Goal: Task Accomplishment & Management: Manage account settings

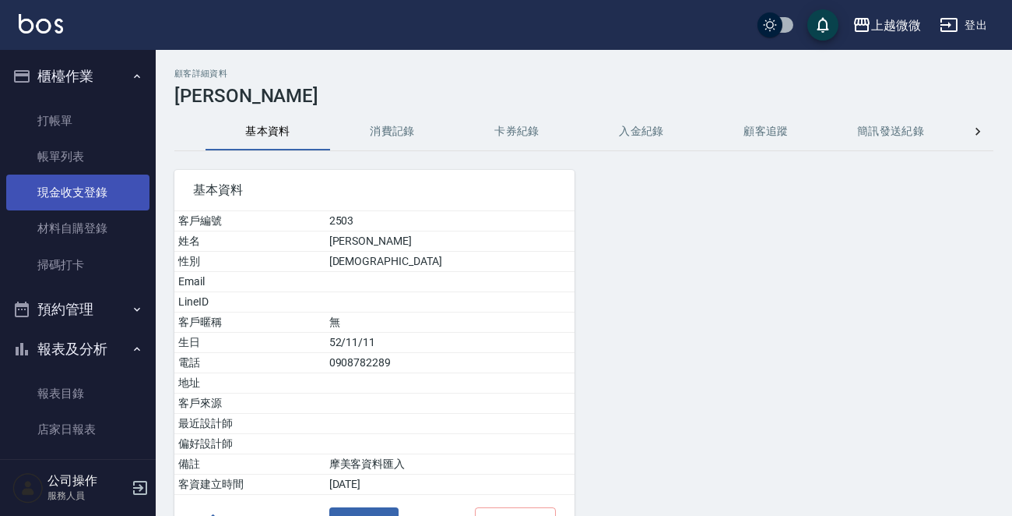
click at [104, 187] on link "現金收支登錄" at bounding box center [77, 192] width 143 height 36
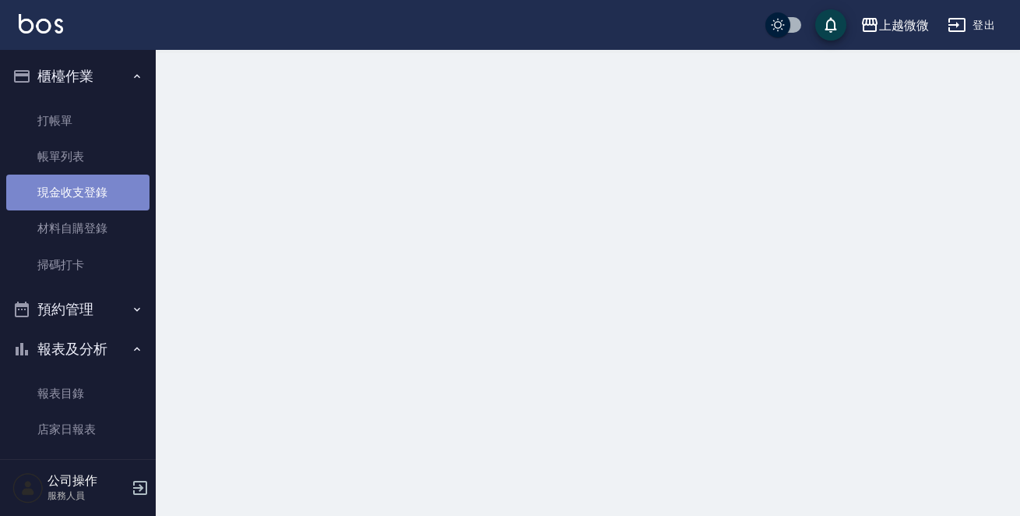
click at [104, 187] on link "現金收支登錄" at bounding box center [77, 192] width 143 height 36
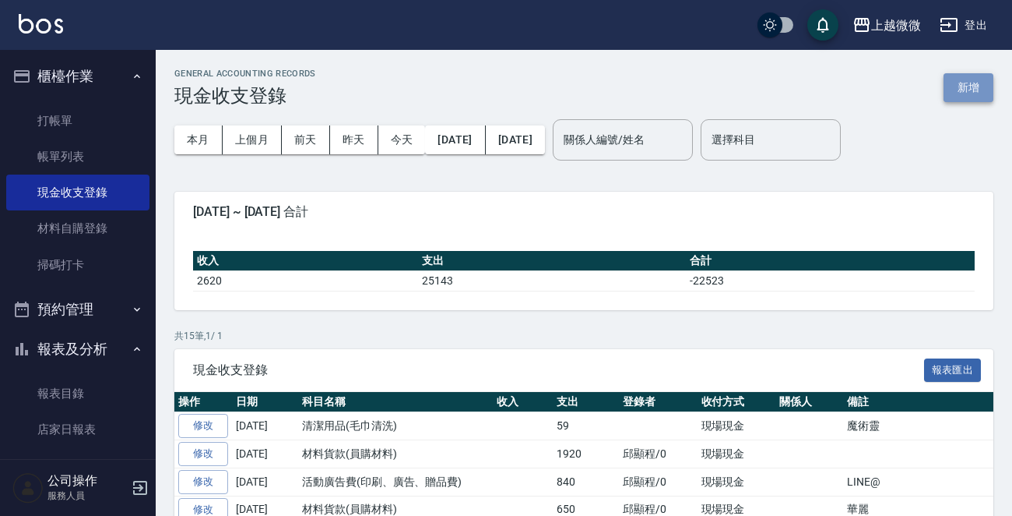
click at [956, 79] on button "新增" at bounding box center [969, 87] width 50 height 29
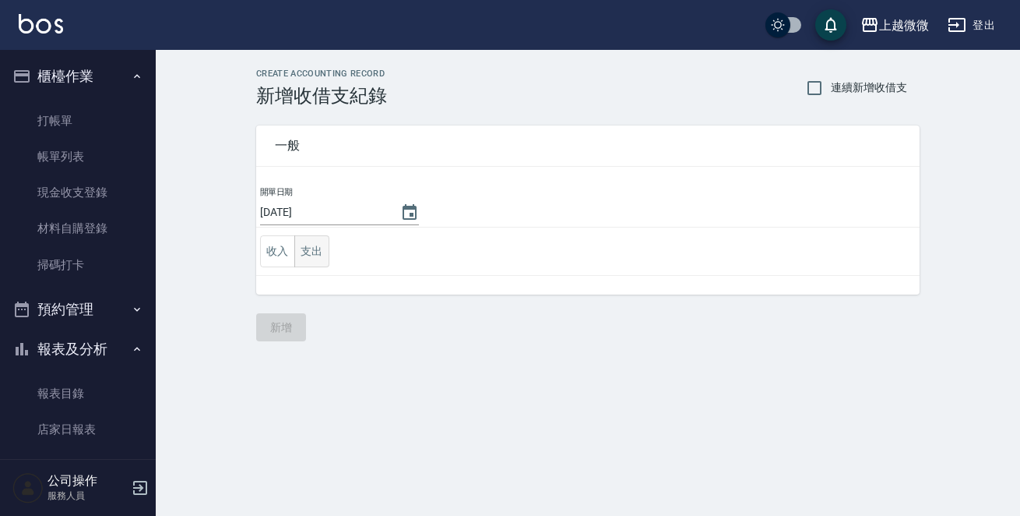
click at [301, 246] on button "支出" at bounding box center [311, 251] width 35 height 32
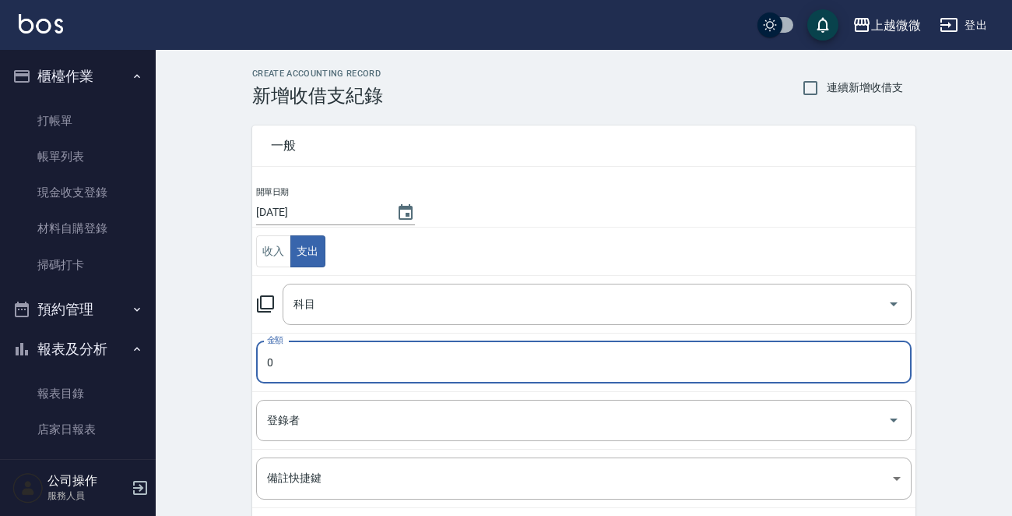
click at [387, 357] on input "0" at bounding box center [584, 362] width 656 height 42
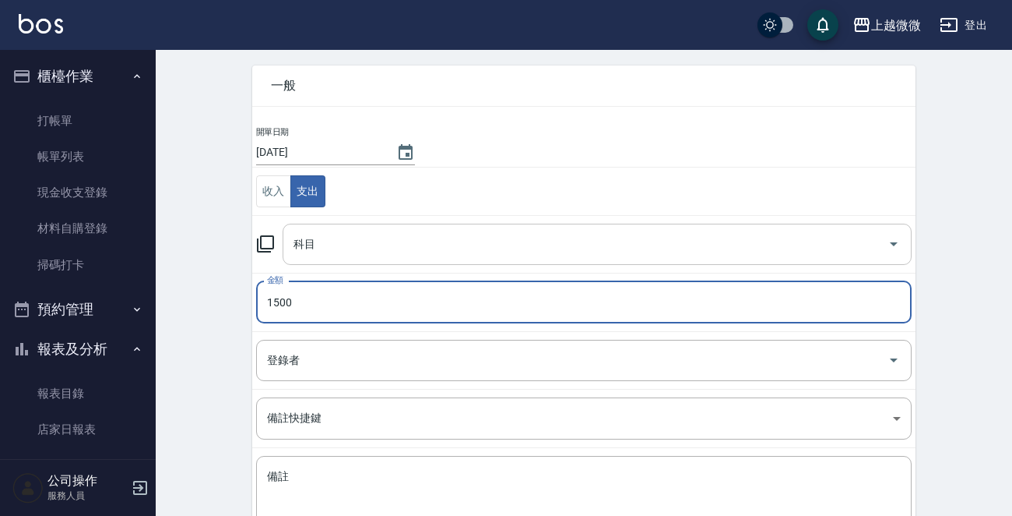
scroll to position [171, 0]
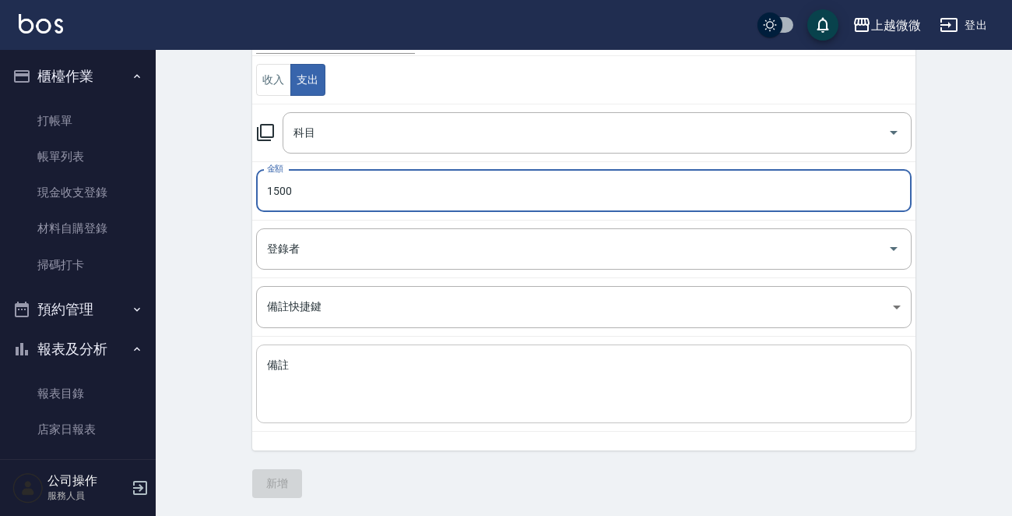
type input "1500"
click at [297, 403] on textarea "備註" at bounding box center [584, 383] width 634 height 53
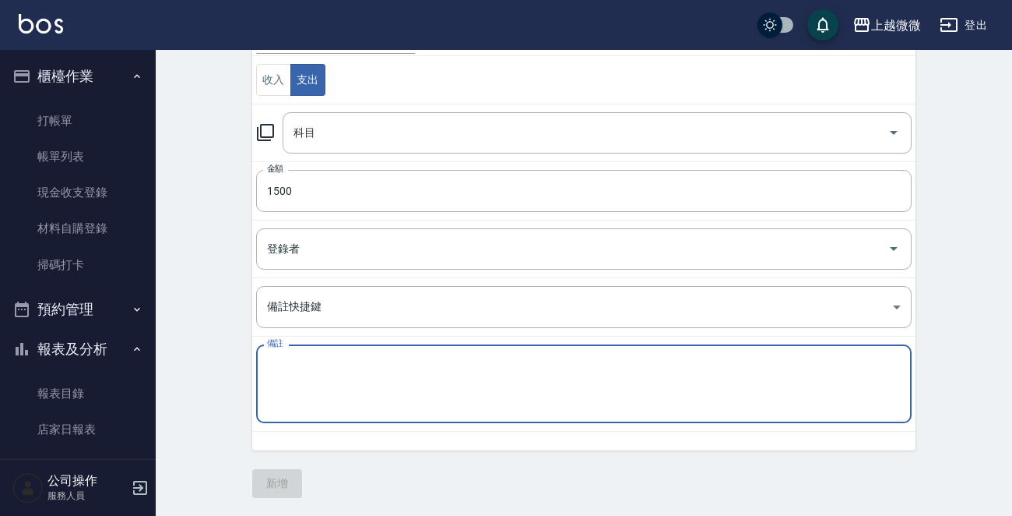
click at [297, 403] on textarea "備註" at bounding box center [584, 383] width 634 height 53
type textarea "X"
click at [897, 135] on icon "Open" at bounding box center [894, 132] width 19 height 19
type textarea "冷氣清洗"
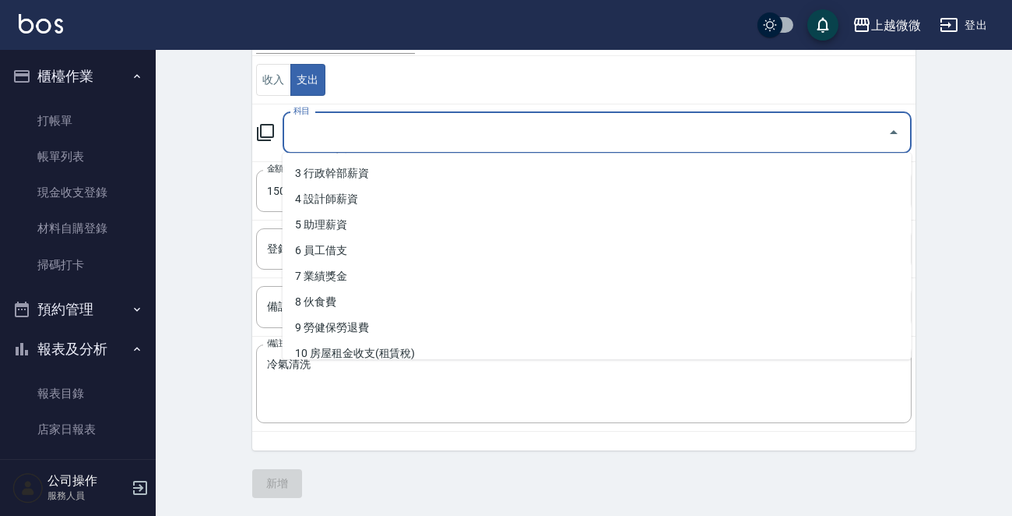
scroll to position [234, 0]
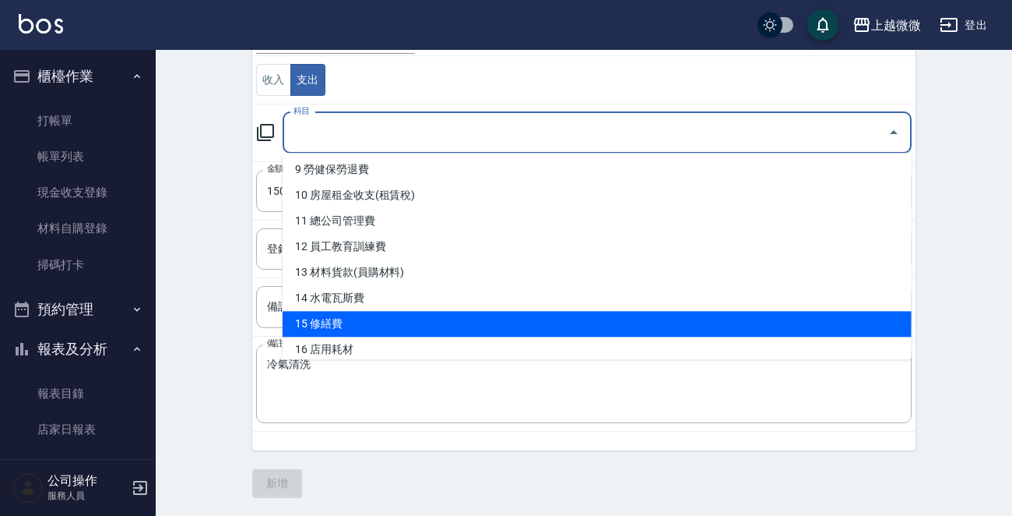
click at [612, 319] on li "15 修繕費" at bounding box center [597, 324] width 629 height 26
type input "15 修繕費"
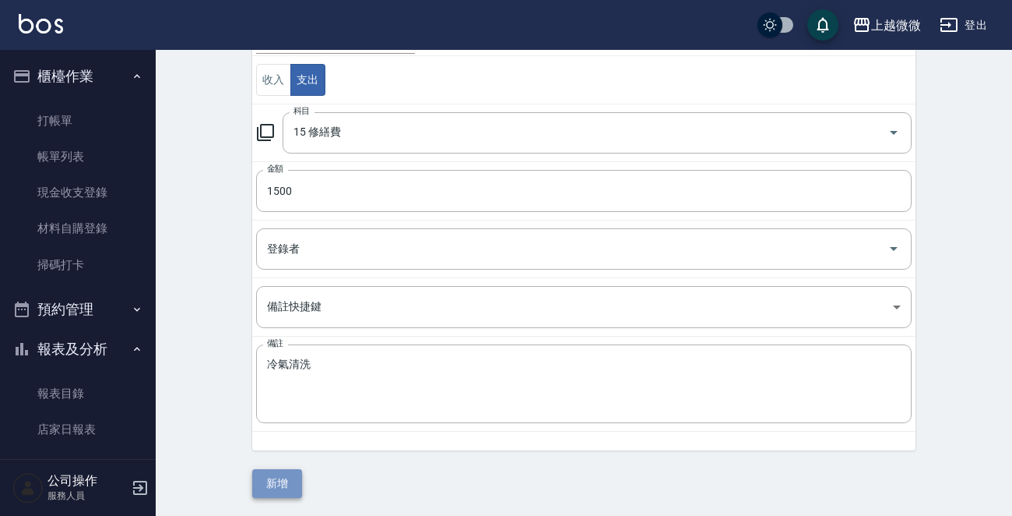
click at [274, 480] on button "新增" at bounding box center [277, 483] width 50 height 29
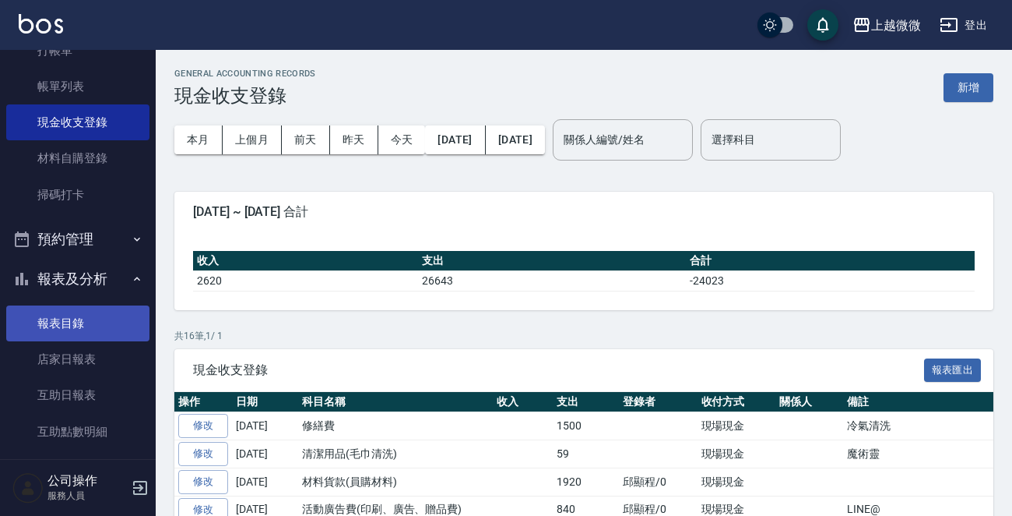
scroll to position [156, 0]
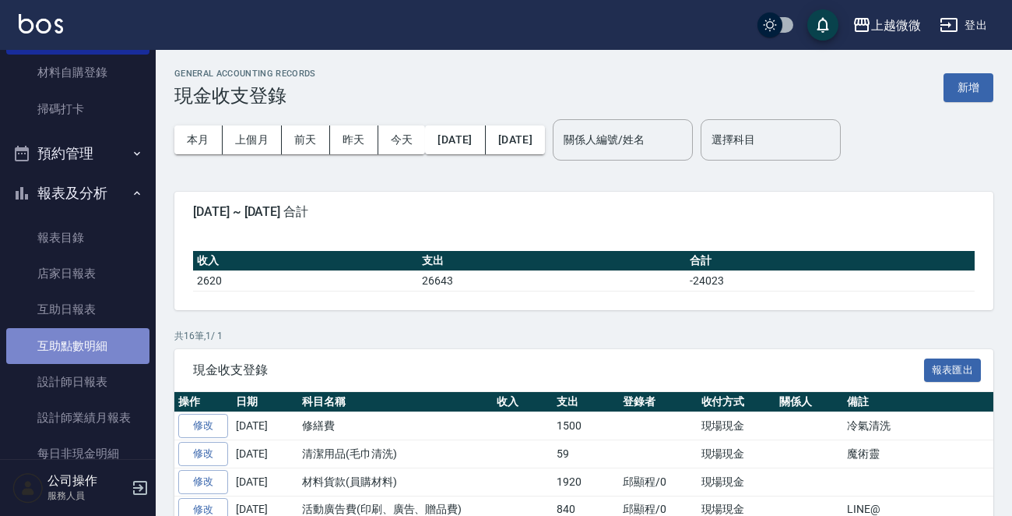
click at [113, 354] on link "互助點數明細" at bounding box center [77, 346] width 143 height 36
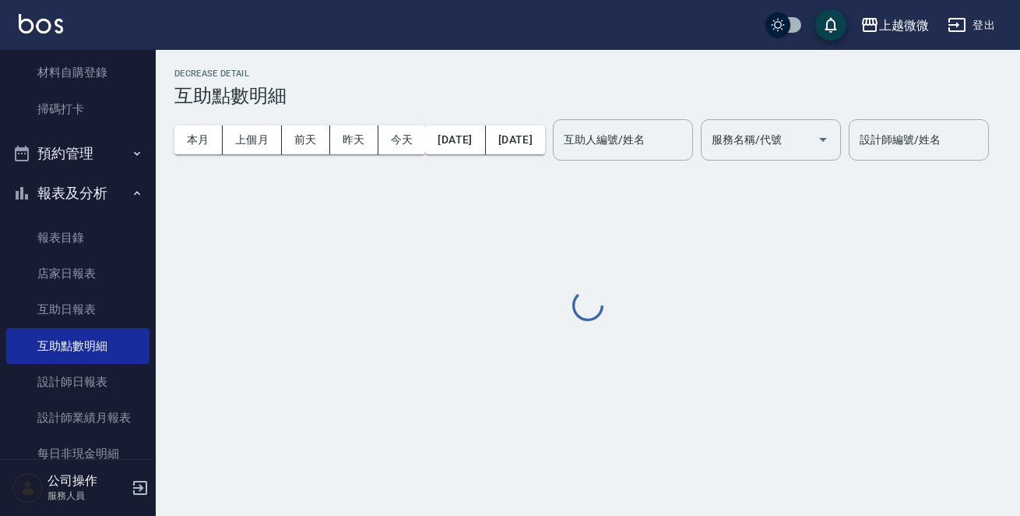
drag, startPoint x: 653, startPoint y: 160, endPoint x: 655, endPoint y: 123, distance: 37.5
click at [653, 157] on div "本月 上個月 [DATE] [DATE] [DATE] [DATE] [DATE] 互助人編號/姓名 互助人編號/姓名 服務名稱/代號 服務名稱/代號" at bounding box center [507, 140] width 667 height 66
click at [654, 147] on input "互助人編號/姓名" at bounding box center [623, 139] width 126 height 27
click at [653, 130] on input "互助人編號/姓名" at bounding box center [623, 139] width 126 height 27
click at [653, 139] on input "互助人編號/姓名" at bounding box center [623, 139] width 126 height 27
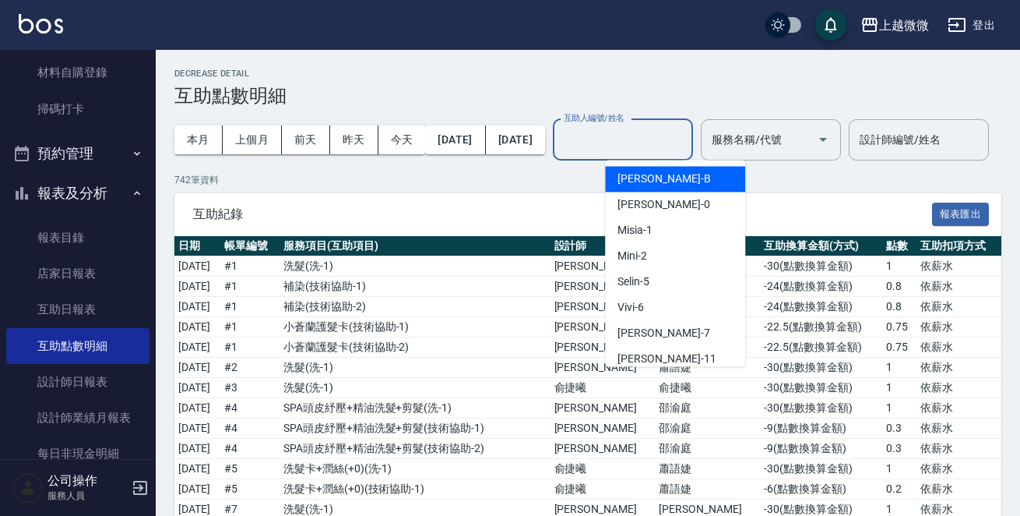
click at [625, 115] on label "互助人編號/姓名" at bounding box center [594, 118] width 61 height 12
click at [662, 126] on input "互助人編號/姓名" at bounding box center [623, 139] width 126 height 27
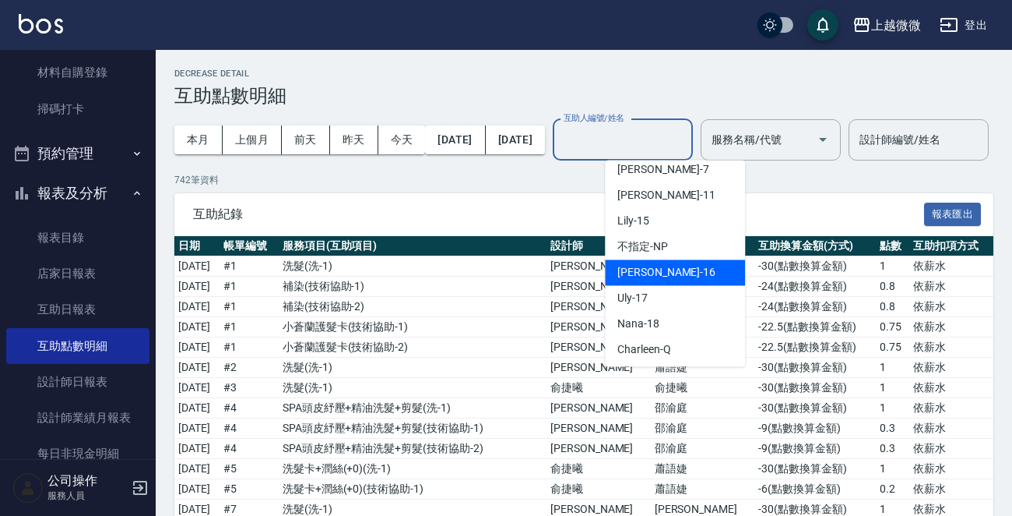
scroll to position [166, 0]
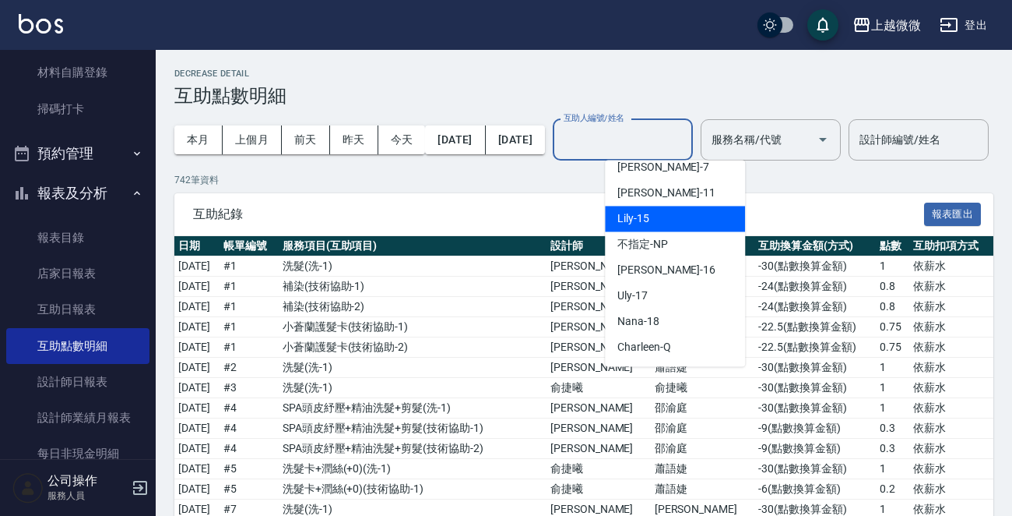
click at [659, 219] on div "Lily -15" at bounding box center [675, 219] width 140 height 26
type input "Lily-15"
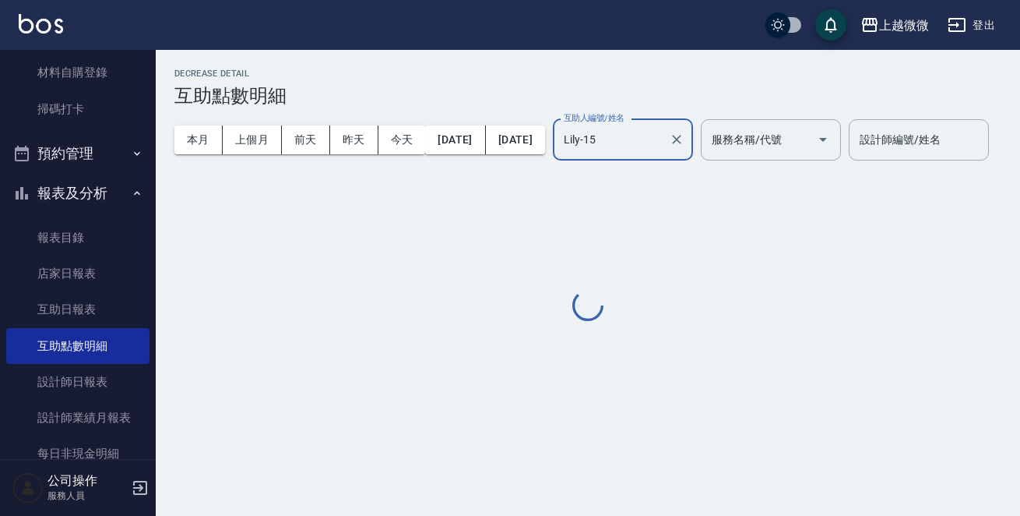
click at [811, 127] on input "服務名稱/代號" at bounding box center [759, 139] width 103 height 27
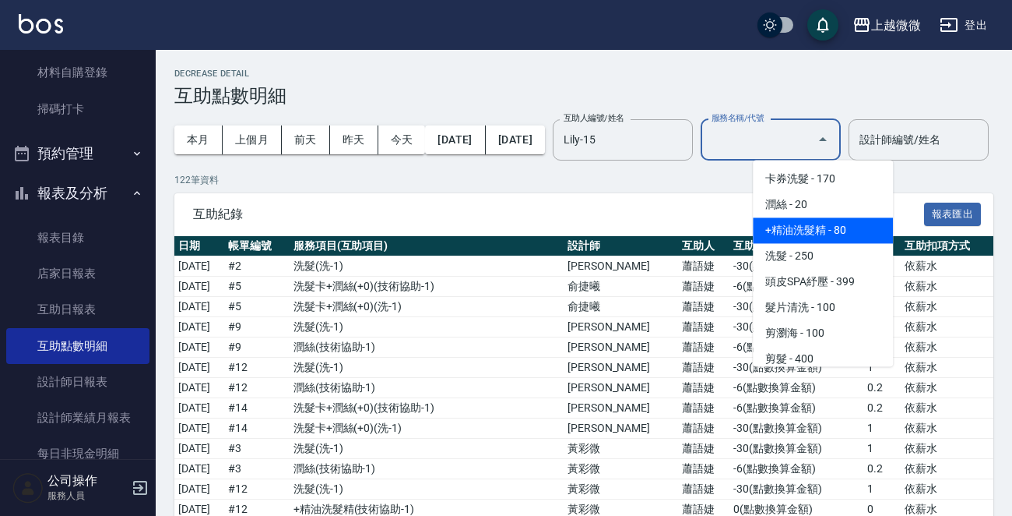
click at [821, 234] on span "+精油洗髮精 - 80" at bounding box center [823, 230] width 140 height 26
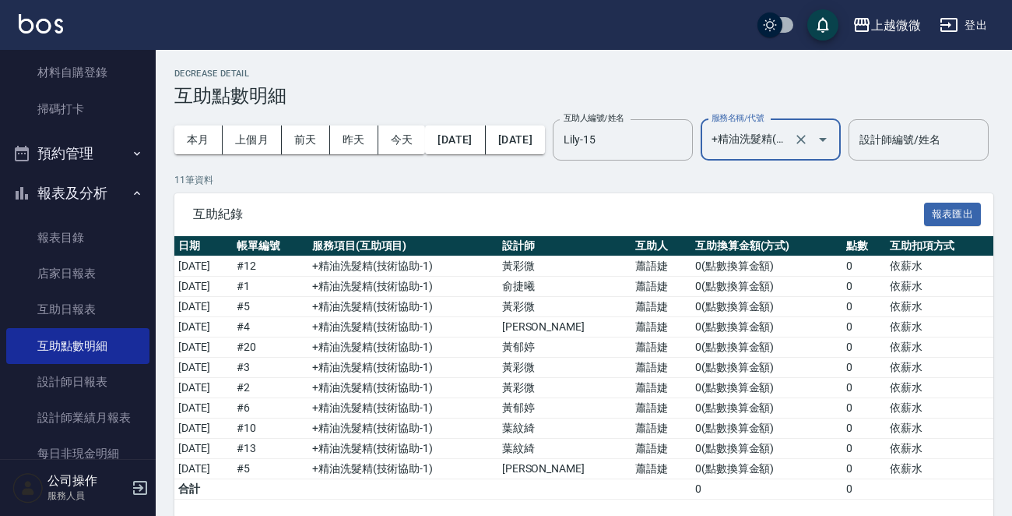
click at [834, 143] on div at bounding box center [812, 139] width 44 height 41
click at [790, 146] on input "+精油洗髮精(A02)" at bounding box center [749, 139] width 83 height 27
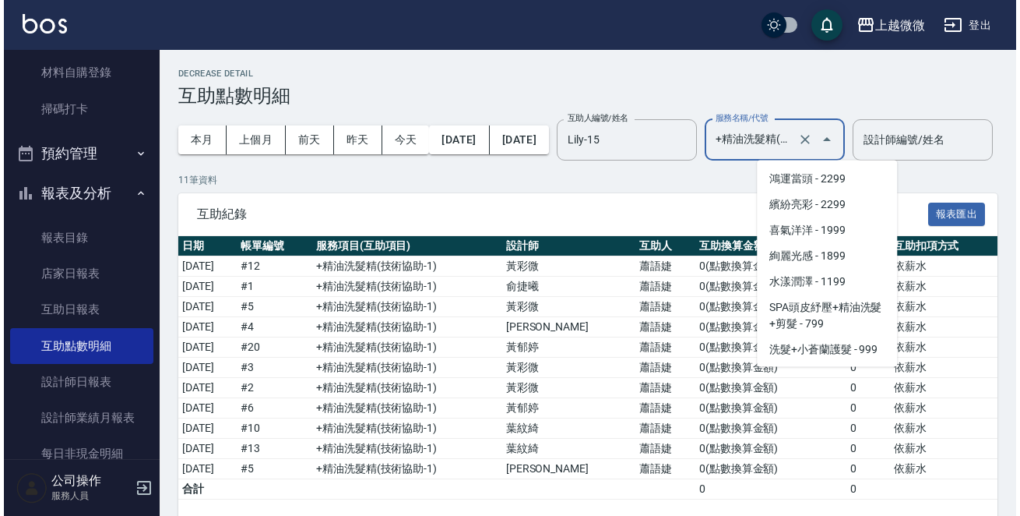
scroll to position [2760, 0]
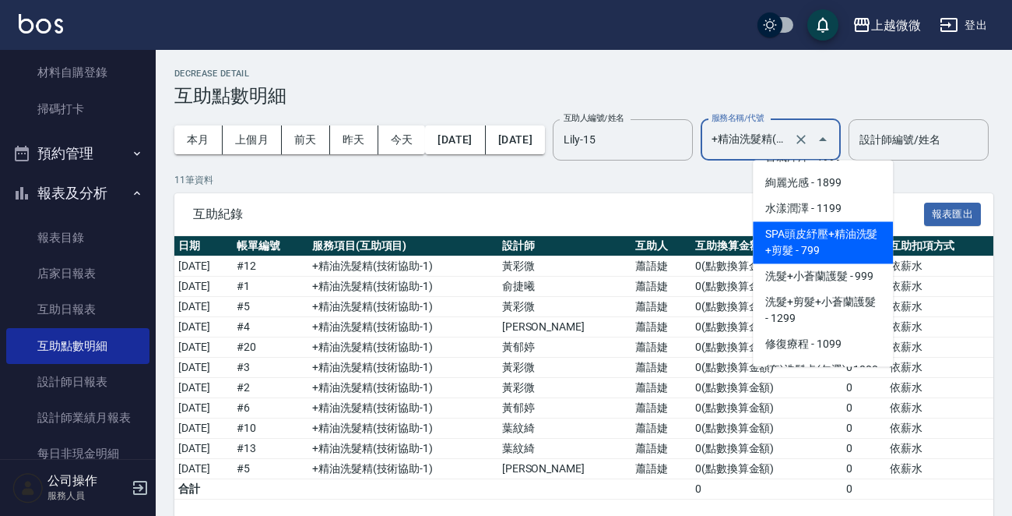
click at [844, 238] on span "SPA頭皮紓壓+精油洗髮+剪髮 - 799" at bounding box center [823, 242] width 140 height 42
type input "SPA頭皮紓壓+精油洗髮+剪髮(I13)"
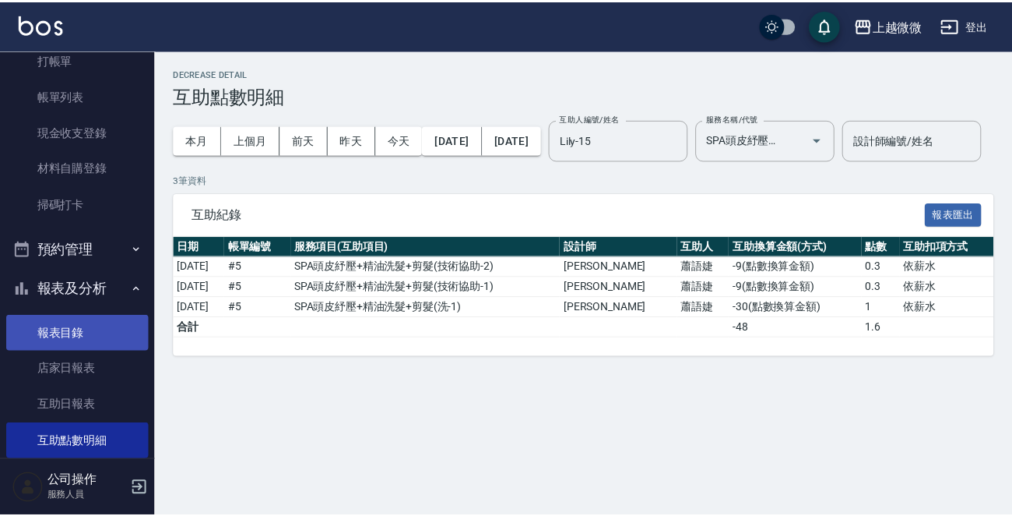
scroll to position [0, 0]
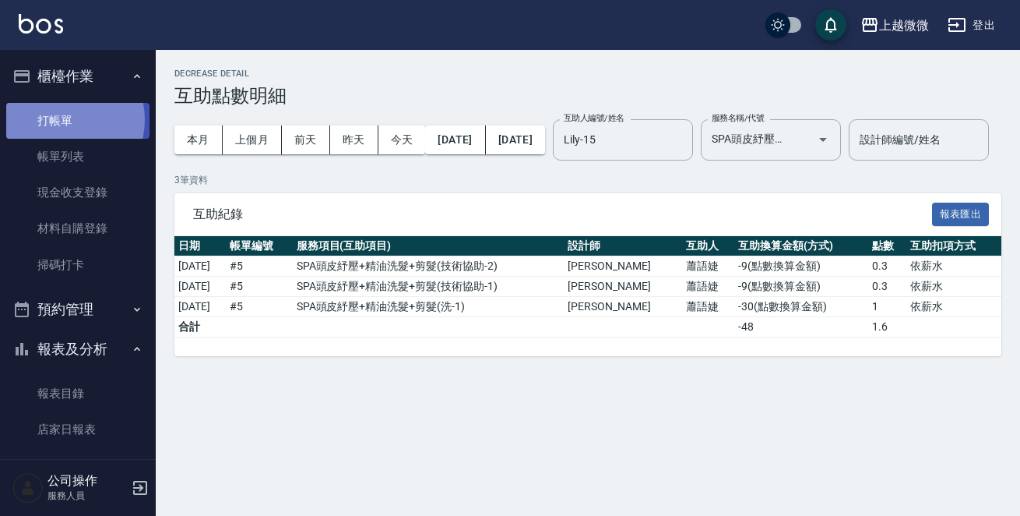
click at [59, 119] on link "打帳單" at bounding box center [77, 121] width 143 height 36
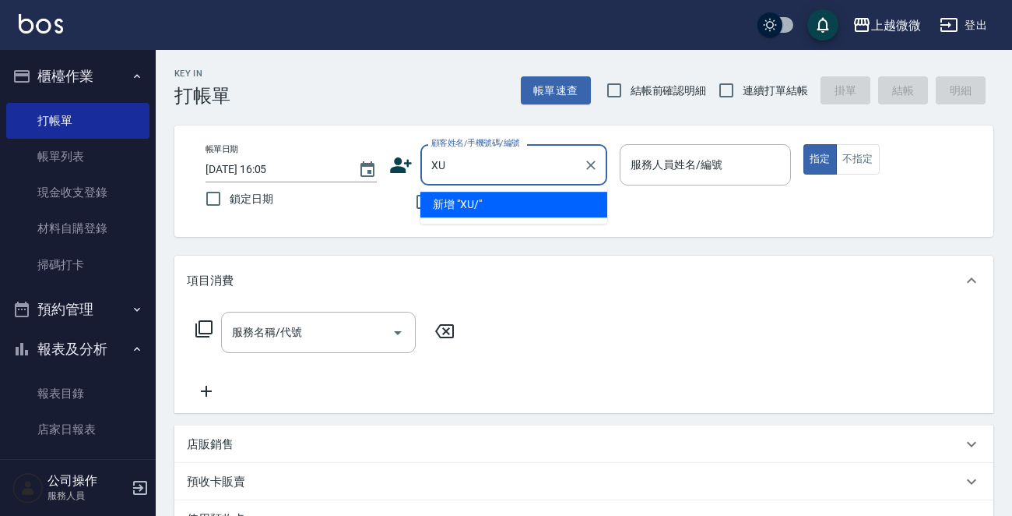
type input "X"
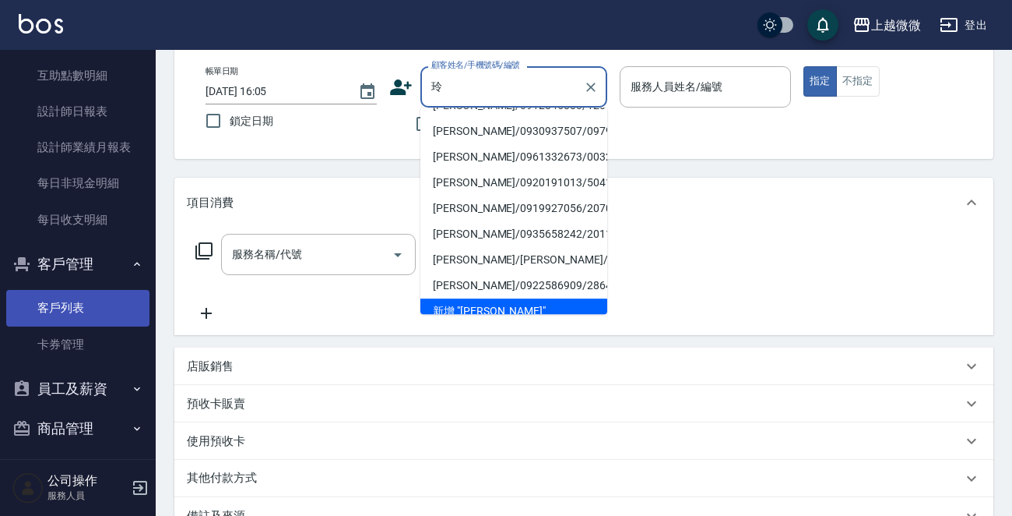
scroll to position [434, 0]
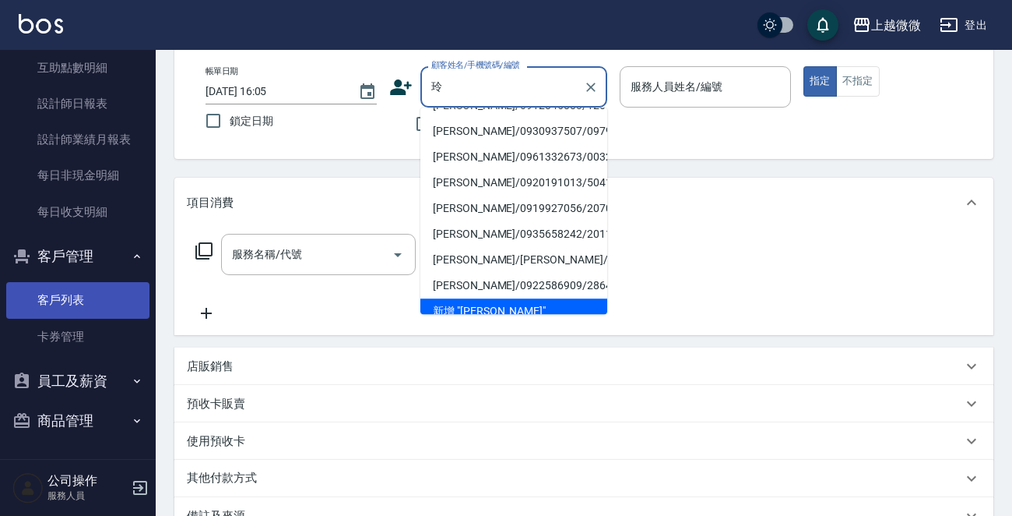
type input "玲"
click at [90, 294] on link "客戶列表" at bounding box center [77, 300] width 143 height 36
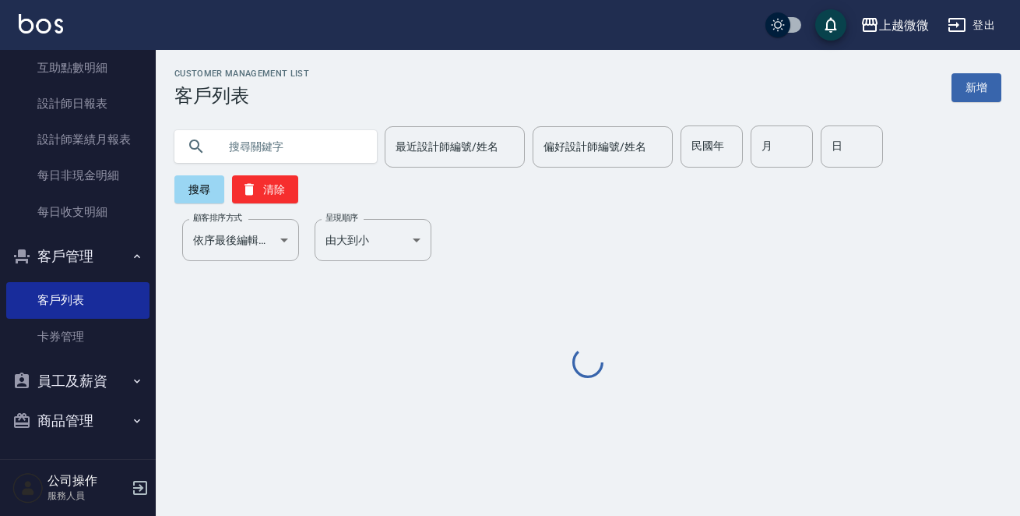
click at [267, 147] on input "text" at bounding box center [291, 146] width 146 height 42
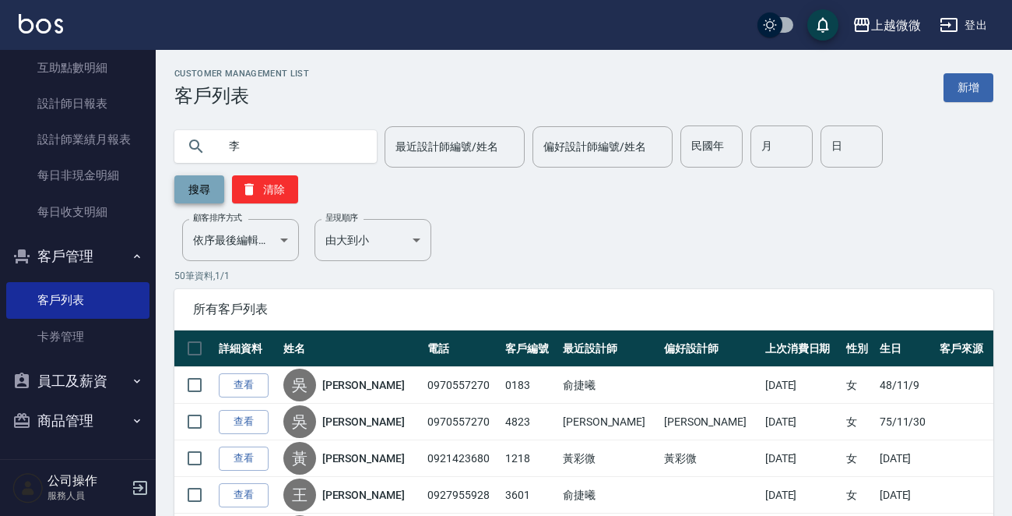
type input "李"
click at [198, 194] on button "搜尋" at bounding box center [199, 189] width 50 height 28
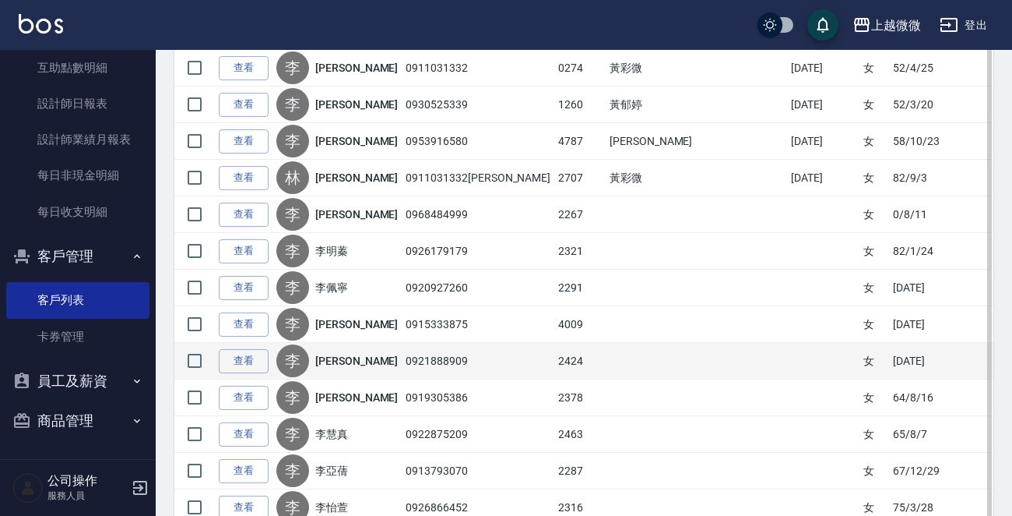
scroll to position [1480, 0]
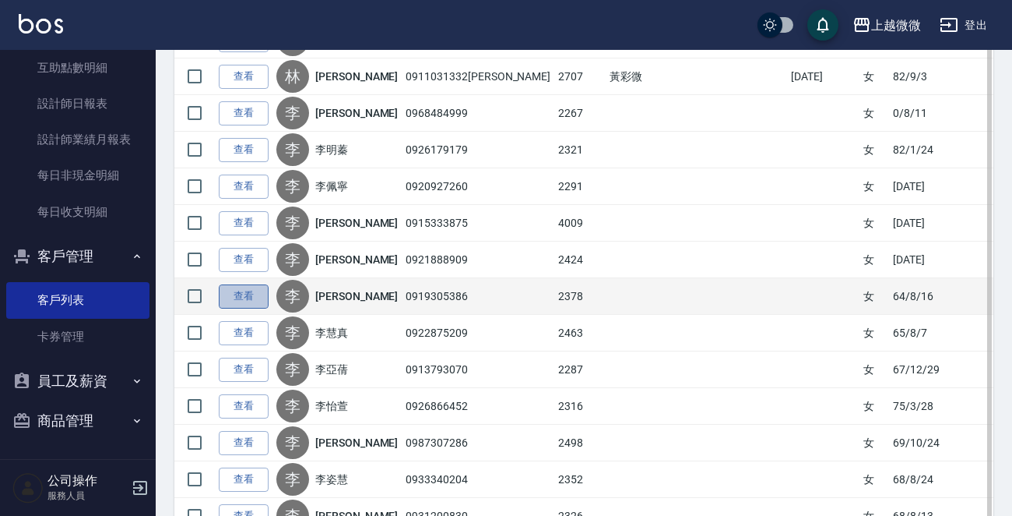
click at [249, 297] on link "查看" at bounding box center [244, 296] width 50 height 24
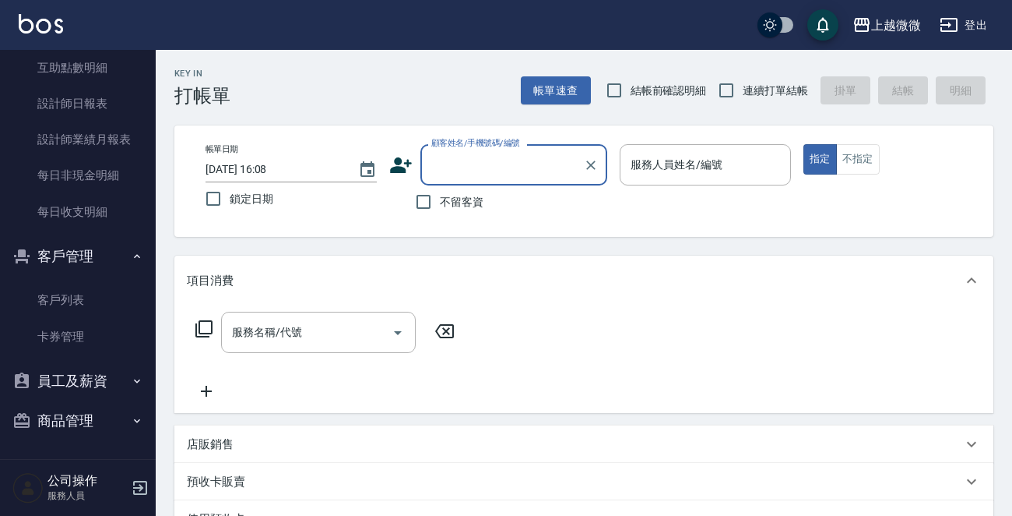
click at [459, 179] on div "顧客姓名/手機號碼/編號" at bounding box center [514, 164] width 187 height 41
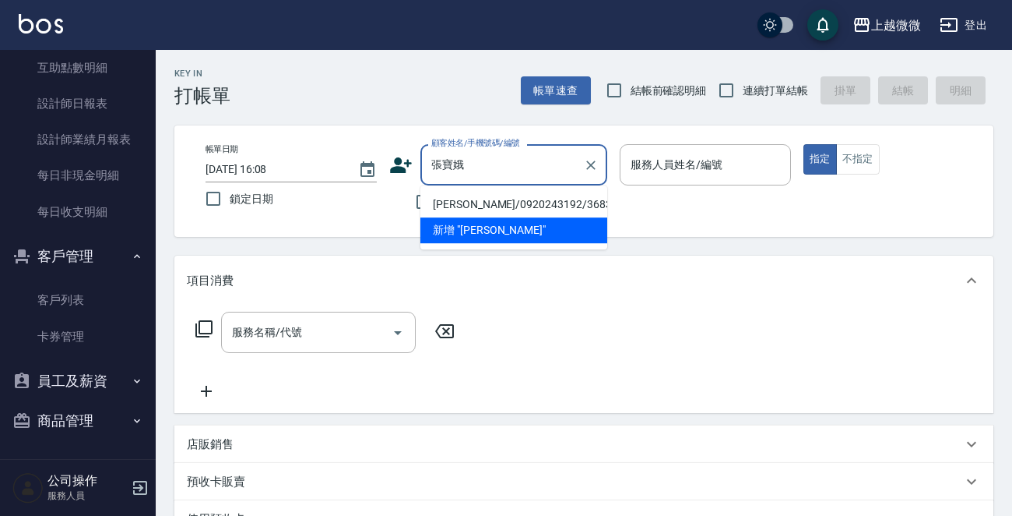
click at [507, 200] on li "[PERSON_NAME]/0920243192/3683" at bounding box center [514, 205] width 187 height 26
type input "[PERSON_NAME]/0920243192/3683"
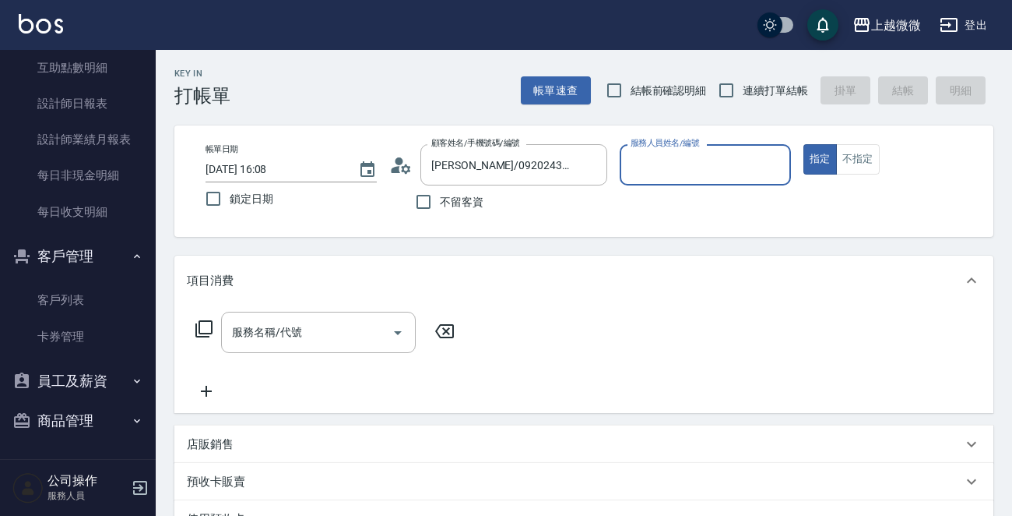
type input "Vivi-6"
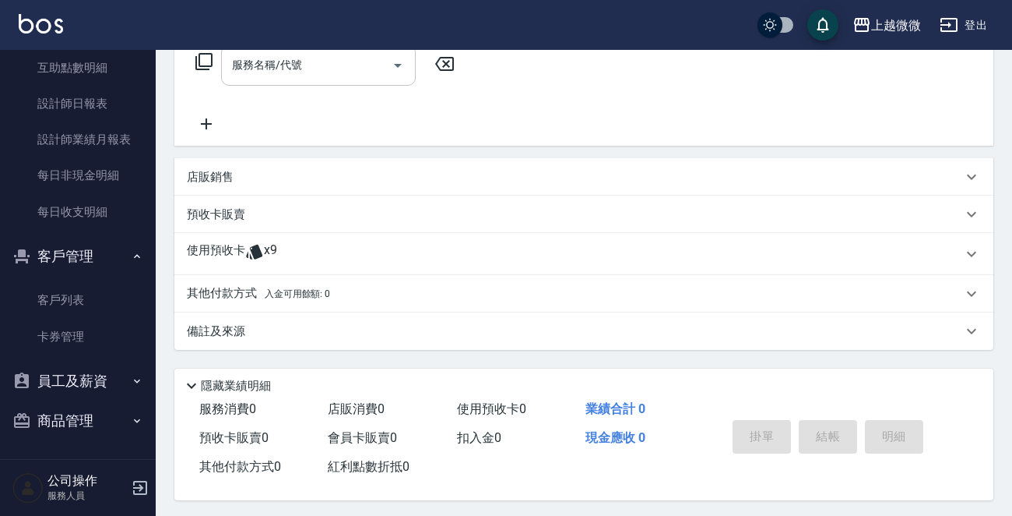
scroll to position [273, 0]
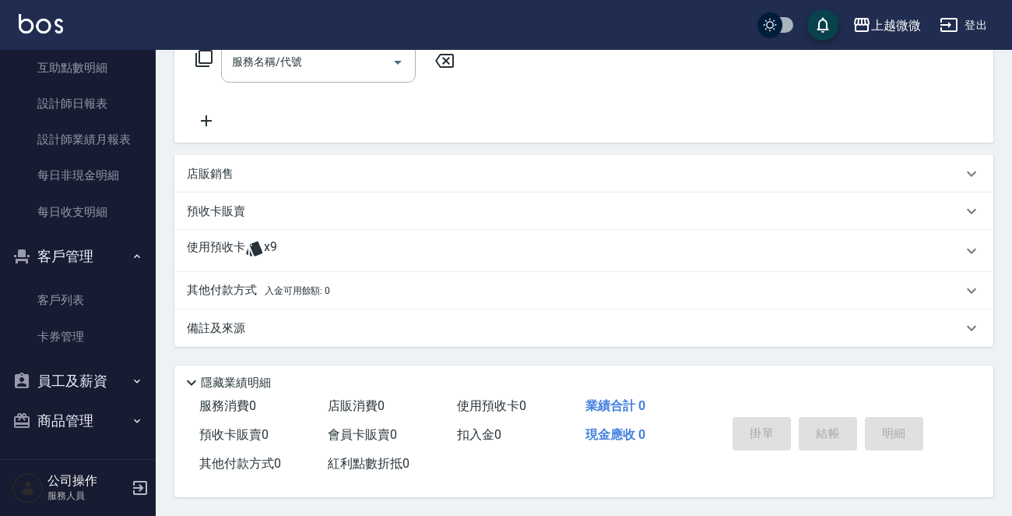
click at [288, 245] on div "使用預收卡 x9" at bounding box center [575, 250] width 776 height 23
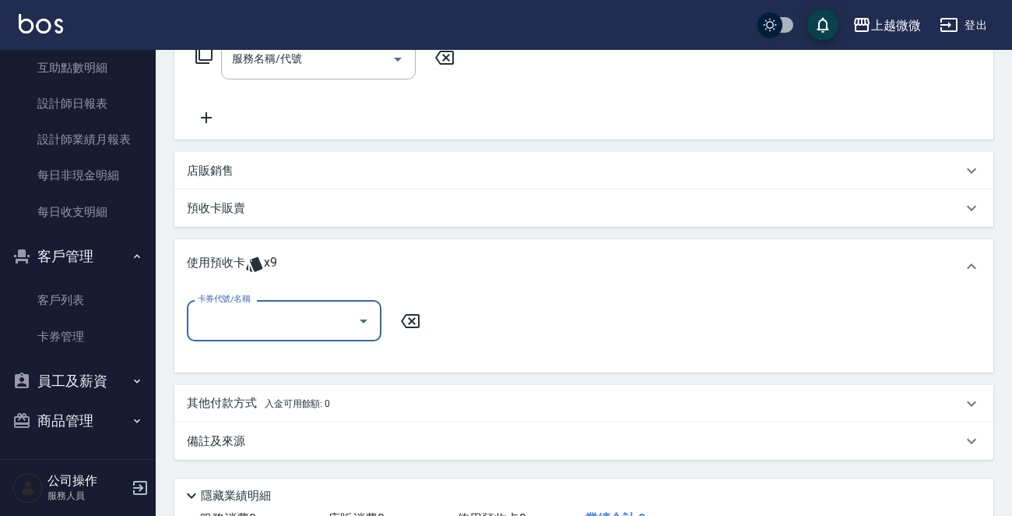
scroll to position [0, 0]
click at [367, 316] on icon "Open" at bounding box center [363, 321] width 19 height 19
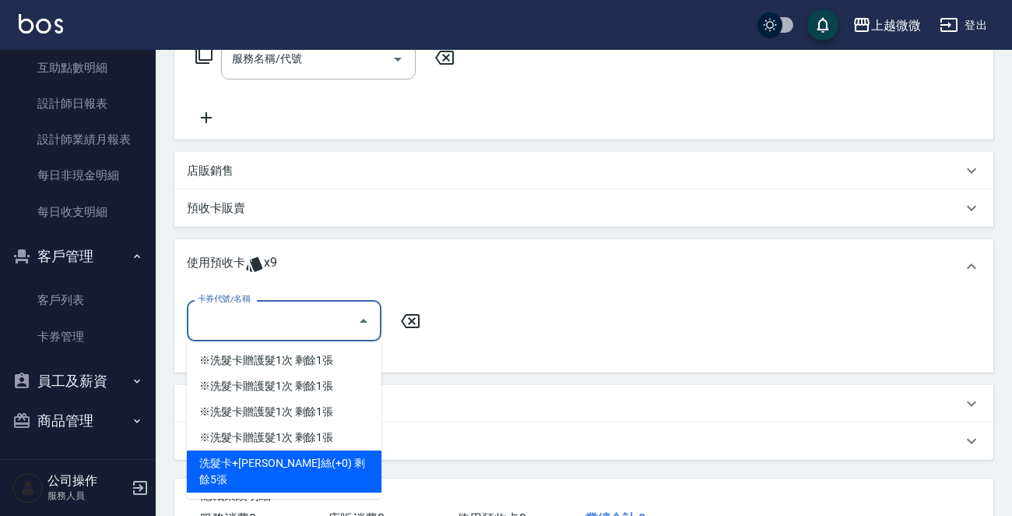
click at [319, 465] on div "洗髮卡+[PERSON_NAME]絲(+0) 剩餘5張" at bounding box center [284, 471] width 195 height 42
type input "洗髮卡+潤絲(+0)"
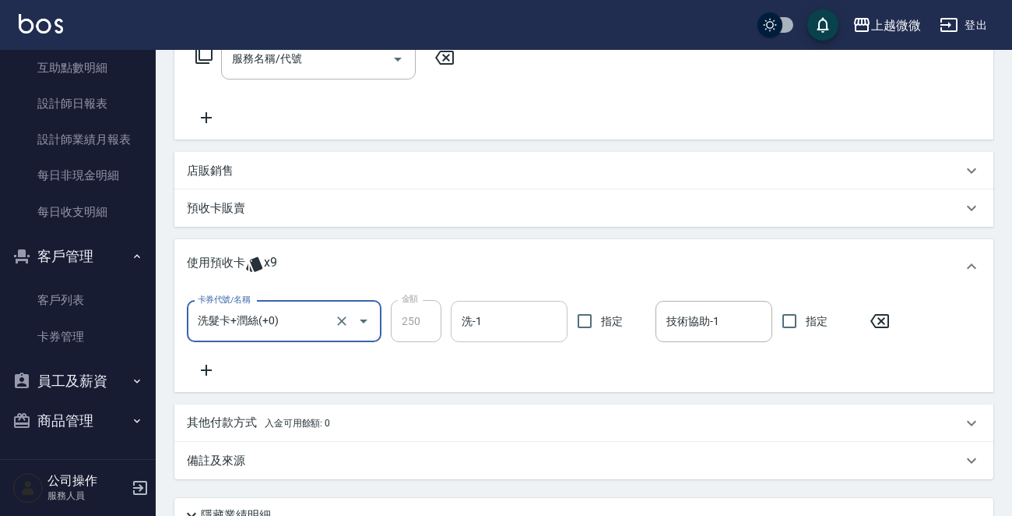
click at [493, 319] on input "洗-1" at bounding box center [509, 321] width 103 height 27
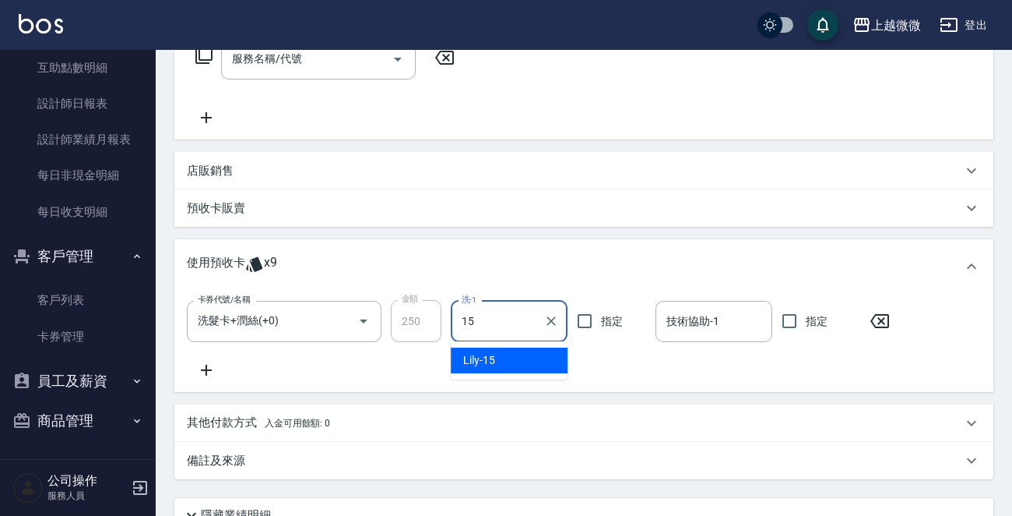
type input "Lily-15"
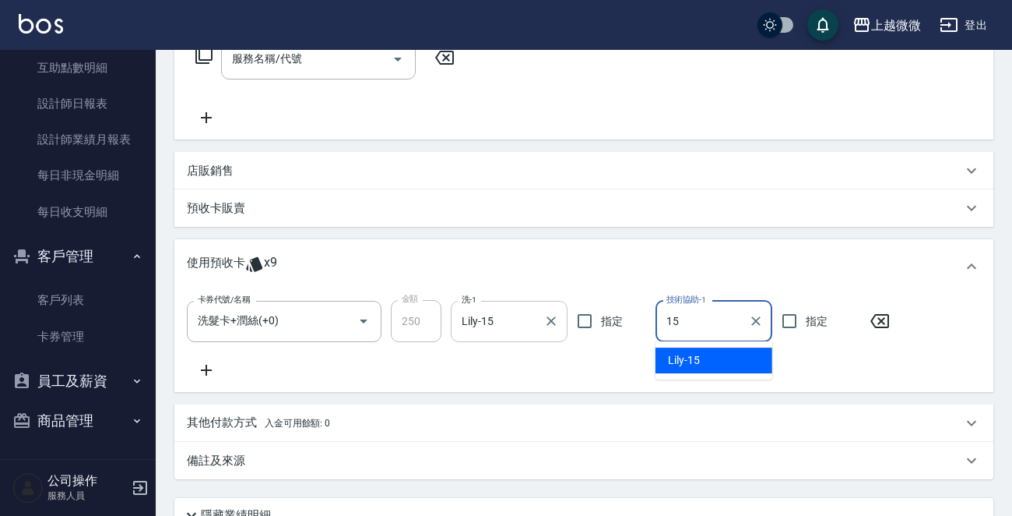
type input "Lily-15"
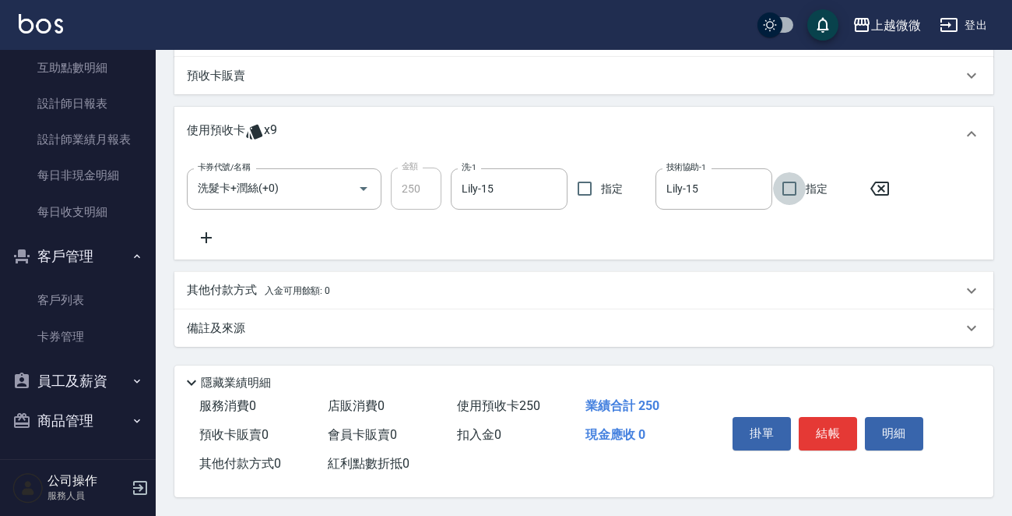
scroll to position [410, 0]
click at [837, 432] on button "結帳" at bounding box center [828, 433] width 58 height 33
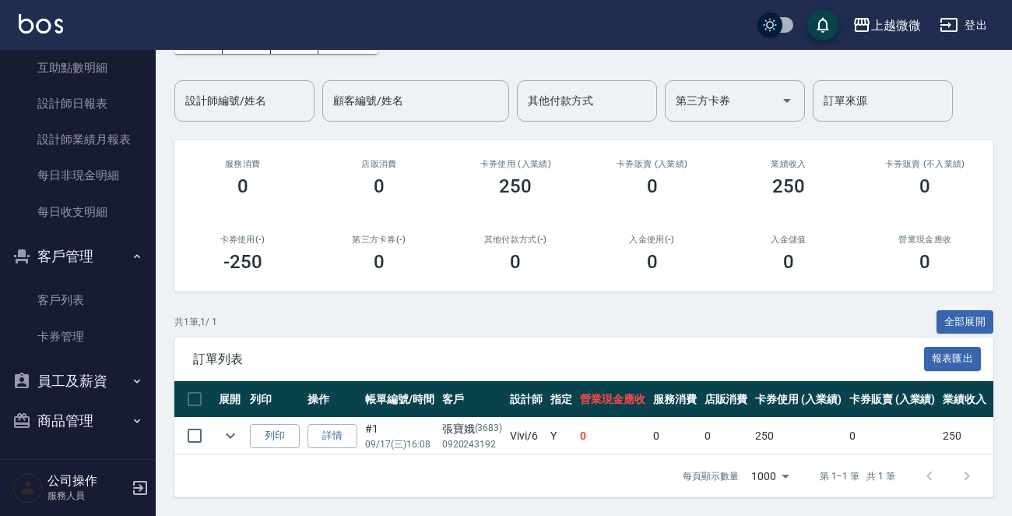
scroll to position [112, 0]
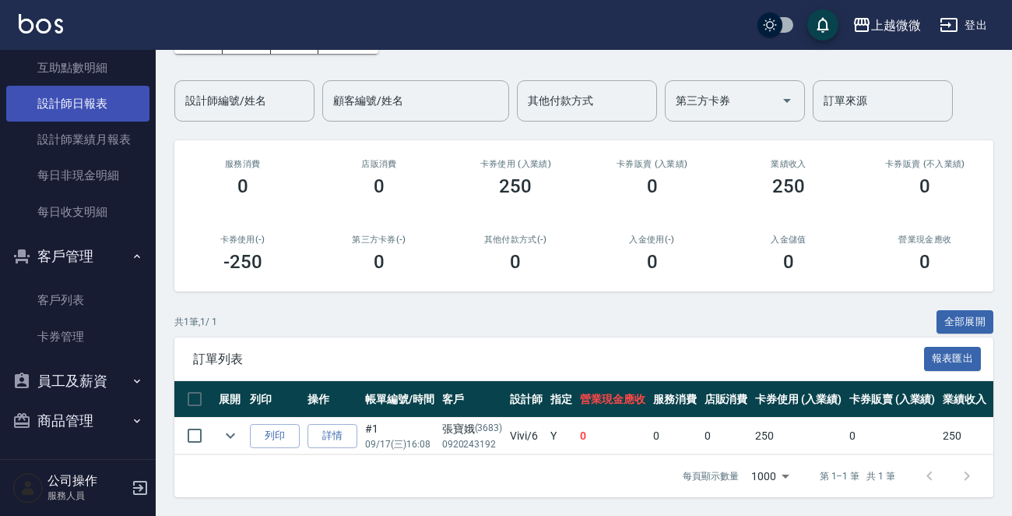
drag, startPoint x: 143, startPoint y: 275, endPoint x: 134, endPoint y: 114, distance: 160.7
click at [137, 118] on nav "櫃檯作業 打帳單 帳單列表 現金收支登錄 材料自購登錄 掃碼打卡 預約管理 預約管理 單日預約紀錄 單週預約紀錄 報表及分析 報表目錄 店家日報表 互助日報表…" at bounding box center [78, 254] width 156 height 409
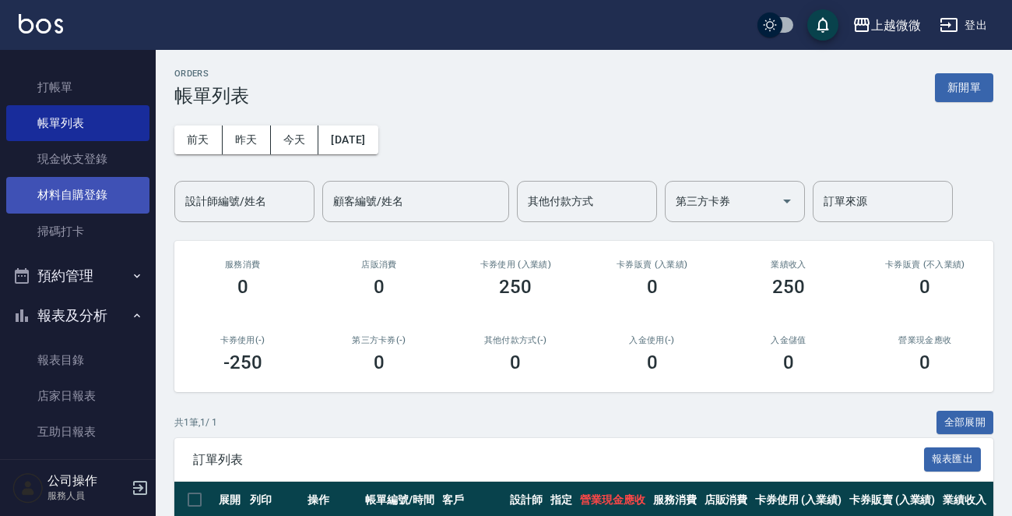
scroll to position [0, 0]
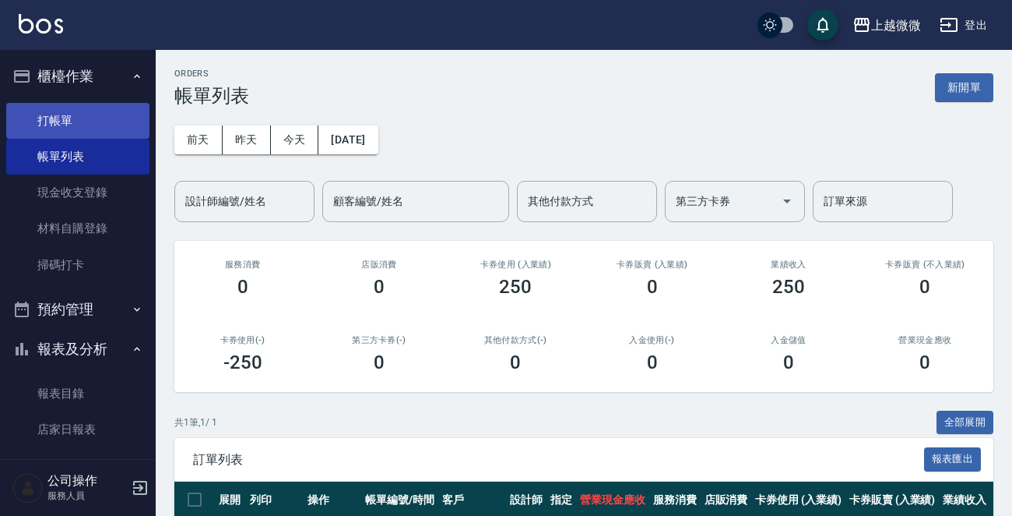
click at [72, 119] on link "打帳單" at bounding box center [77, 121] width 143 height 36
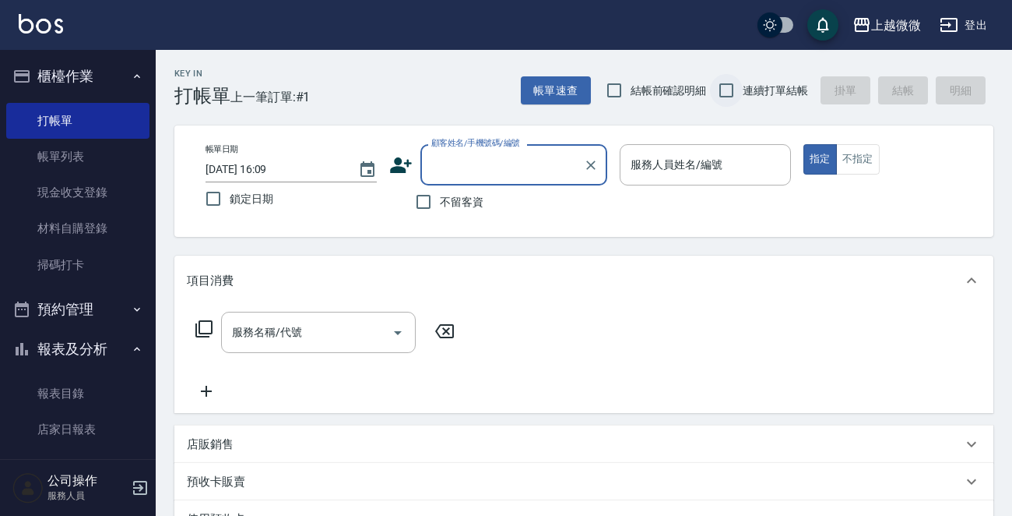
click at [737, 85] on input "連續打單結帳" at bounding box center [726, 90] width 33 height 33
checkbox input "true"
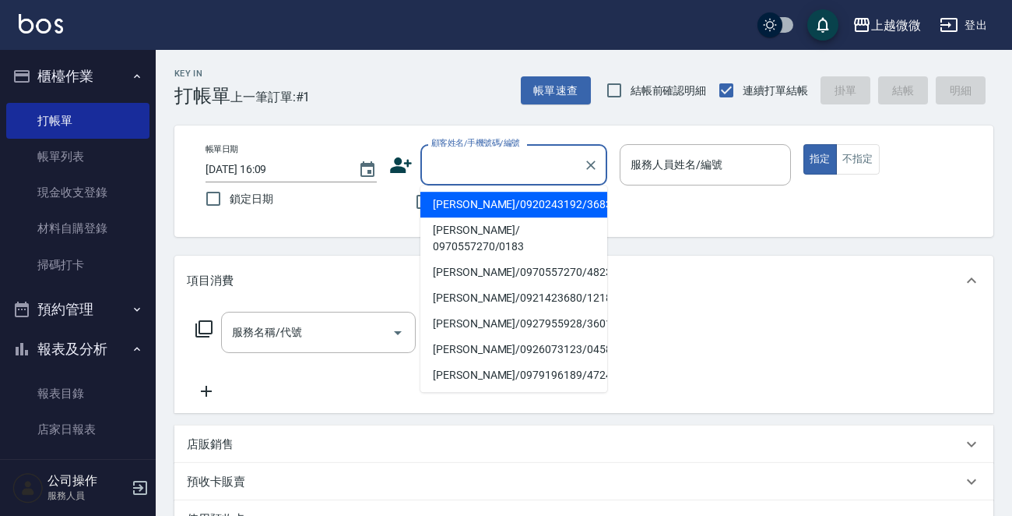
click at [497, 157] on input "顧客姓名/手機號碼/編號" at bounding box center [503, 164] width 150 height 27
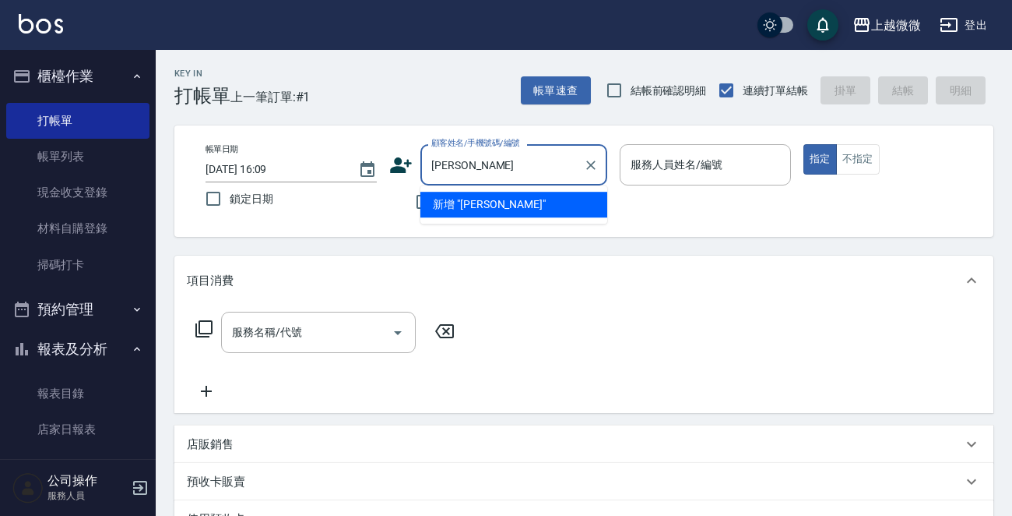
type input "[PERSON_NAME]"
click at [466, 297] on div "項目消費" at bounding box center [583, 280] width 819 height 50
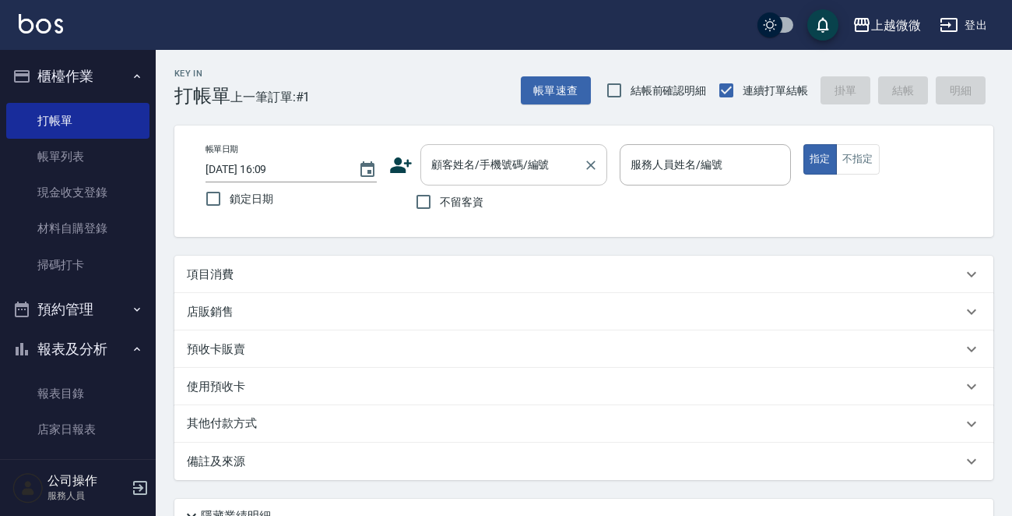
click at [471, 159] on input "顧客姓名/手機號碼/編號" at bounding box center [503, 164] width 150 height 27
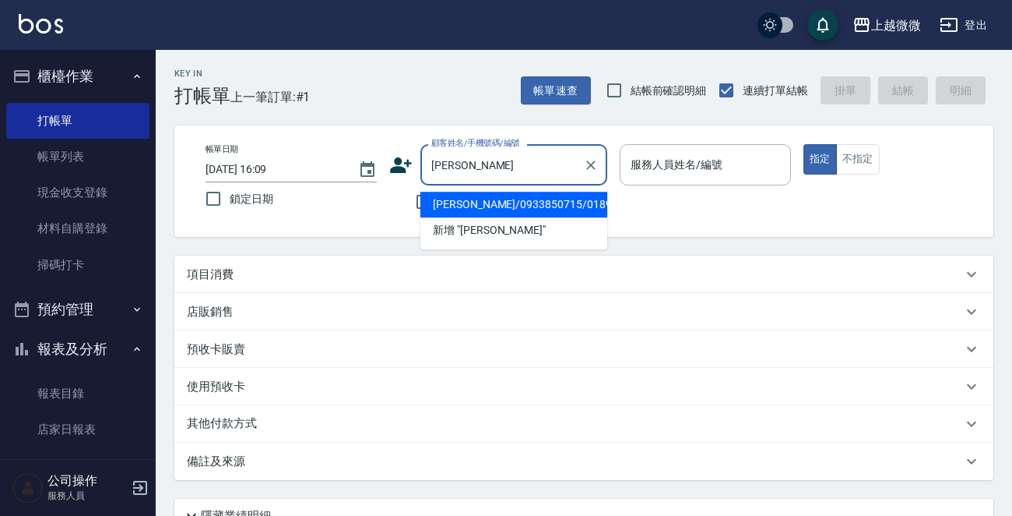
click at [490, 205] on li "[PERSON_NAME]/0933850715/0189" at bounding box center [514, 205] width 187 height 26
type input "[PERSON_NAME]/0933850715/0189"
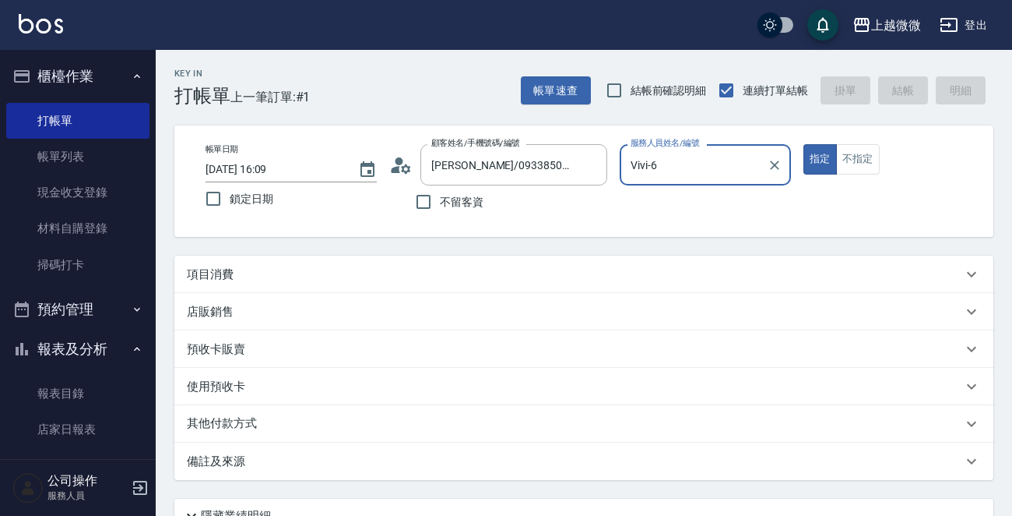
type input "Vivi-6"
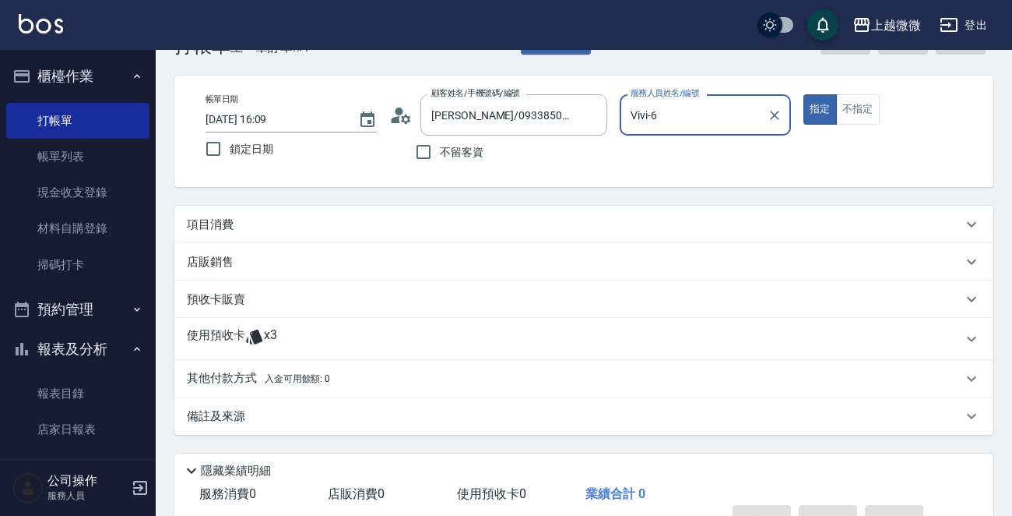
scroll to position [78, 0]
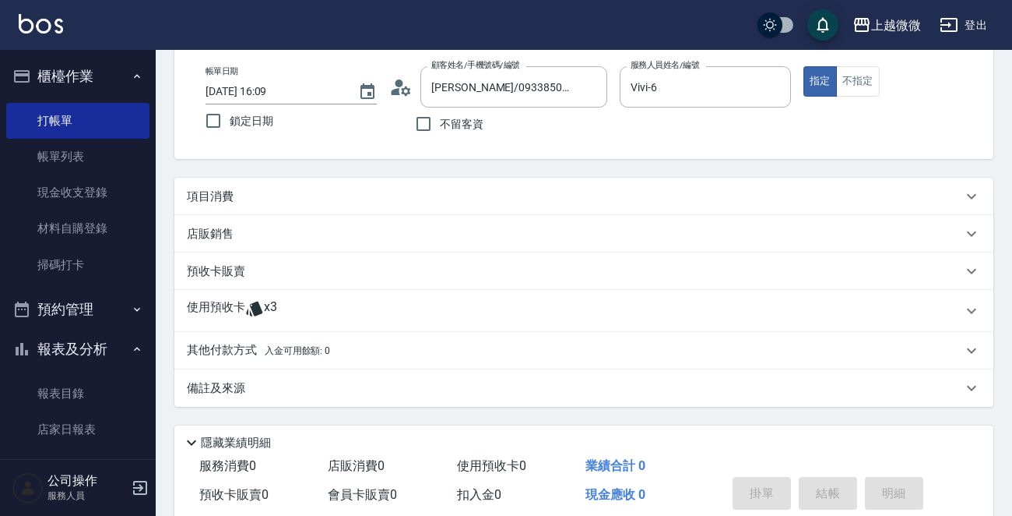
click at [231, 275] on p "預收卡販賣" at bounding box center [216, 271] width 58 height 16
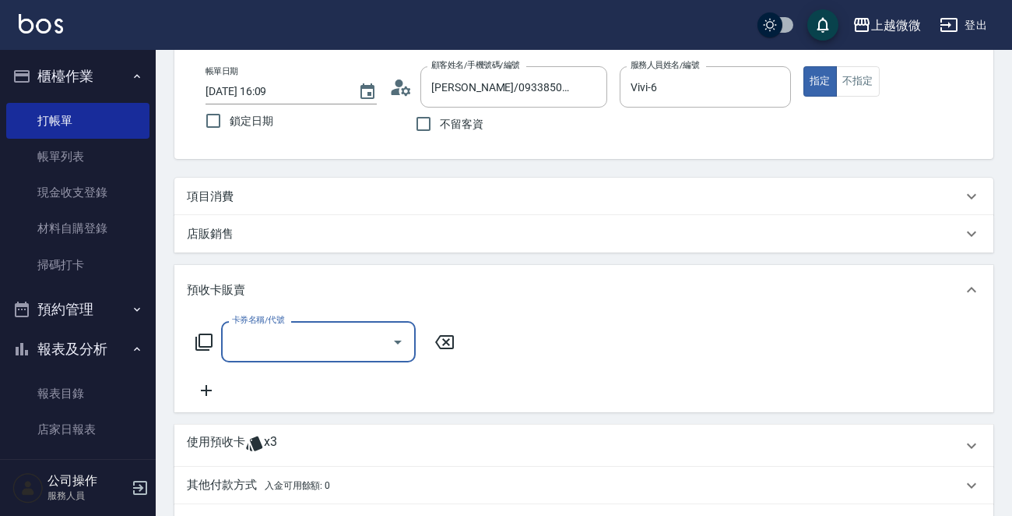
scroll to position [0, 0]
click at [445, 336] on icon at bounding box center [444, 342] width 39 height 19
click at [234, 438] on p "使用預收卡" at bounding box center [216, 445] width 58 height 23
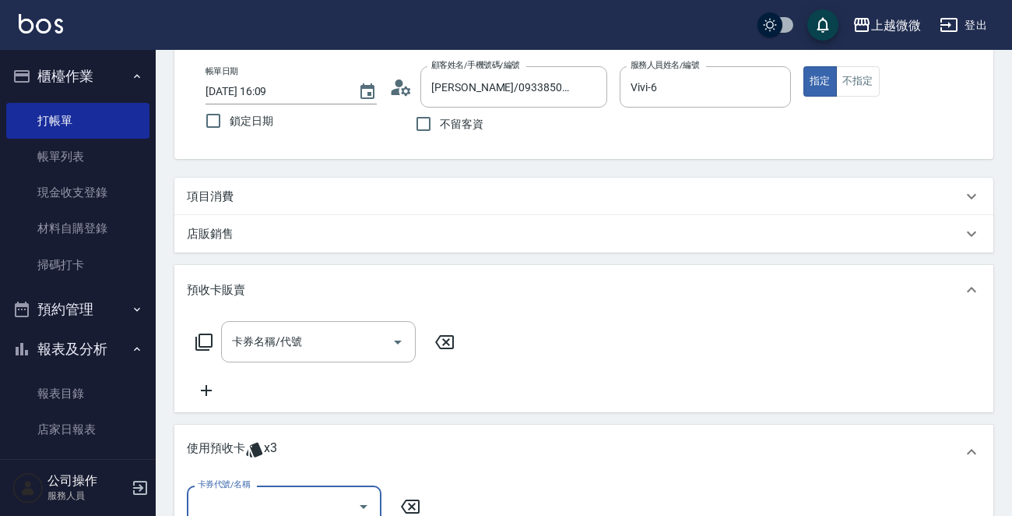
scroll to position [156, 0]
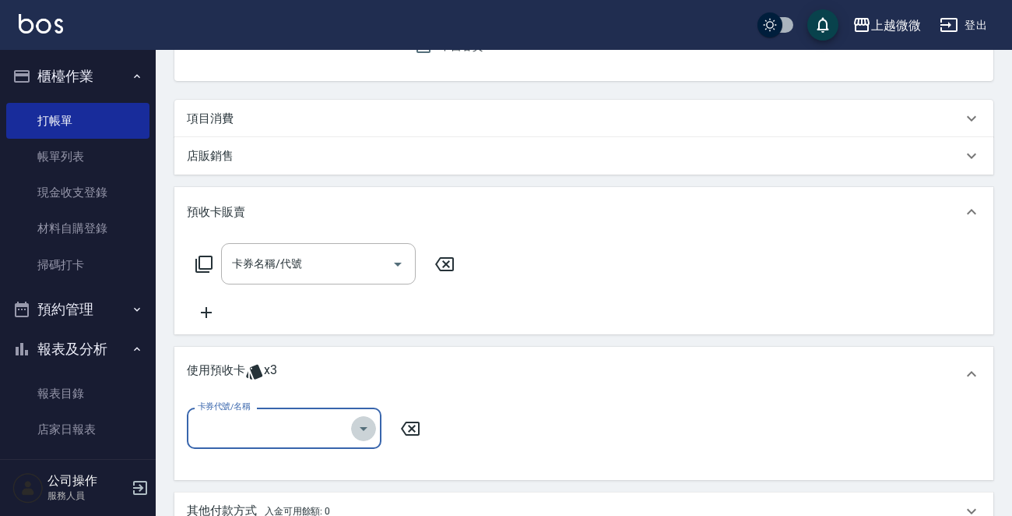
click at [358, 421] on icon "Open" at bounding box center [363, 428] width 19 height 19
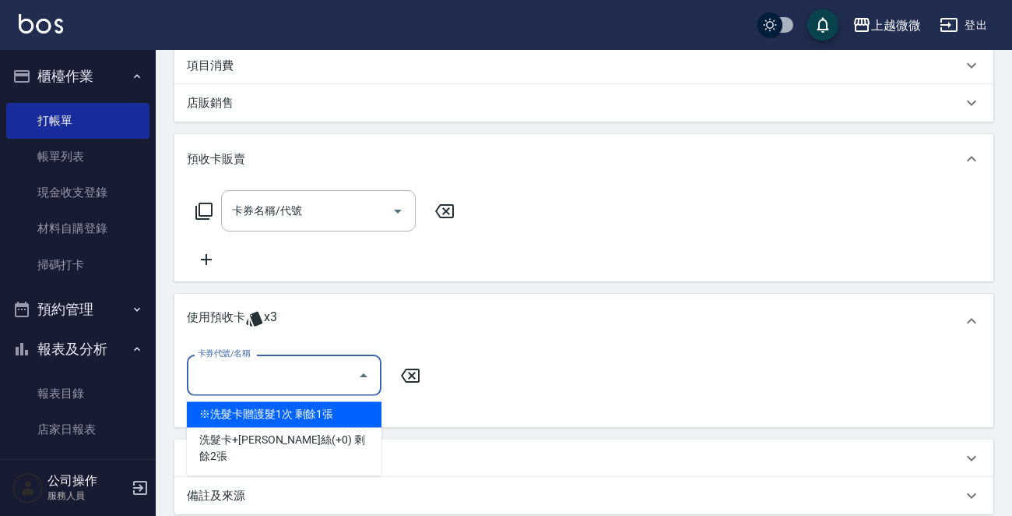
scroll to position [234, 0]
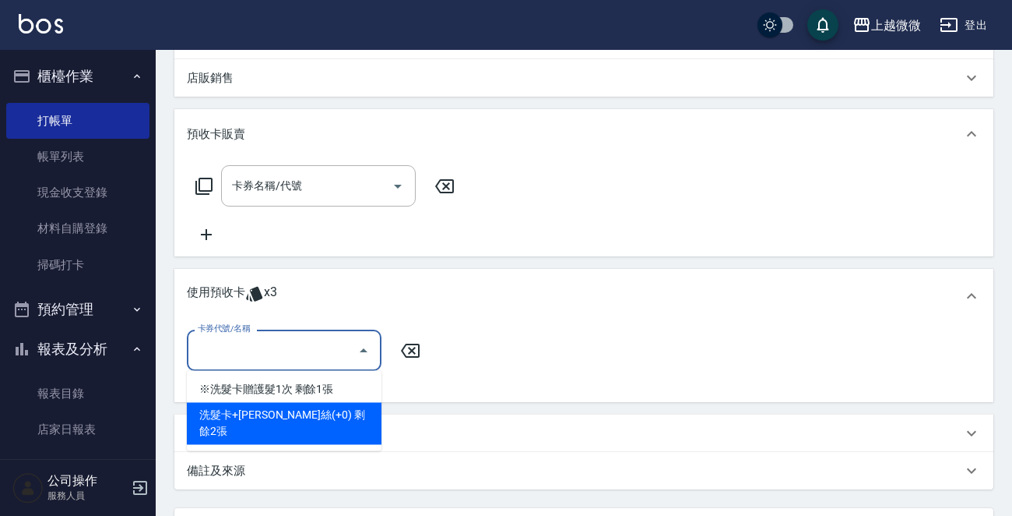
click at [350, 433] on ul "※洗髮卡贈護髮1次 剩餘1張 洗髮卡+潤絲(+0) 剩餘2張" at bounding box center [284, 410] width 195 height 80
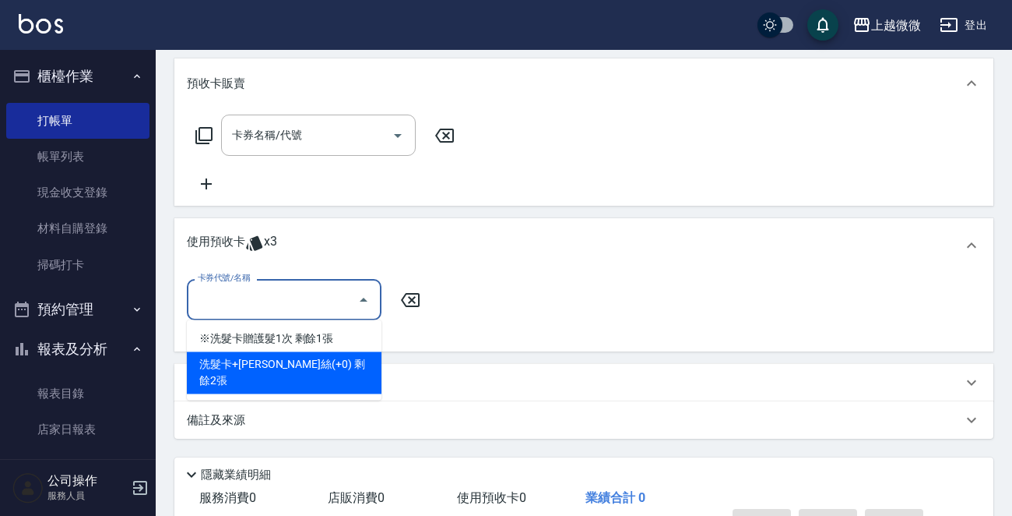
scroll to position [312, 0]
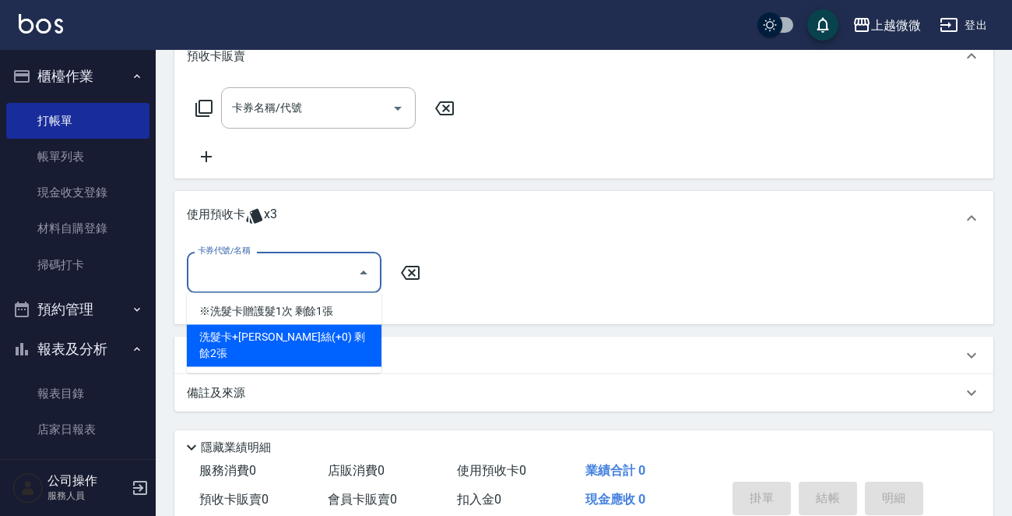
click at [333, 331] on div "洗髮卡+[PERSON_NAME]絲(+0) 剩餘2張" at bounding box center [284, 345] width 195 height 42
type input "洗髮卡+潤絲(+0)"
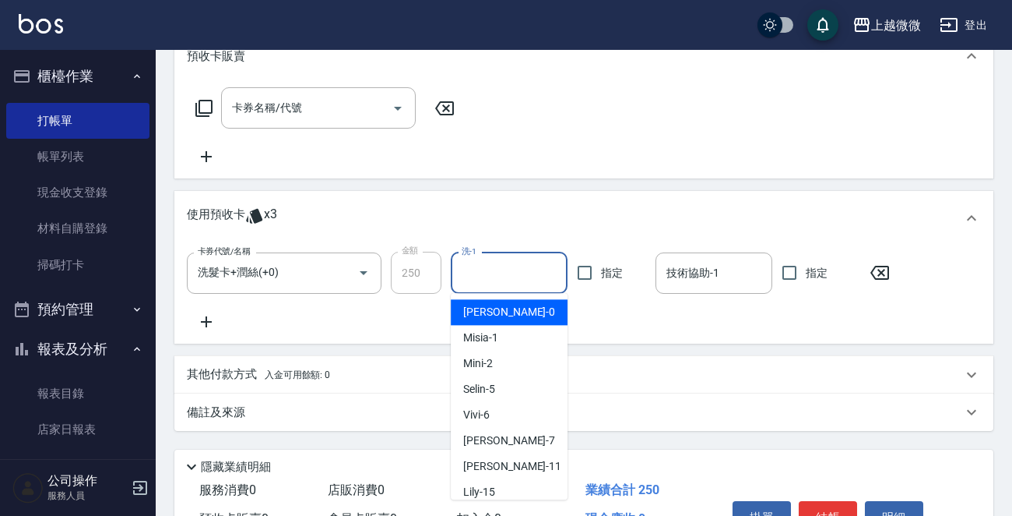
click at [479, 283] on input "洗-1" at bounding box center [509, 272] width 103 height 27
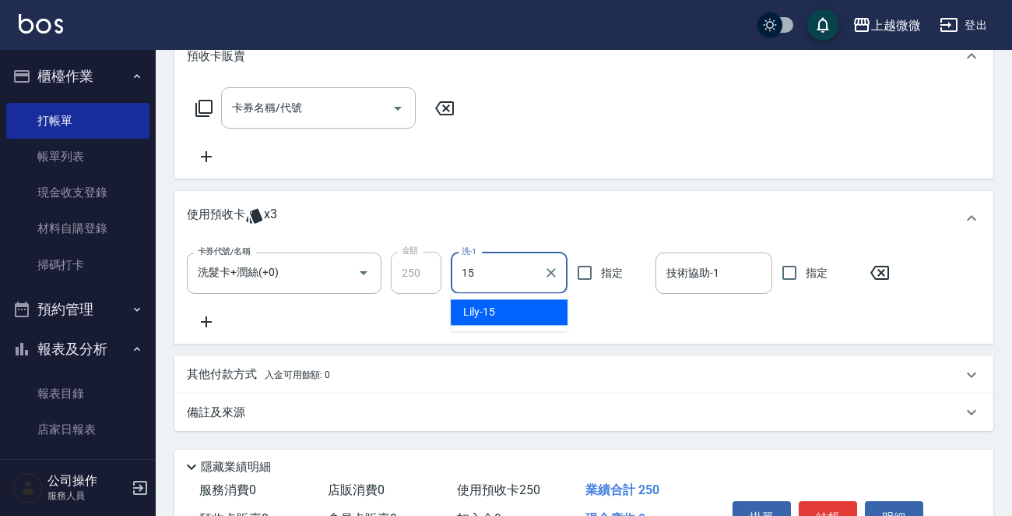
type input "Lily-15"
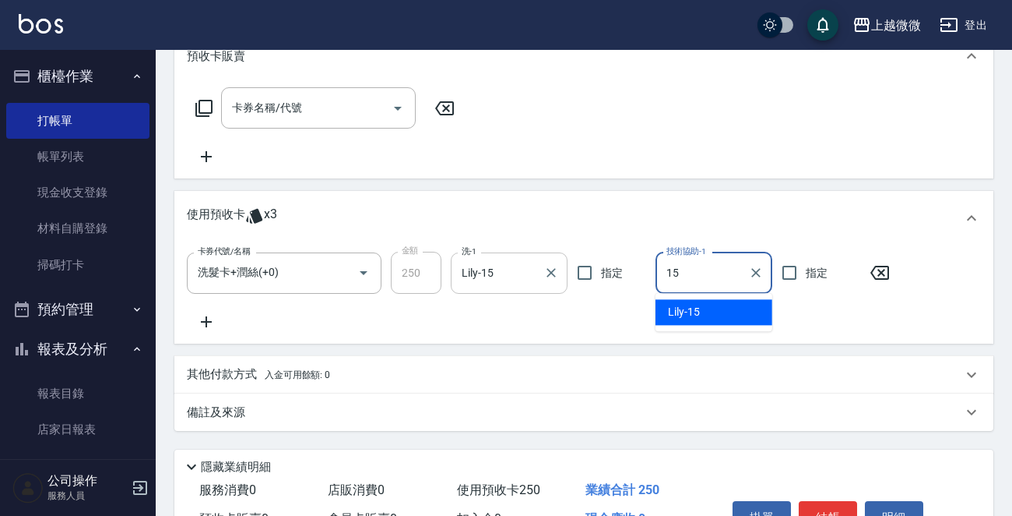
type input "Lily-15"
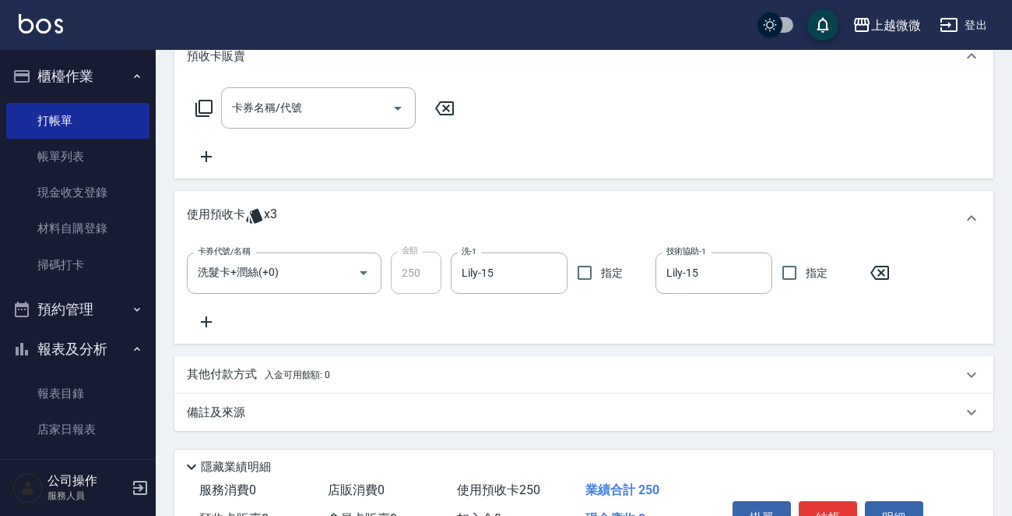
click at [209, 321] on icon at bounding box center [206, 321] width 11 height 11
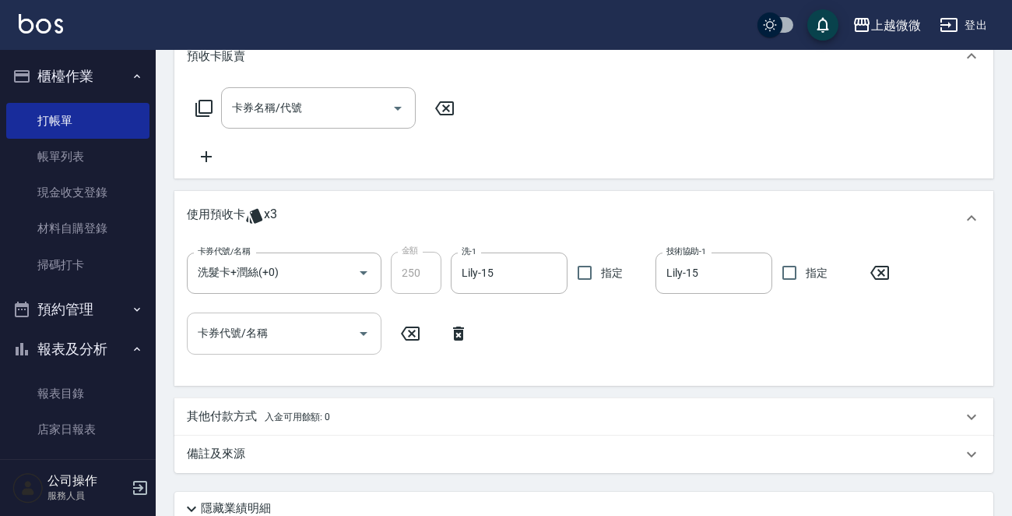
click at [364, 328] on icon "Open" at bounding box center [363, 333] width 19 height 19
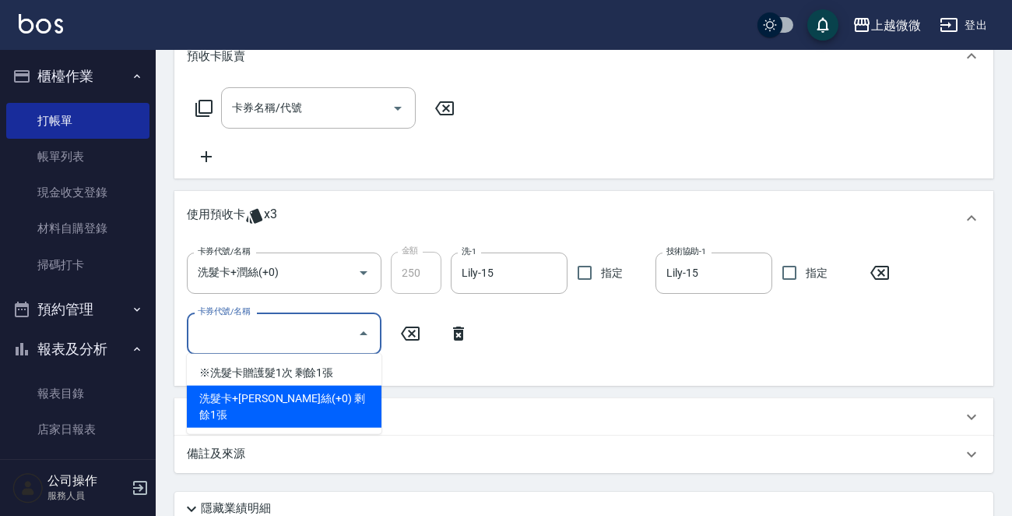
click at [350, 392] on div "洗髮卡+[PERSON_NAME]絲(+0) 剩餘1張" at bounding box center [284, 406] width 195 height 42
type input "洗髮卡+潤絲(+0)"
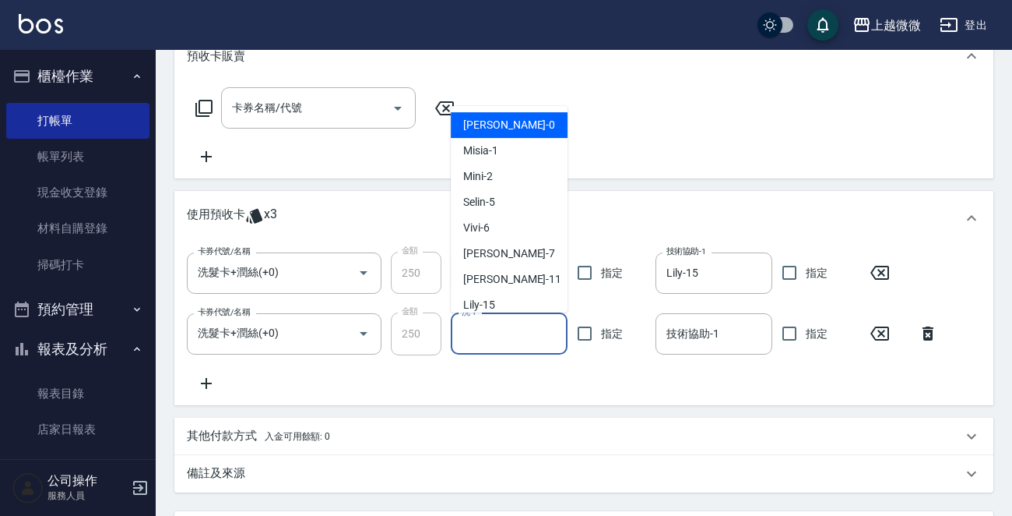
click at [485, 334] on input "洗-1" at bounding box center [509, 333] width 103 height 27
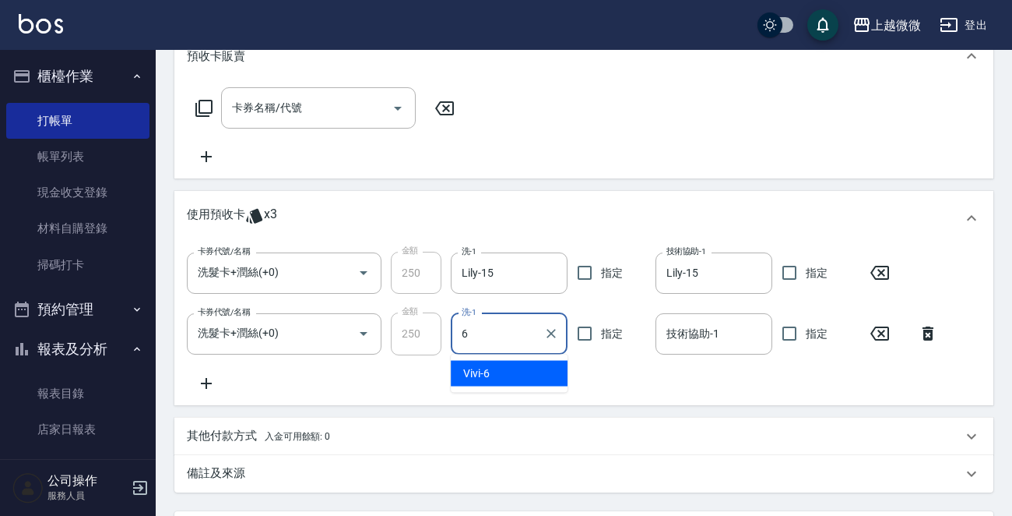
type input "Vivi-6"
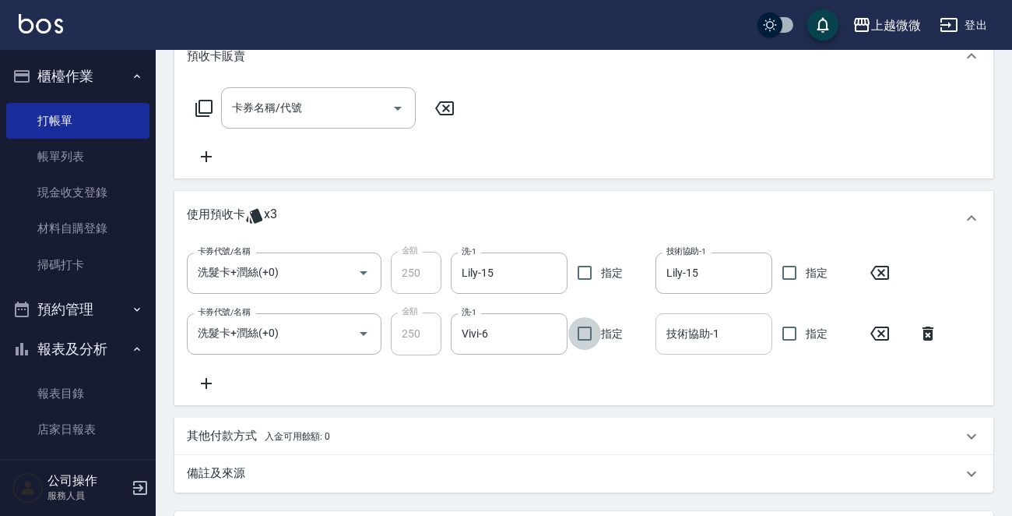
click at [674, 342] on input "技術協助-1" at bounding box center [714, 333] width 103 height 27
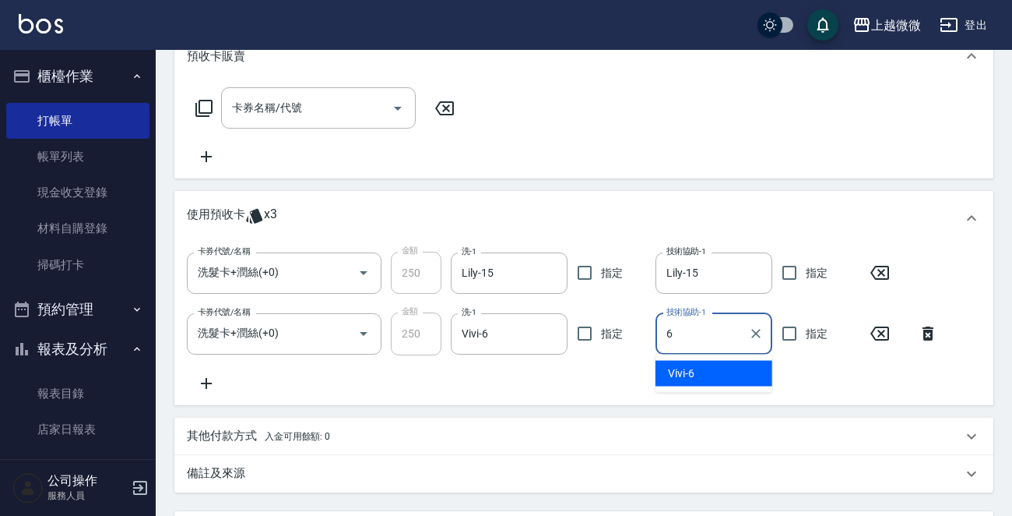
type input "Vivi-6"
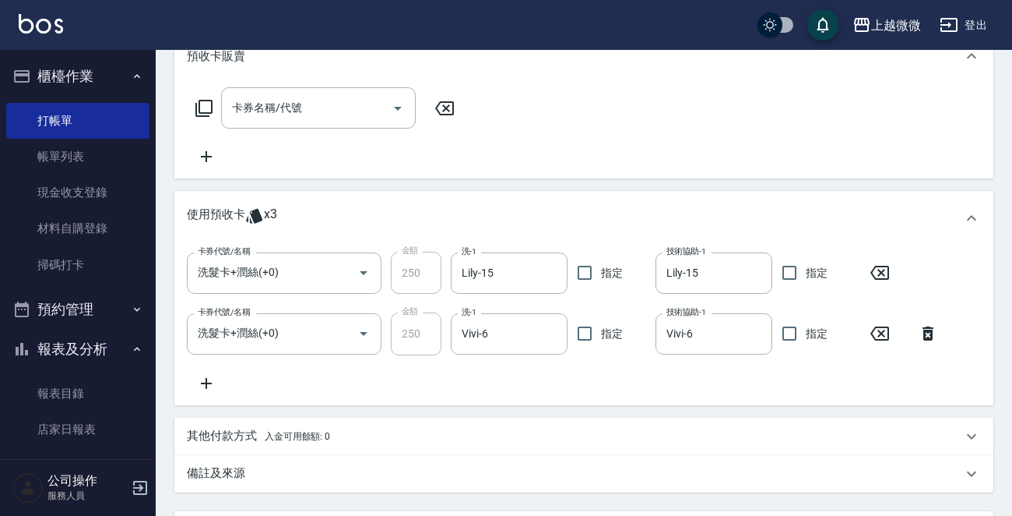
click at [210, 376] on icon at bounding box center [206, 383] width 39 height 19
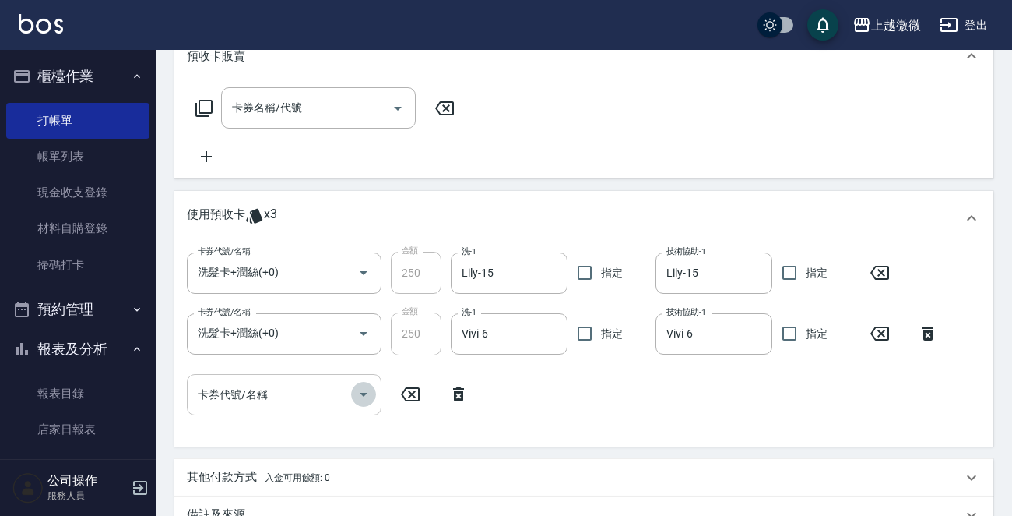
click at [361, 389] on icon "Open" at bounding box center [363, 394] width 19 height 19
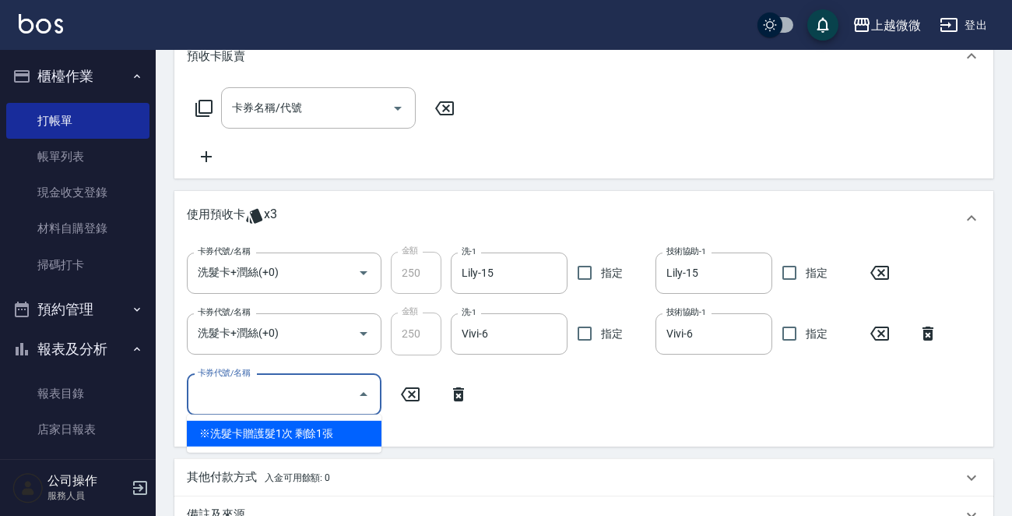
click at [336, 433] on div "※洗髮卡贈護髮1次 剩餘1張" at bounding box center [284, 434] width 195 height 26
type input "※洗髮卡贈護髮1次"
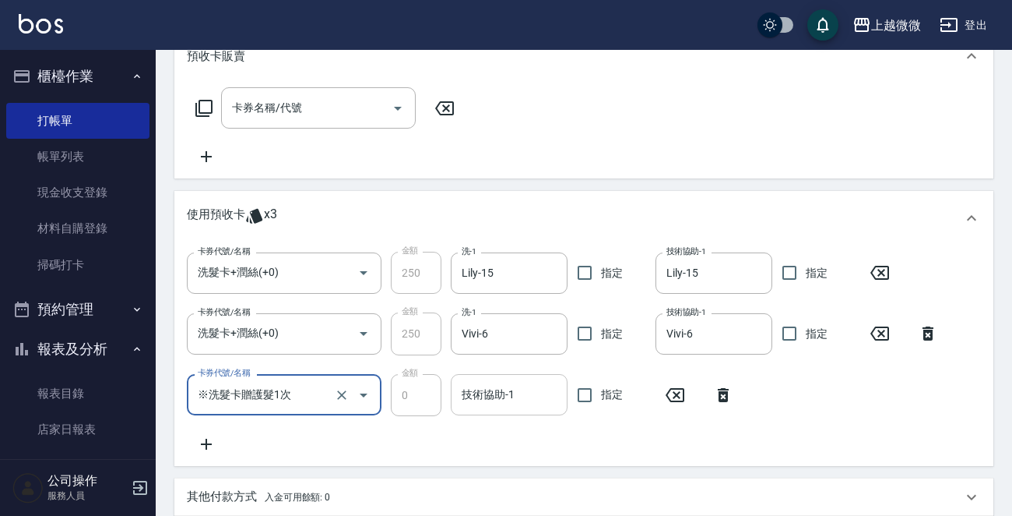
click at [495, 390] on div "技術協助-1 技術協助-1" at bounding box center [509, 394] width 117 height 41
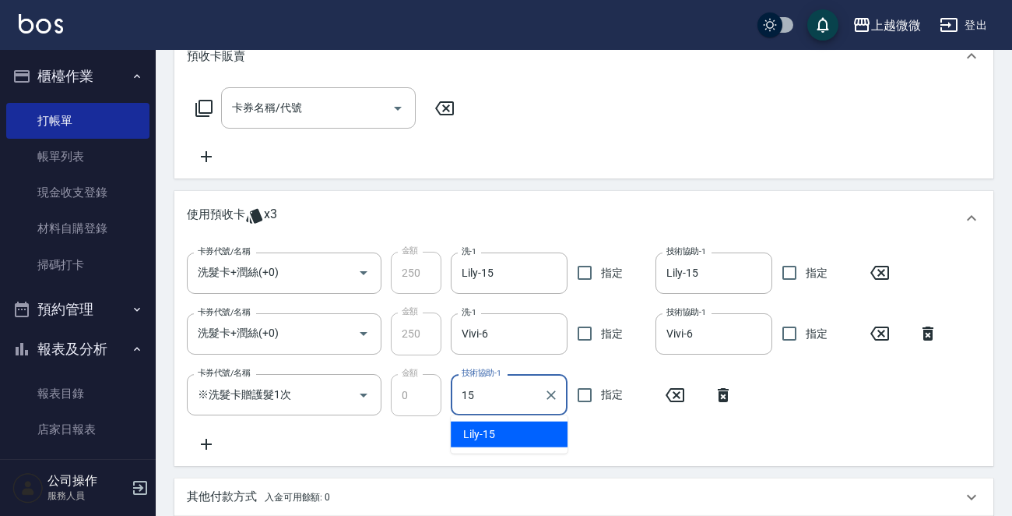
type input "Lily-15"
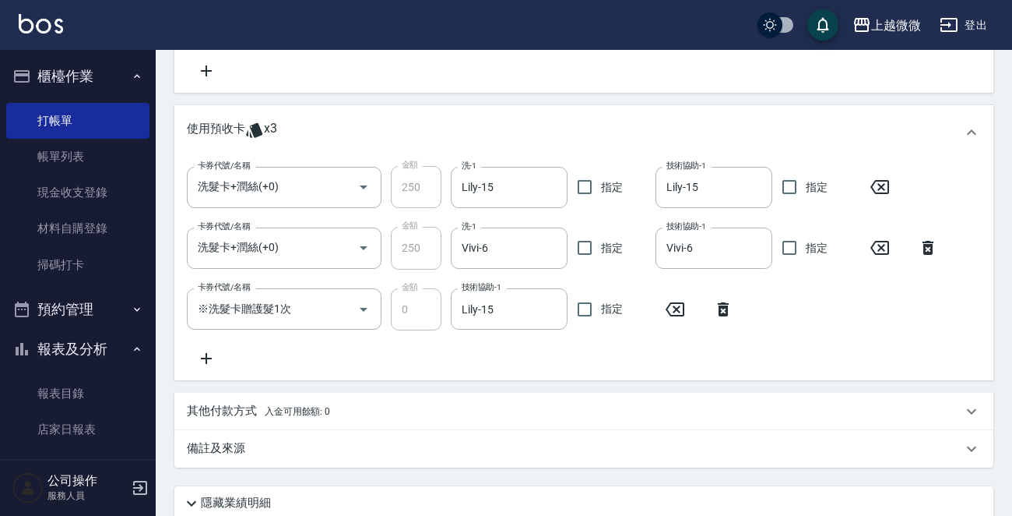
scroll to position [521, 0]
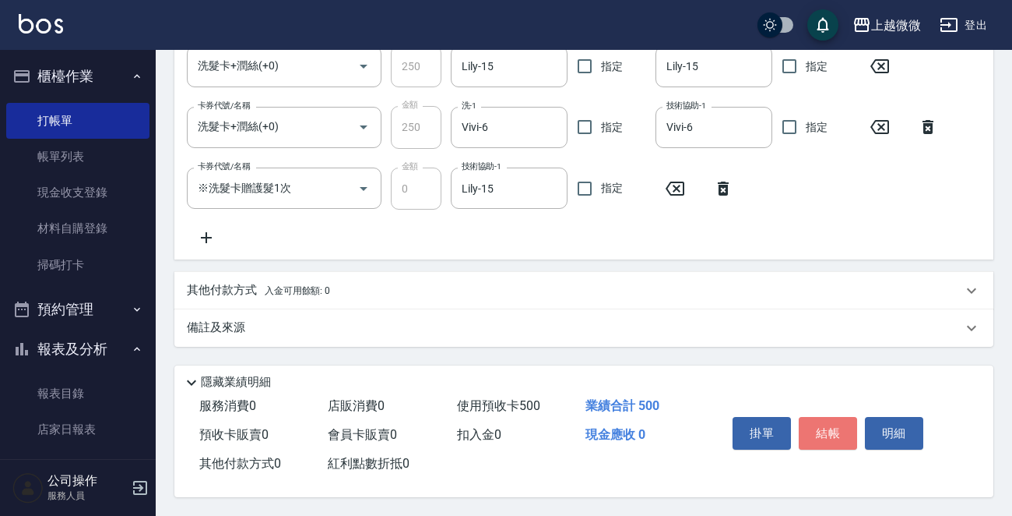
click at [808, 428] on button "結帳" at bounding box center [828, 433] width 58 height 33
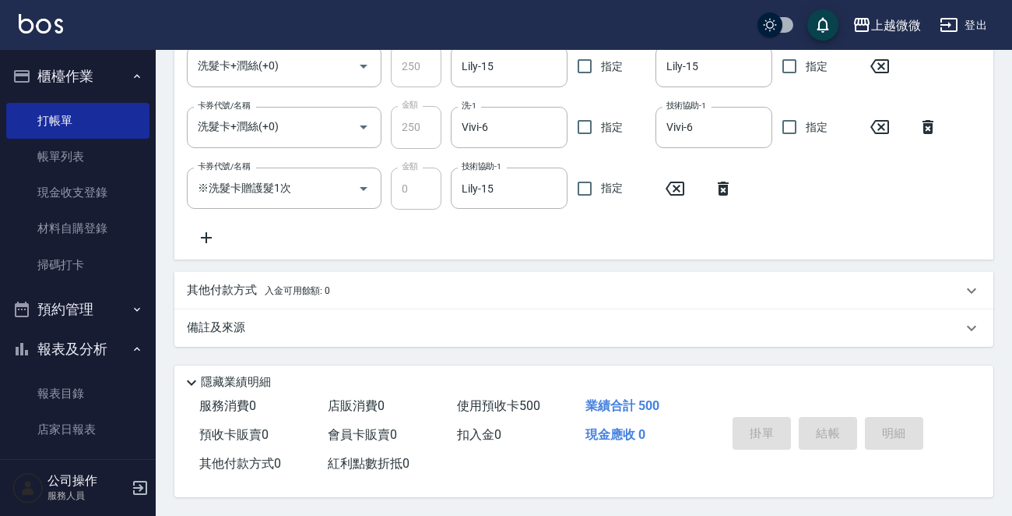
type input "[DATE] 16:15"
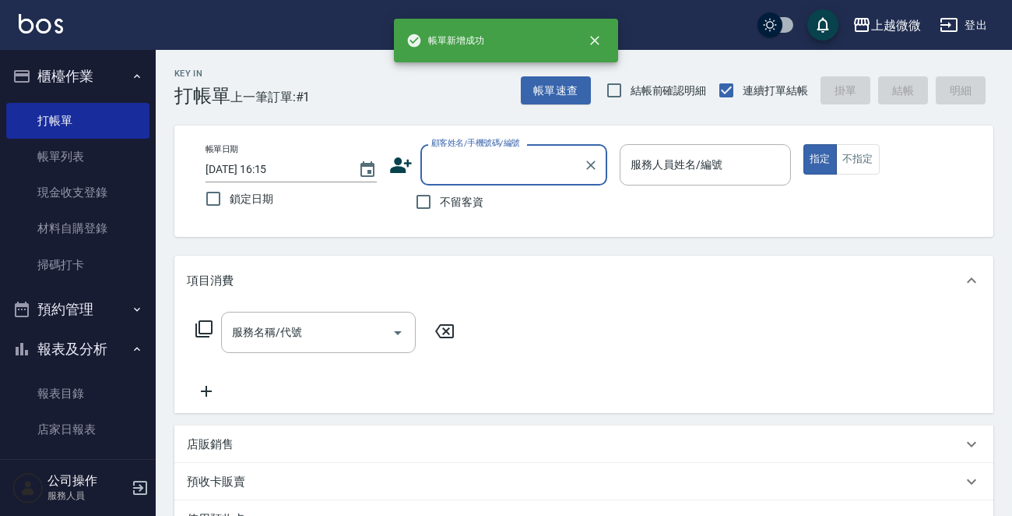
scroll to position [0, 0]
click at [448, 166] on input "顧客姓名/手機號碼/編號" at bounding box center [503, 164] width 150 height 27
click at [447, 166] on input "顧客姓名/手機號碼/編號" at bounding box center [503, 164] width 150 height 27
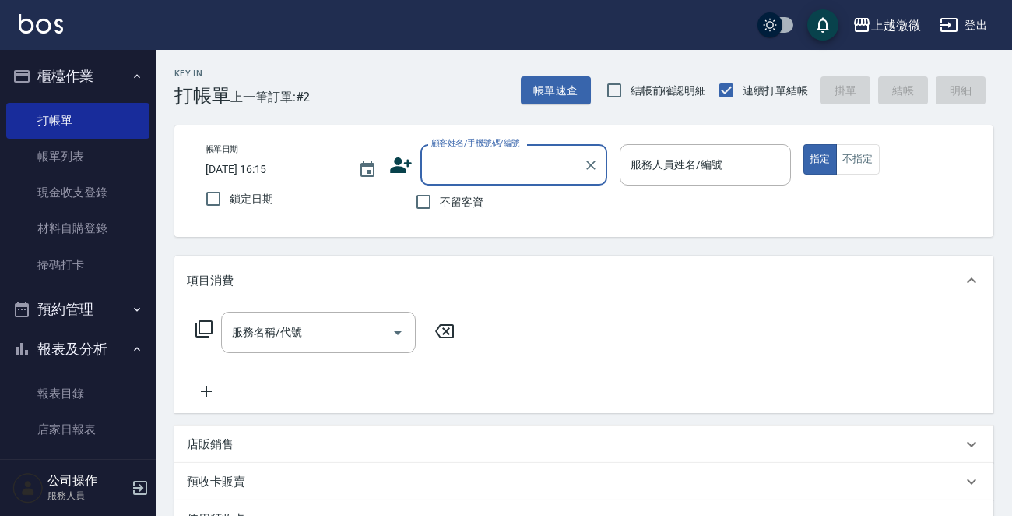
click at [475, 171] on input "顧客姓名/手機號碼/編號" at bounding box center [503, 164] width 150 height 27
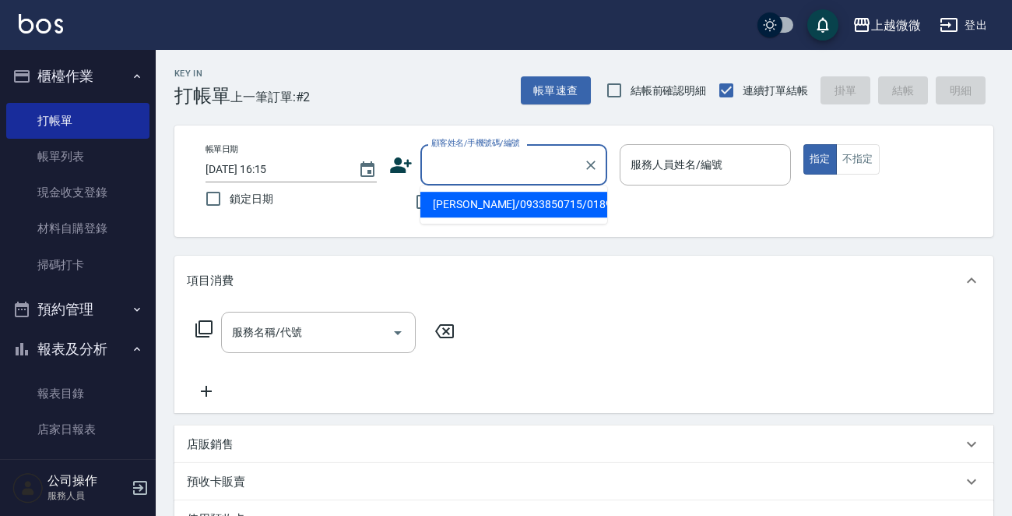
click at [479, 209] on li "[PERSON_NAME]/0933850715/0189" at bounding box center [514, 205] width 187 height 26
type input "[PERSON_NAME]/0933850715/0189"
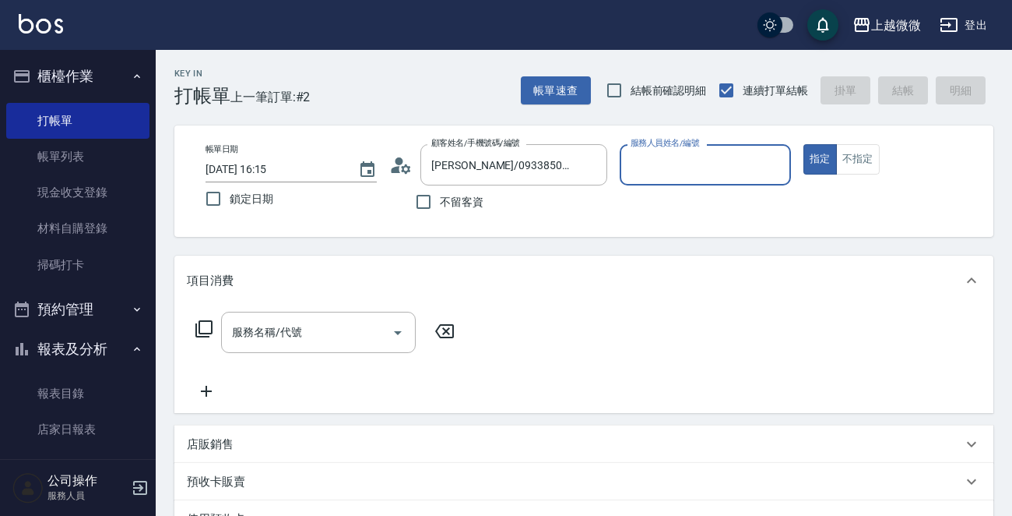
type input "Vivi-6"
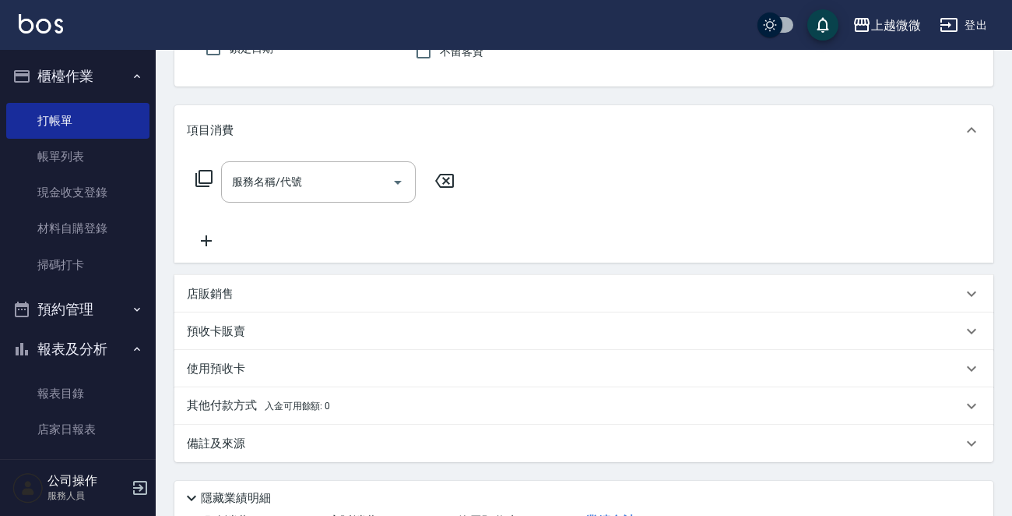
scroll to position [156, 0]
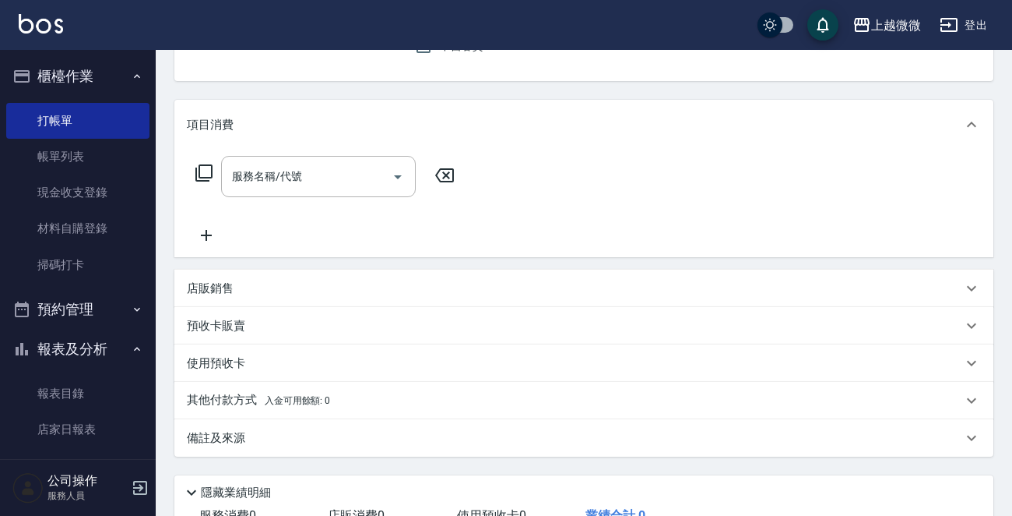
click at [227, 319] on p "預收卡販賣" at bounding box center [216, 326] width 58 height 16
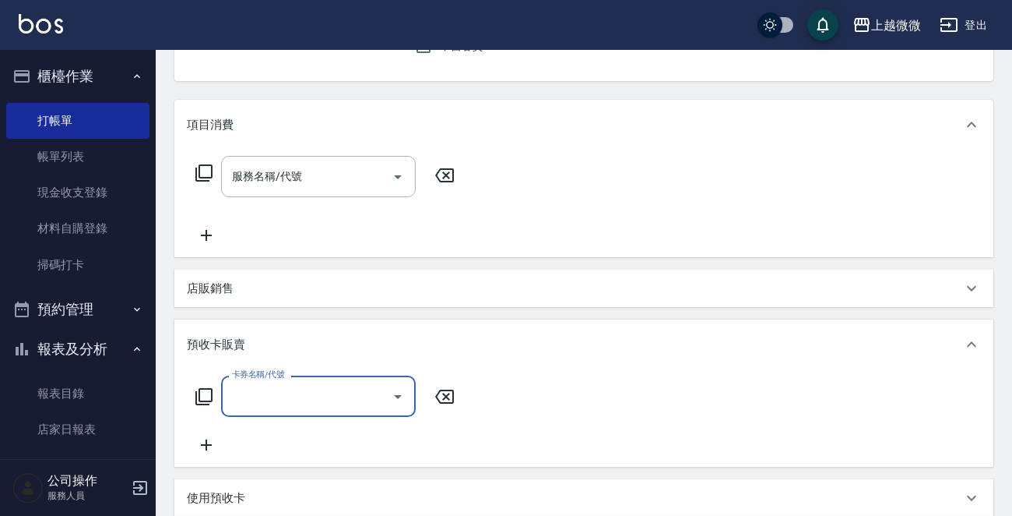
scroll to position [0, 0]
click at [206, 399] on icon at bounding box center [204, 396] width 19 height 19
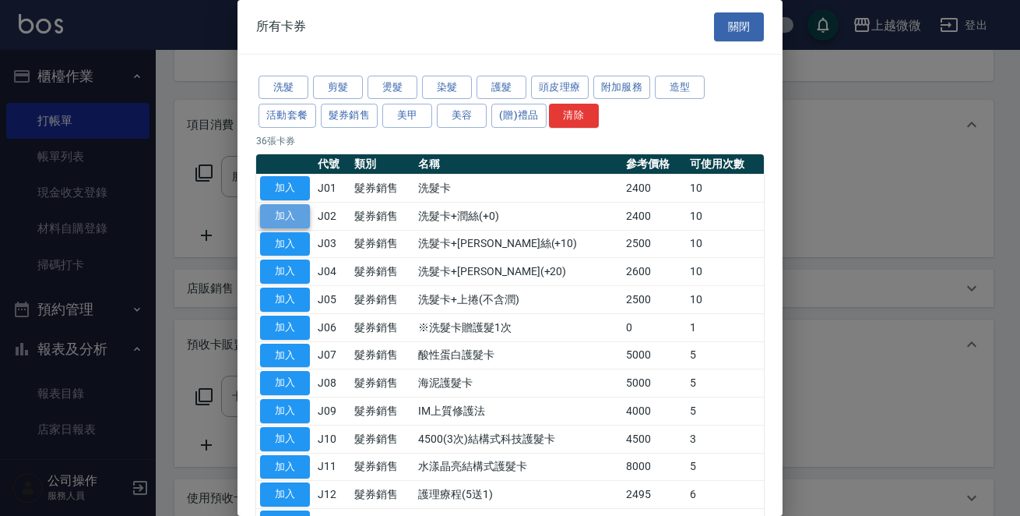
click at [294, 206] on button "加入" at bounding box center [285, 216] width 50 height 24
type input "洗髮卡+[PERSON_NAME][PERSON_NAME](+0)(J02)"
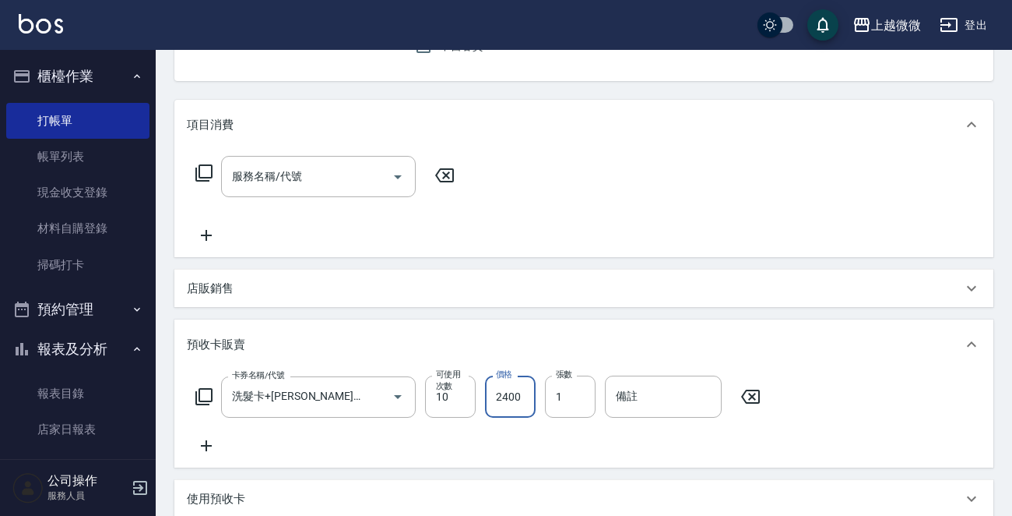
click at [511, 399] on input "2400" at bounding box center [510, 396] width 51 height 42
type input "2500"
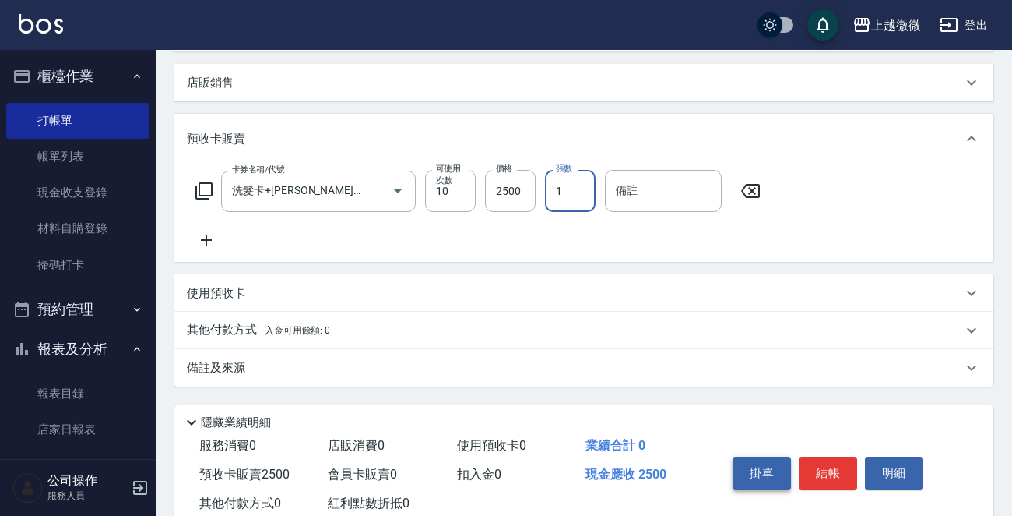
scroll to position [389, 0]
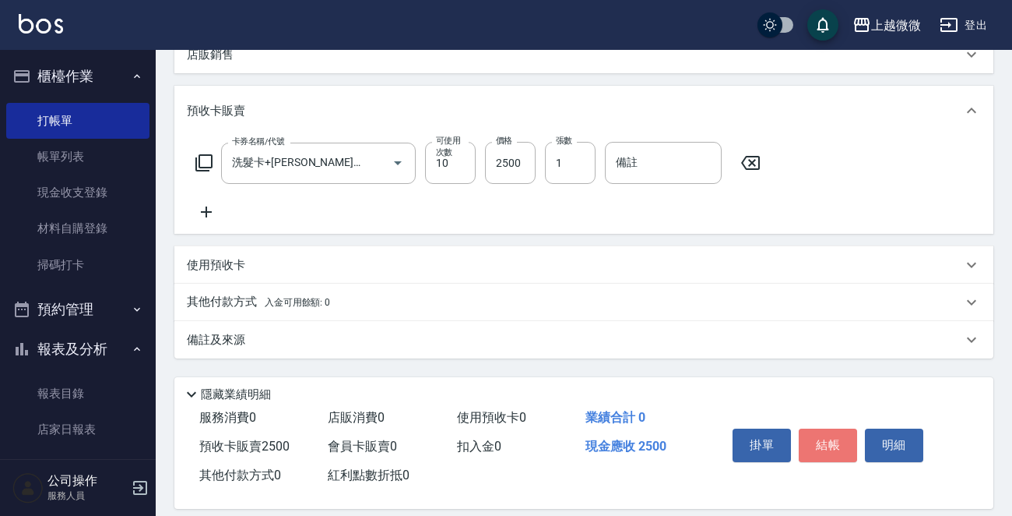
click at [822, 443] on button "結帳" at bounding box center [828, 444] width 58 height 33
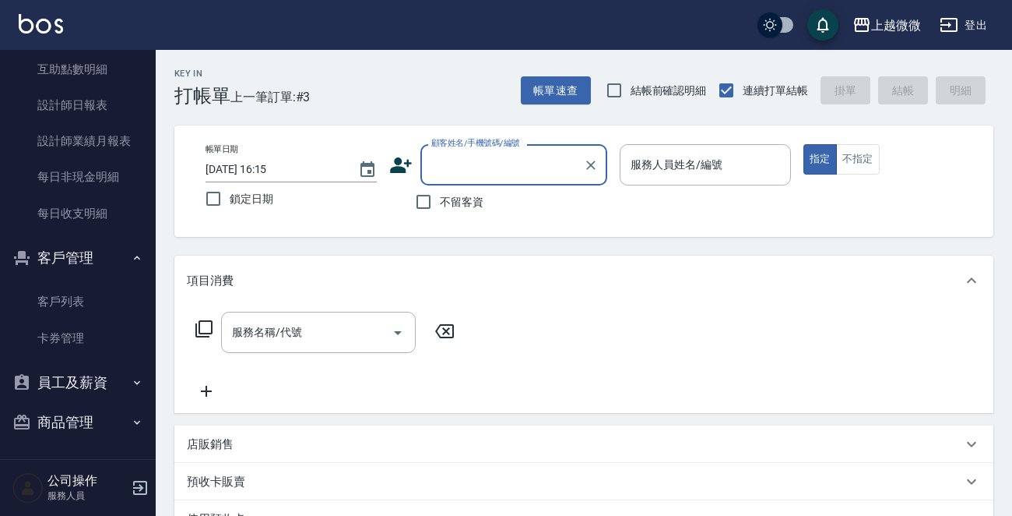
scroll to position [434, 0]
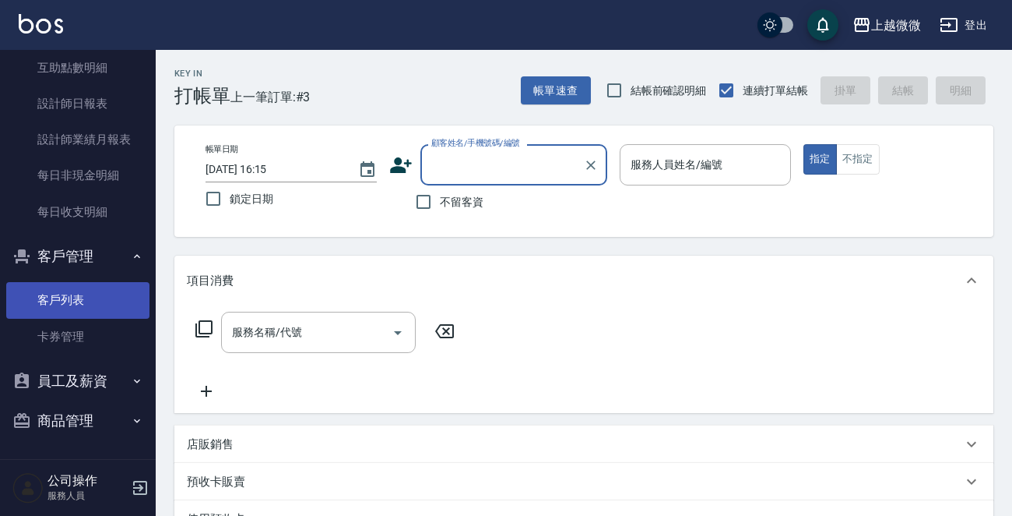
click at [94, 297] on link "客戶列表" at bounding box center [77, 300] width 143 height 36
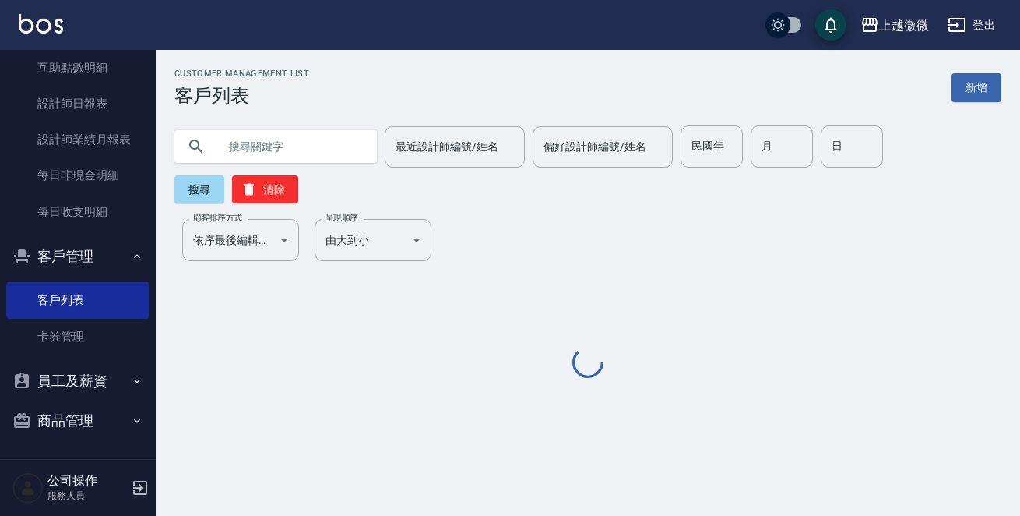
click at [250, 140] on input "text" at bounding box center [291, 146] width 146 height 42
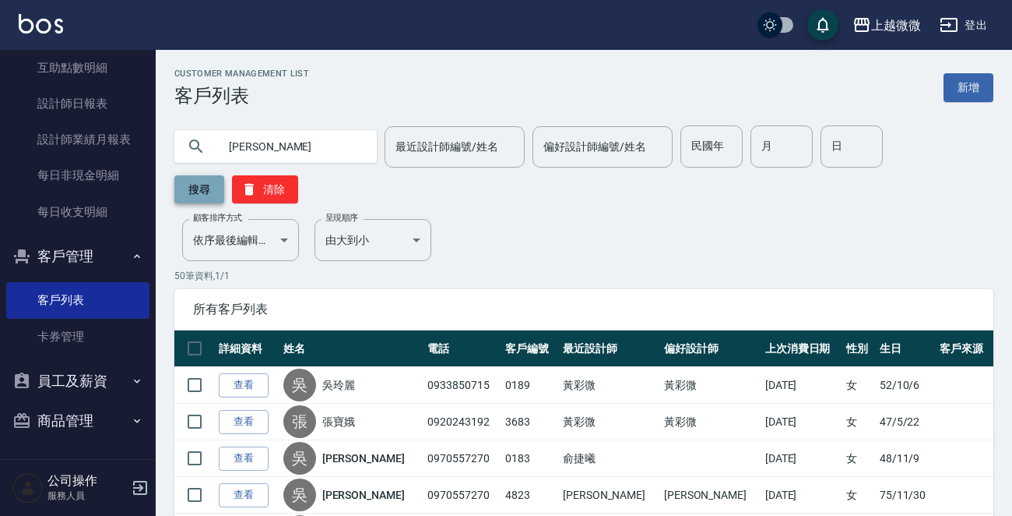
type input "[PERSON_NAME]"
click at [202, 185] on button "搜尋" at bounding box center [199, 189] width 50 height 28
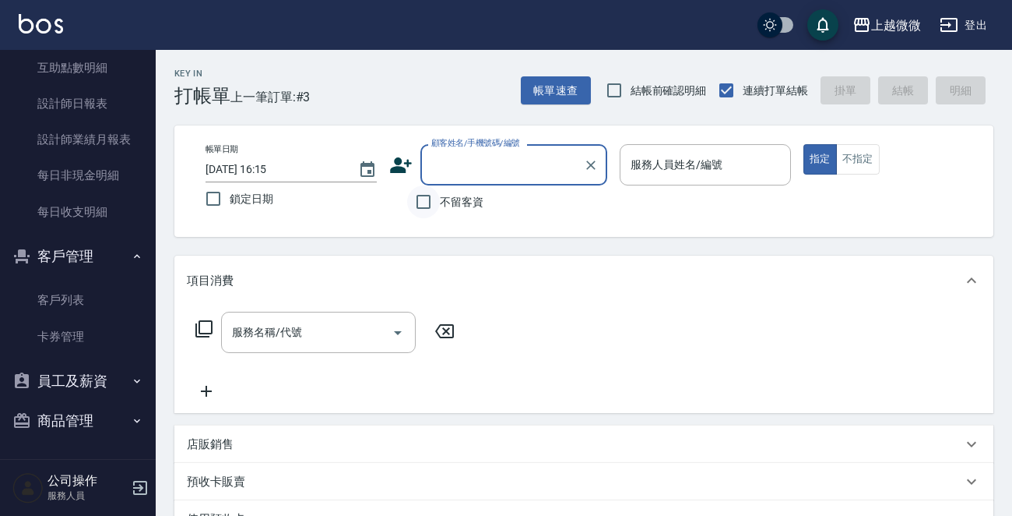
click at [425, 197] on input "不留客資" at bounding box center [423, 201] width 33 height 33
checkbox input "true"
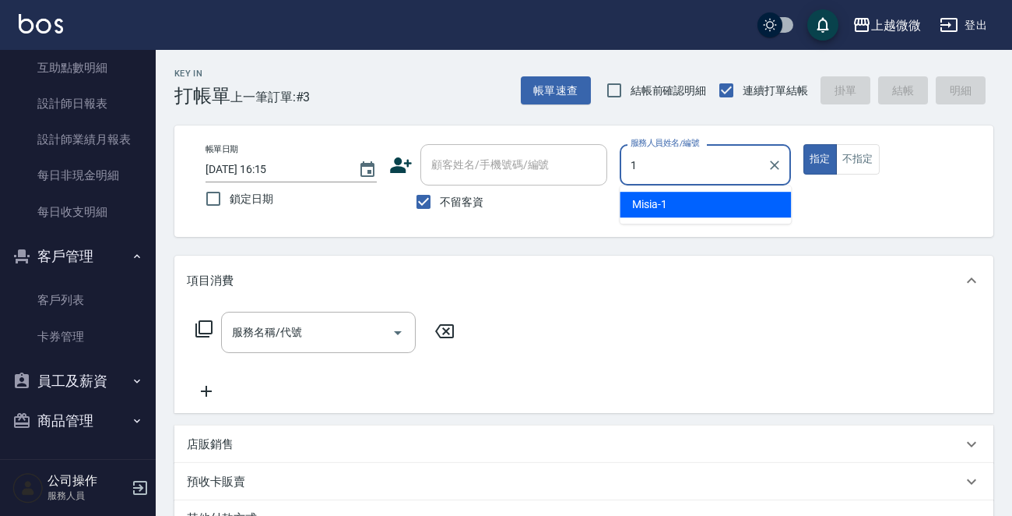
type input "Misia-1"
type button "true"
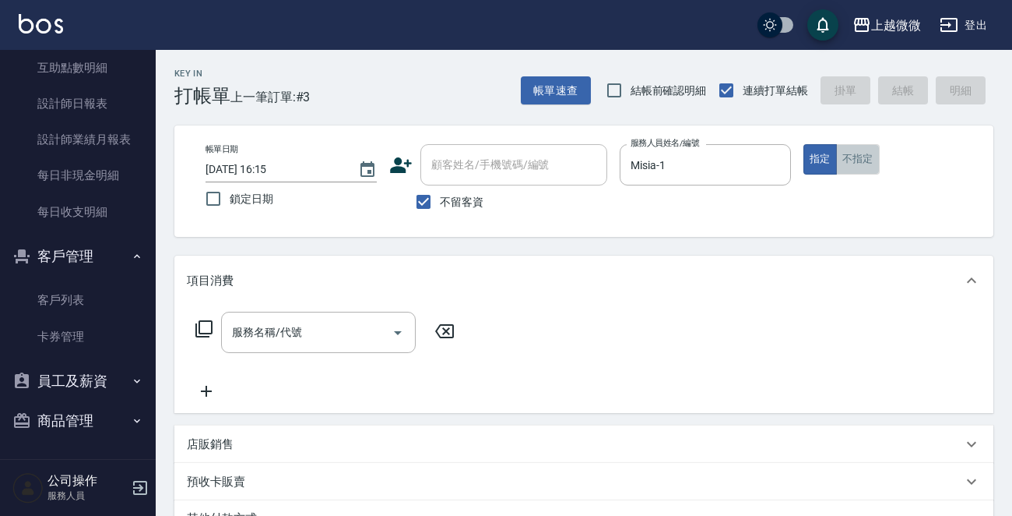
click at [863, 159] on button "不指定" at bounding box center [858, 159] width 44 height 30
click at [405, 333] on icon "Open" at bounding box center [398, 332] width 19 height 19
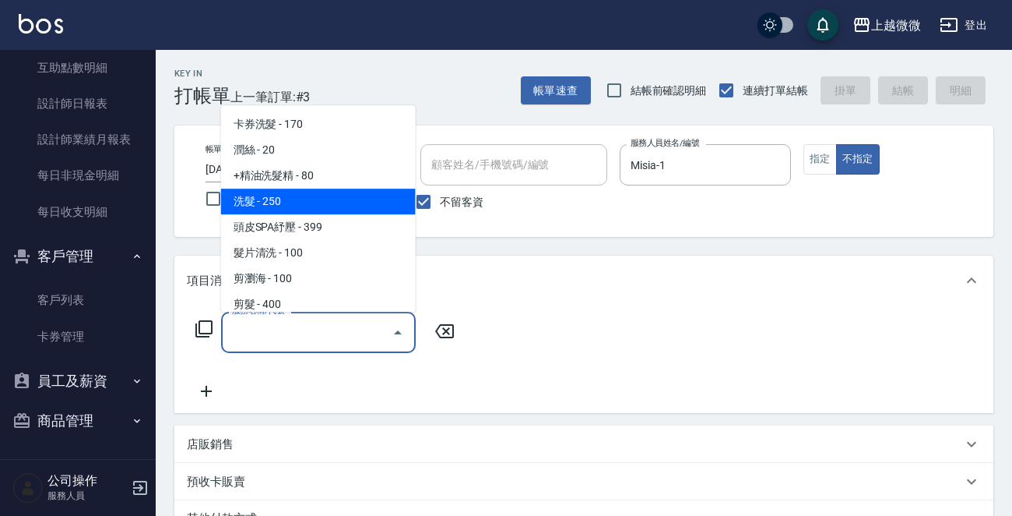
click at [342, 209] on span "洗髮 - 250" at bounding box center [318, 201] width 195 height 26
type input "洗髮(A03)"
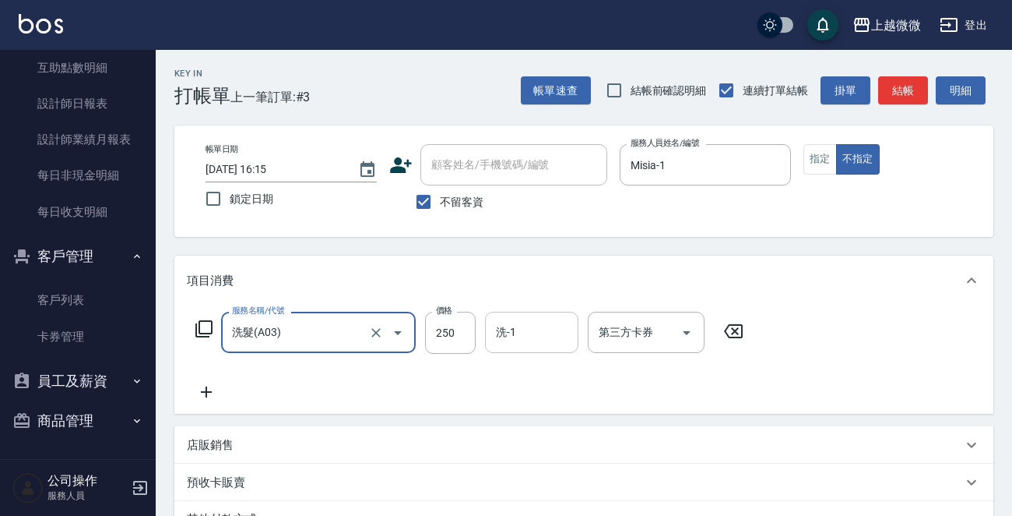
click at [532, 320] on input "洗-1" at bounding box center [531, 332] width 79 height 27
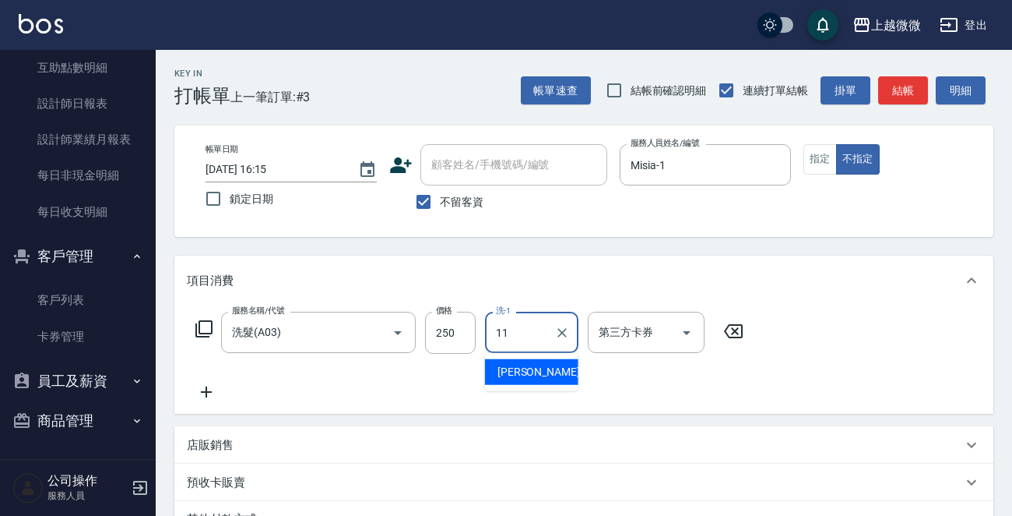
type input "11"
type input "[PERSON_NAME]-11"
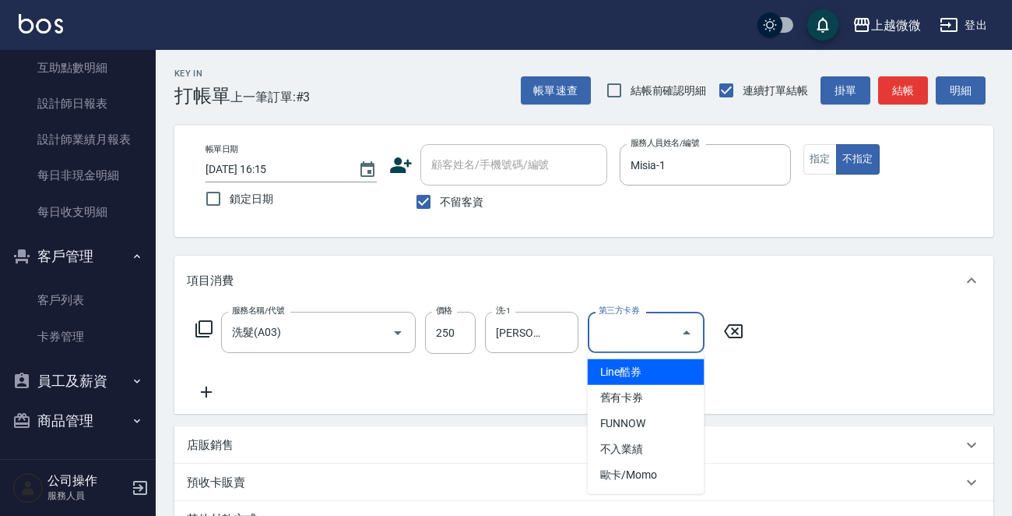
click at [326, 414] on div "項目消費 服務名稱/代號 洗髮(A03) 服務名稱/代號 價格 250 價格 洗-1 Kristin-11 洗-1 第三方卡券 第三方卡券 店販銷售 服務人員…" at bounding box center [583, 415] width 819 height 320
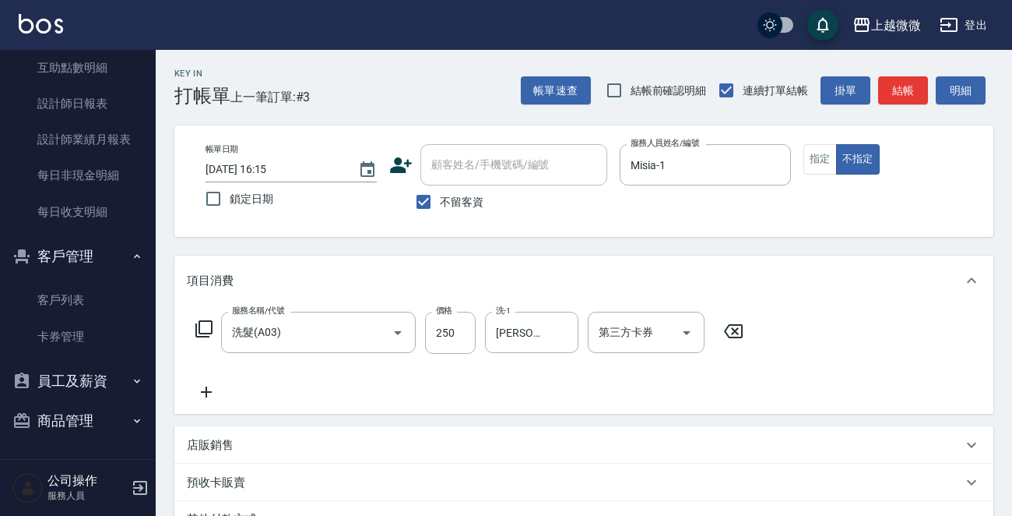
click at [202, 388] on icon at bounding box center [206, 391] width 39 height 19
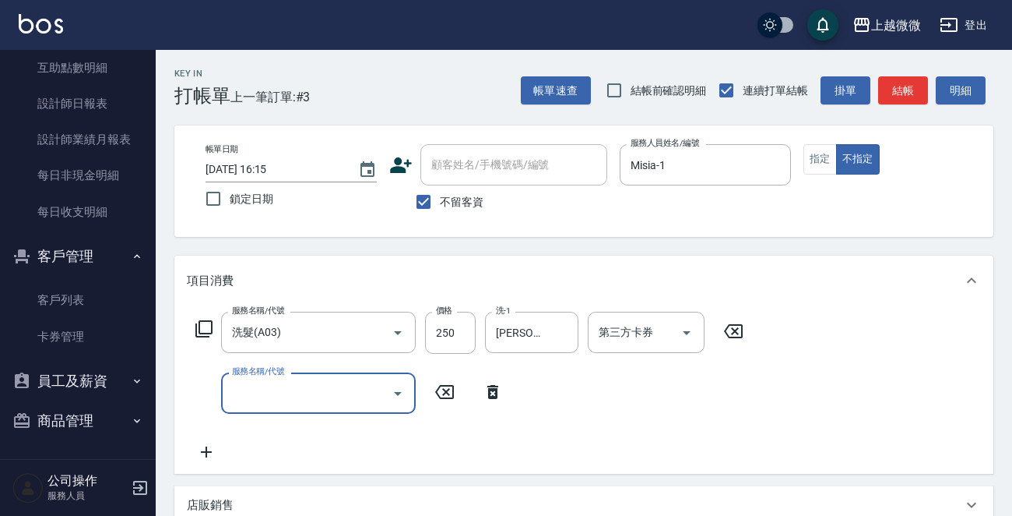
click at [392, 389] on icon "Open" at bounding box center [398, 393] width 19 height 19
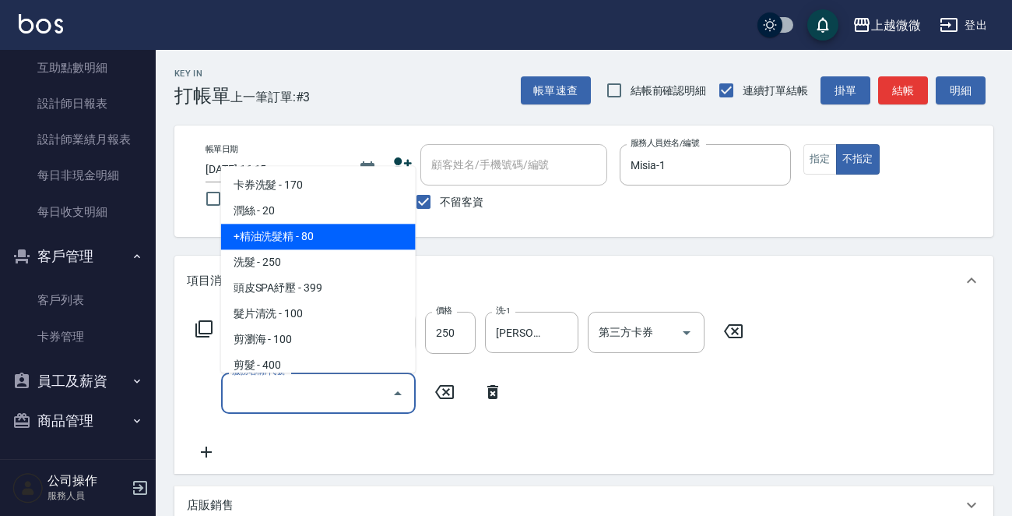
click at [364, 240] on span "+精油洗髮精 - 80" at bounding box center [318, 237] width 195 height 26
type input "+精油洗髮精(A02)"
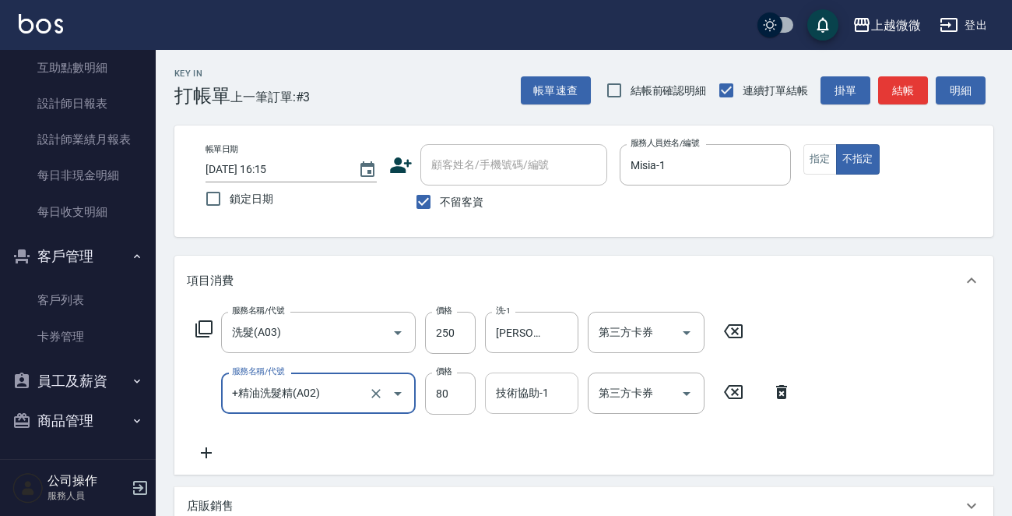
click at [530, 403] on input "技術協助-1" at bounding box center [531, 392] width 79 height 27
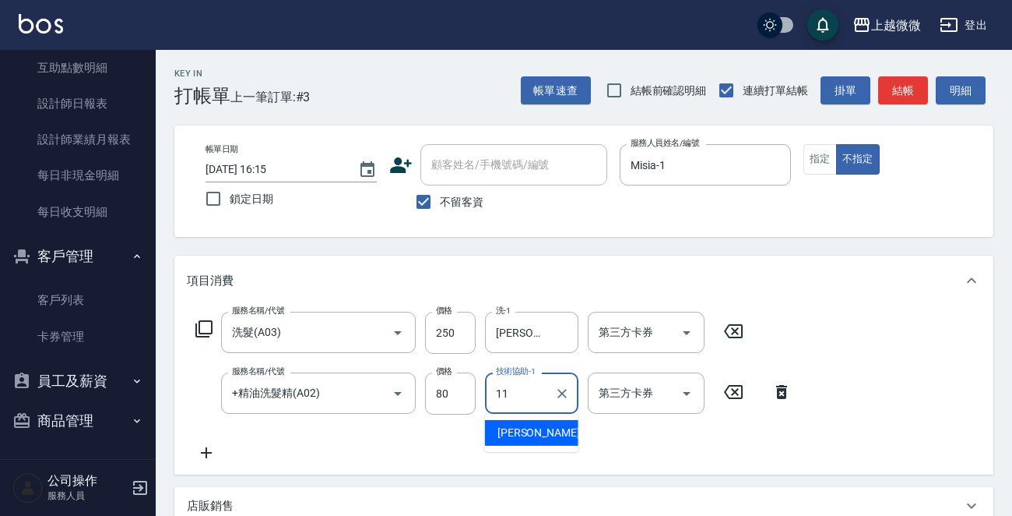
type input "11"
type input "[PERSON_NAME]-11"
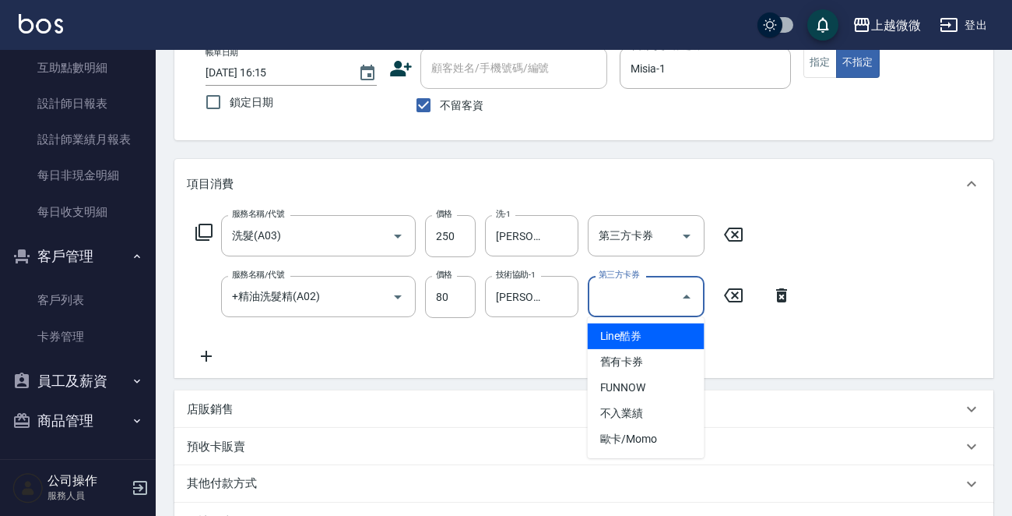
scroll to position [234, 0]
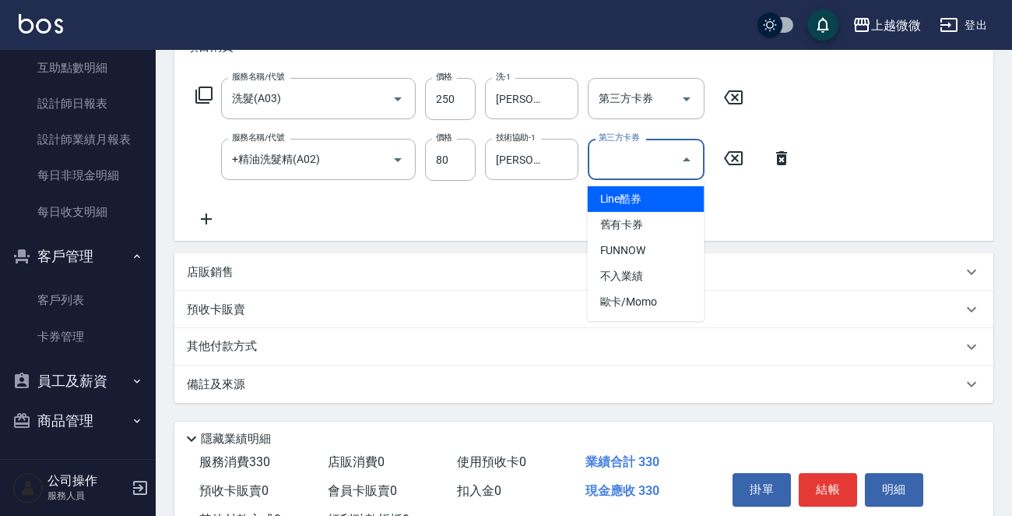
click at [825, 488] on button "結帳" at bounding box center [828, 489] width 58 height 33
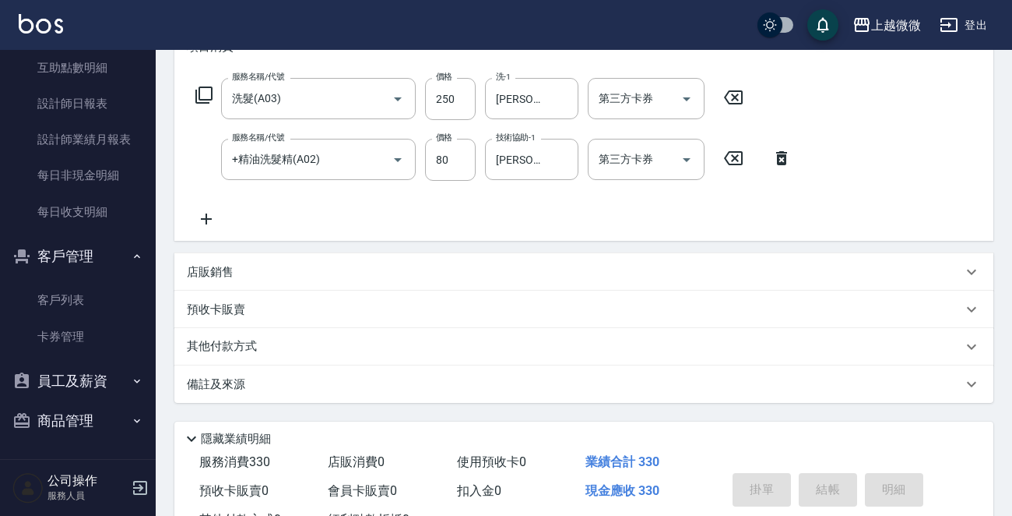
type input "[DATE] 16:19"
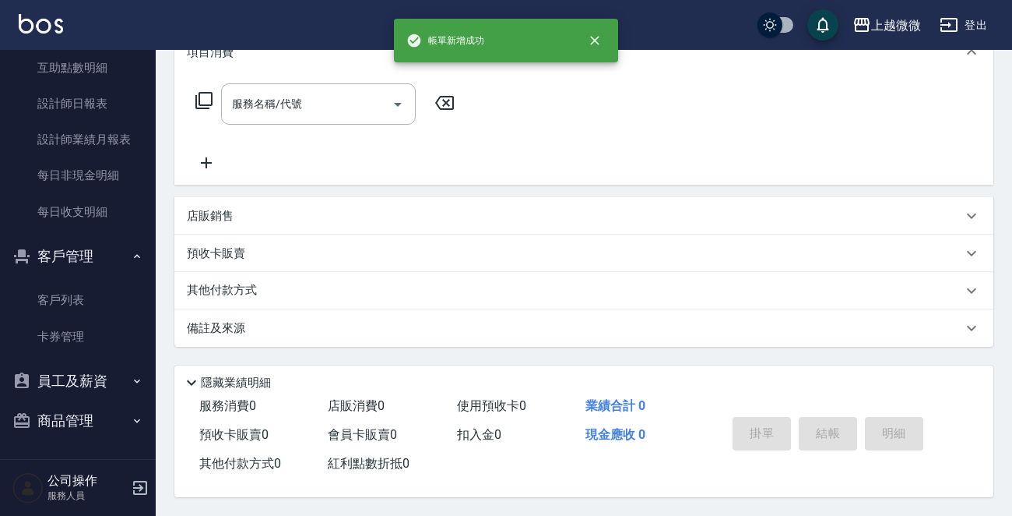
scroll to position [0, 0]
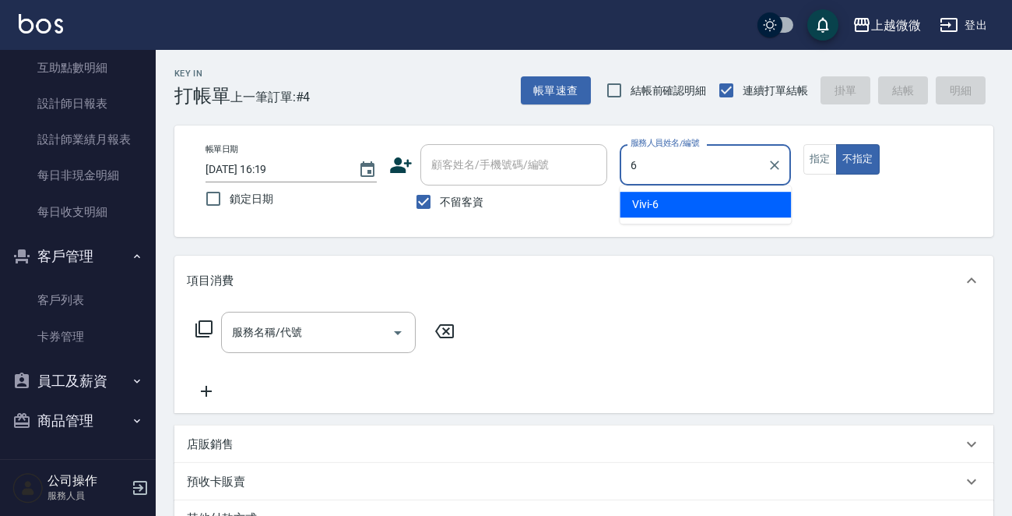
type input "Vivi-6"
type button "false"
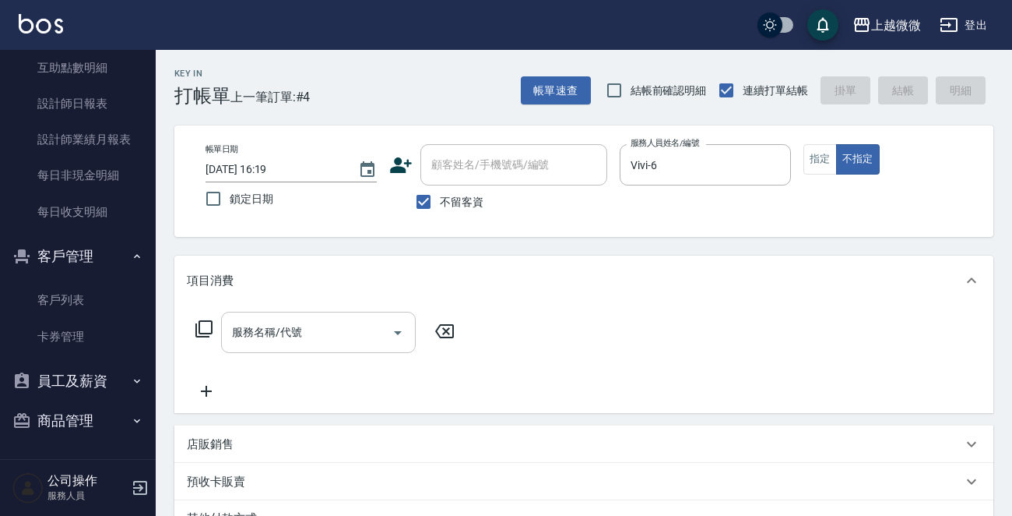
click at [393, 330] on icon "Open" at bounding box center [398, 332] width 19 height 19
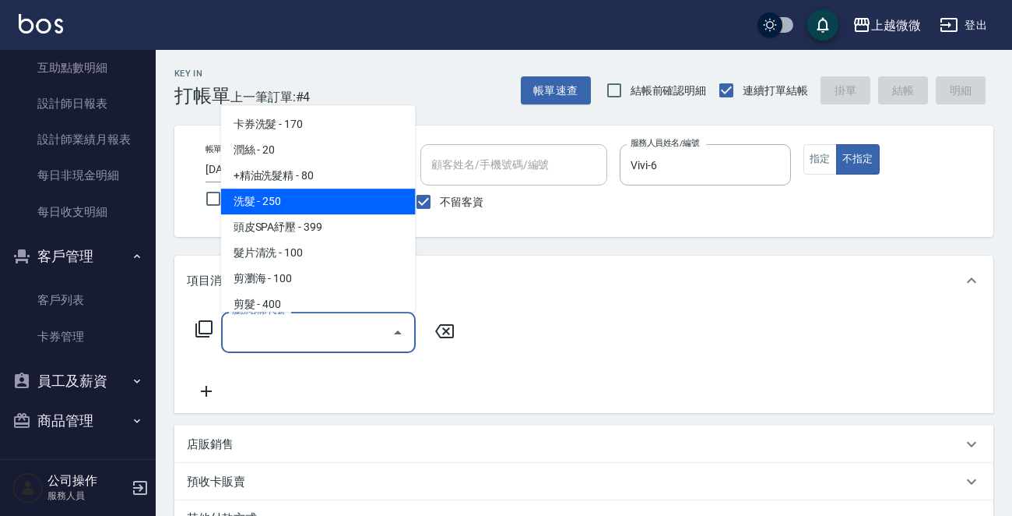
click at [350, 195] on span "洗髮 - 250" at bounding box center [318, 201] width 195 height 26
type input "洗髮(A03)"
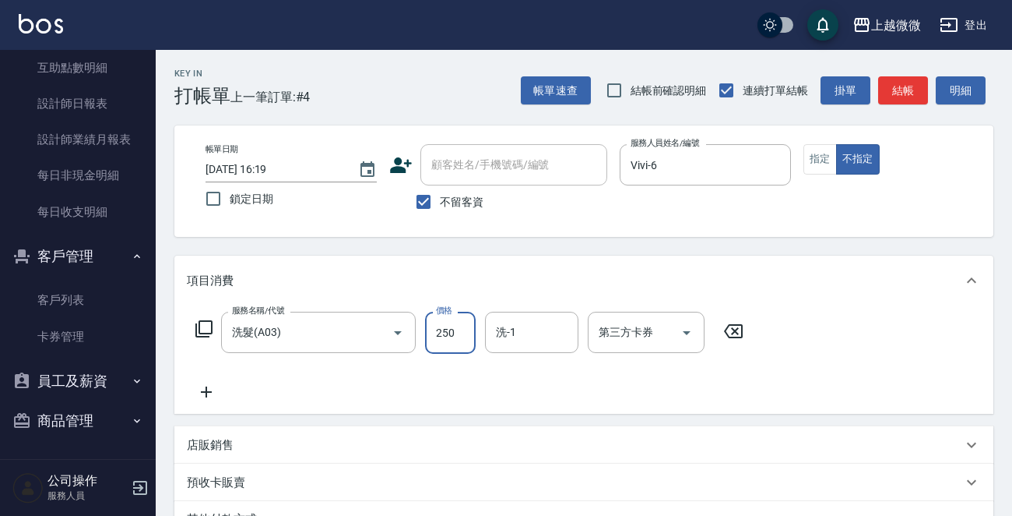
click at [456, 329] on input "250" at bounding box center [450, 333] width 51 height 42
type input "350"
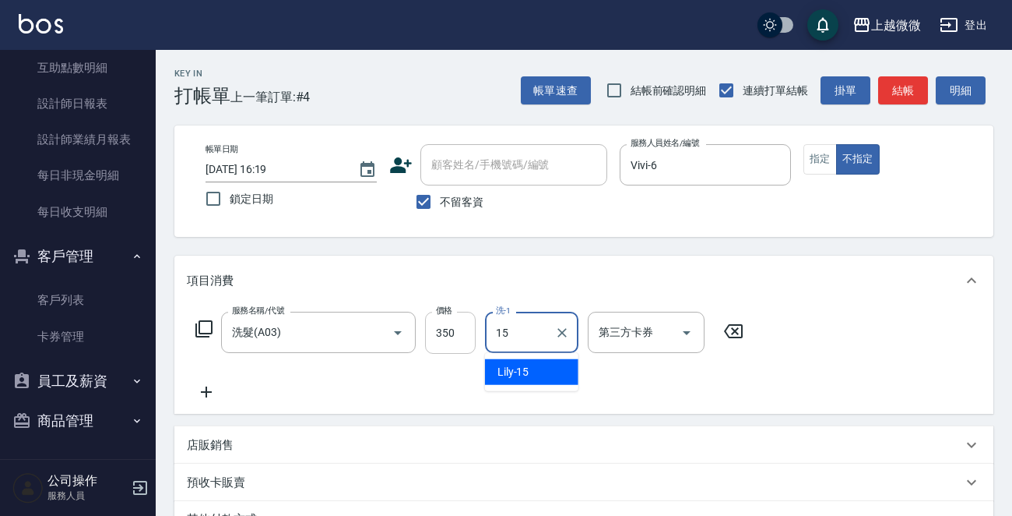
type input "Lily-15"
click at [208, 391] on icon at bounding box center [206, 391] width 11 height 11
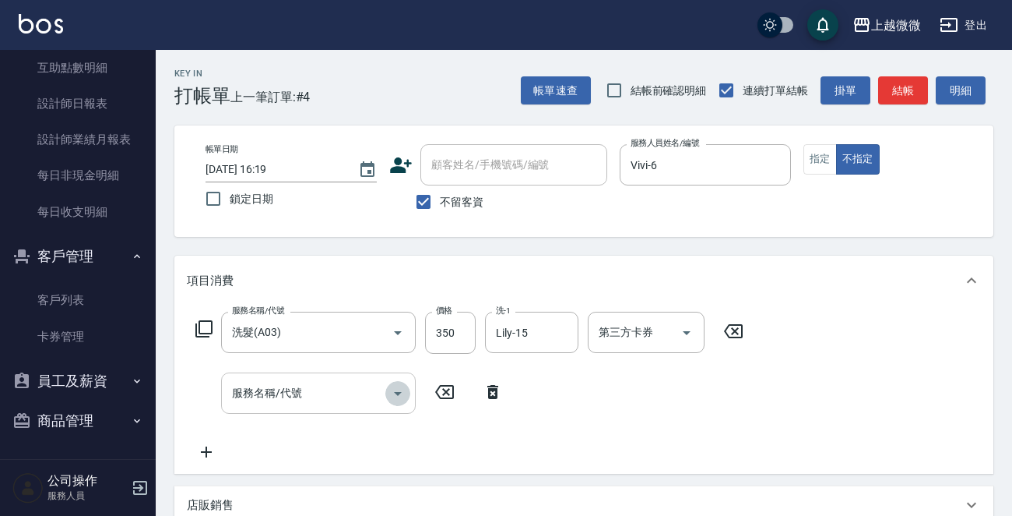
click at [394, 399] on icon "Open" at bounding box center [398, 393] width 19 height 19
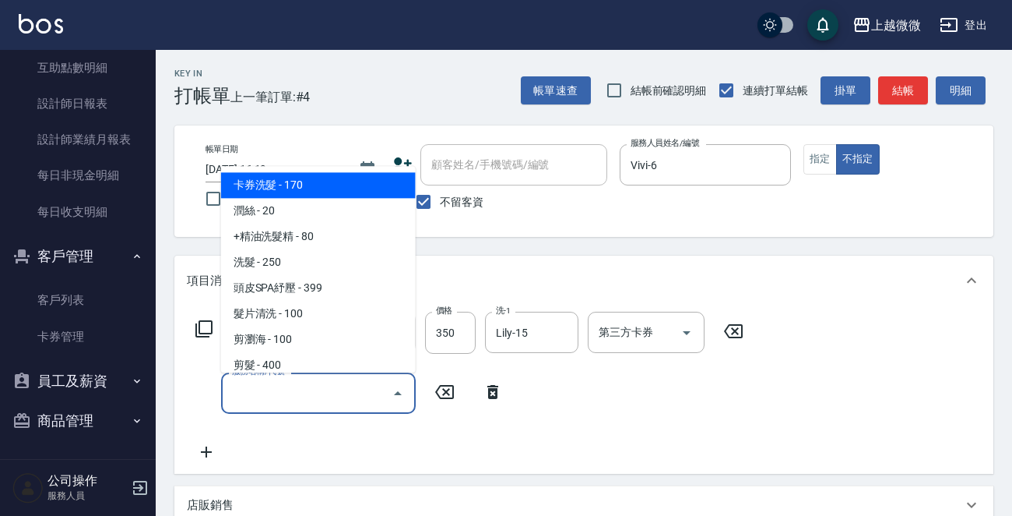
click at [334, 373] on div "服務名稱/代號" at bounding box center [318, 392] width 195 height 41
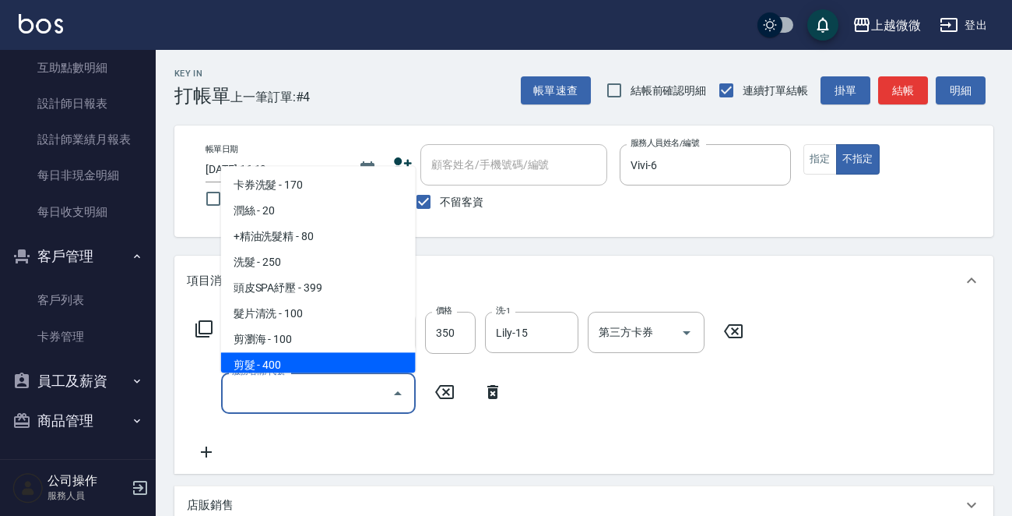
click at [334, 367] on span "剪髮 - 400" at bounding box center [318, 366] width 195 height 26
type input "剪髮(B02)"
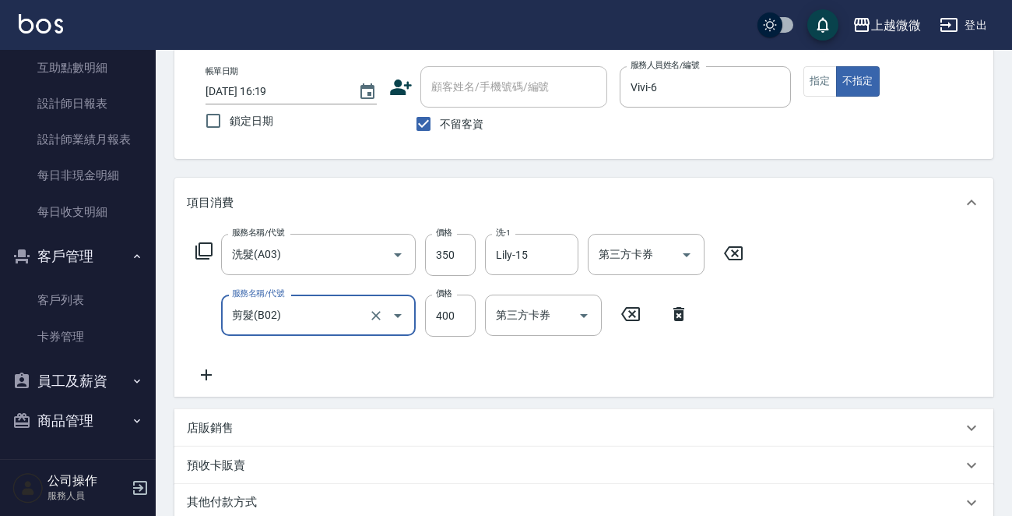
scroll to position [294, 0]
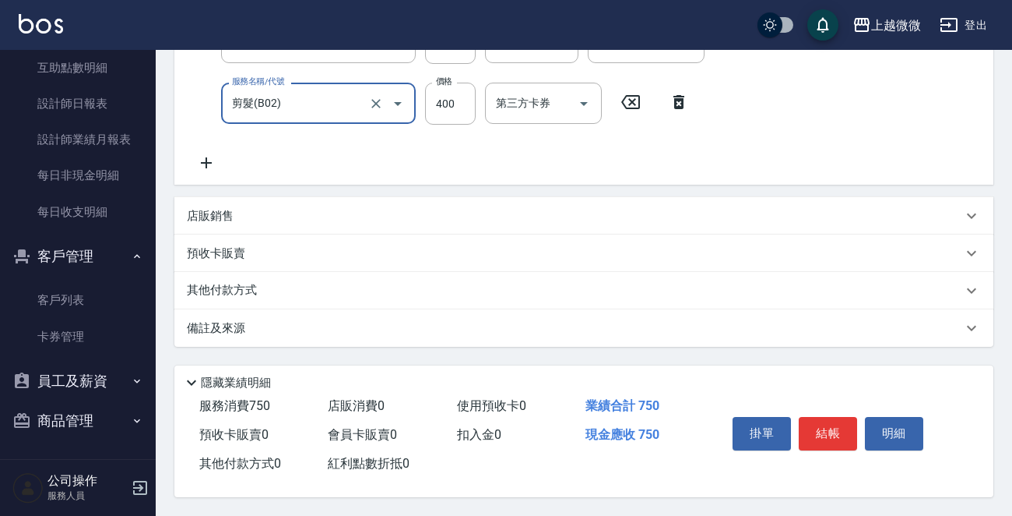
click at [828, 423] on button "結帳" at bounding box center [828, 433] width 58 height 33
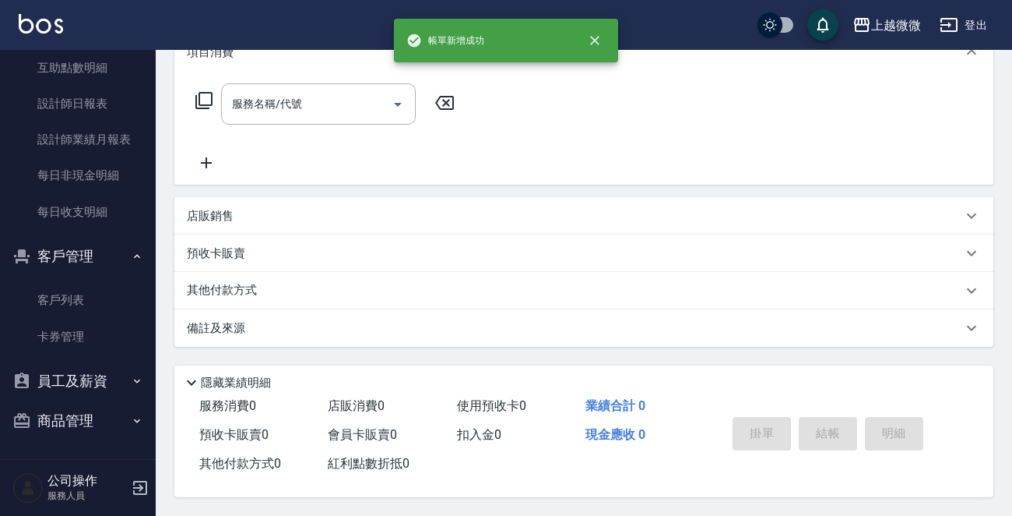
scroll to position [0, 0]
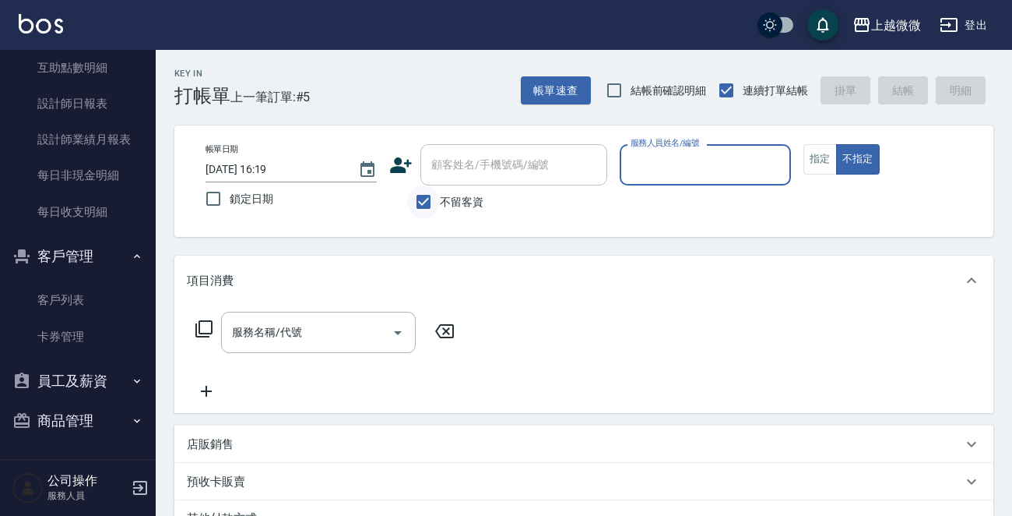
click at [422, 193] on input "不留客資" at bounding box center [423, 201] width 33 height 33
click at [428, 201] on input "不留客資" at bounding box center [423, 201] width 33 height 33
checkbox input "false"
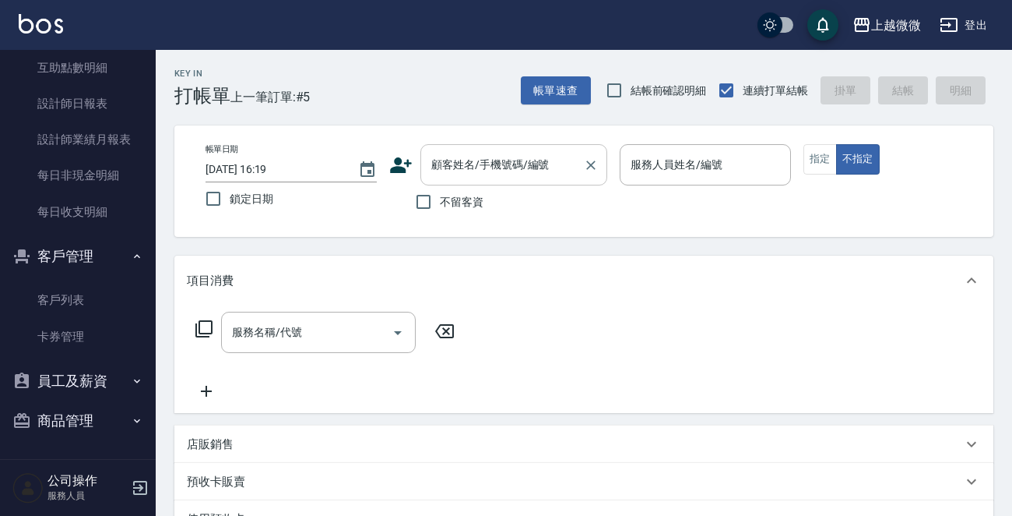
click at [459, 171] on div "顧客姓名/手機號碼/編號 顧客姓名/手機號碼/編號" at bounding box center [514, 164] width 187 height 41
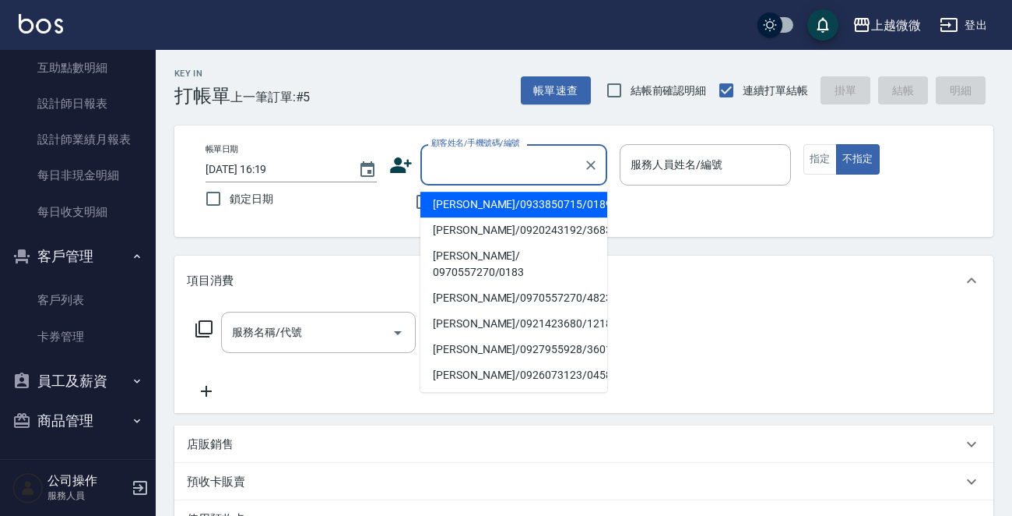
click at [459, 171] on input "顧客姓名/手機號碼/編號" at bounding box center [503, 164] width 150 height 27
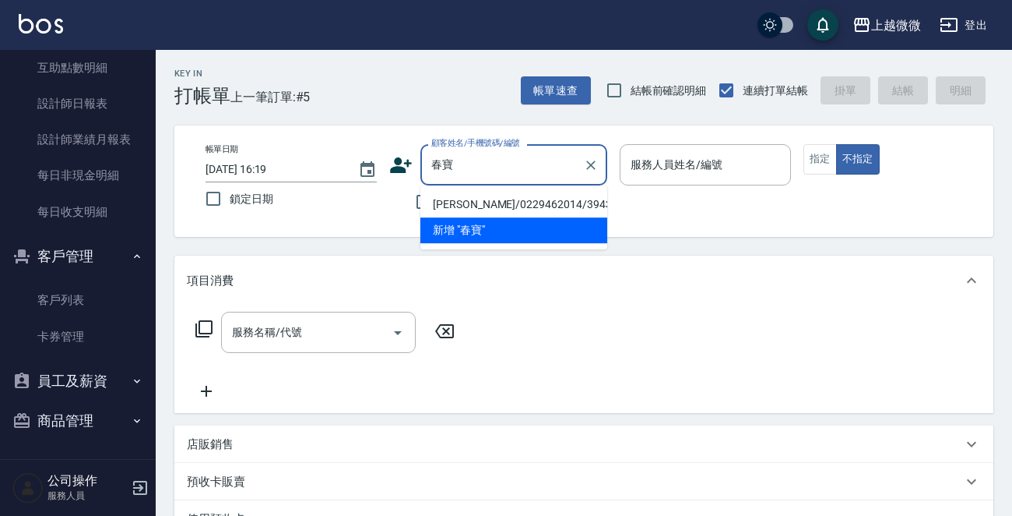
click at [492, 199] on li "[PERSON_NAME]/0229462014/3943" at bounding box center [514, 205] width 187 height 26
type input "[PERSON_NAME]/0229462014/3943"
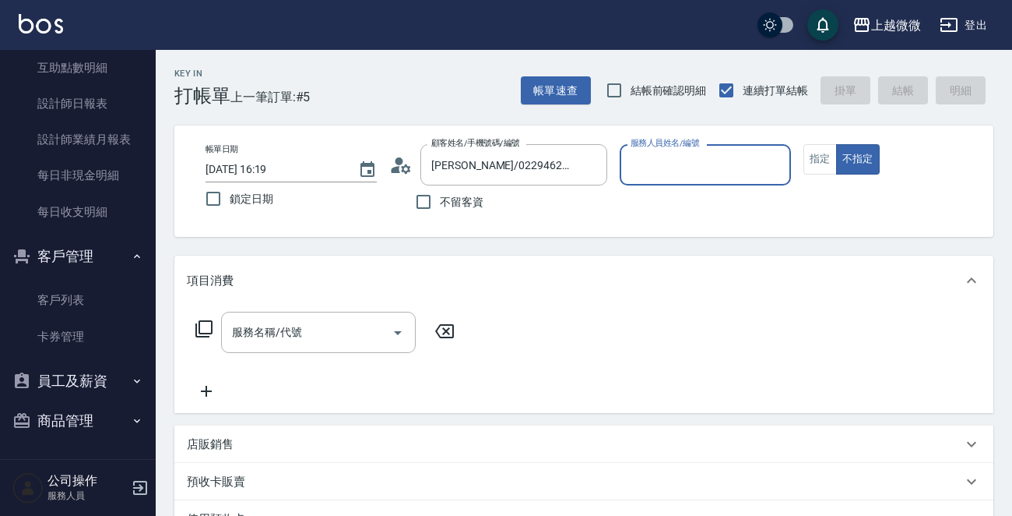
type input "Vivi-6"
click at [812, 163] on button "指定" at bounding box center [820, 159] width 33 height 30
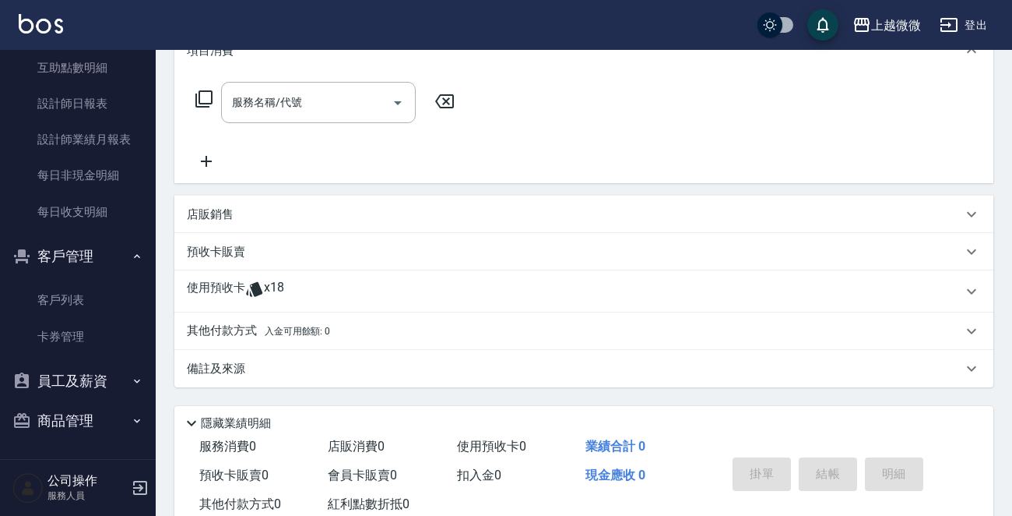
scroll to position [234, 0]
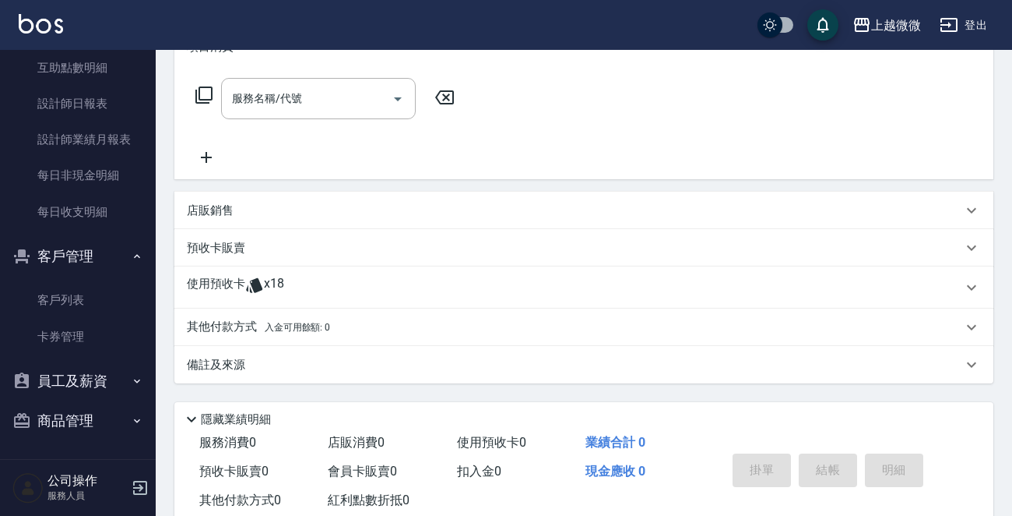
click at [278, 283] on span "x18" at bounding box center [274, 287] width 20 height 23
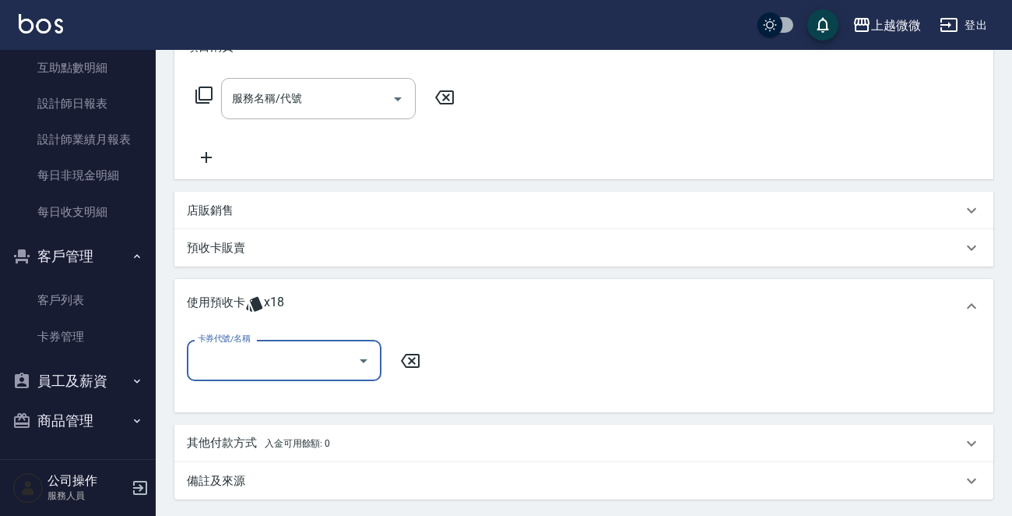
scroll to position [0, 0]
click at [362, 361] on icon "Open" at bounding box center [364, 361] width 8 height 4
click at [361, 355] on icon "Open" at bounding box center [363, 360] width 19 height 19
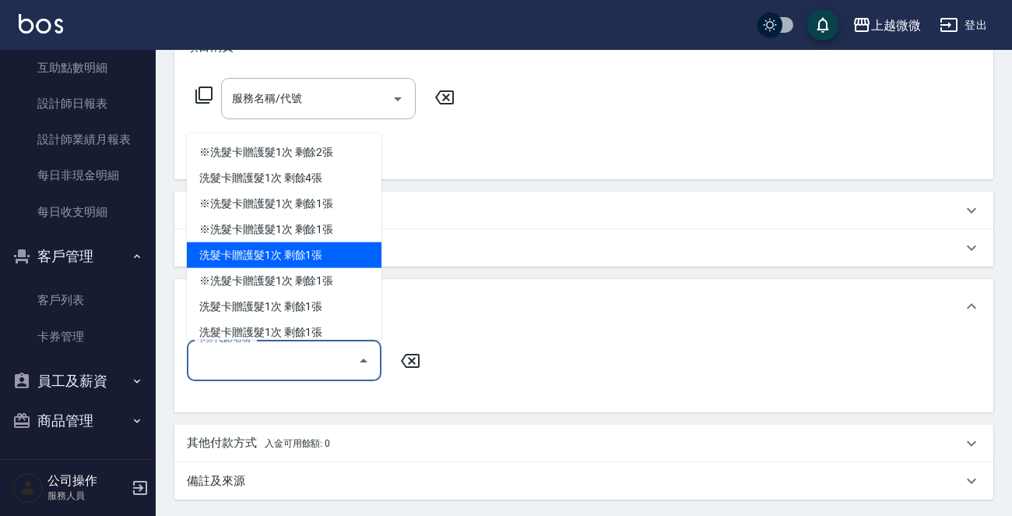
scroll to position [37, 0]
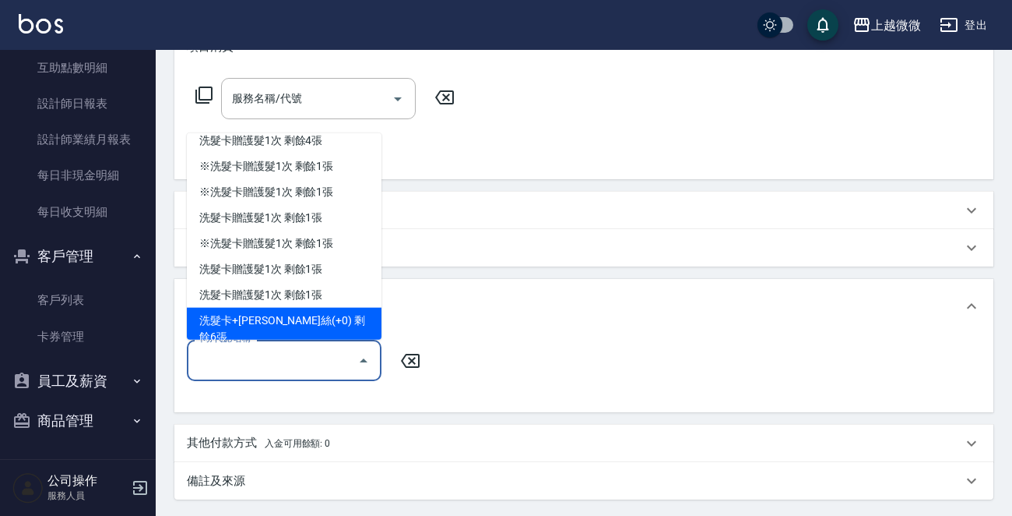
click at [330, 312] on div "洗髮卡+[PERSON_NAME]絲(+0) 剩餘6張" at bounding box center [284, 329] width 195 height 42
click at [330, 312] on div "使用預收卡 x18" at bounding box center [575, 305] width 776 height 23
type input "洗髮卡+潤絲(+0)"
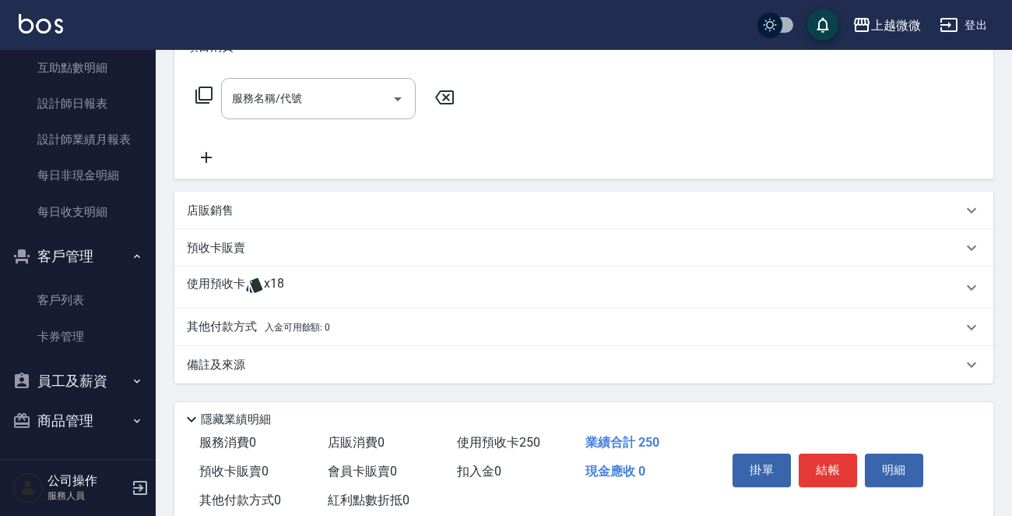
click at [259, 287] on icon at bounding box center [254, 285] width 16 height 15
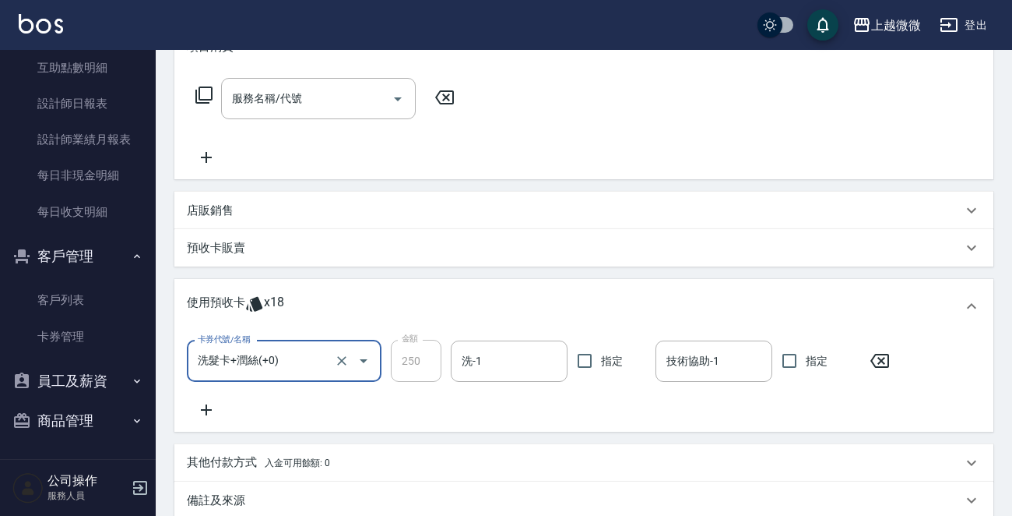
scroll to position [0, 0]
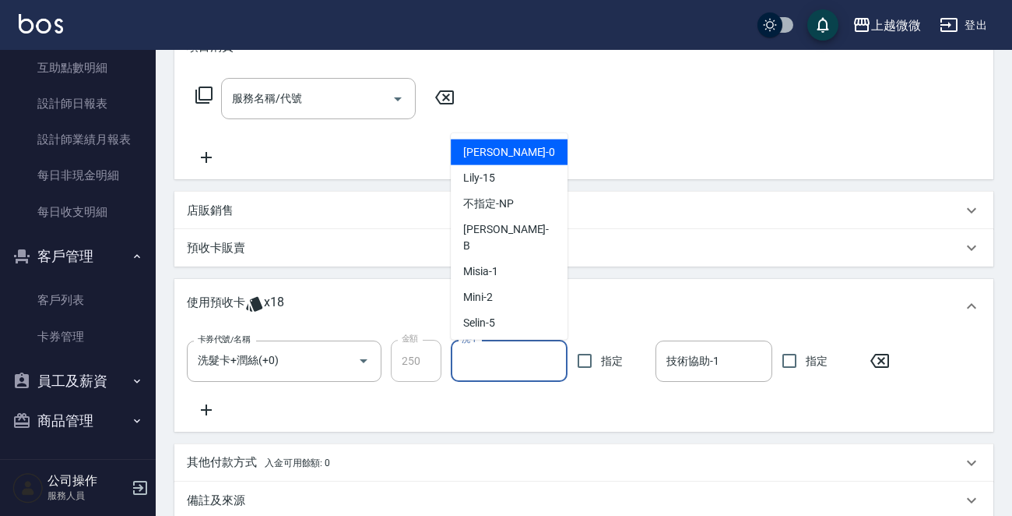
click at [493, 365] on input "洗-1" at bounding box center [509, 360] width 103 height 27
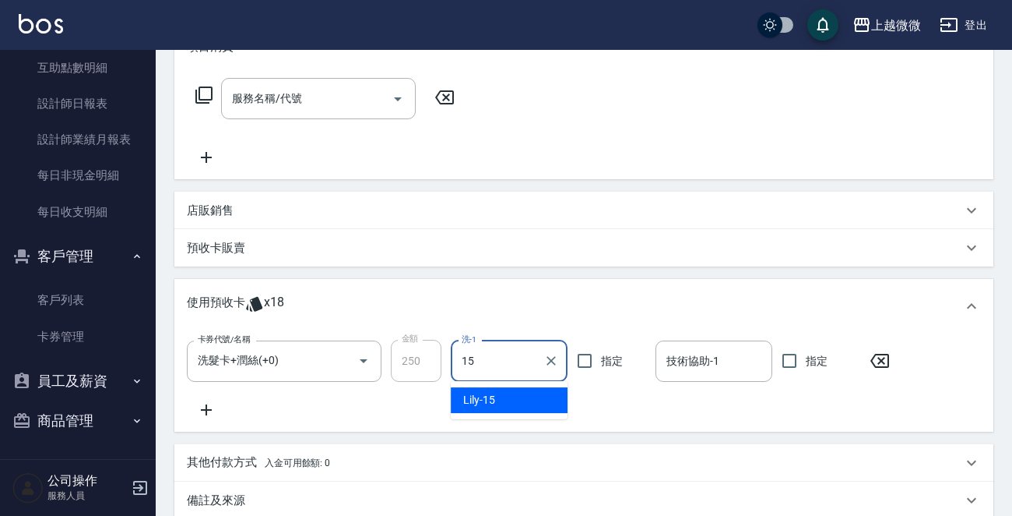
type input "Lily-15"
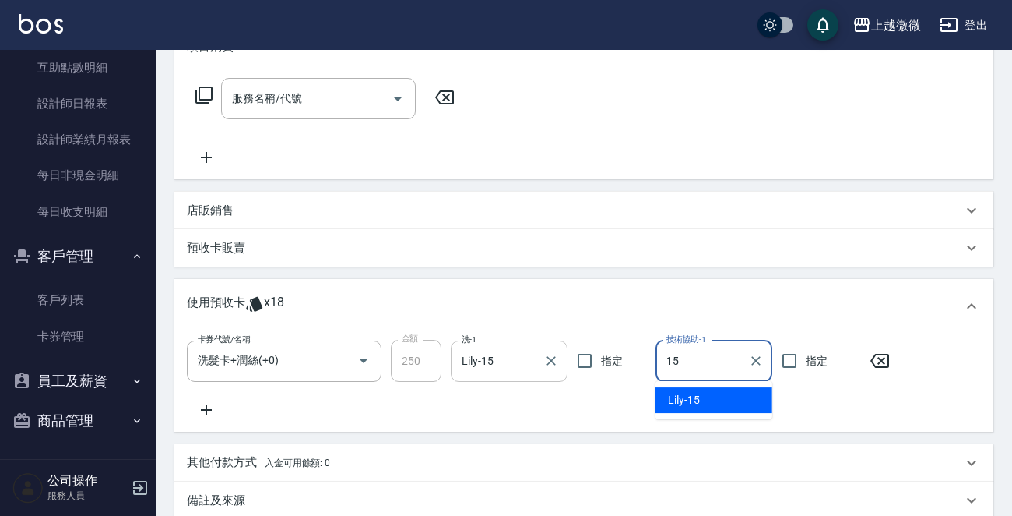
type input "Lily-15"
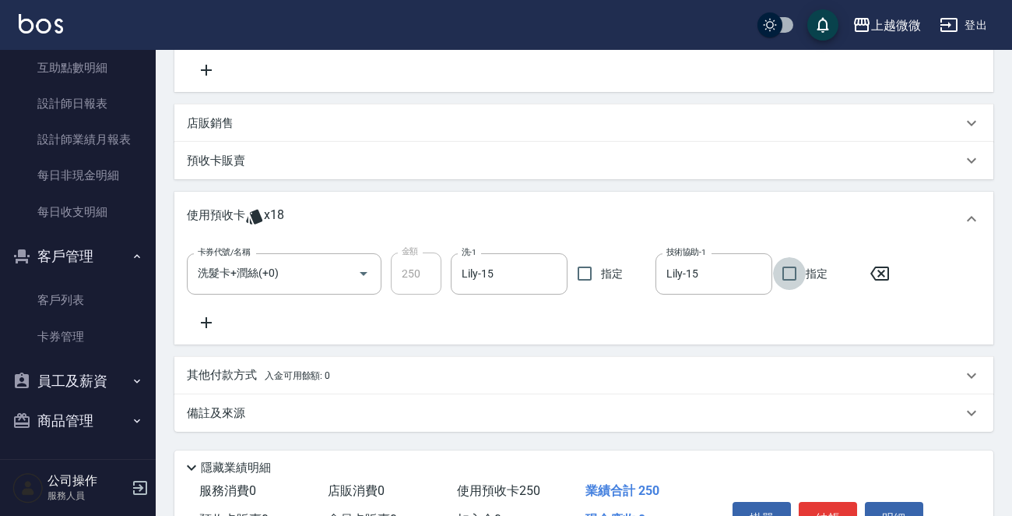
scroll to position [410, 0]
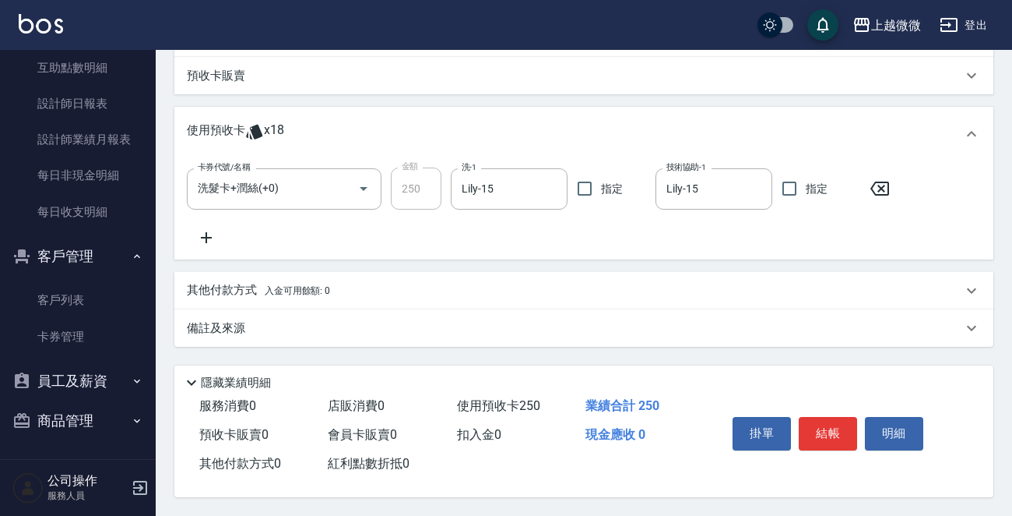
click at [865, 430] on div "掛單 結帳 明細" at bounding box center [828, 434] width 203 height 49
click at [829, 424] on button "結帳" at bounding box center [828, 433] width 58 height 33
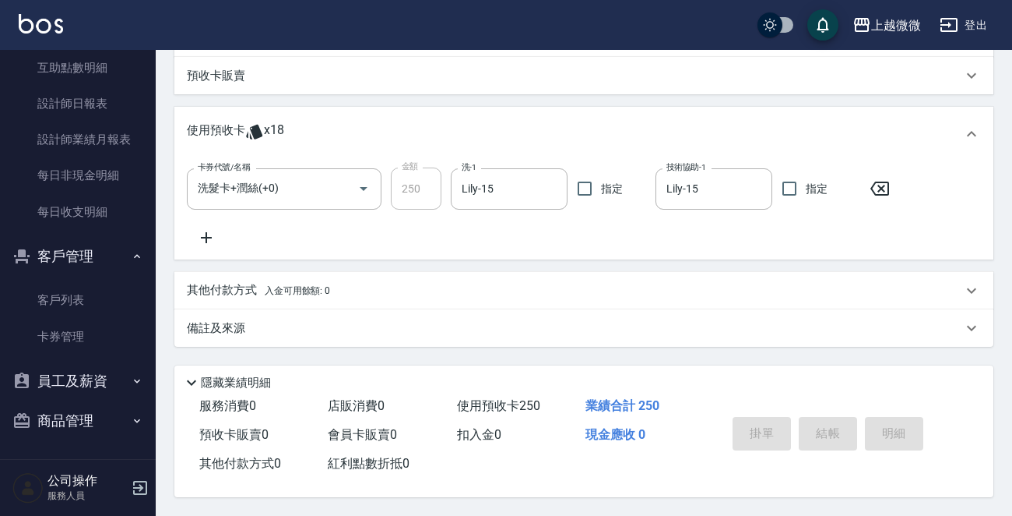
type input "[DATE] 16:20"
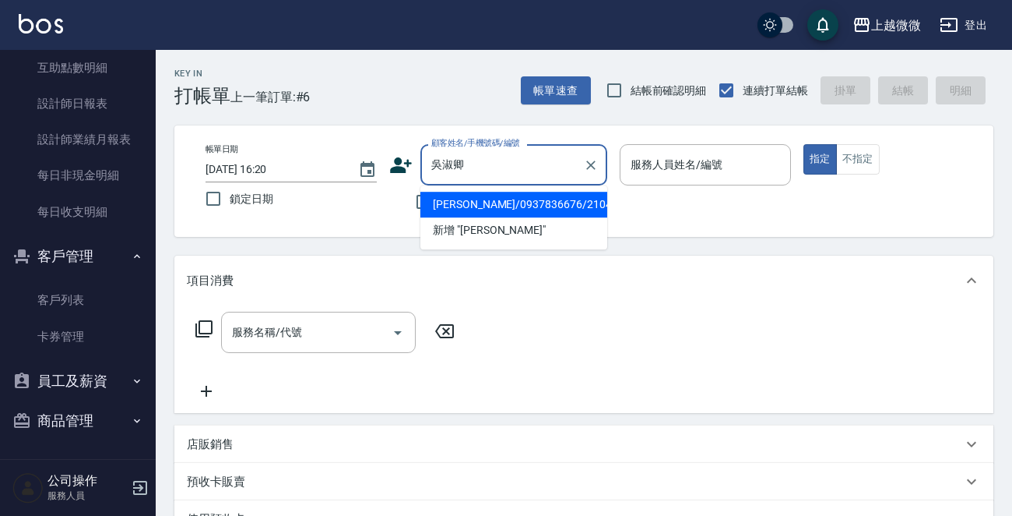
click at [506, 192] on li "[PERSON_NAME]/0937836676/2104" at bounding box center [514, 205] width 187 height 26
type input "[PERSON_NAME]/0937836676/2104"
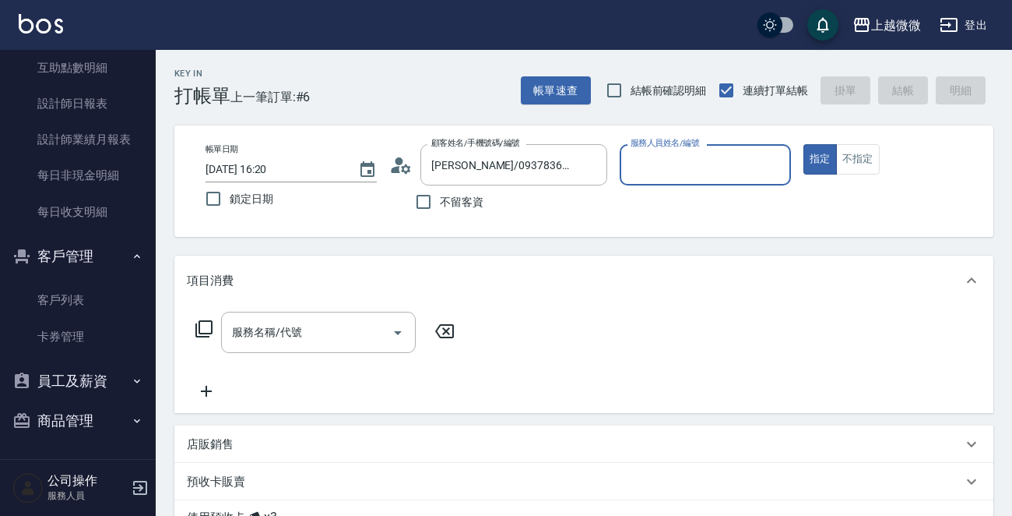
click at [682, 169] on input "服務人員姓名/編號" at bounding box center [705, 164] width 157 height 27
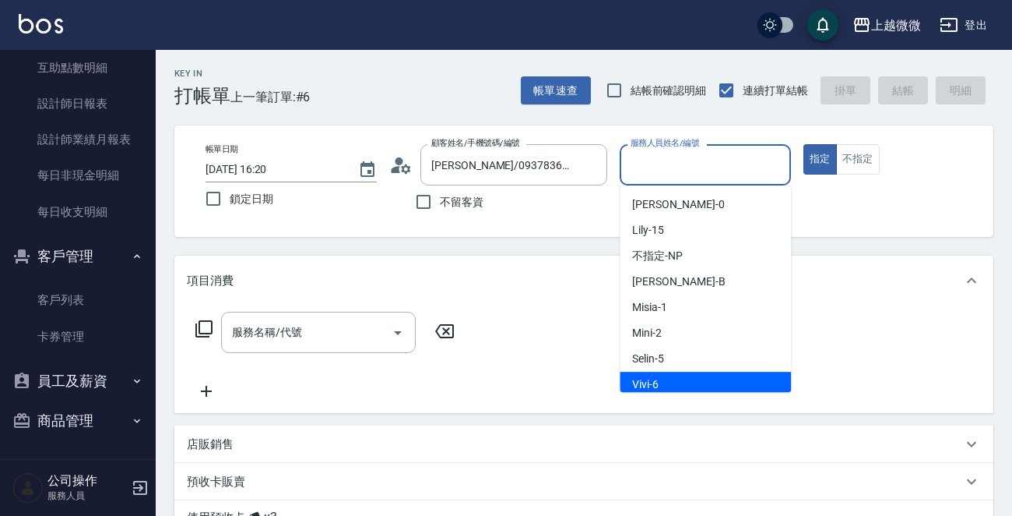
click at [671, 381] on div "Vivi -6" at bounding box center [705, 384] width 171 height 26
type input "Vivi-6"
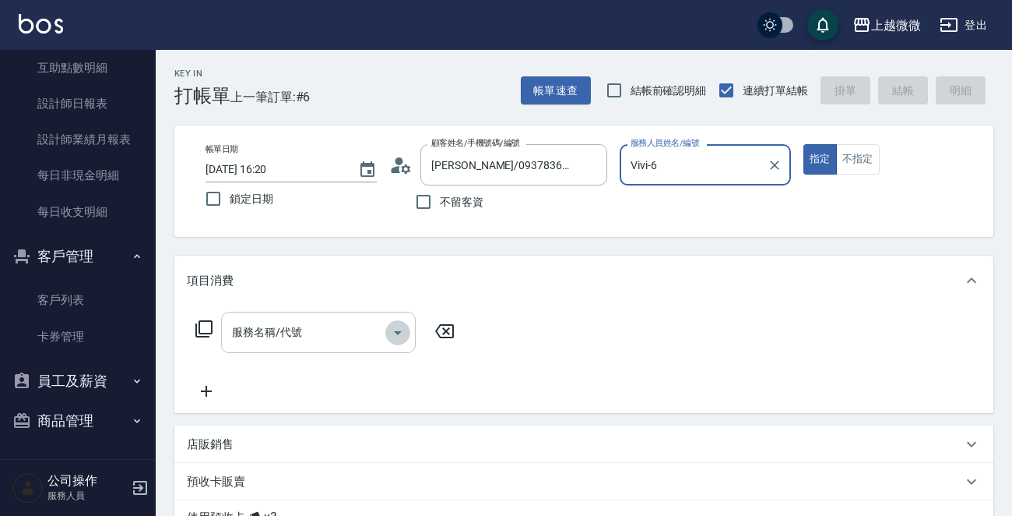
click at [401, 334] on icon "Open" at bounding box center [398, 332] width 19 height 19
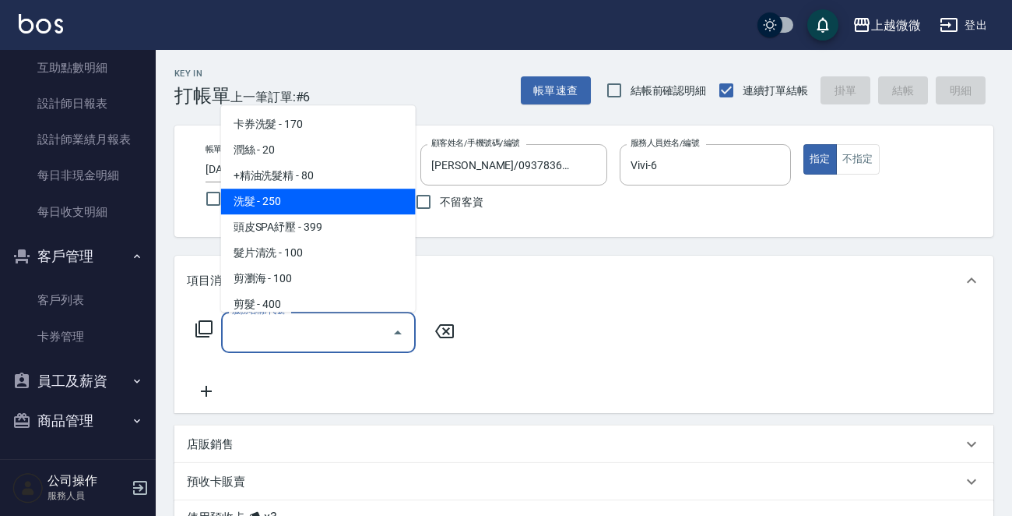
click at [323, 196] on span "洗髮 - 250" at bounding box center [318, 201] width 195 height 26
type input "洗髮(A03)"
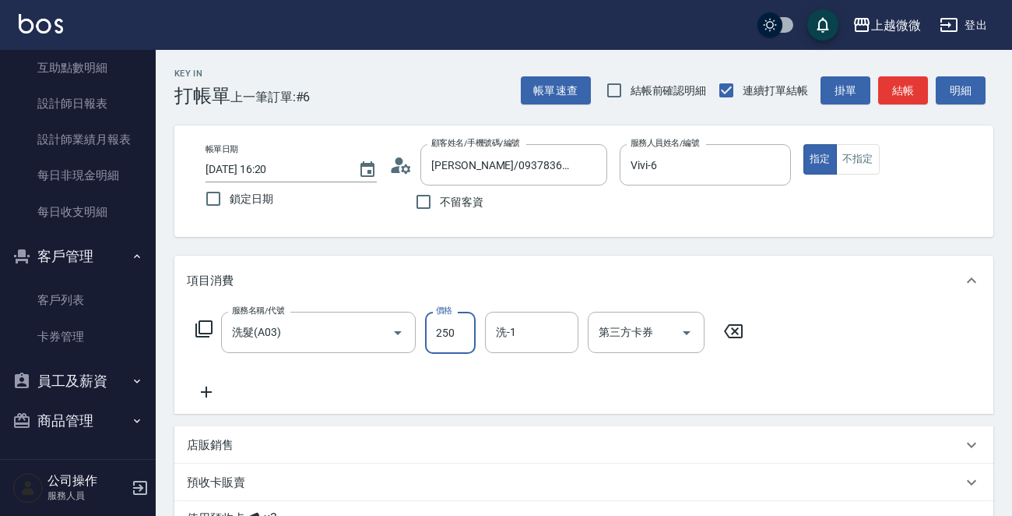
click at [452, 337] on input "250" at bounding box center [450, 333] width 51 height 42
type input "160"
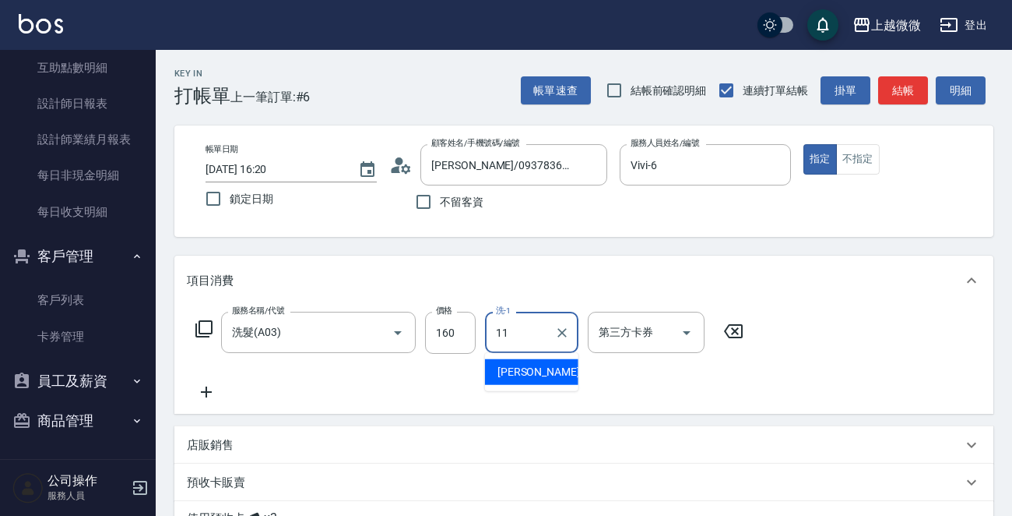
type input "[PERSON_NAME]-11"
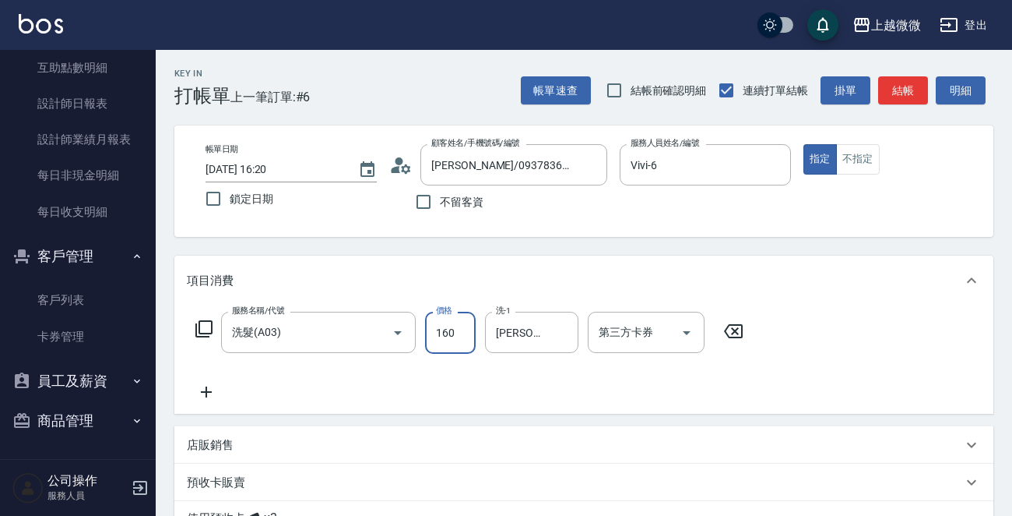
click at [425, 349] on input "160" at bounding box center [450, 333] width 51 height 42
type input "260"
click at [207, 386] on icon at bounding box center [206, 391] width 39 height 19
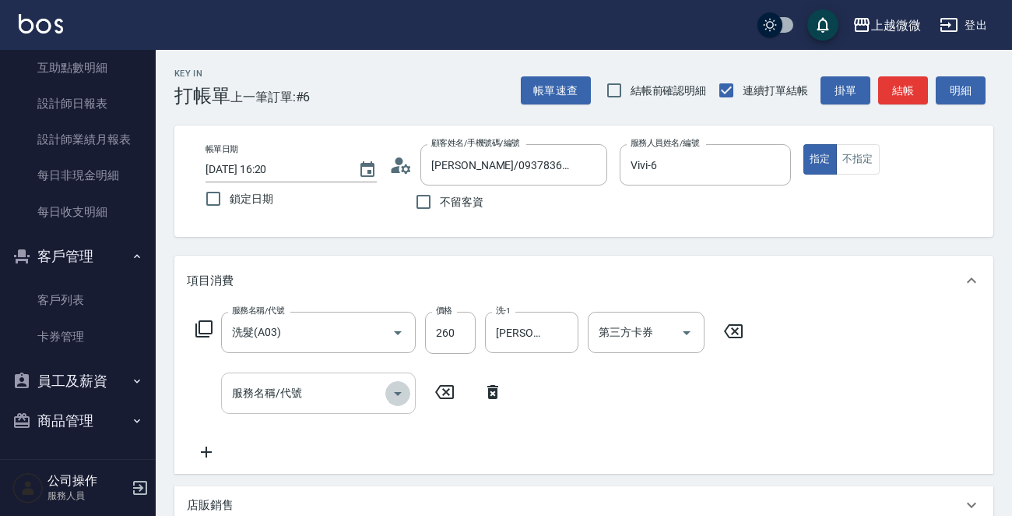
click at [396, 392] on icon "Open" at bounding box center [398, 394] width 8 height 4
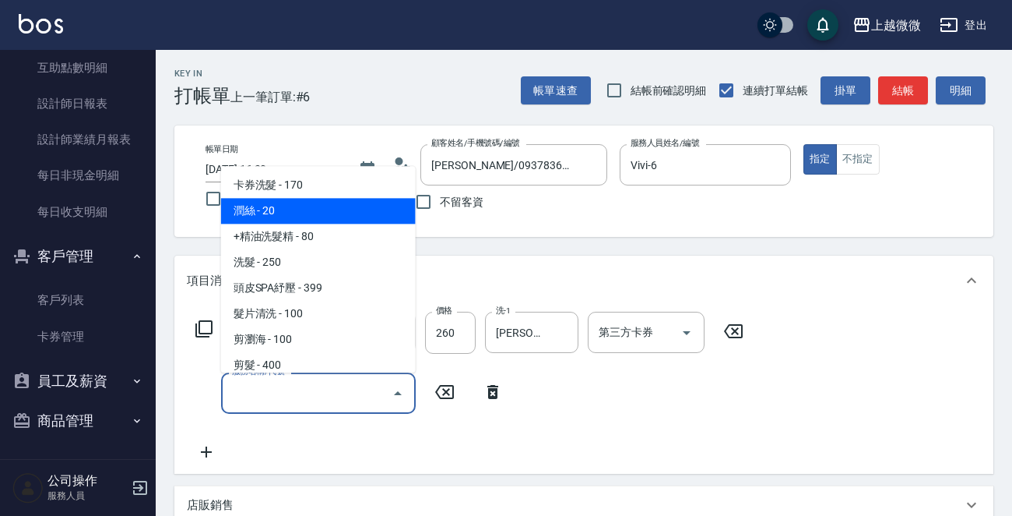
click at [354, 216] on span "潤絲 - 20" at bounding box center [318, 212] width 195 height 26
type input "潤絲(A01)"
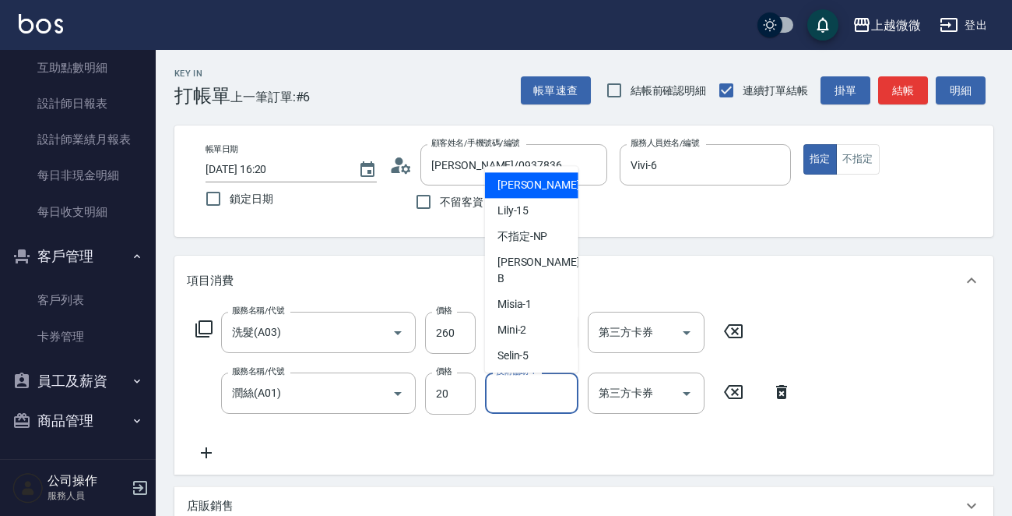
click at [529, 381] on input "技術協助-1" at bounding box center [531, 392] width 79 height 27
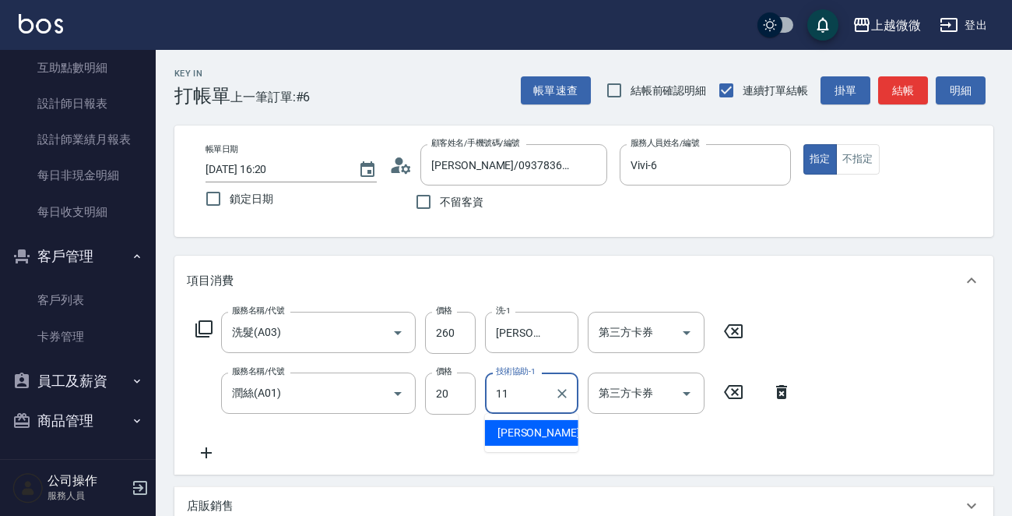
type input "[PERSON_NAME]-11"
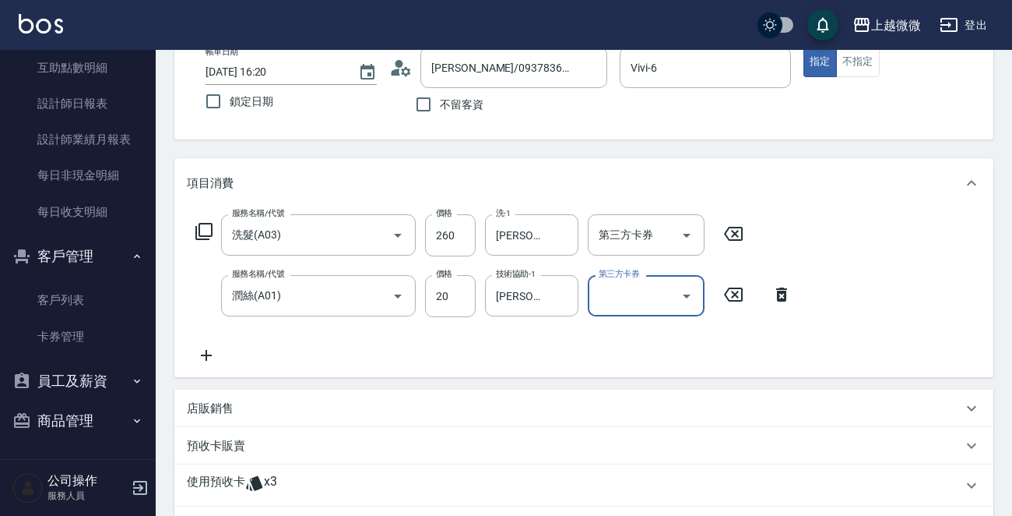
scroll to position [312, 0]
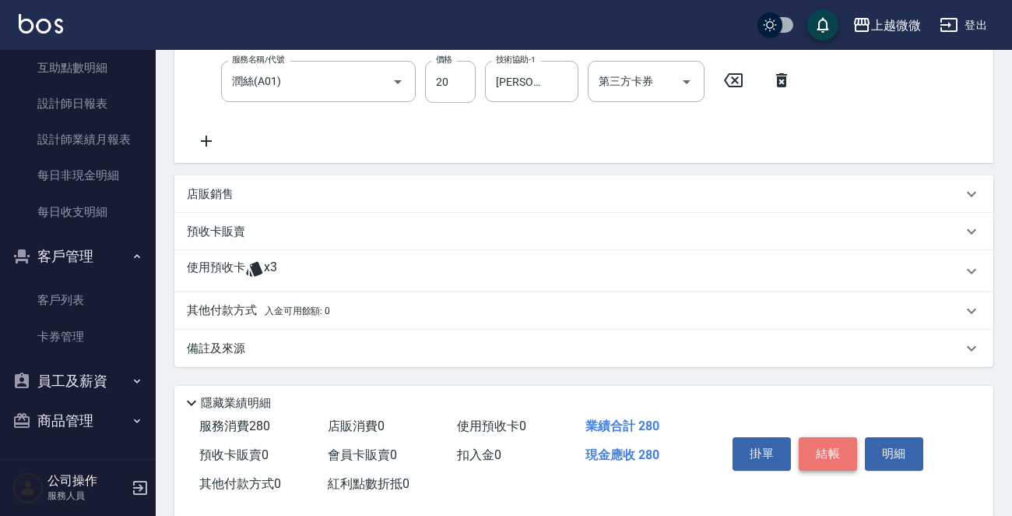
click at [829, 444] on button "結帳" at bounding box center [828, 453] width 58 height 33
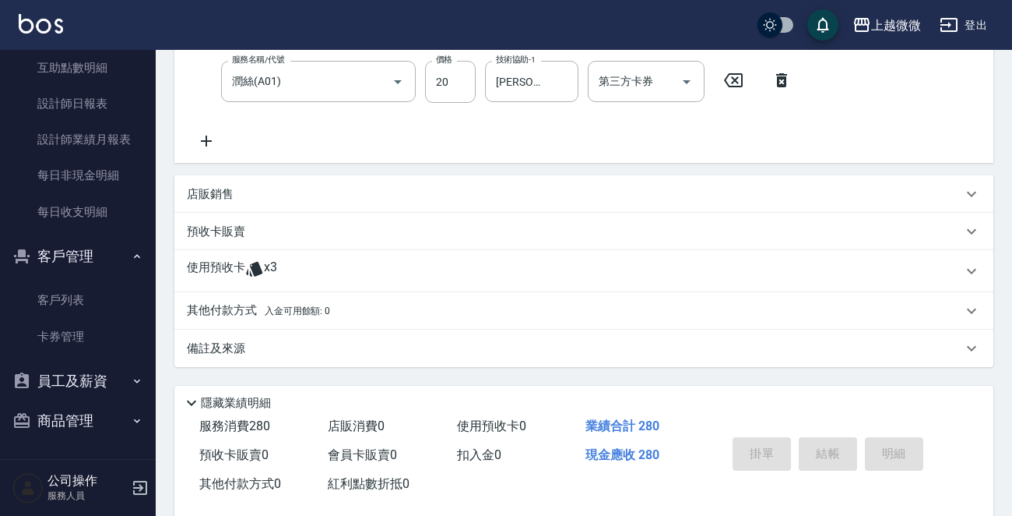
type input "[DATE] 16:21"
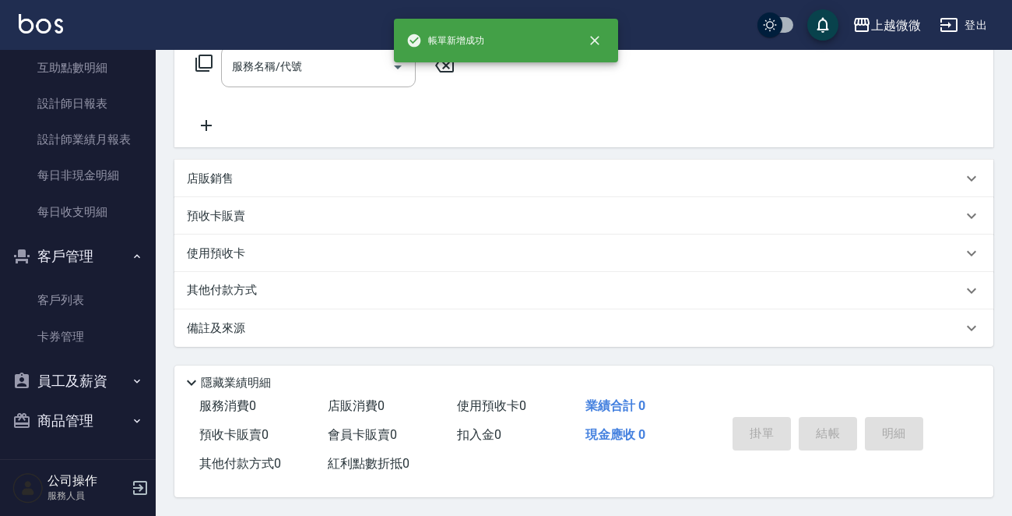
scroll to position [0, 0]
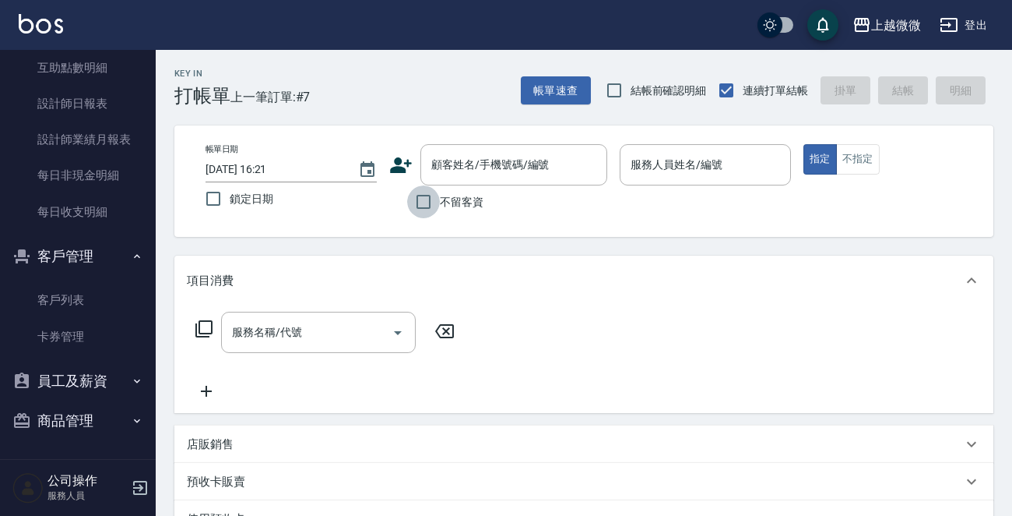
click at [421, 199] on input "不留客資" at bounding box center [423, 201] width 33 height 33
checkbox input "true"
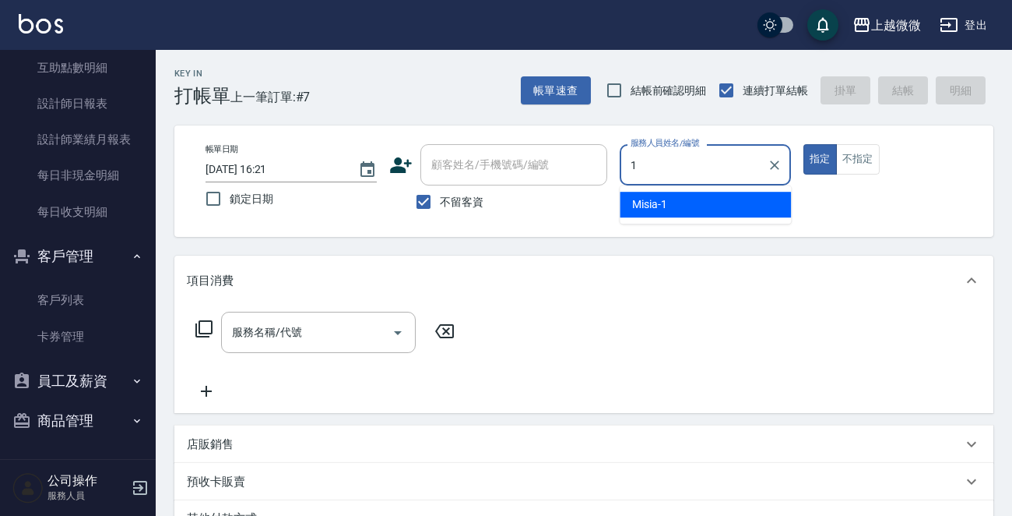
type input "Misia-1"
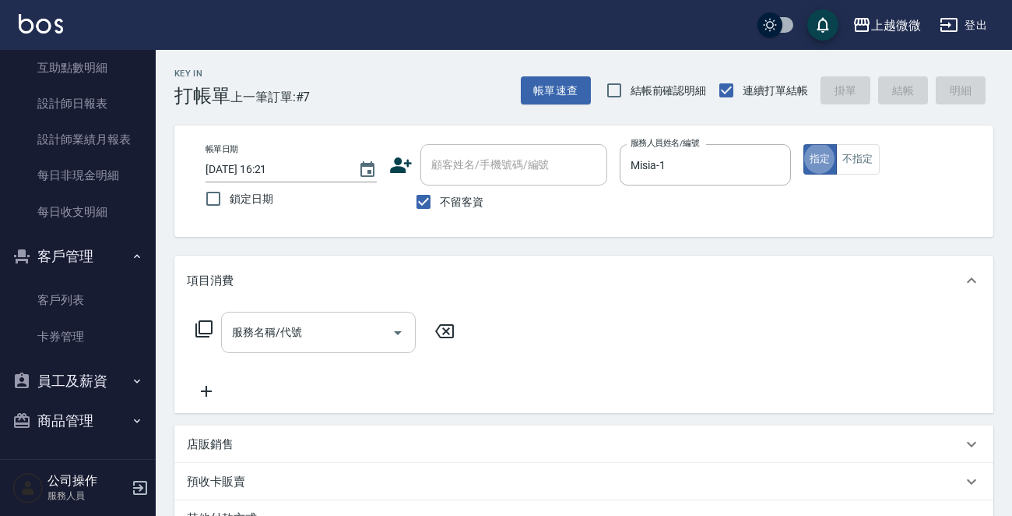
click at [393, 331] on icon "Open" at bounding box center [398, 332] width 19 height 19
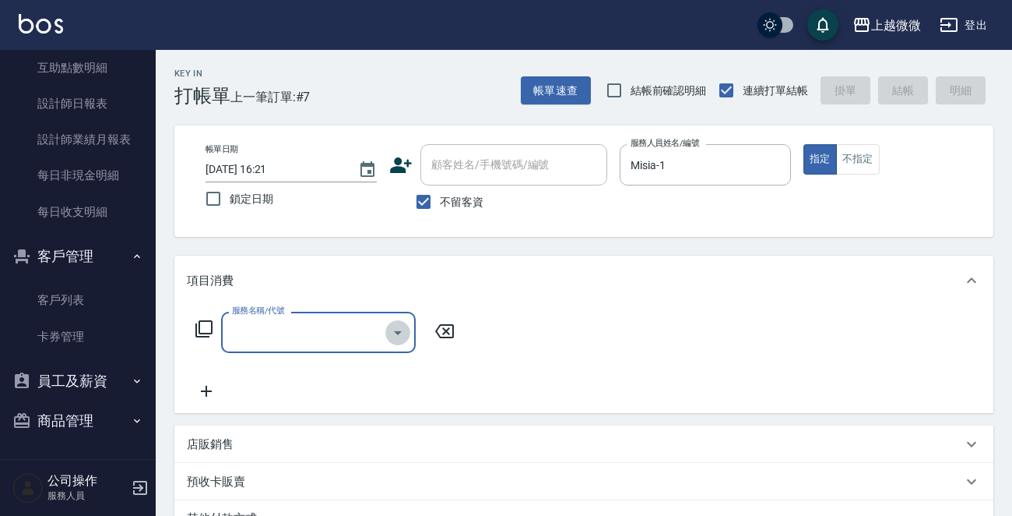
click at [393, 326] on icon "Open" at bounding box center [398, 332] width 19 height 19
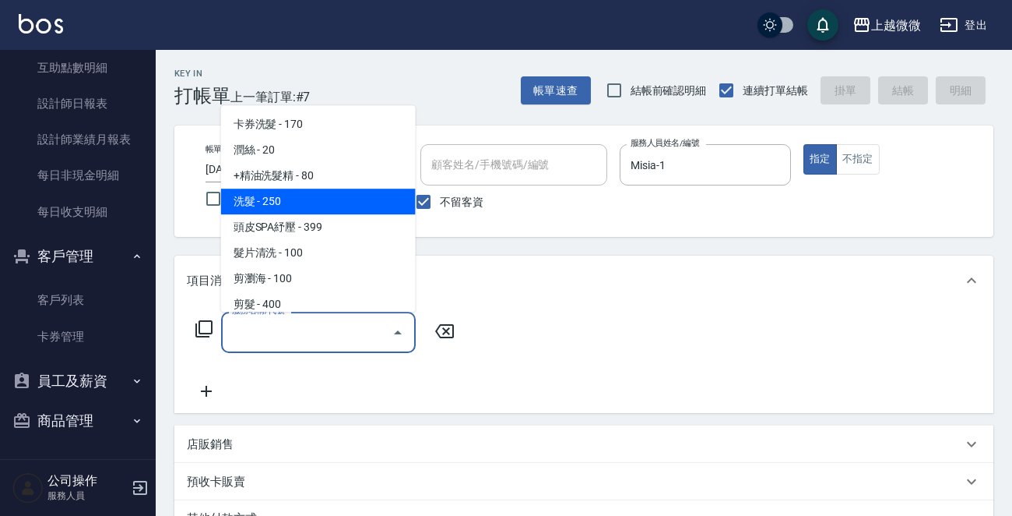
click at [333, 202] on span "洗髮 - 250" at bounding box center [318, 201] width 195 height 26
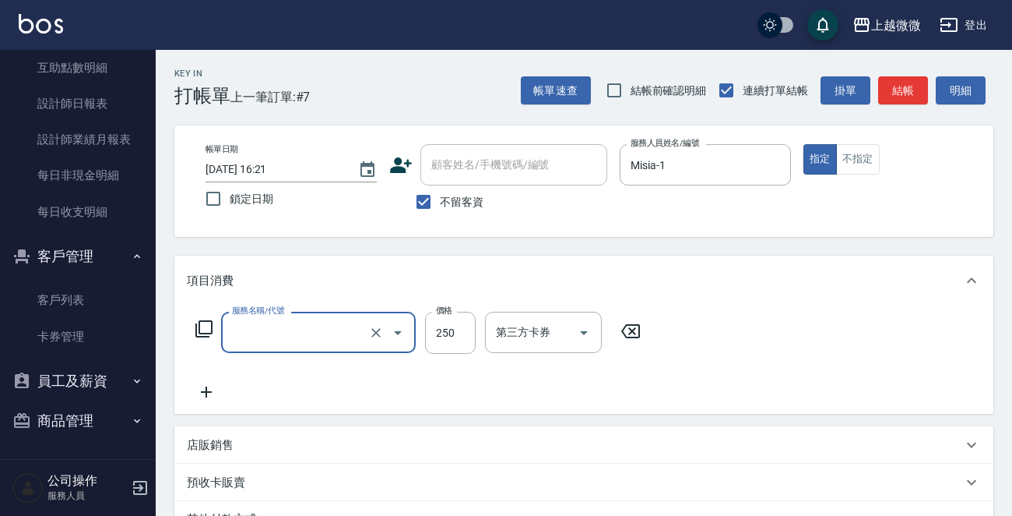
type input "洗髮(A03)"
click at [510, 329] on div "洗-1 洗-1" at bounding box center [531, 332] width 93 height 41
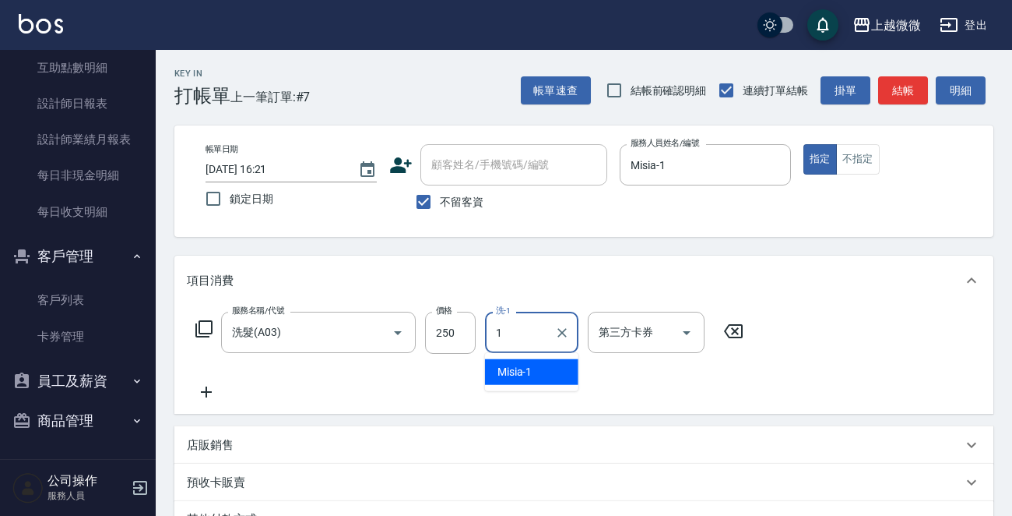
type input "Misia-1"
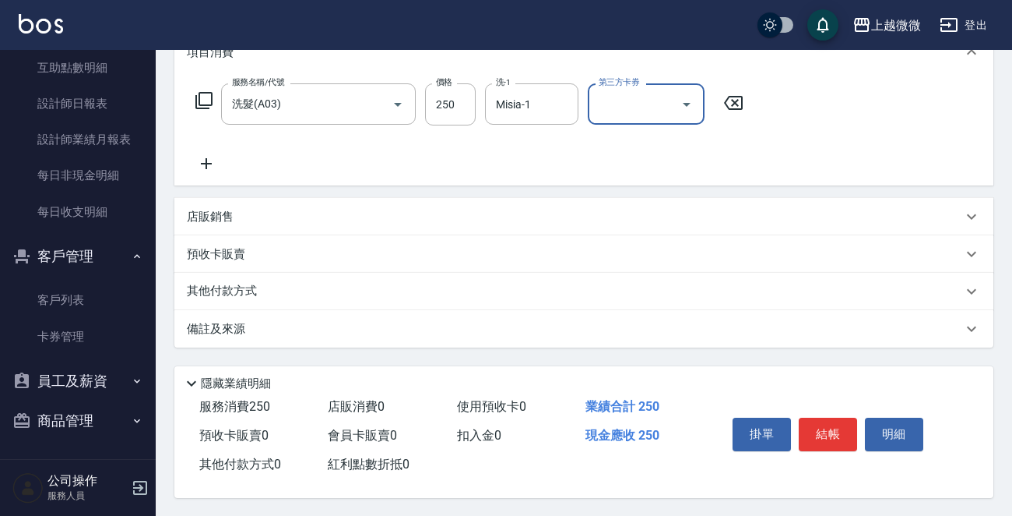
scroll to position [233, 0]
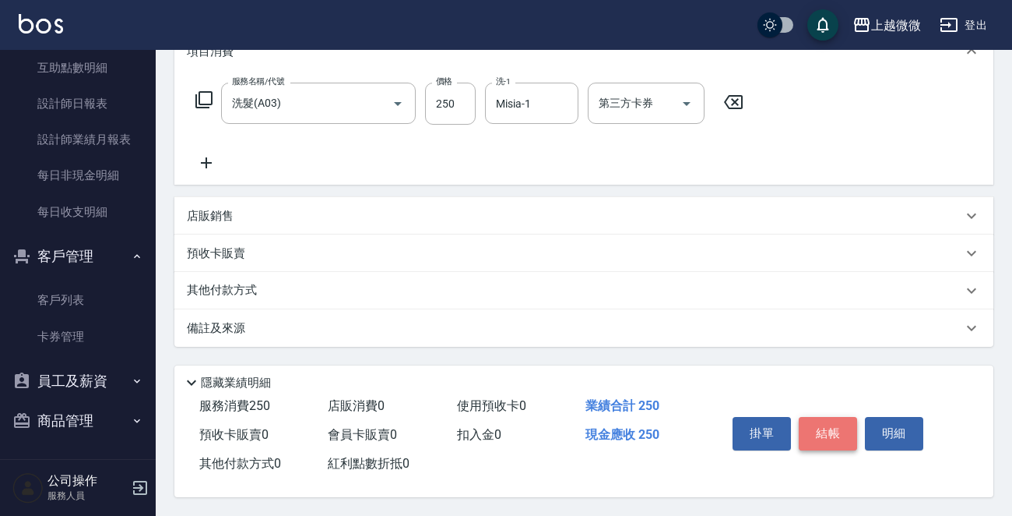
click at [835, 428] on button "結帳" at bounding box center [828, 433] width 58 height 33
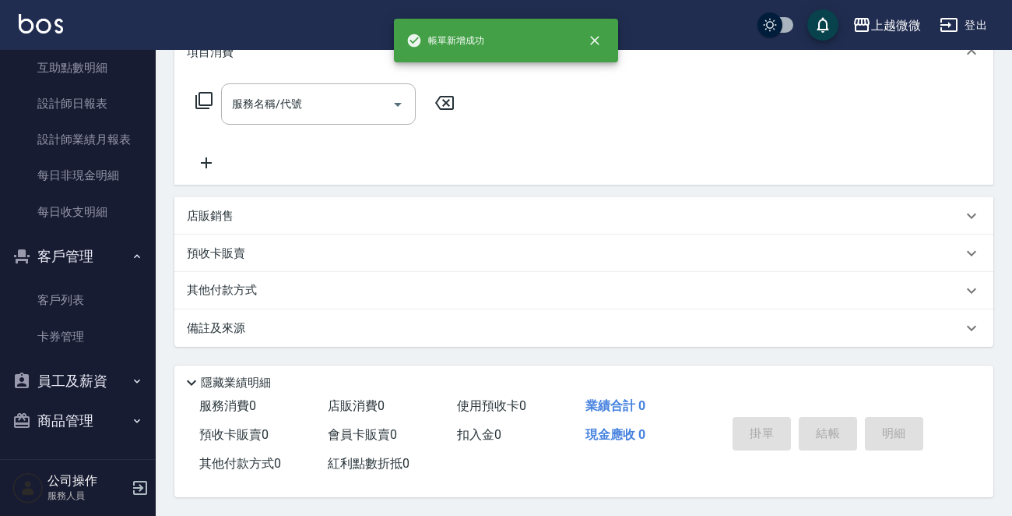
scroll to position [0, 0]
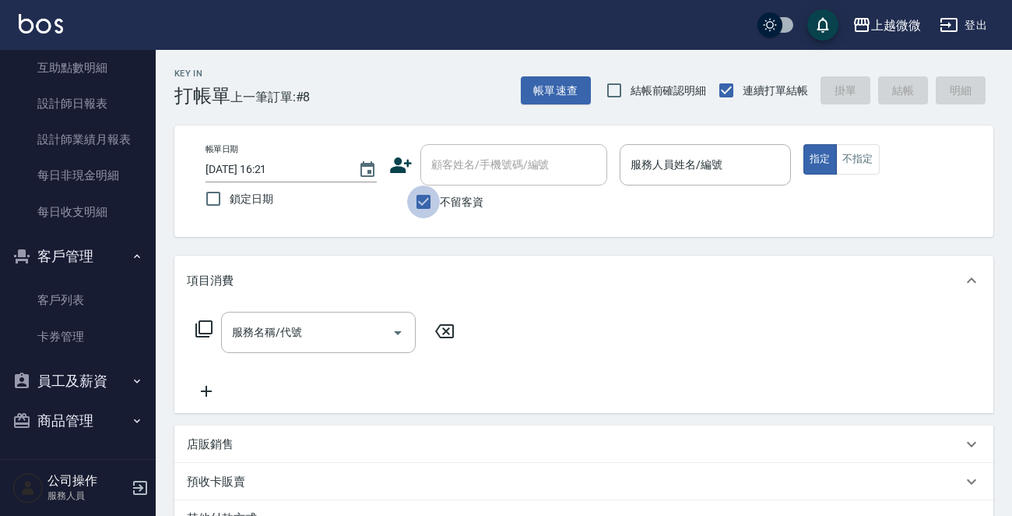
click at [423, 204] on input "不留客資" at bounding box center [423, 201] width 33 height 33
checkbox input "false"
click at [488, 162] on input "顧客姓名/手機號碼/編號" at bounding box center [503, 164] width 150 height 27
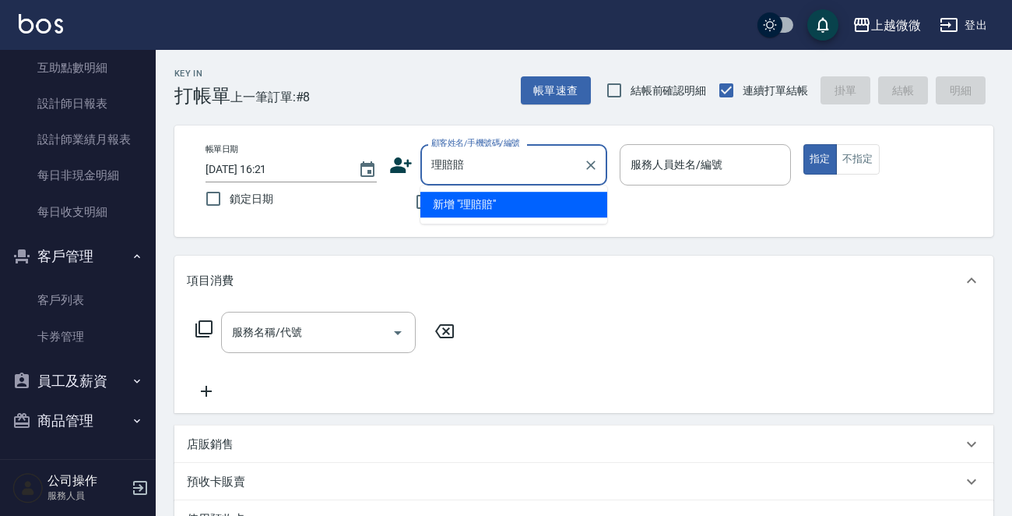
click at [458, 170] on input "理賠賠" at bounding box center [503, 164] width 150 height 27
type input "理"
click at [479, 153] on input "裡非" at bounding box center [503, 164] width 150 height 27
type input "裡"
type input "裡被被"
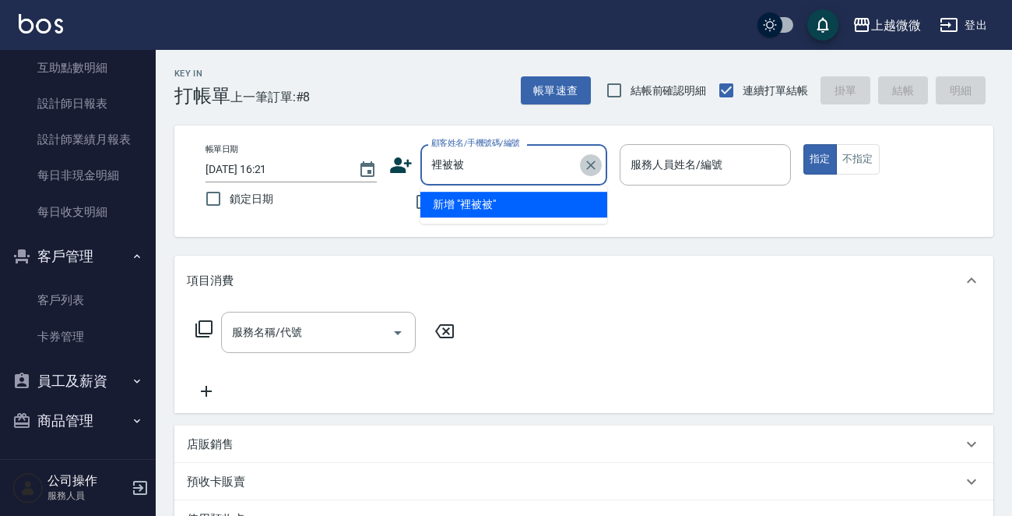
click at [595, 171] on icon "Clear" at bounding box center [591, 165] width 16 height 16
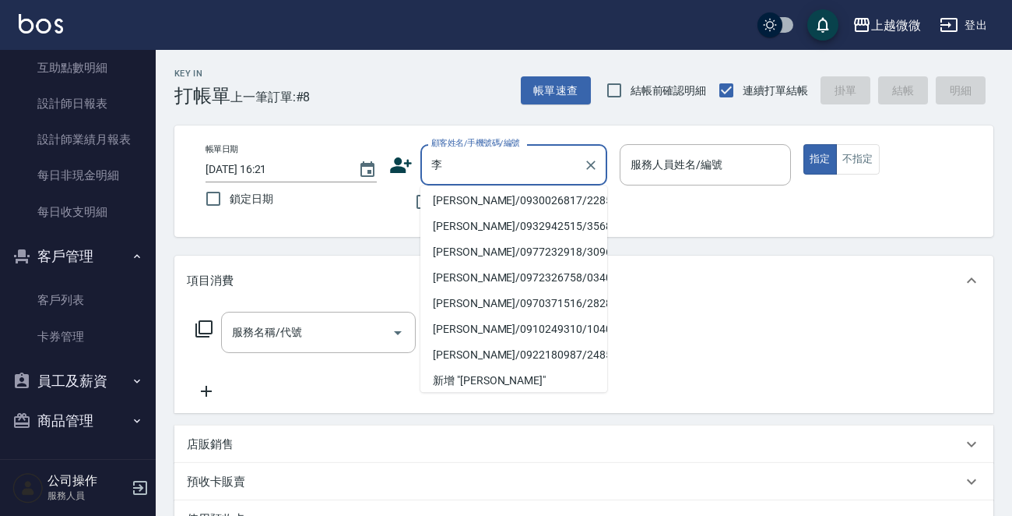
scroll to position [346, 0]
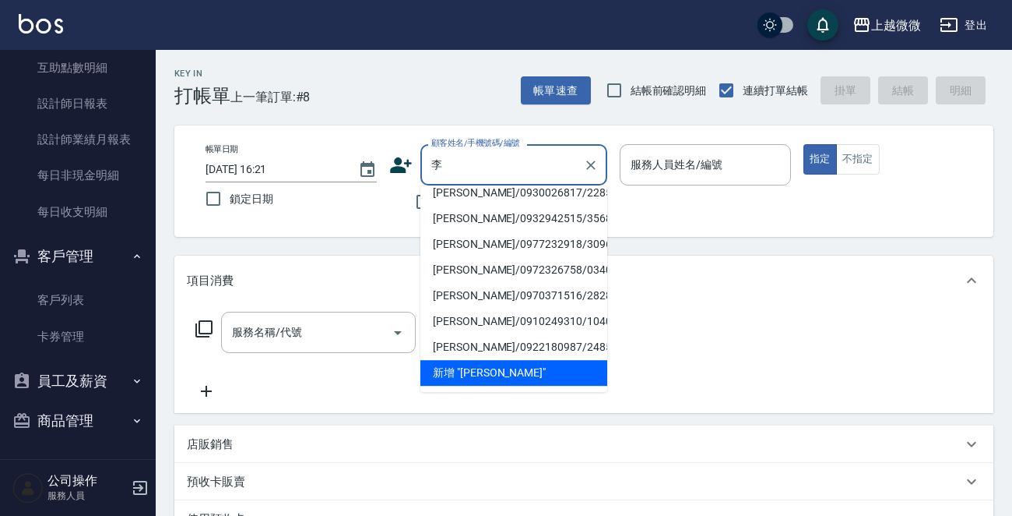
type input "李"
drag, startPoint x: 600, startPoint y: 378, endPoint x: 604, endPoint y: 420, distance: 42.3
click at [604, 420] on div "項目消費 服務名稱/代號 服務名稱/代號 店販銷售 服務人員姓名/編號 服務人員姓名/編號 商品代號/名稱 商品代號/名稱 預收卡販賣 卡券名稱/代號 卡券名…" at bounding box center [583, 433] width 819 height 357
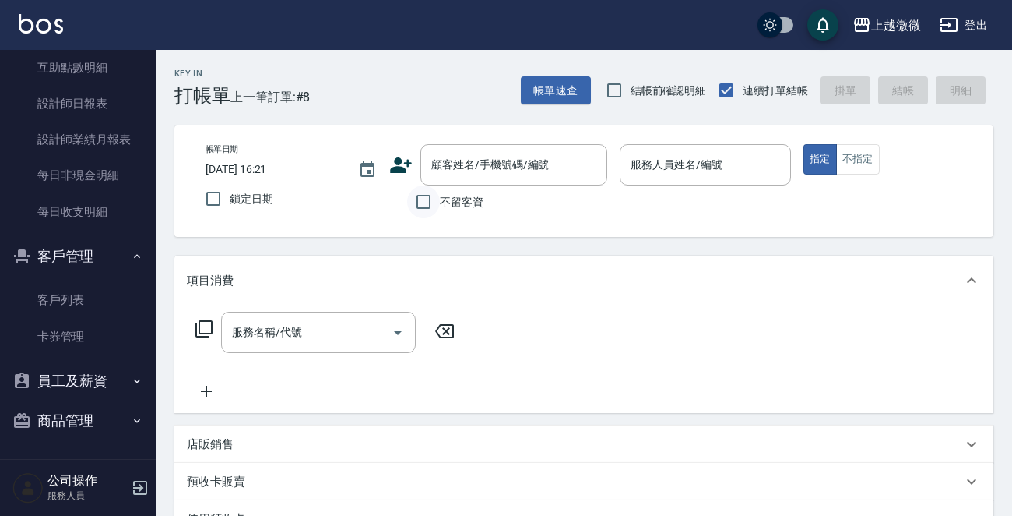
click at [426, 200] on input "不留客資" at bounding box center [423, 201] width 33 height 33
checkbox input "true"
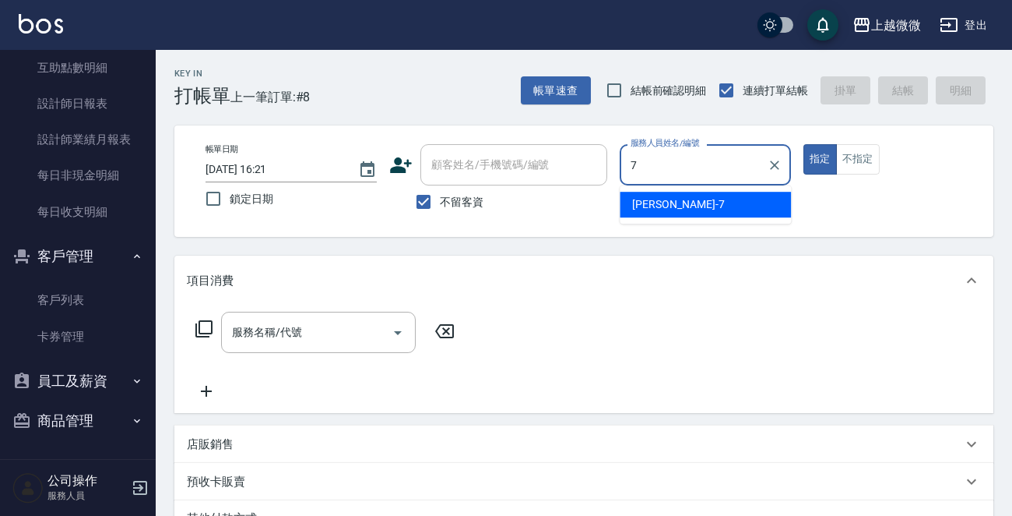
type input "[PERSON_NAME]-7"
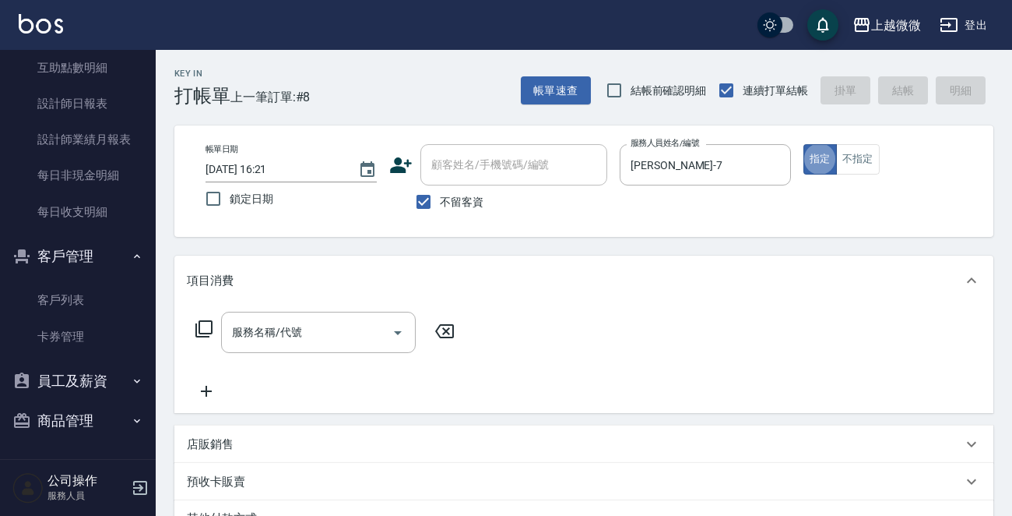
click at [199, 325] on icon at bounding box center [203, 328] width 17 height 17
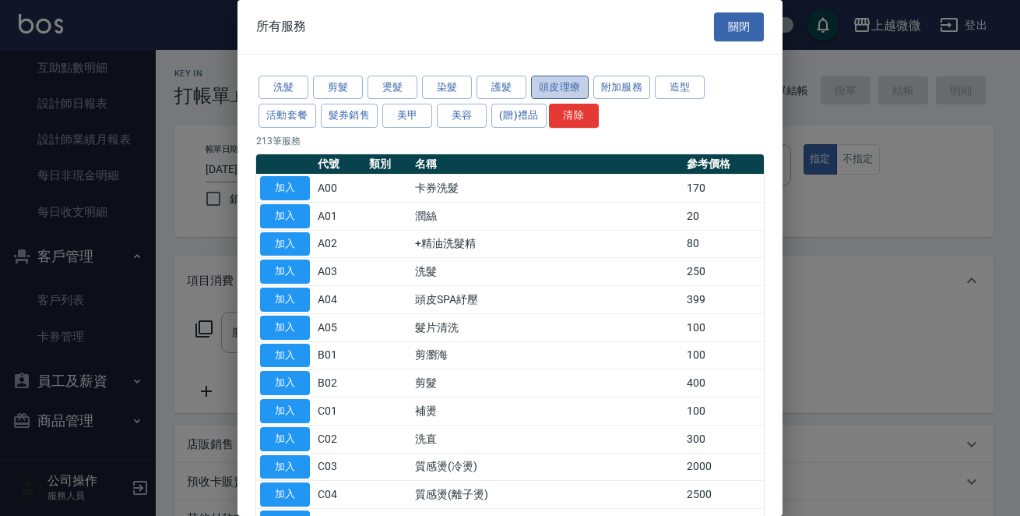
click at [551, 83] on button "頭皮理療" at bounding box center [560, 88] width 58 height 24
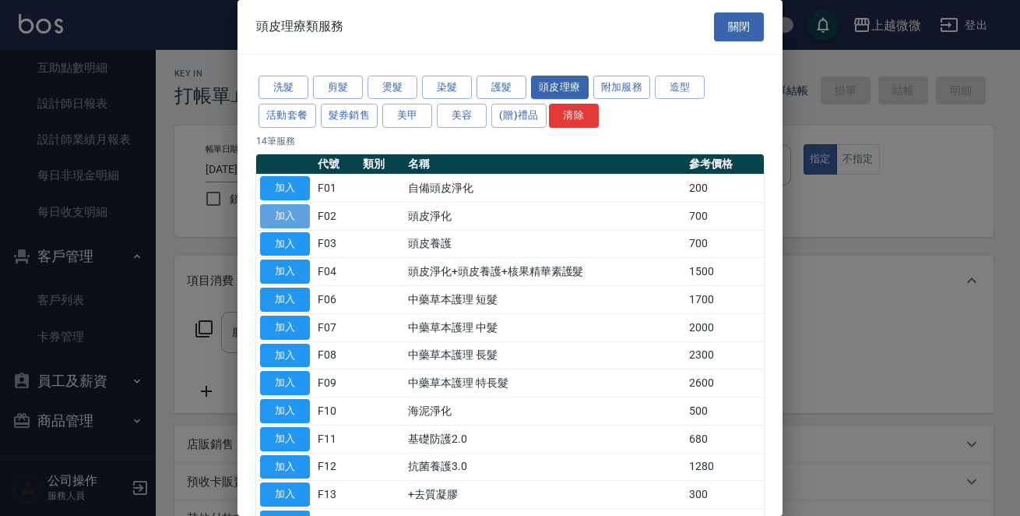
click at [274, 211] on button "加入" at bounding box center [285, 216] width 50 height 24
type input "頭皮淨化(F02)"
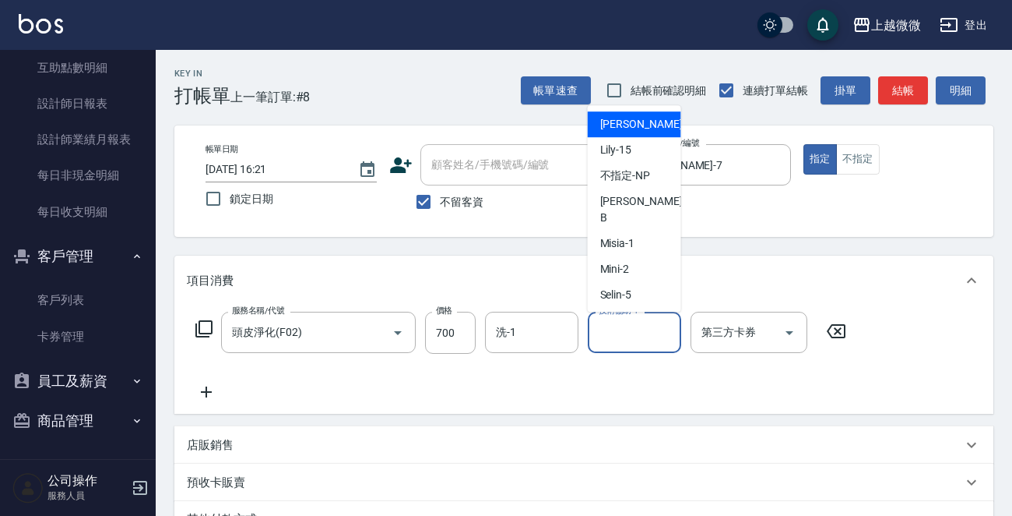
click at [633, 340] on input "技術協助-1" at bounding box center [634, 332] width 79 height 27
click at [513, 328] on input "洗-1" at bounding box center [531, 332] width 79 height 27
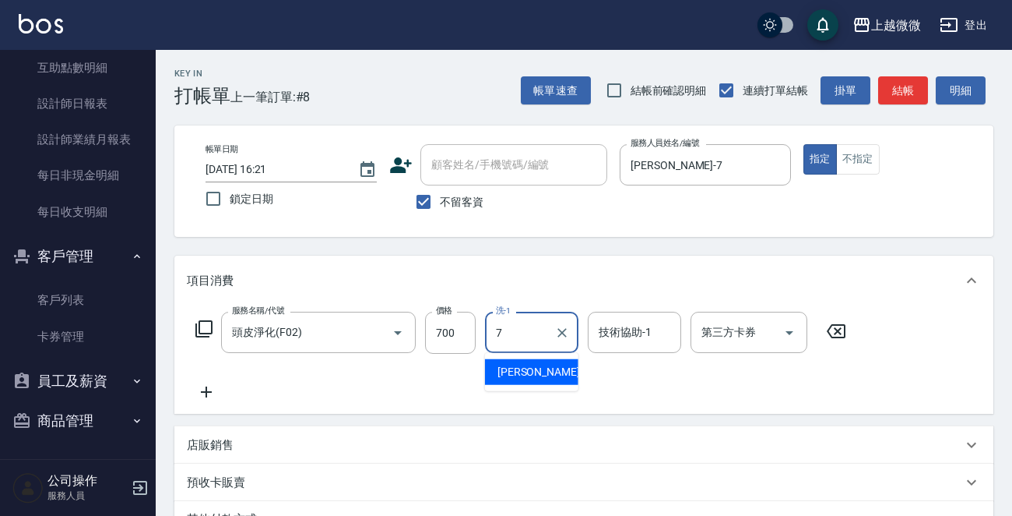
type input "[PERSON_NAME]-7"
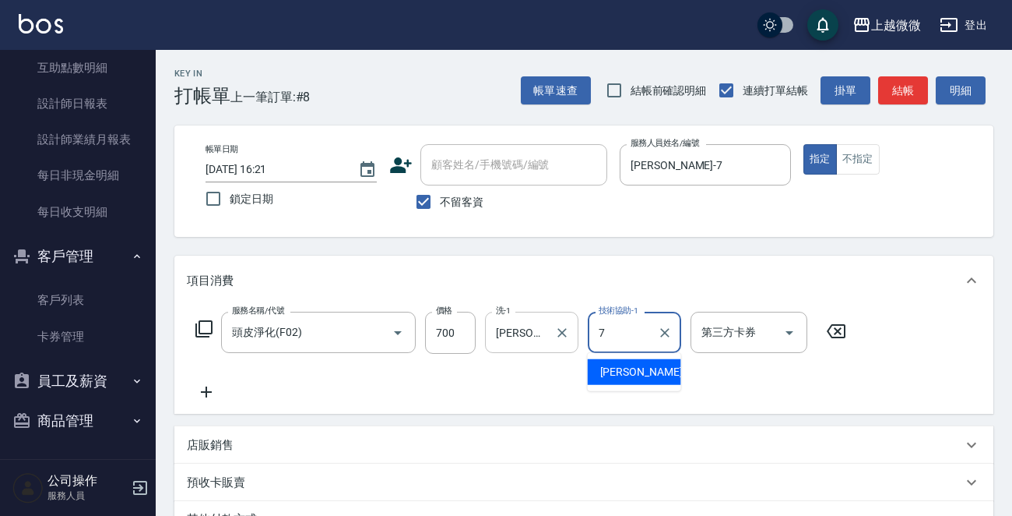
type input "[PERSON_NAME]-7"
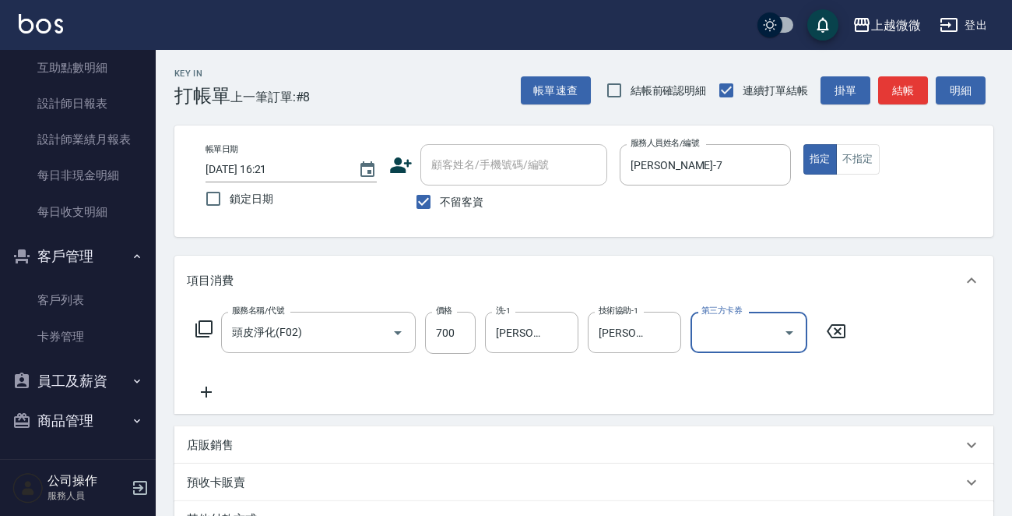
click at [201, 392] on icon at bounding box center [206, 391] width 39 height 19
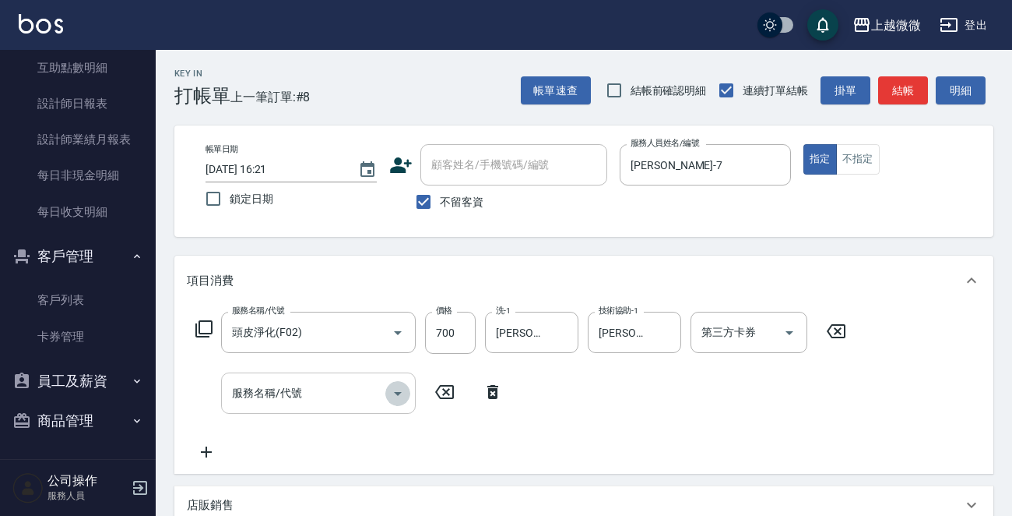
click at [394, 389] on icon "Open" at bounding box center [398, 393] width 19 height 19
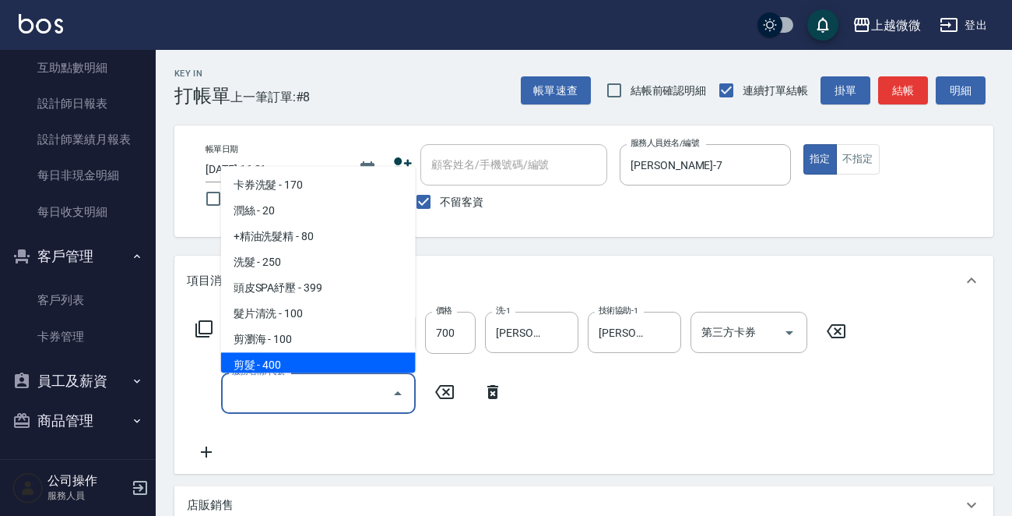
click at [337, 357] on span "剪髮 - 400" at bounding box center [318, 366] width 195 height 26
type input "剪髮(B02)"
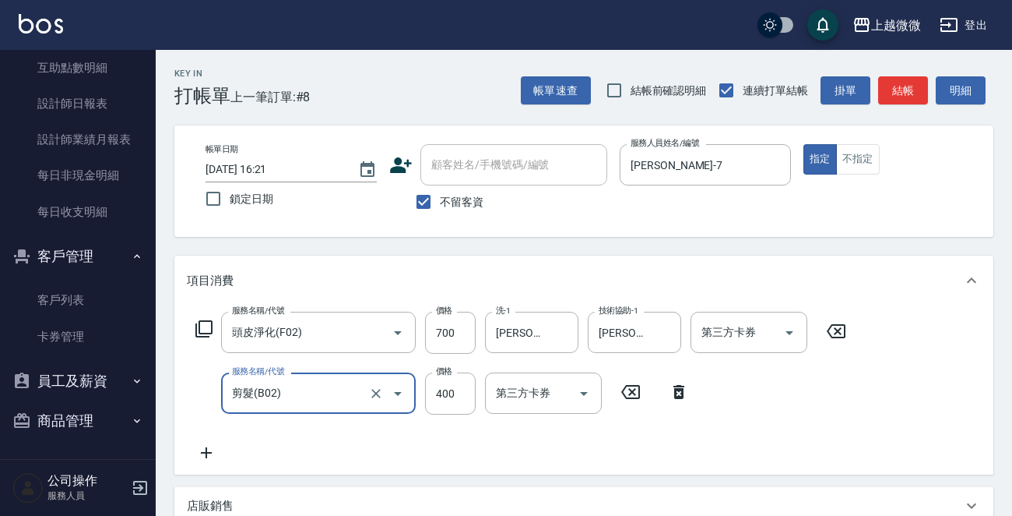
click at [202, 448] on icon at bounding box center [206, 452] width 39 height 19
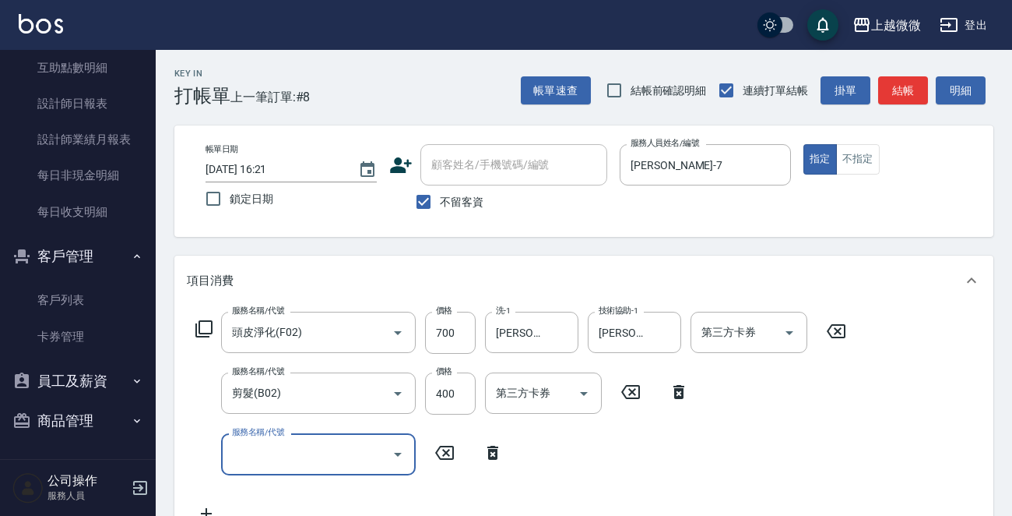
click at [395, 448] on icon "Open" at bounding box center [398, 454] width 19 height 19
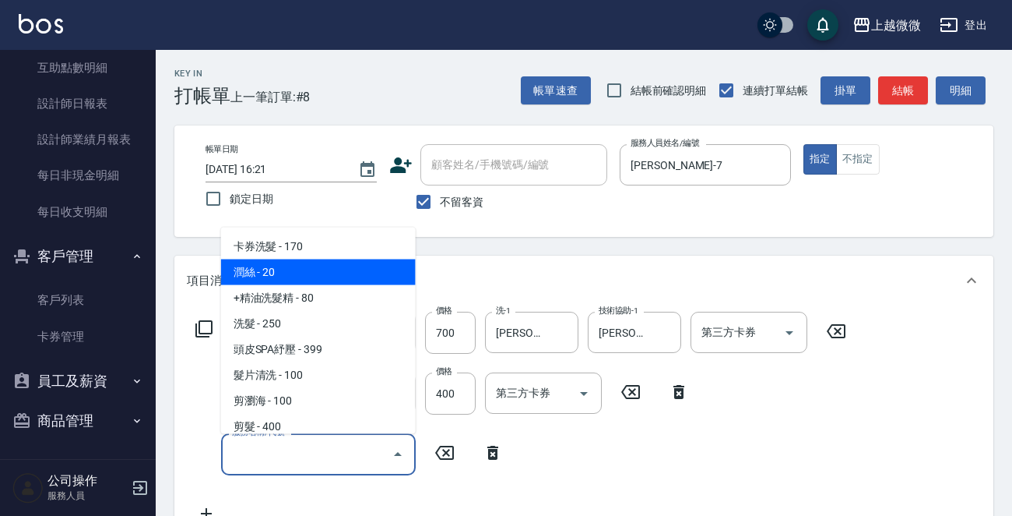
drag, startPoint x: 340, startPoint y: 266, endPoint x: 356, endPoint y: 291, distance: 30.1
click at [340, 266] on span "潤絲 - 20" at bounding box center [318, 272] width 195 height 26
type input "潤絲(A01)"
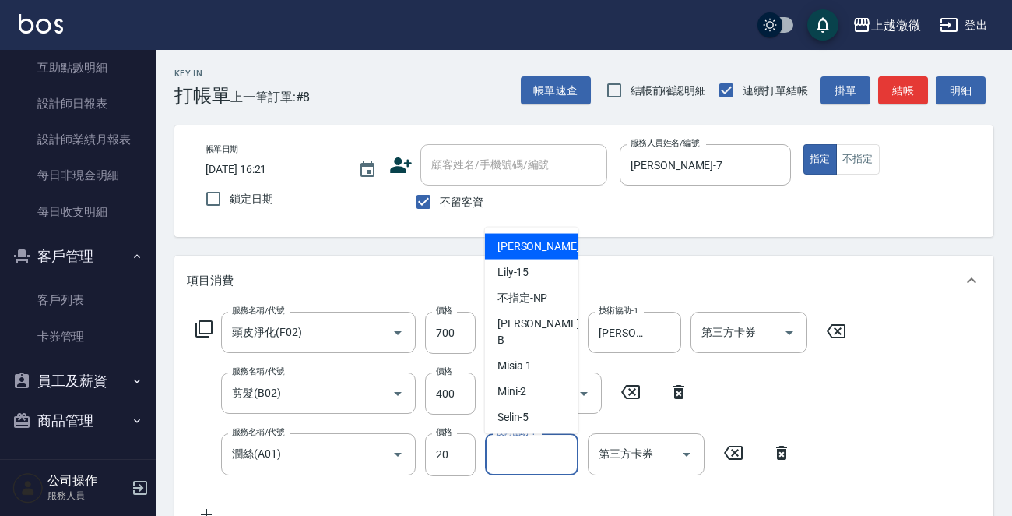
click at [526, 453] on input "技術協助-1" at bounding box center [531, 453] width 79 height 27
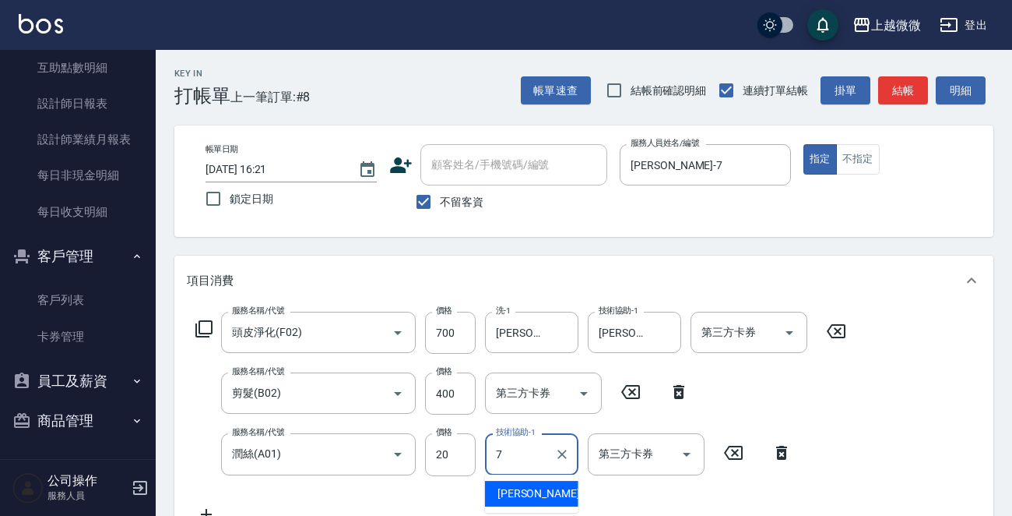
type input "[PERSON_NAME]-7"
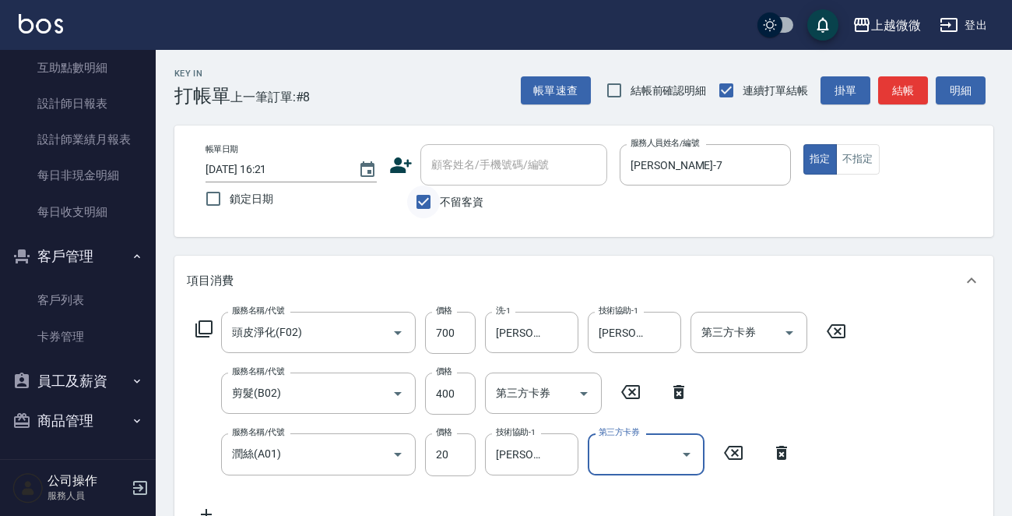
click at [420, 199] on input "不留客資" at bounding box center [423, 201] width 33 height 33
checkbox input "false"
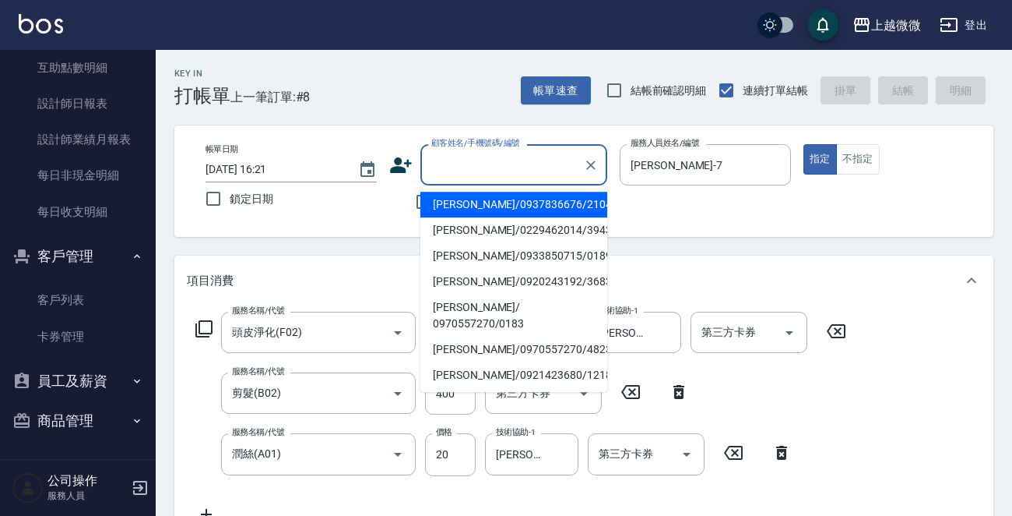
click at [459, 171] on input "顧客姓名/手機號碼/編號" at bounding box center [503, 164] width 150 height 27
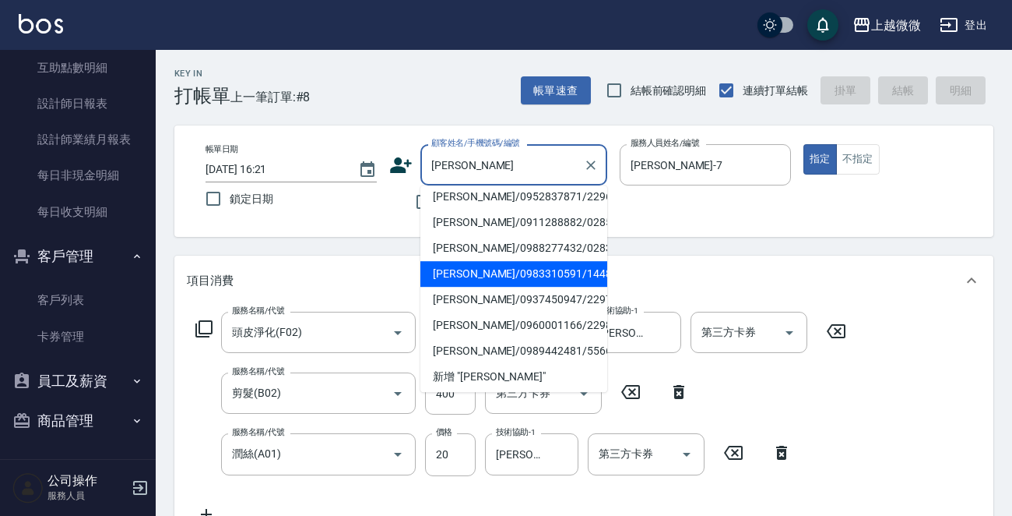
scroll to position [0, 0]
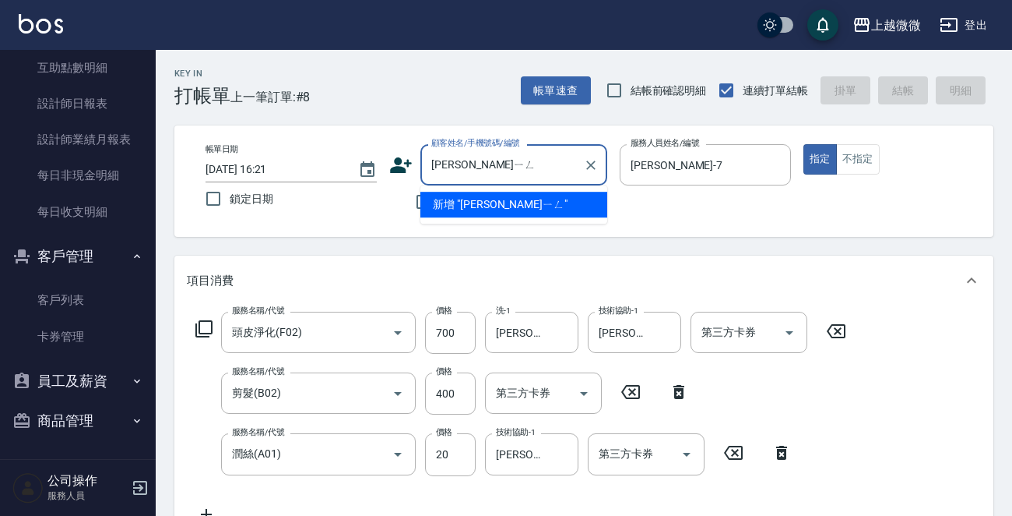
type input "[PERSON_NAME]"
click at [591, 170] on icon "Clear" at bounding box center [591, 165] width 16 height 16
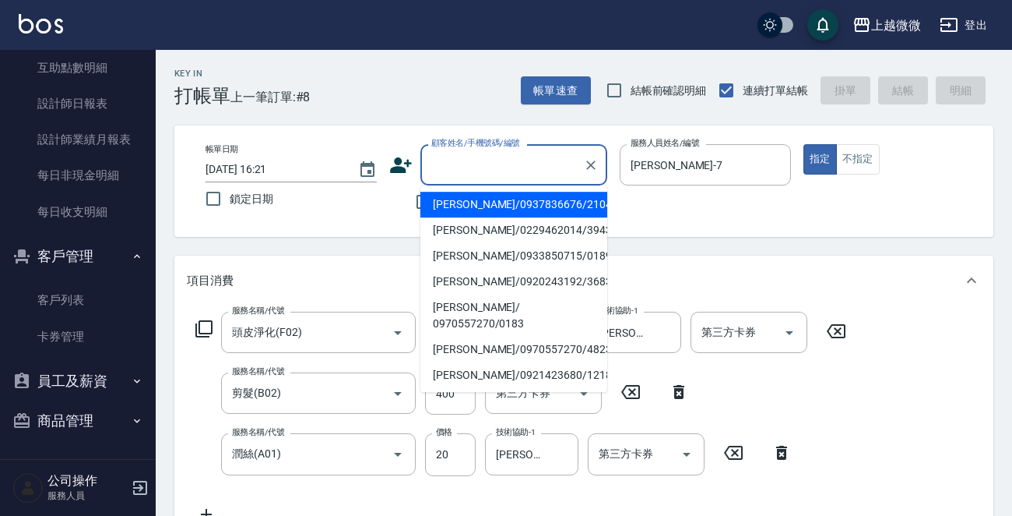
click at [719, 234] on div "帳單日期 [DATE] 16:21 鎖定日期 顧客姓名/手機號碼/編號 顧客姓名/手機號碼/編號 不留客資 服務人員姓名/編號 [PERSON_NAME]-7…" at bounding box center [583, 180] width 819 height 111
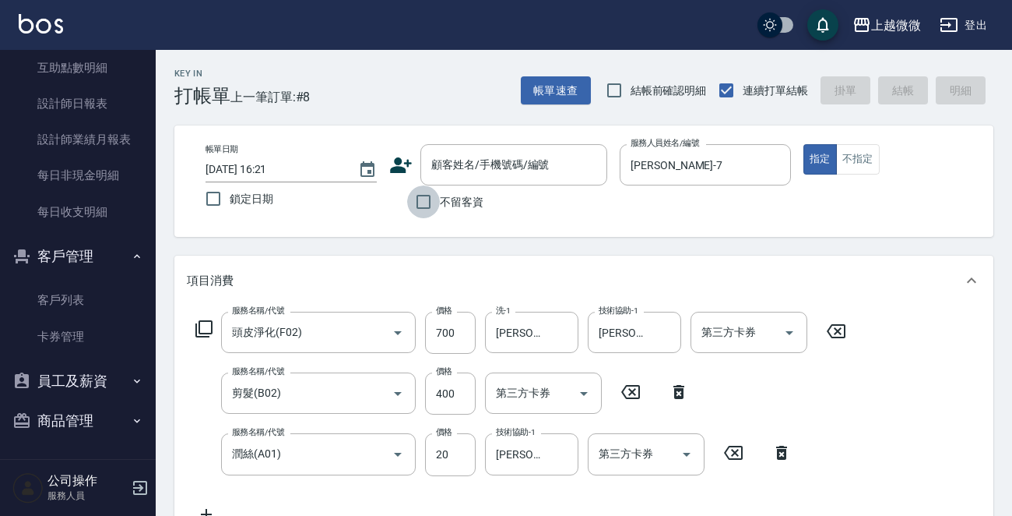
click at [428, 198] on input "不留客資" at bounding box center [423, 201] width 33 height 33
checkbox input "true"
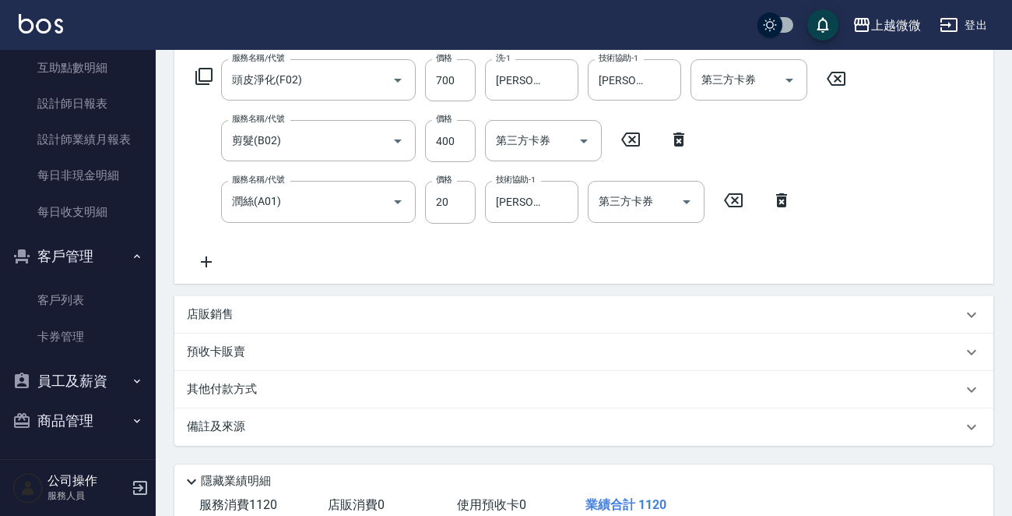
scroll to position [312, 0]
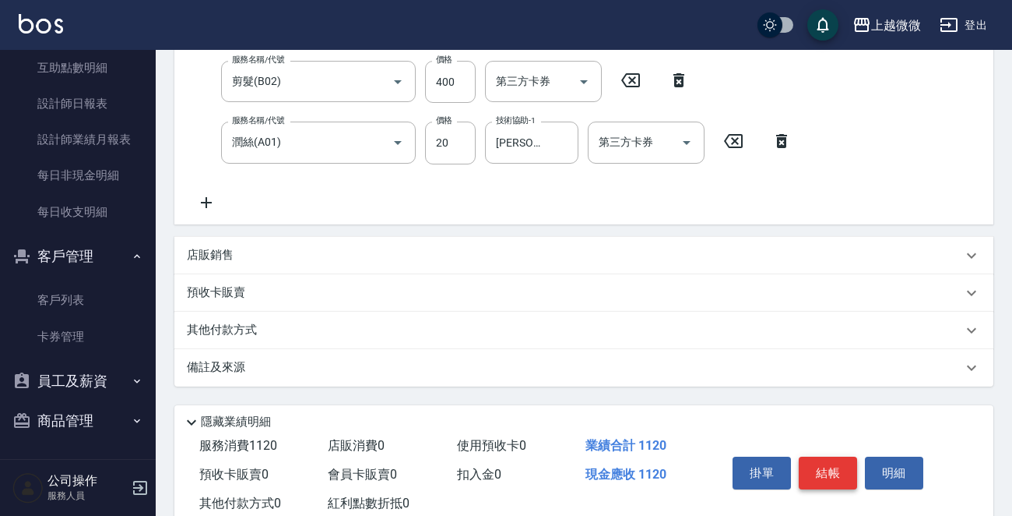
click at [837, 472] on button "結帳" at bounding box center [828, 472] width 58 height 33
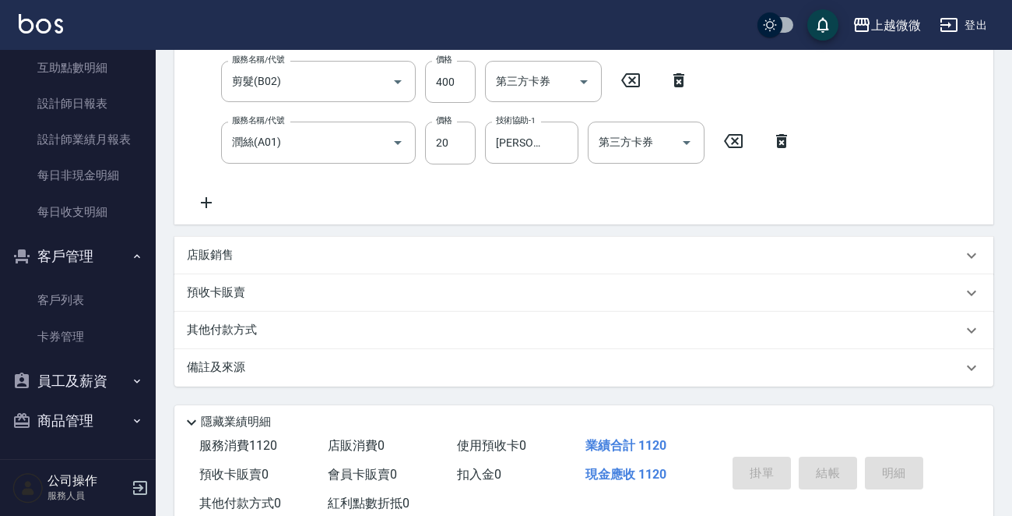
type input "[DATE] 16:27"
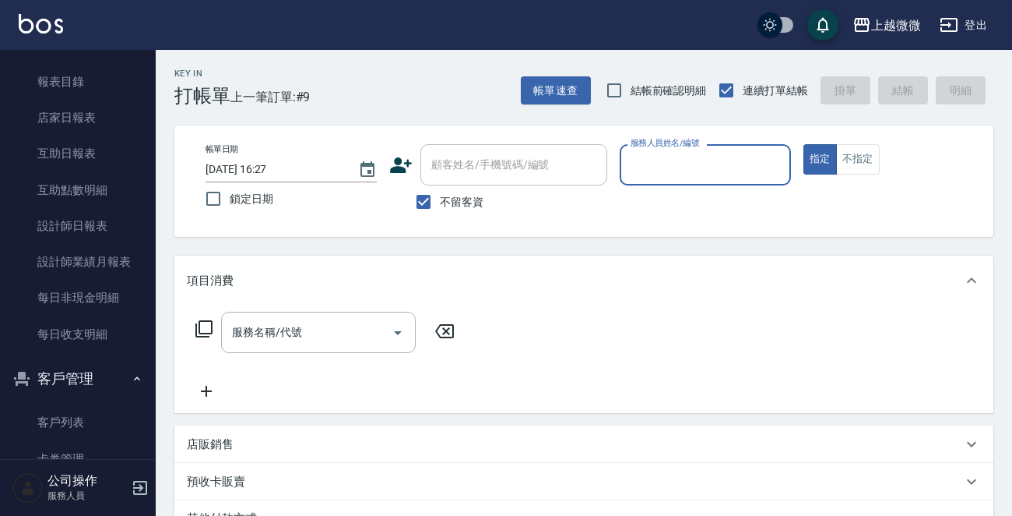
click at [86, 398] on ul "客戶列表 卡券管理" at bounding box center [77, 440] width 143 height 85
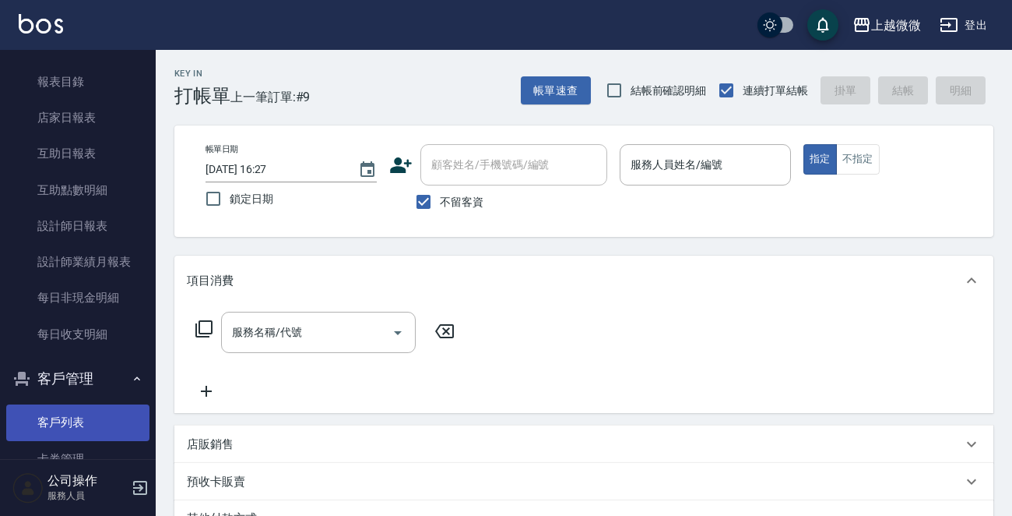
click at [81, 416] on link "客戶列表" at bounding box center [77, 422] width 143 height 36
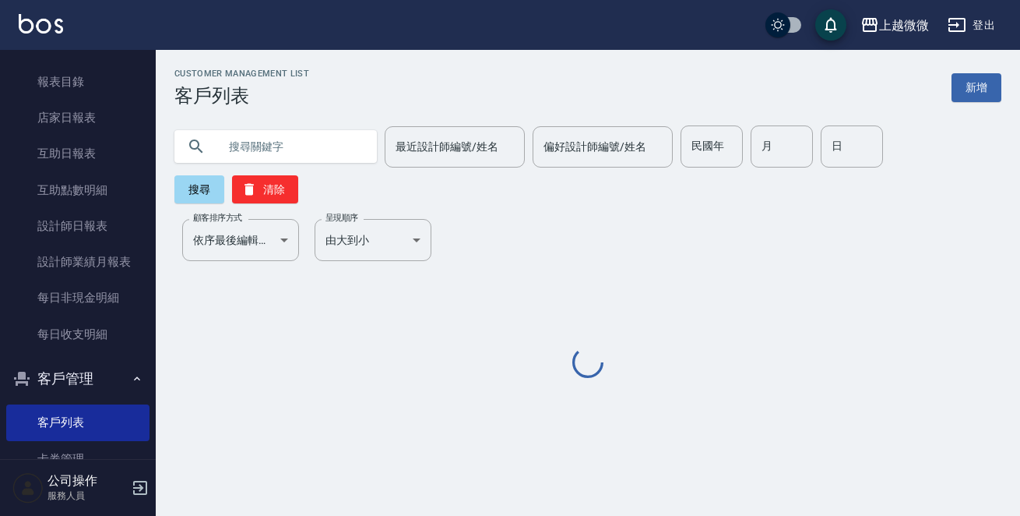
click at [241, 153] on input "text" at bounding box center [291, 146] width 146 height 42
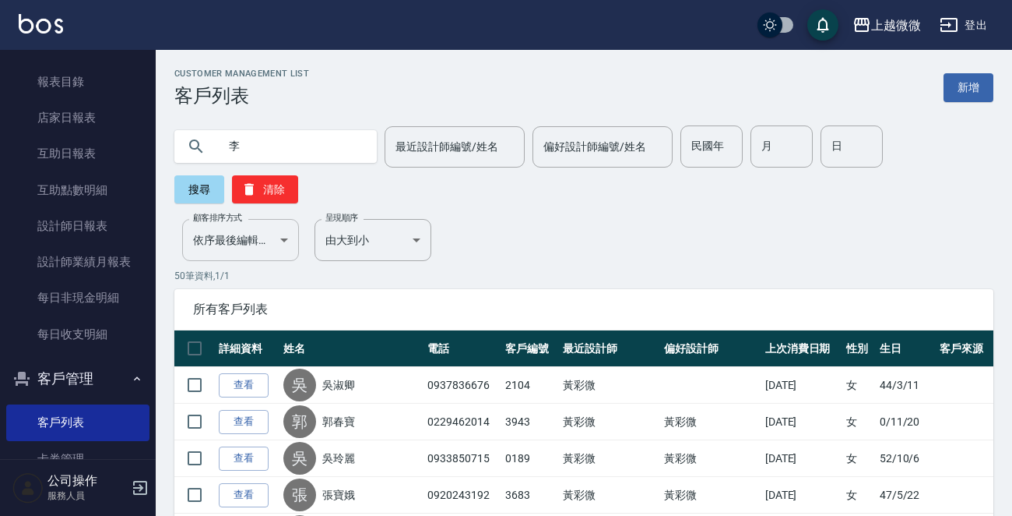
type input "李"
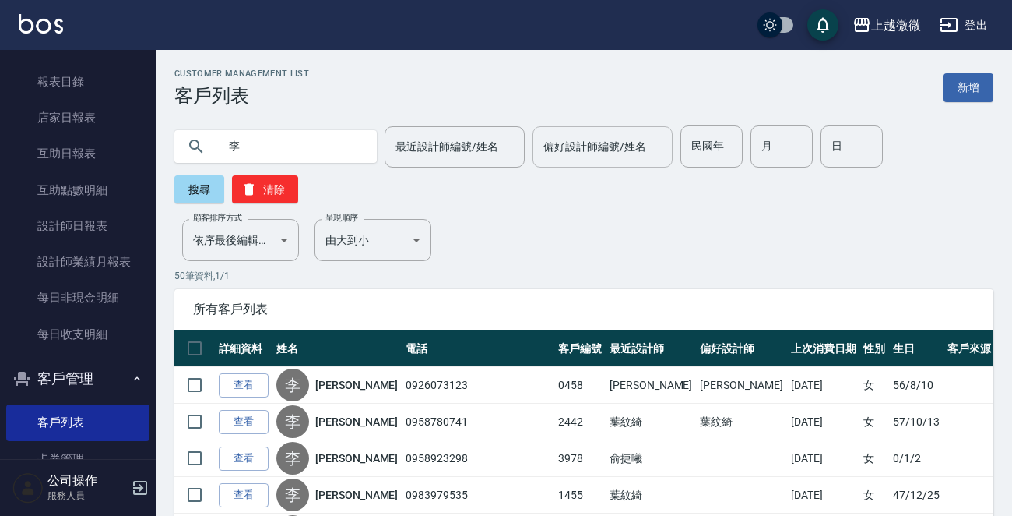
click at [540, 150] on input "偏好設計師編號/姓名" at bounding box center [603, 146] width 126 height 27
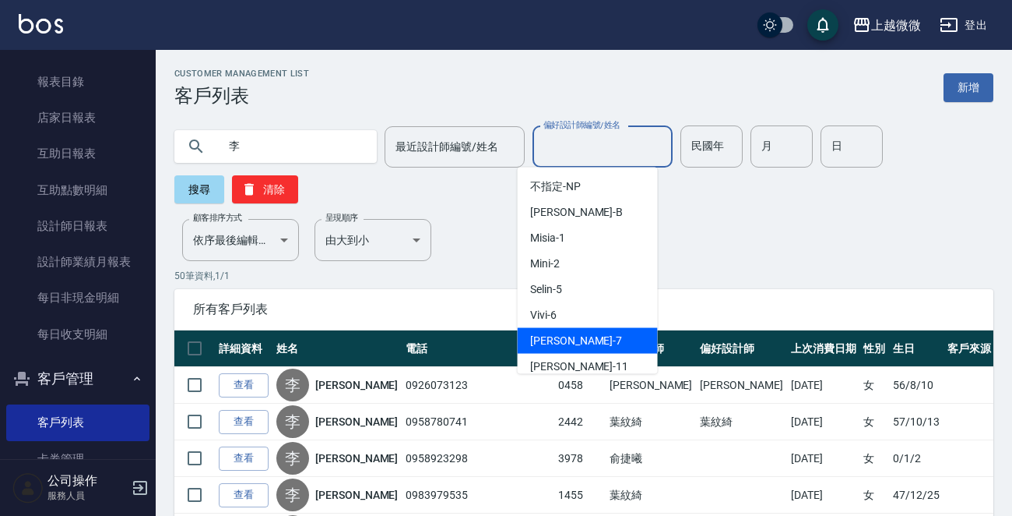
scroll to position [78, 0]
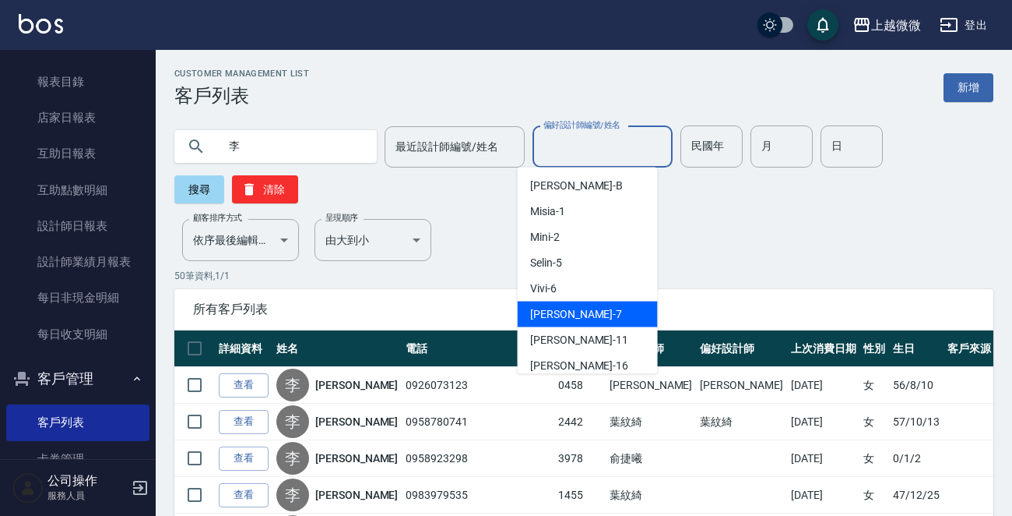
click at [572, 319] on div "[PERSON_NAME] -7" at bounding box center [588, 314] width 140 height 26
type input "[PERSON_NAME]-7"
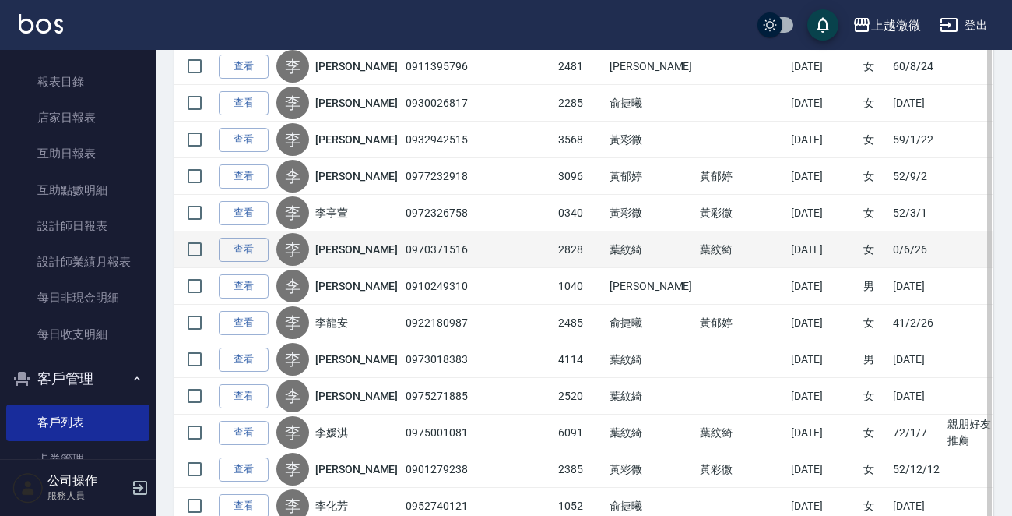
scroll to position [779, 0]
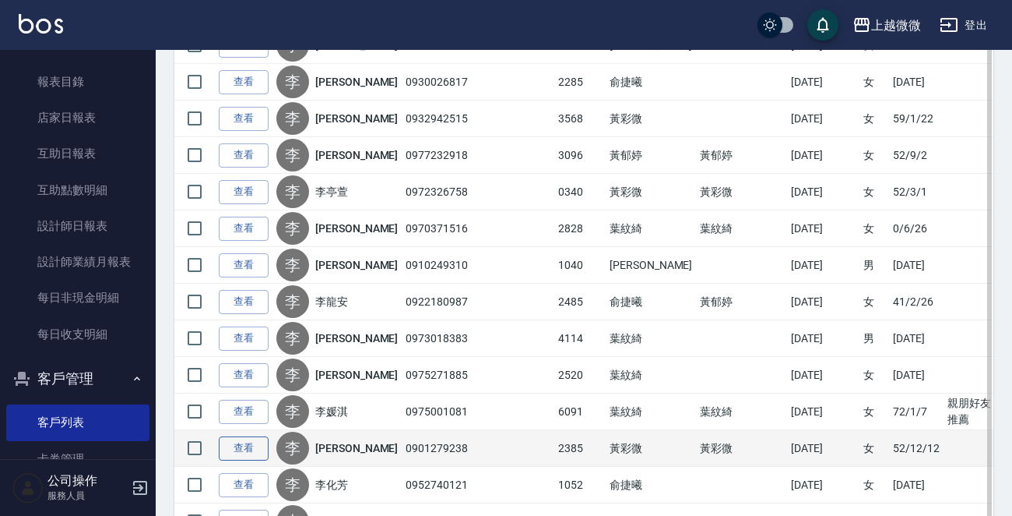
click at [241, 440] on link "查看" at bounding box center [244, 448] width 50 height 24
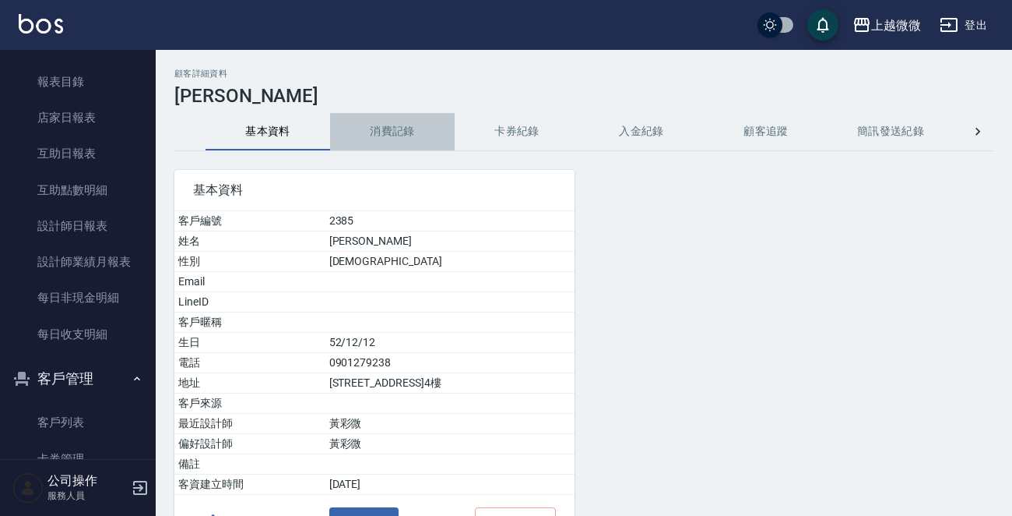
click at [385, 149] on button "消費記錄" at bounding box center [392, 131] width 125 height 37
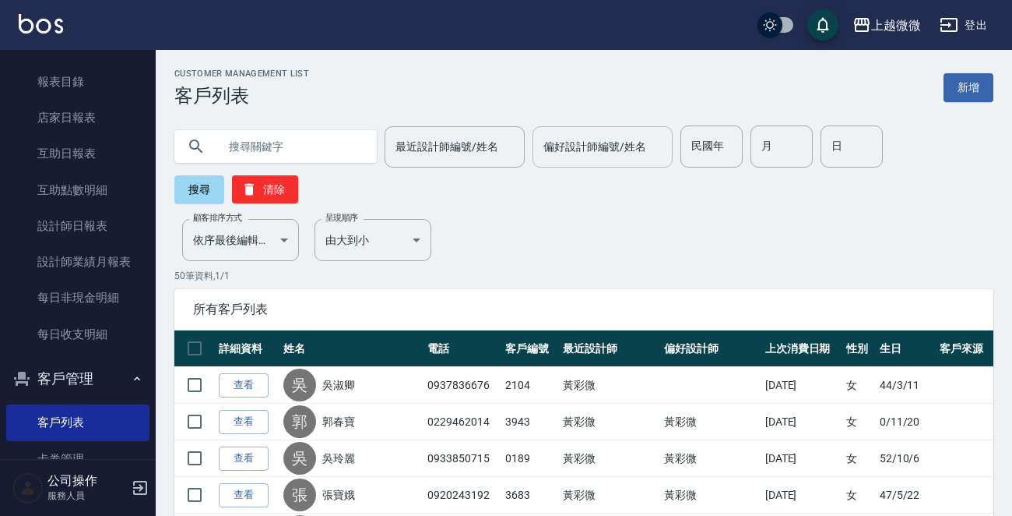
click at [562, 147] on div "偏好設計師編號/姓名 偏好設計師編號/姓名" at bounding box center [603, 146] width 140 height 41
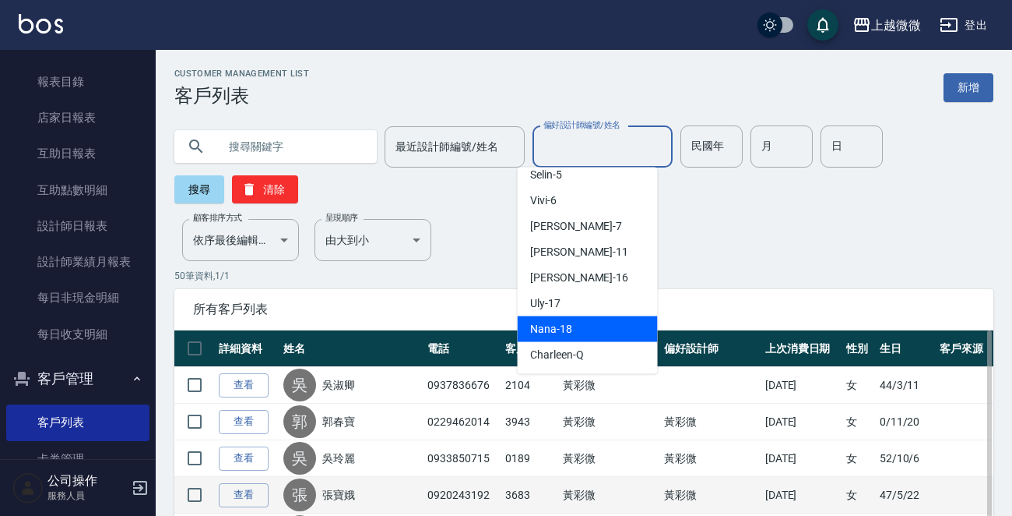
scroll to position [156, 0]
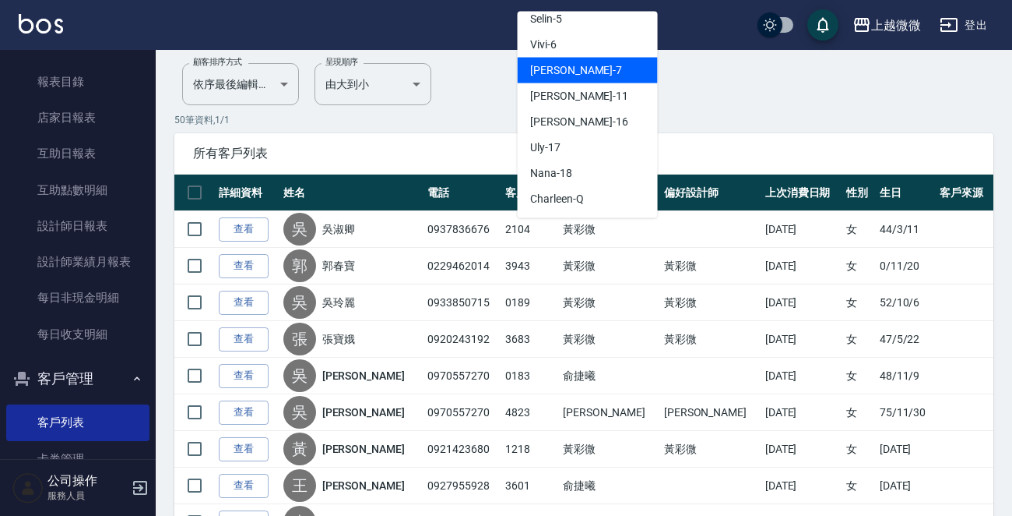
click at [588, 72] on div "[PERSON_NAME] -7" at bounding box center [588, 71] width 140 height 26
type input "[PERSON_NAME]-7"
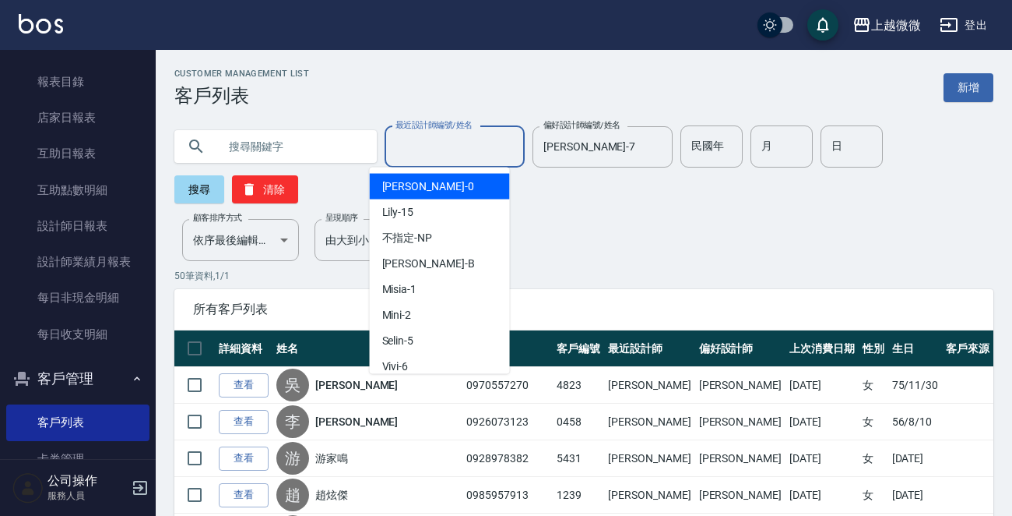
click at [442, 143] on div "最近設計師編號/姓名 最近設計師編號/姓名" at bounding box center [455, 146] width 140 height 41
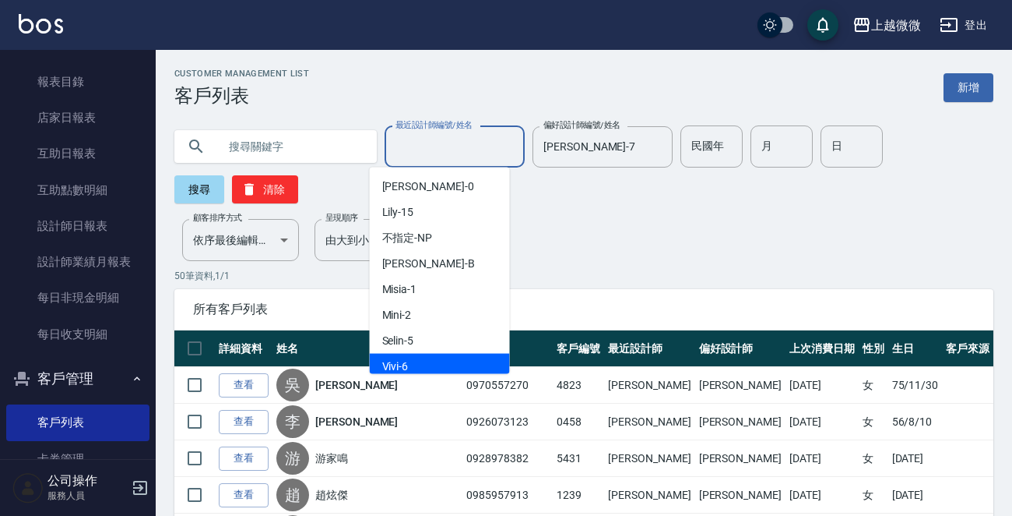
scroll to position [78, 0]
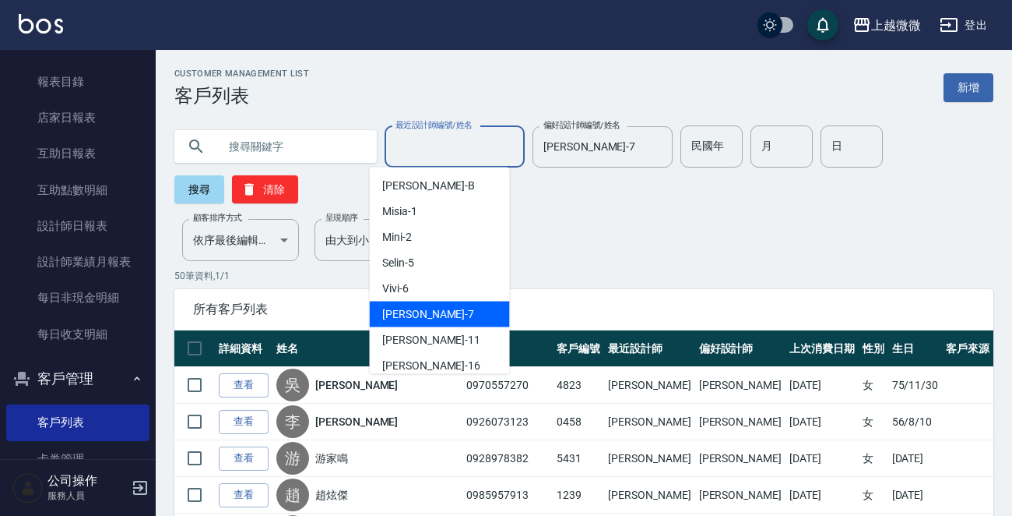
click at [427, 306] on div "[PERSON_NAME] -7" at bounding box center [440, 314] width 140 height 26
type input "[PERSON_NAME]-7"
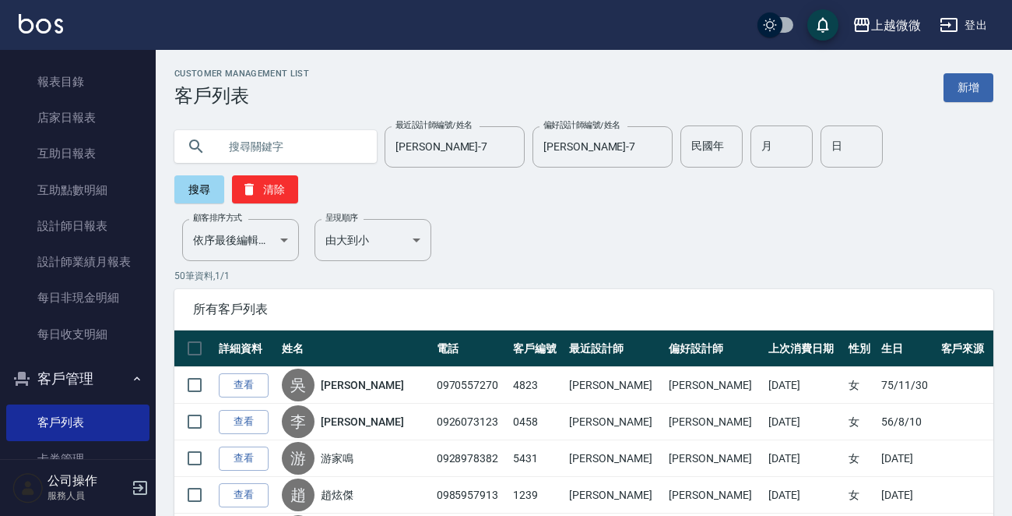
click at [301, 143] on input "text" at bounding box center [291, 146] width 146 height 42
type input "ㄌ"
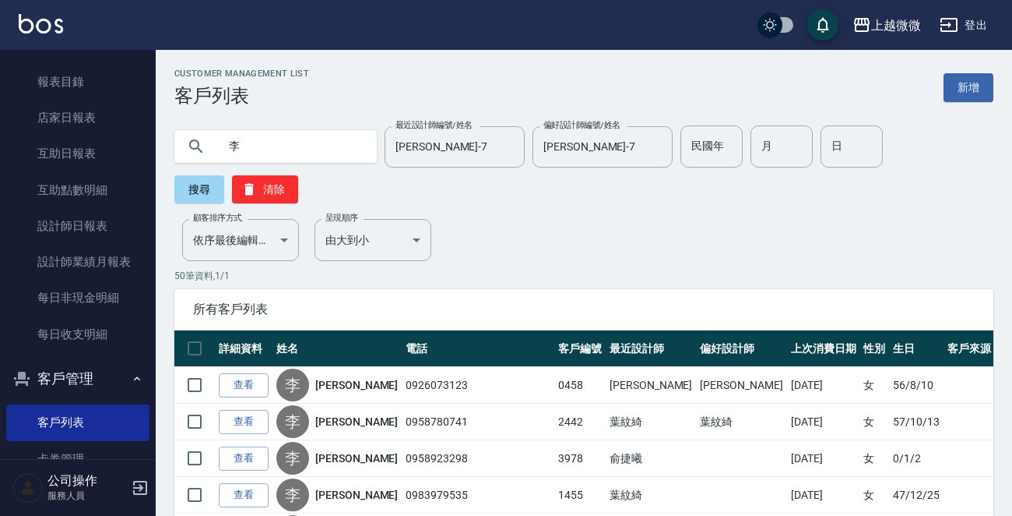
scroll to position [0, 0]
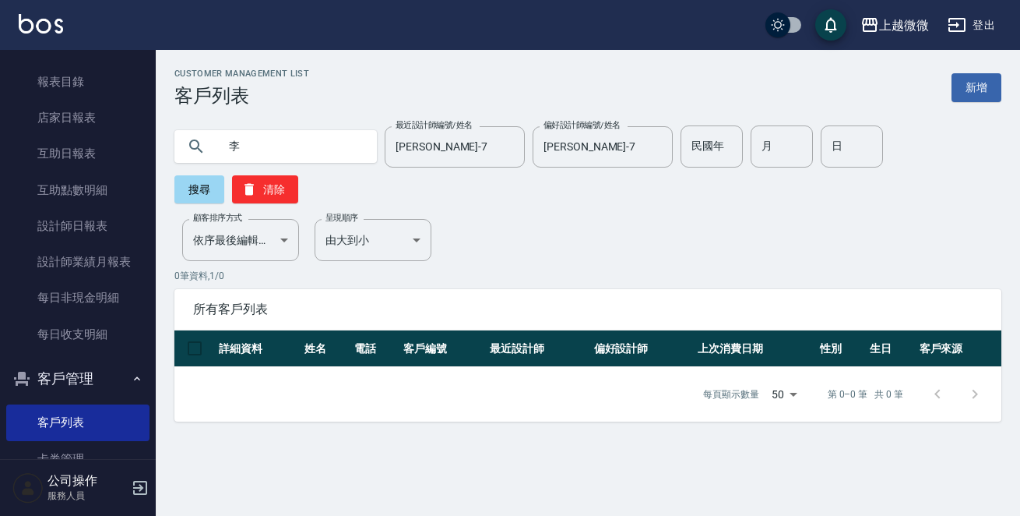
type input "李"
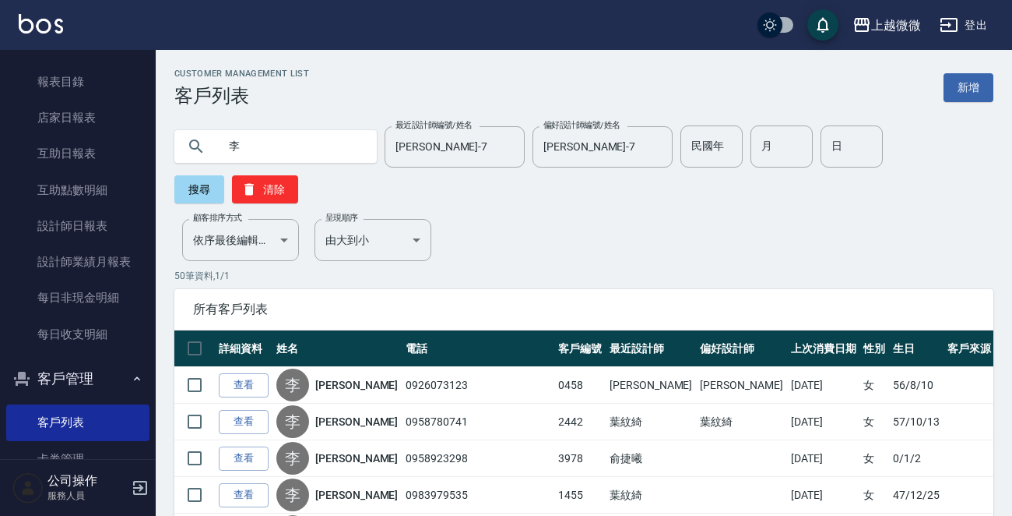
scroll to position [78, 0]
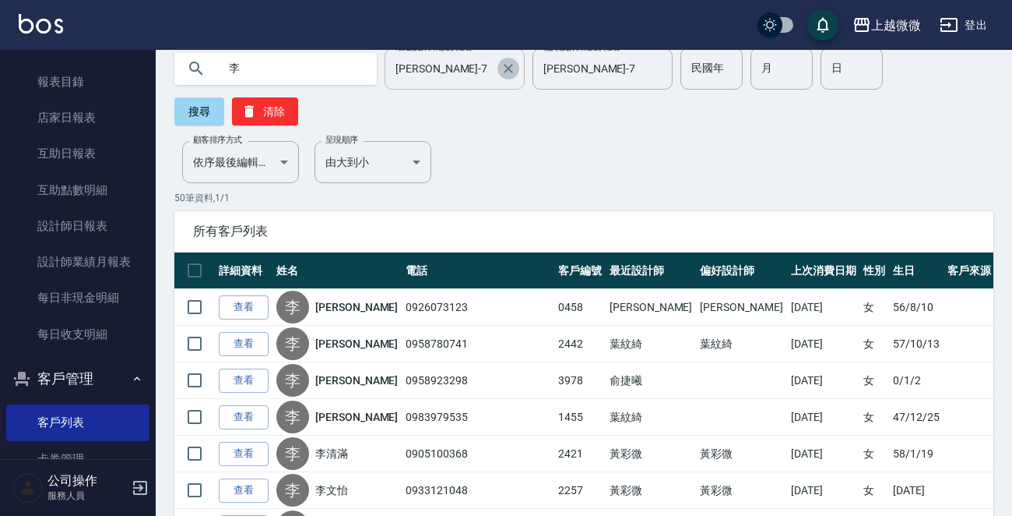
click at [501, 64] on icon "Clear" at bounding box center [509, 69] width 16 height 16
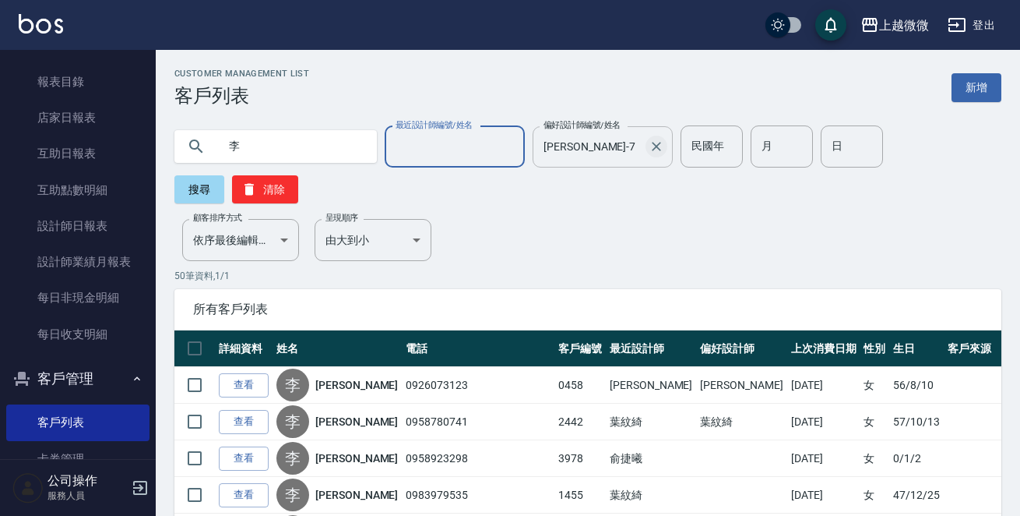
click at [649, 152] on icon "Clear" at bounding box center [657, 147] width 16 height 16
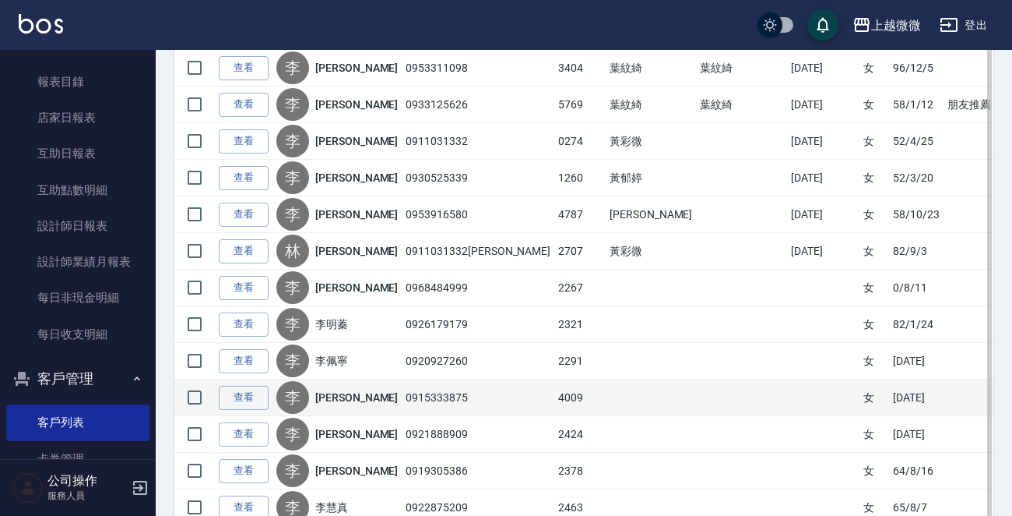
scroll to position [1246, 0]
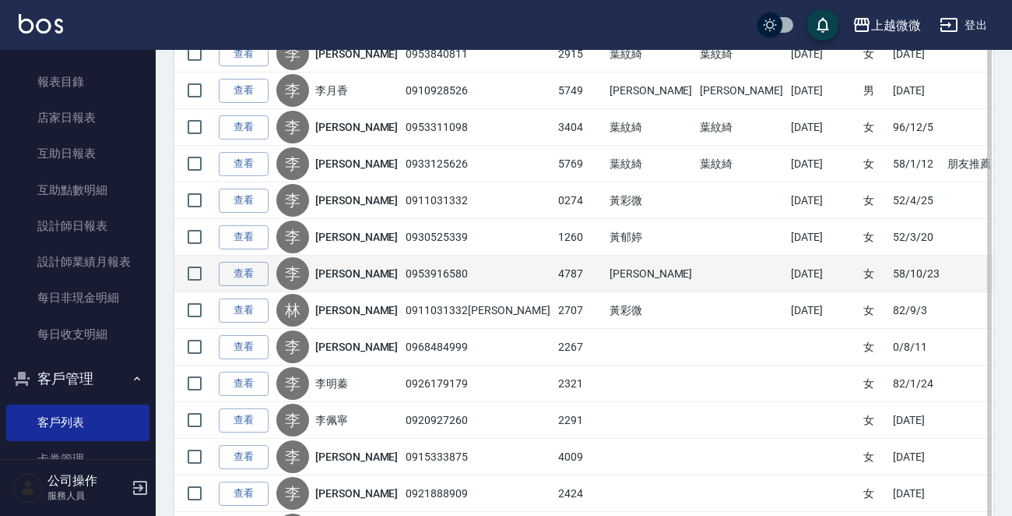
click at [606, 265] on td "[PERSON_NAME]" at bounding box center [651, 273] width 90 height 37
drag, startPoint x: 573, startPoint y: 263, endPoint x: 556, endPoint y: 260, distance: 17.4
click at [561, 261] on tr "查看 [PERSON_NAME] 0953916580 4787 [PERSON_NAME][DATE] 女 [DATE]" at bounding box center [584, 273] width 821 height 37
click at [554, 260] on td "4787" at bounding box center [579, 273] width 51 height 37
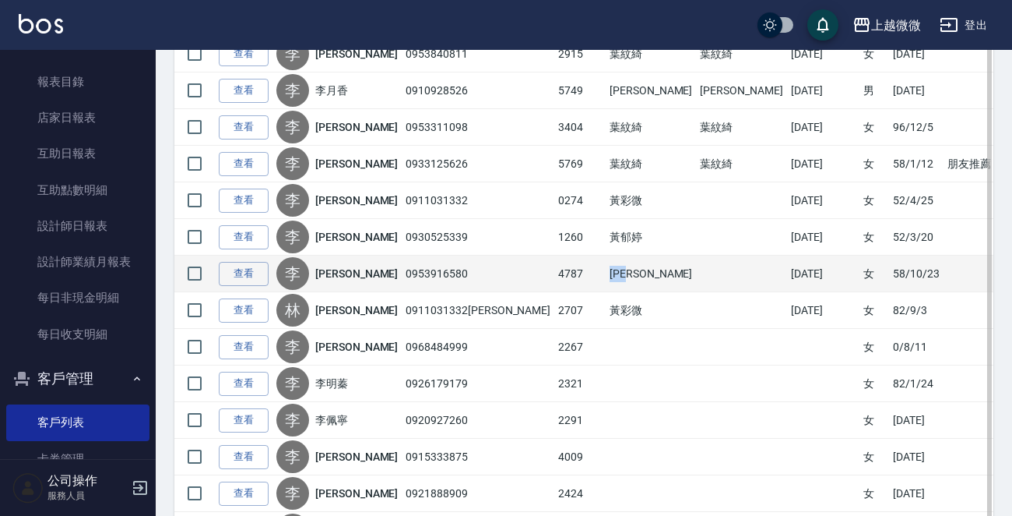
drag, startPoint x: 573, startPoint y: 272, endPoint x: 600, endPoint y: 274, distance: 27.4
click at [606, 274] on td "[PERSON_NAME]" at bounding box center [651, 273] width 90 height 37
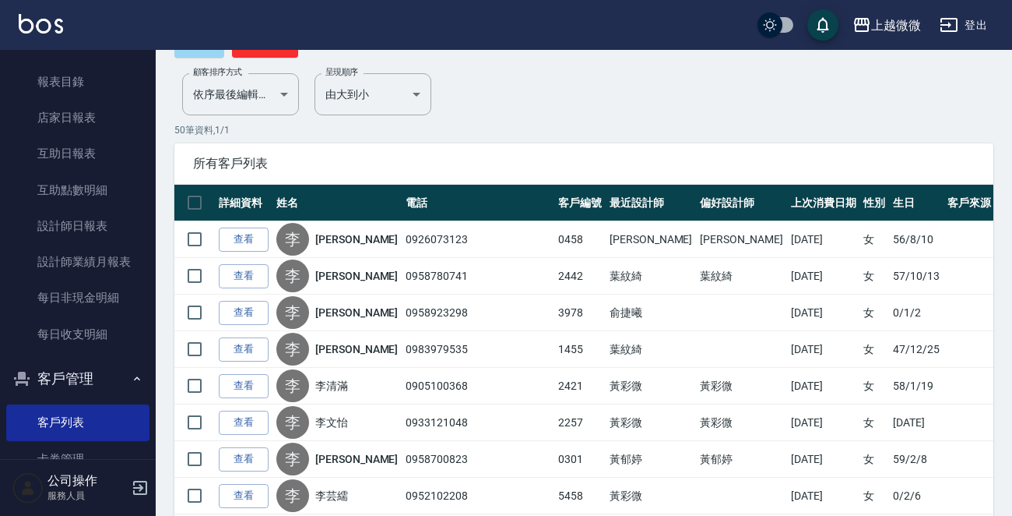
scroll to position [0, 0]
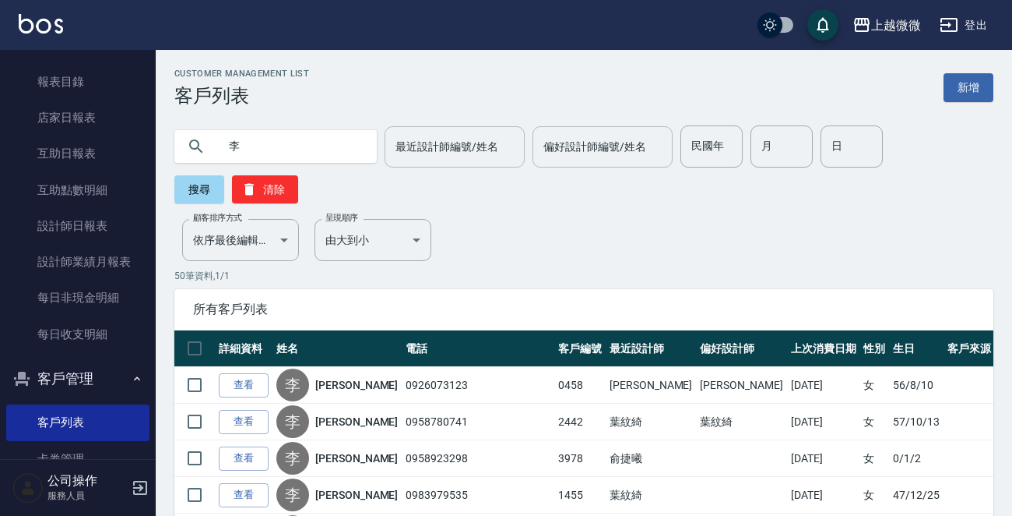
click at [256, 147] on input "李" at bounding box center [291, 146] width 146 height 42
type input "[PERSON_NAME]"
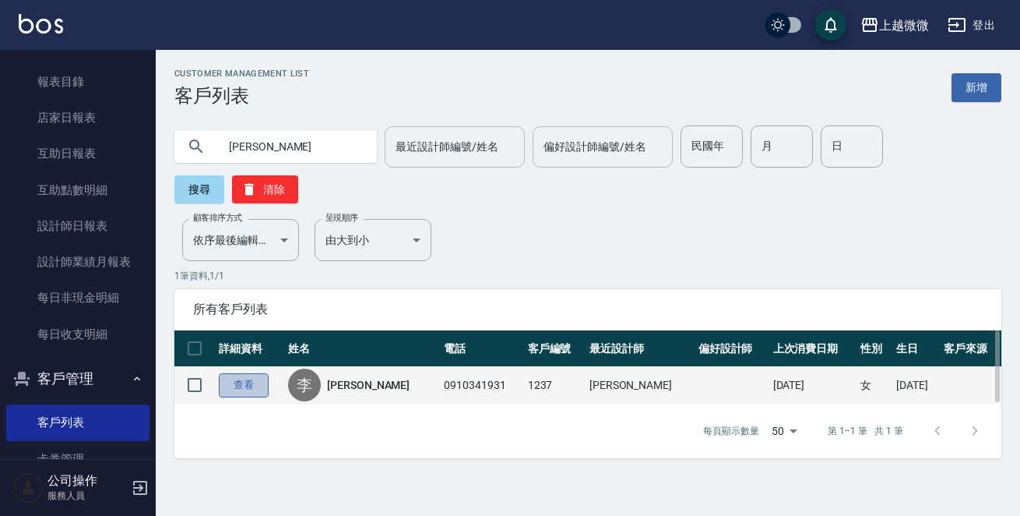
click at [256, 373] on link "查看" at bounding box center [244, 385] width 50 height 24
click at [256, 349] on div "Customer Management List 客戶列表 新增 [PERSON_NAME] 最近設計師編號/姓名 最近設計師編號/姓名 偏好設計師編號/姓名…" at bounding box center [510, 258] width 1020 height 516
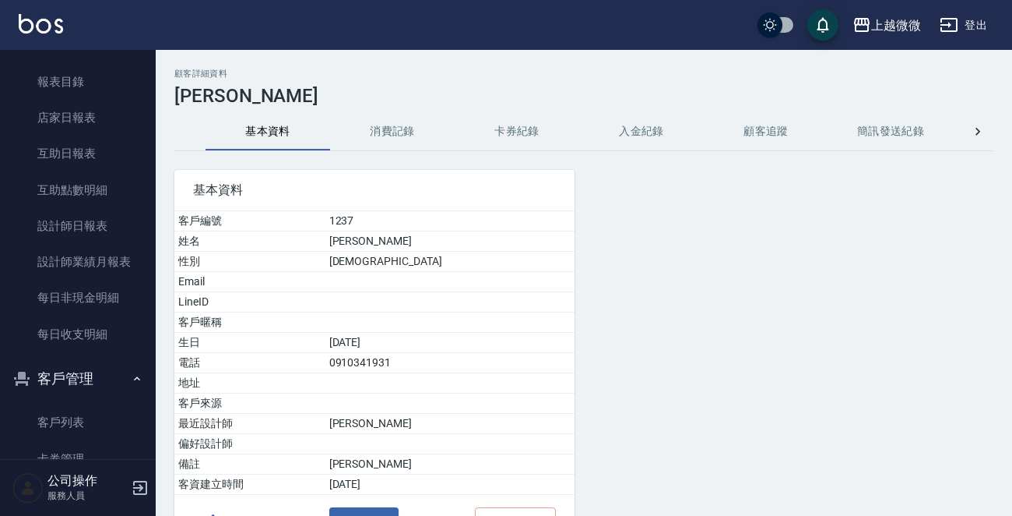
scroll to position [78, 0]
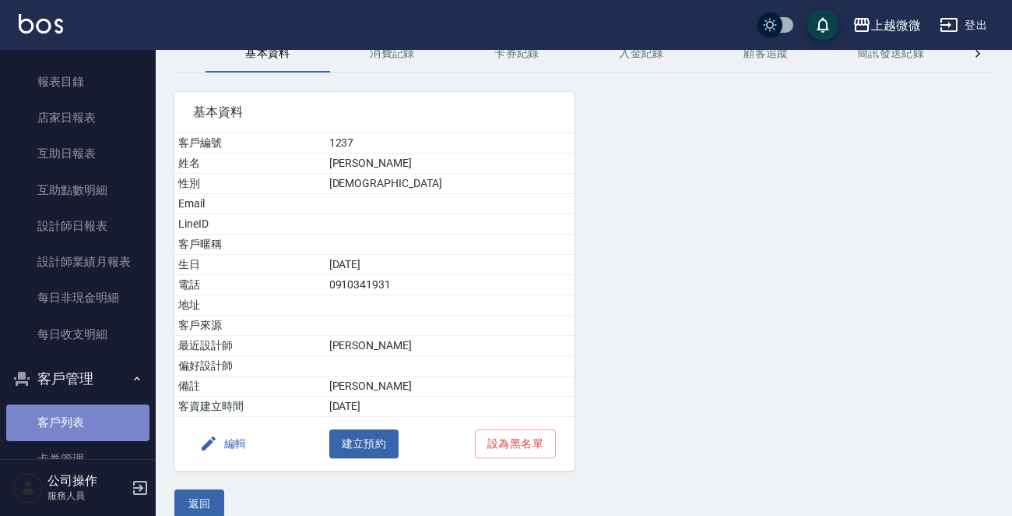
click at [90, 419] on link "客戶列表" at bounding box center [77, 422] width 143 height 36
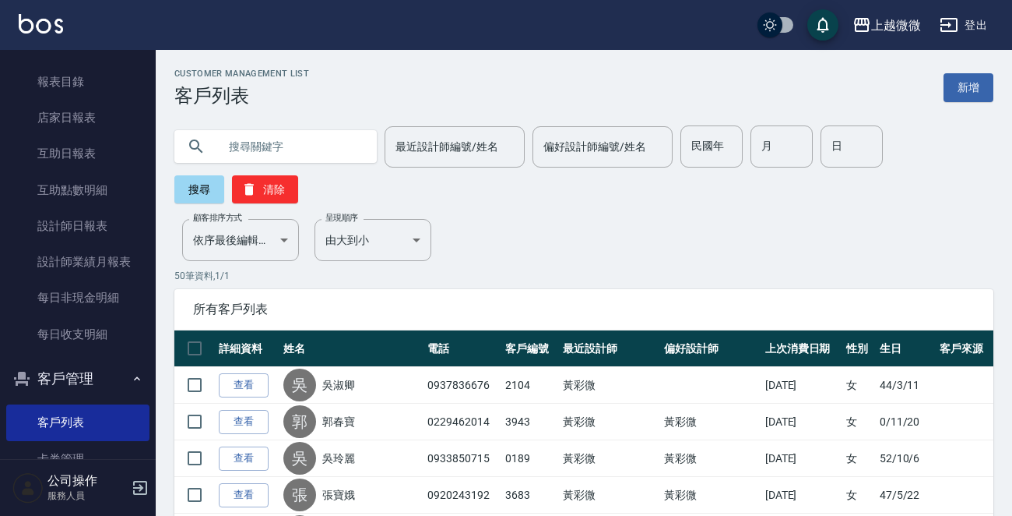
click at [251, 144] on input "text" at bounding box center [291, 146] width 146 height 42
type input "李"
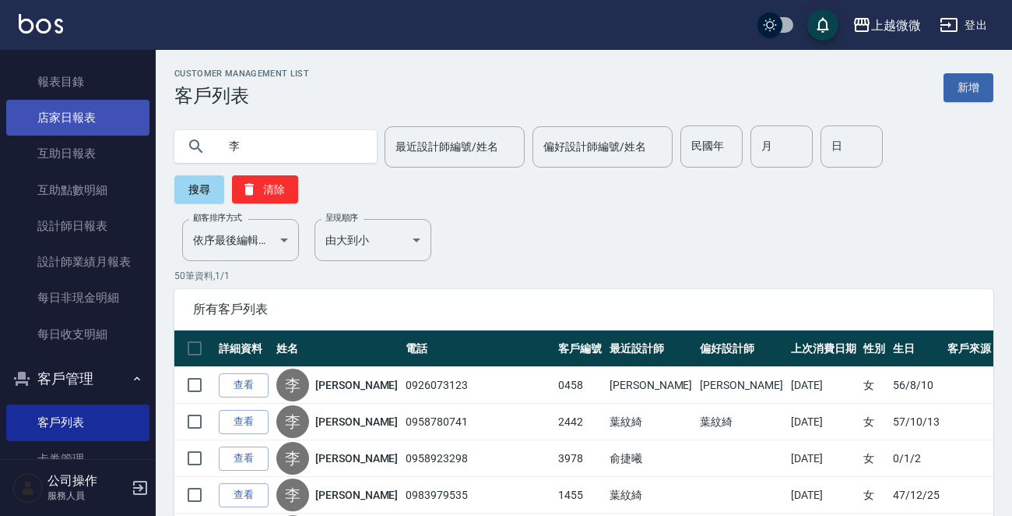
click at [87, 117] on link "店家日報表" at bounding box center [77, 118] width 143 height 36
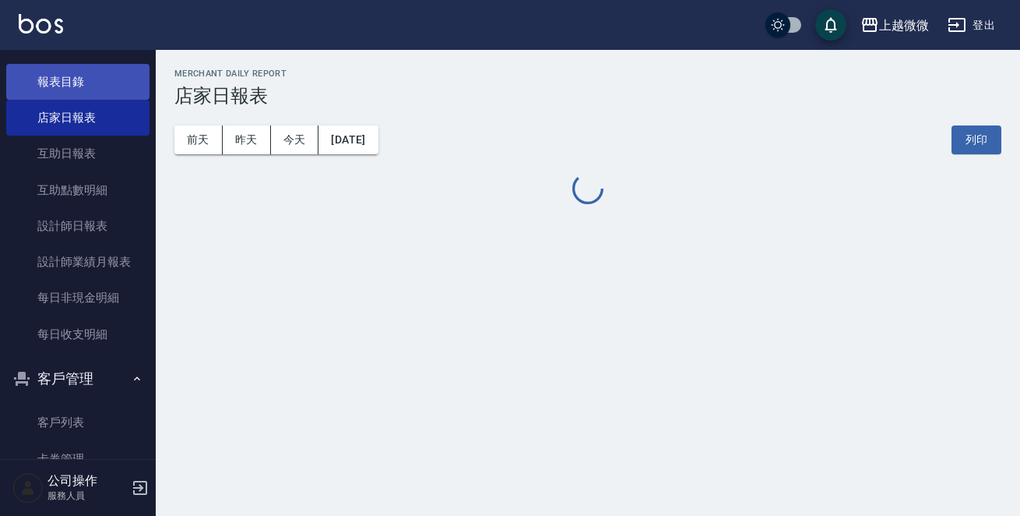
click at [92, 90] on link "報表目錄" at bounding box center [77, 82] width 143 height 36
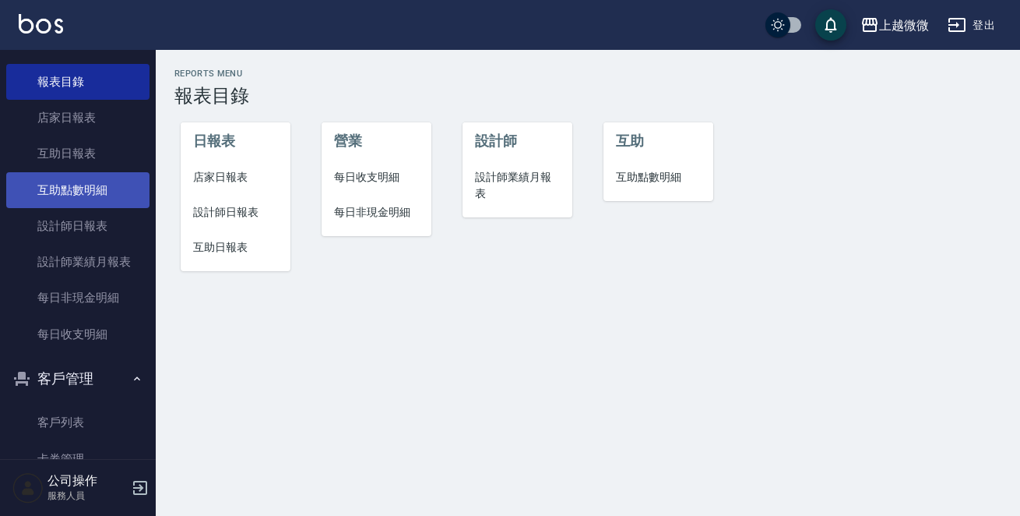
click at [92, 172] on link "互助點數明細" at bounding box center [77, 190] width 143 height 36
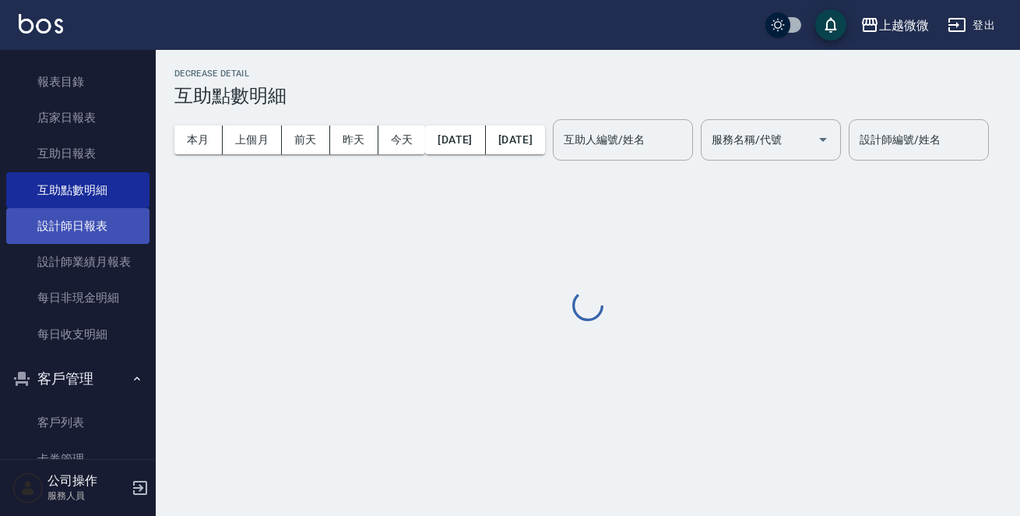
click at [118, 231] on link "設計師日報表" at bounding box center [77, 226] width 143 height 36
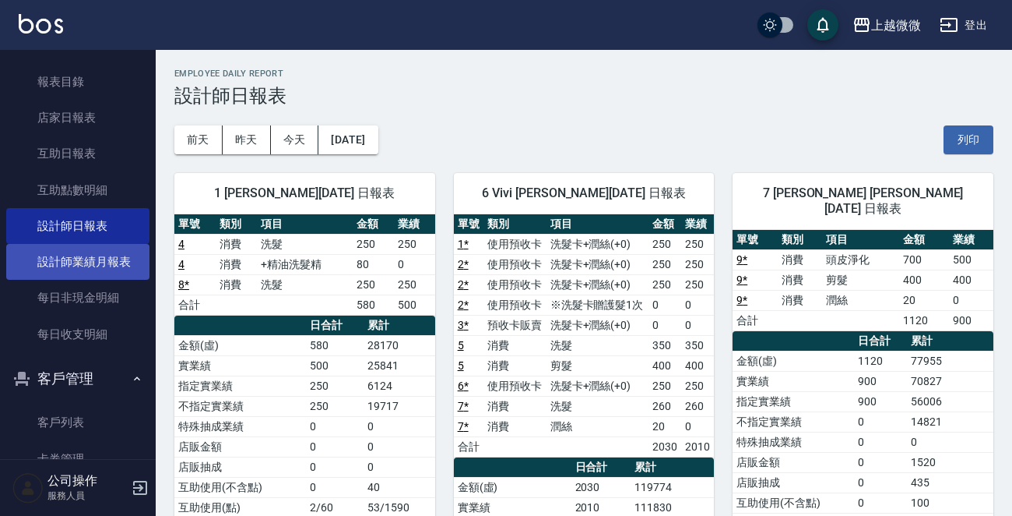
click at [121, 253] on link "設計師業績月報表" at bounding box center [77, 262] width 143 height 36
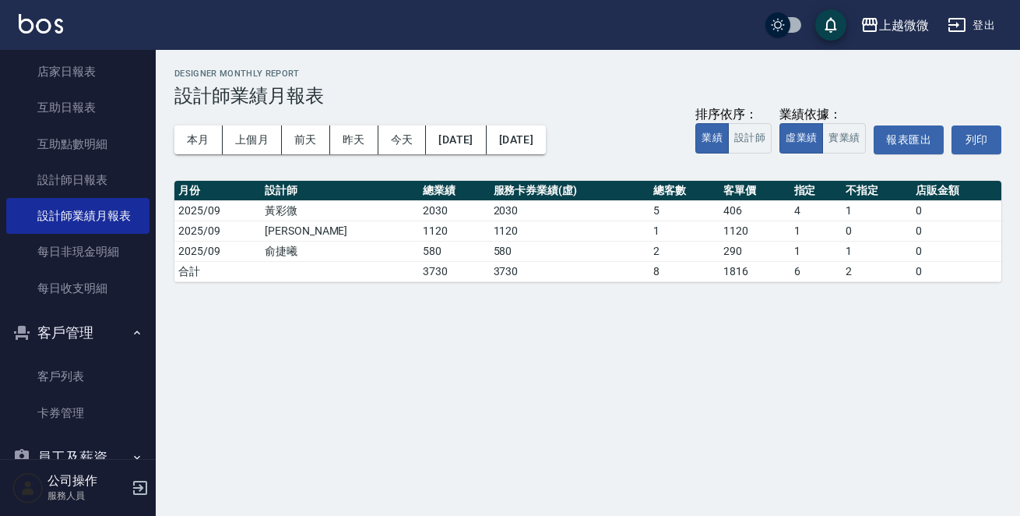
scroll to position [434, 0]
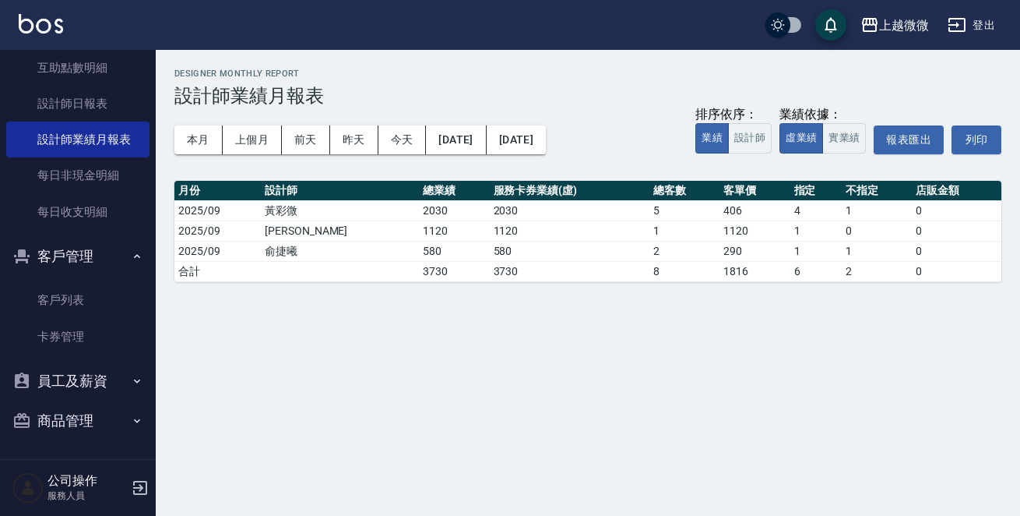
click at [40, 365] on button "員工及薪資" at bounding box center [77, 381] width 143 height 40
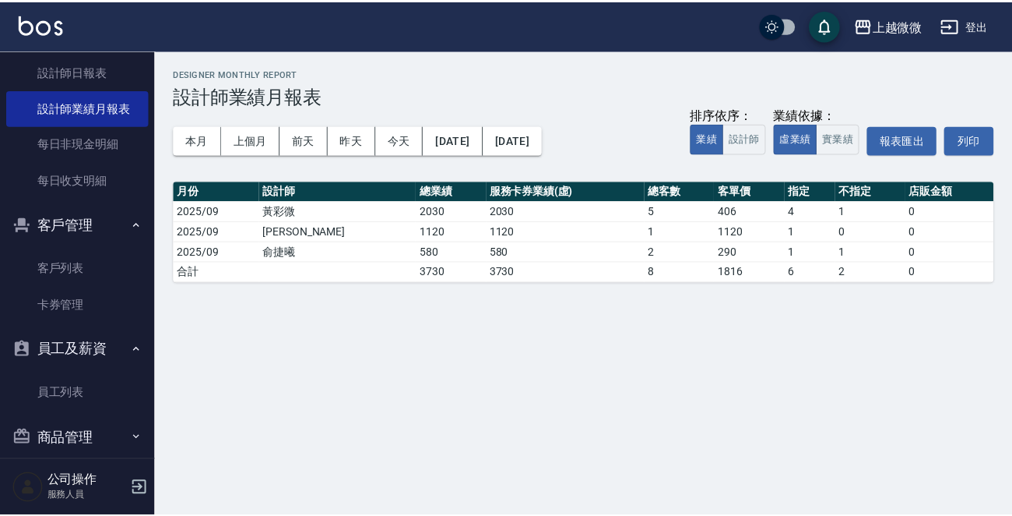
scroll to position [483, 0]
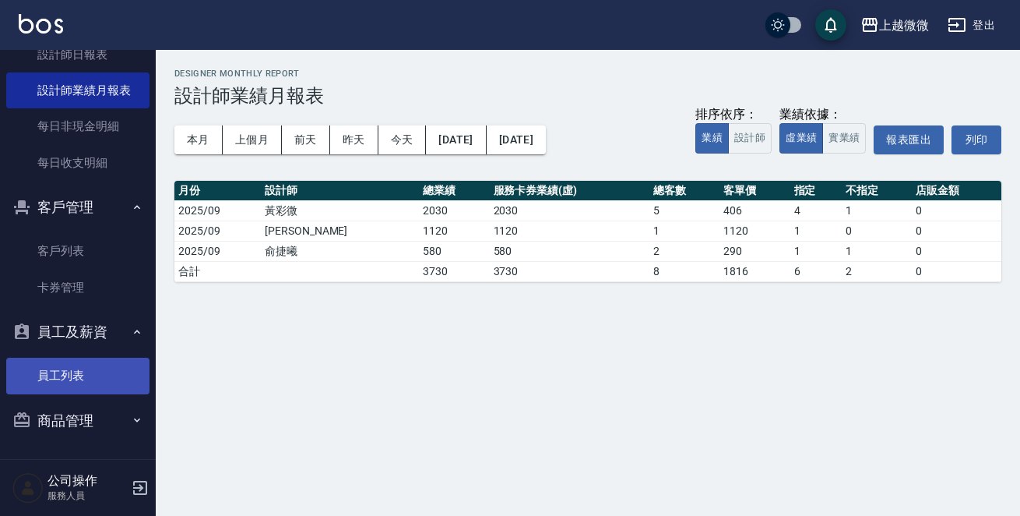
click at [65, 365] on link "員工列表" at bounding box center [77, 375] width 143 height 36
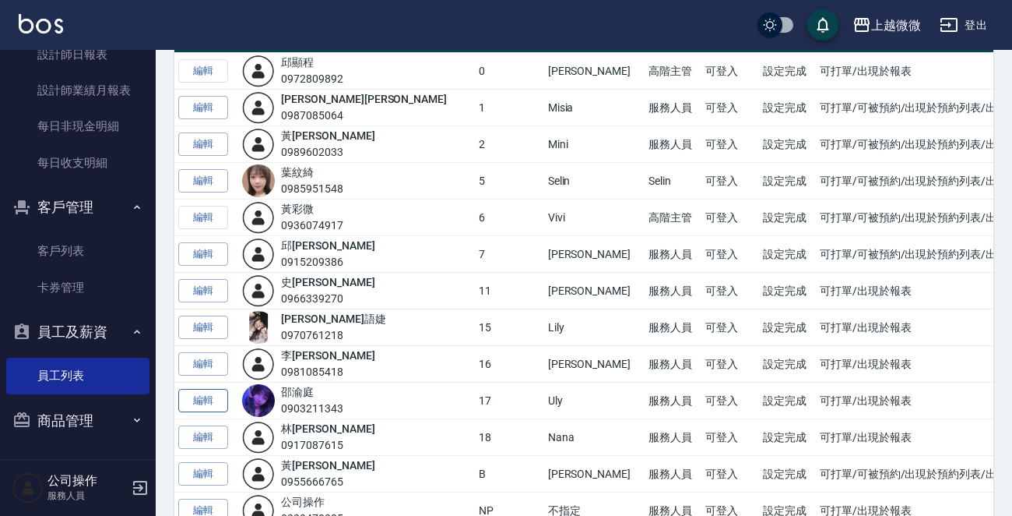
scroll to position [156, 0]
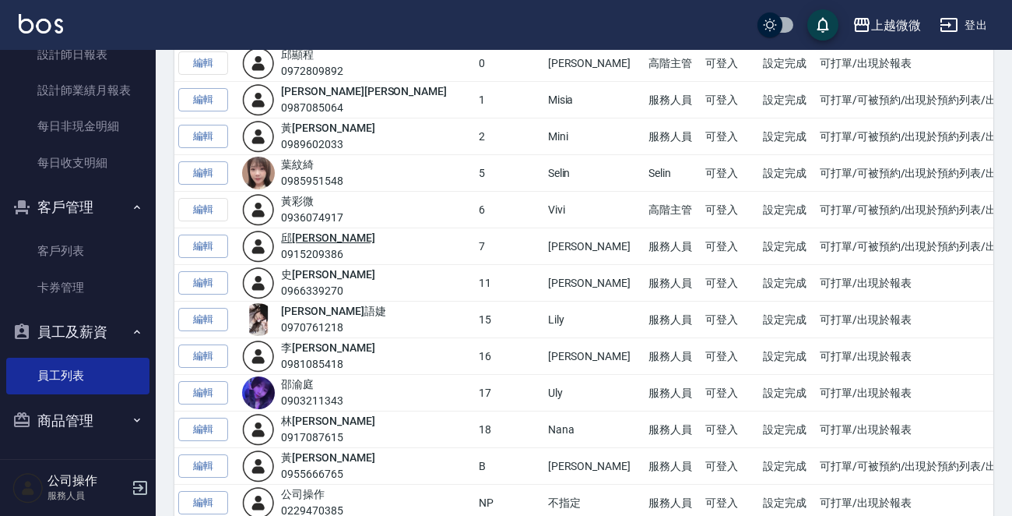
click at [316, 240] on link "[PERSON_NAME]" at bounding box center [327, 237] width 93 height 12
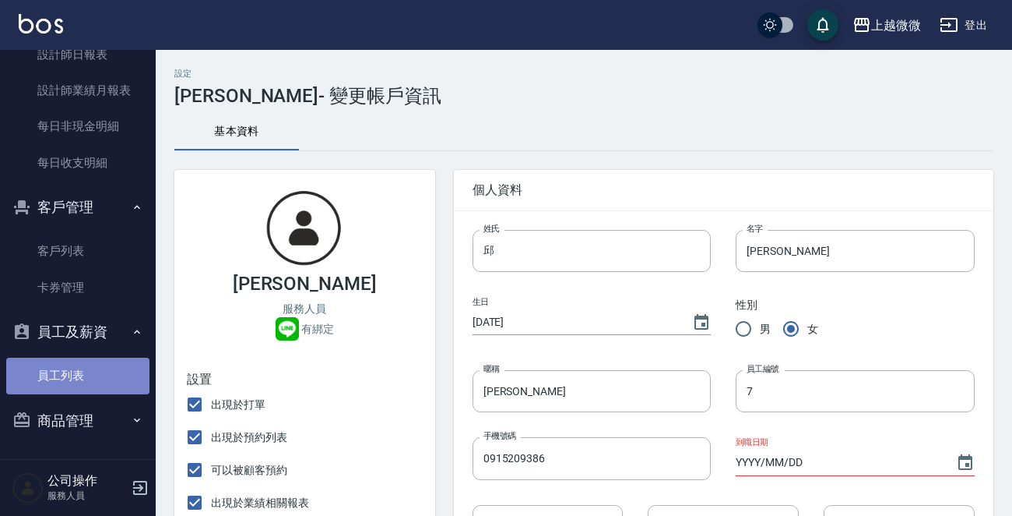
click at [78, 362] on link "員工列表" at bounding box center [77, 375] width 143 height 36
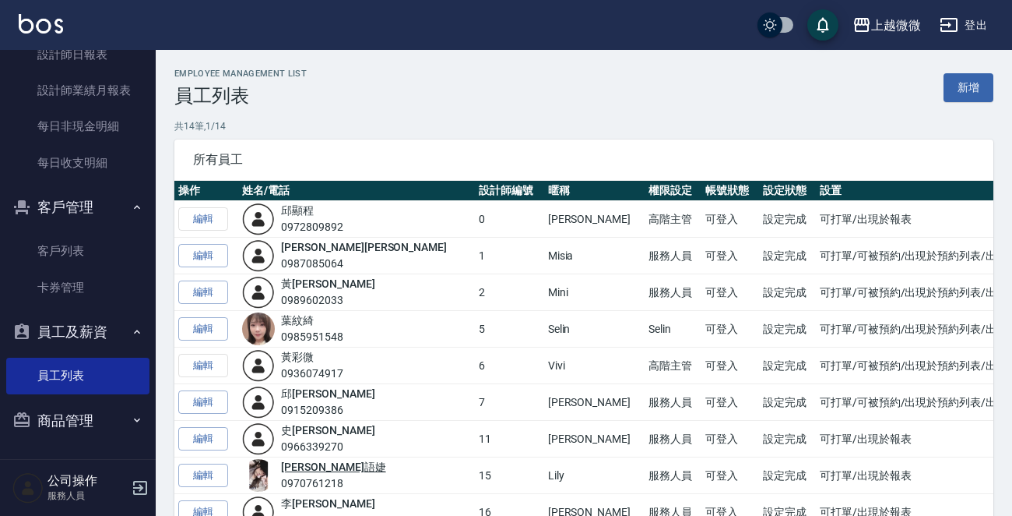
click at [301, 462] on link "[PERSON_NAME]" at bounding box center [333, 466] width 104 height 12
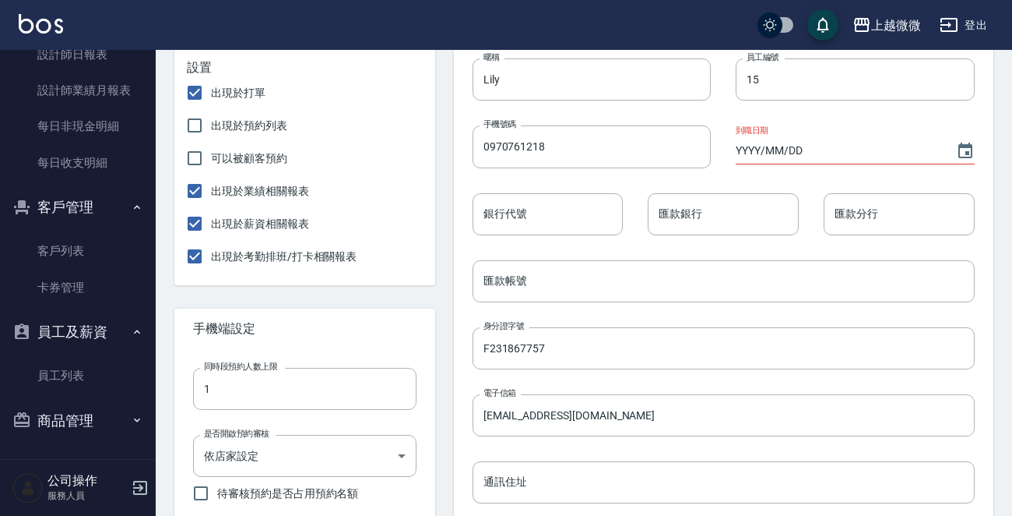
scroll to position [467, 0]
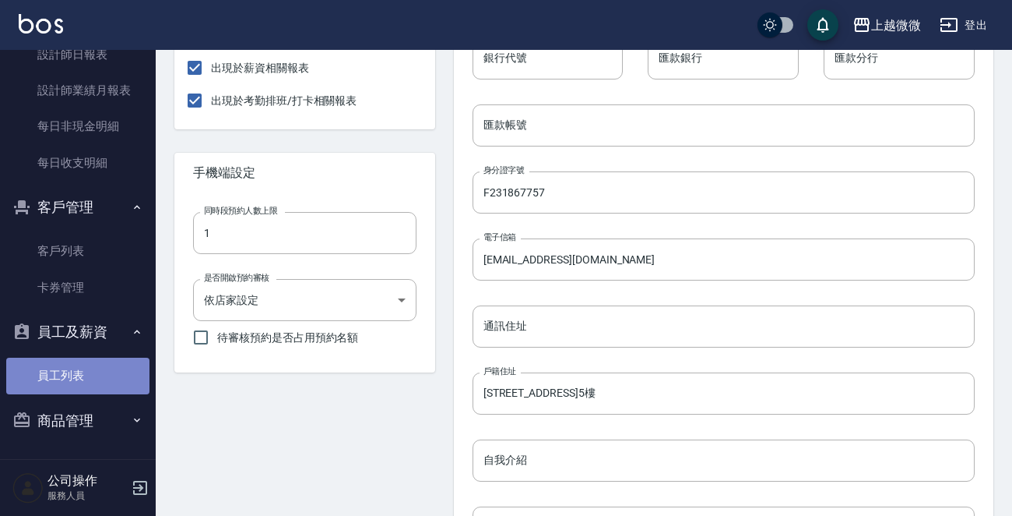
click at [90, 359] on link "員工列表" at bounding box center [77, 375] width 143 height 36
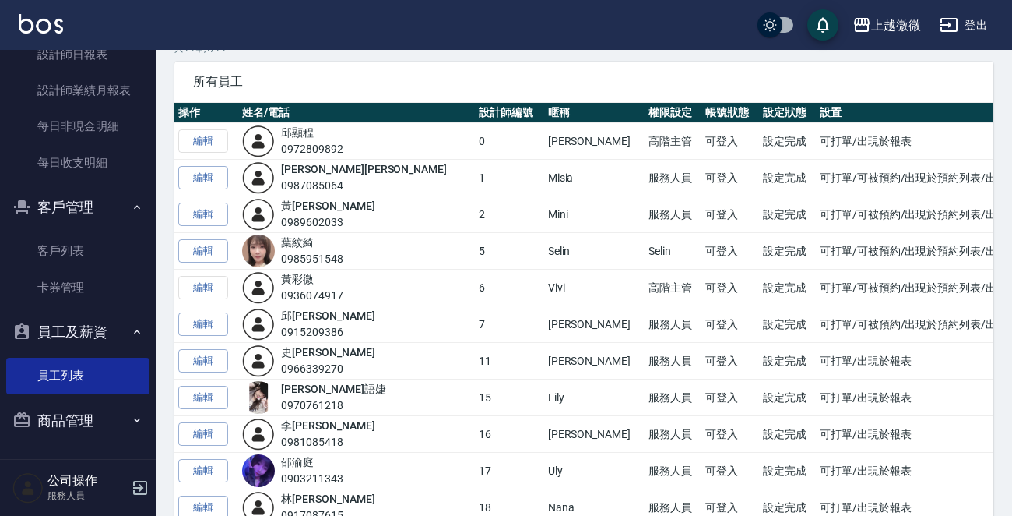
scroll to position [156, 0]
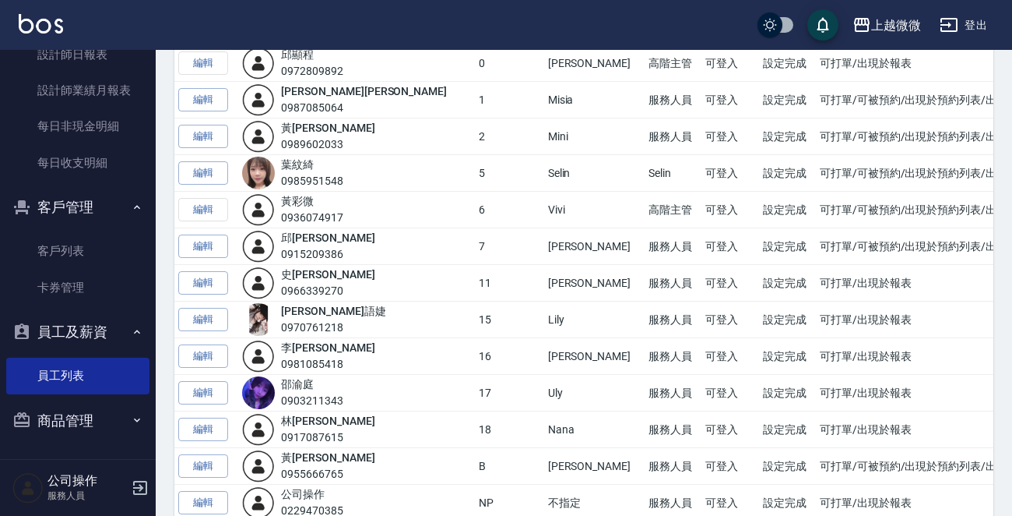
click at [262, 390] on img at bounding box center [258, 392] width 33 height 33
click at [304, 385] on link "[PERSON_NAME]" at bounding box center [297, 384] width 33 height 12
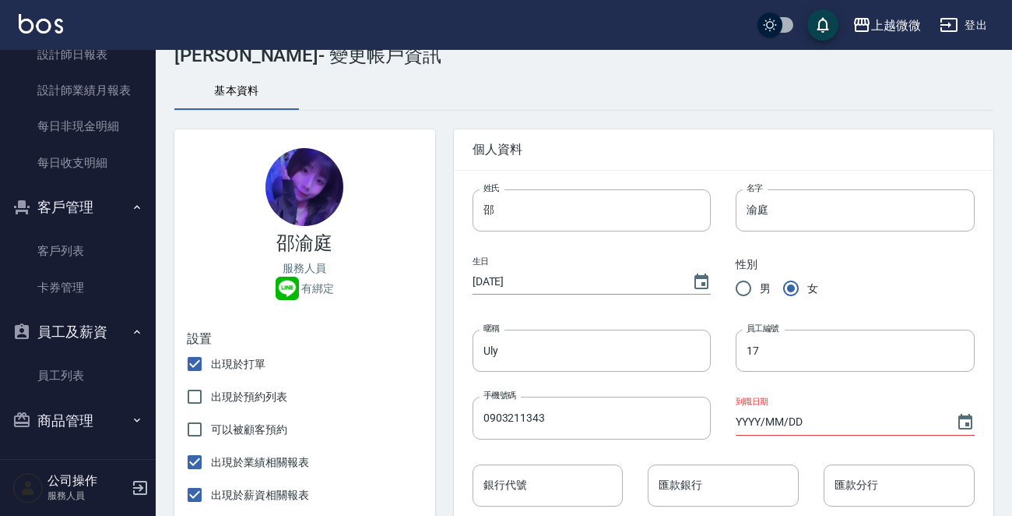
scroll to position [78, 0]
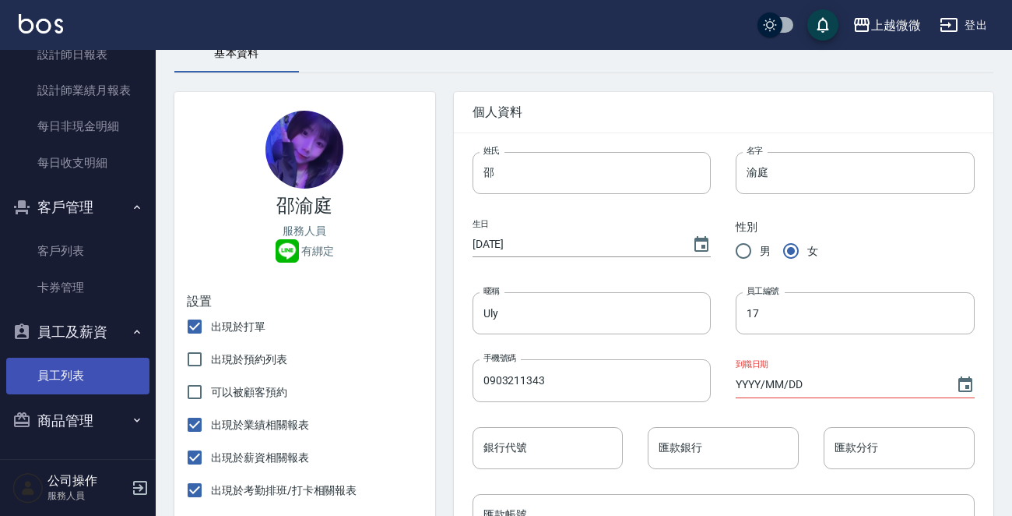
click at [111, 373] on link "員工列表" at bounding box center [77, 375] width 143 height 36
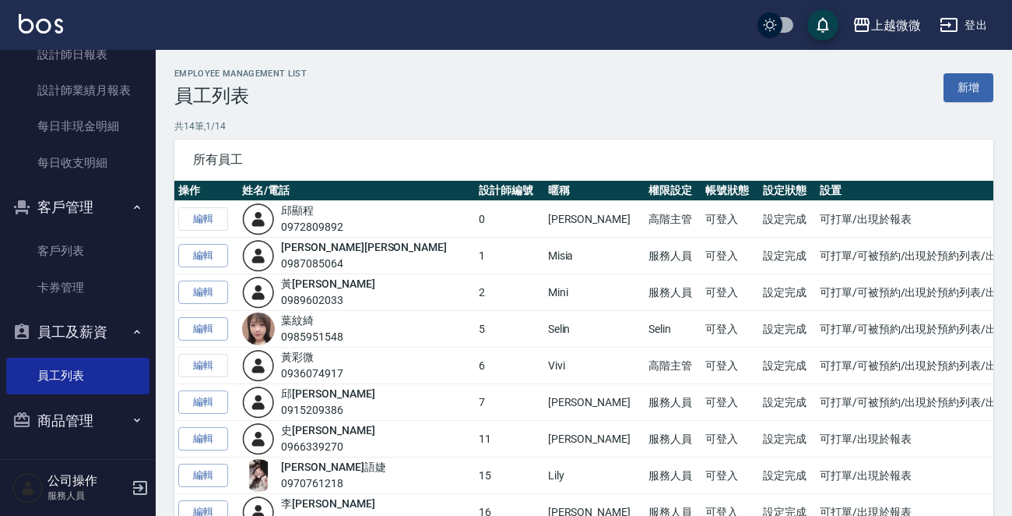
click at [313, 459] on div "[PERSON_NAME]0970761218" at bounding box center [333, 475] width 104 height 33
click at [314, 460] on link "[PERSON_NAME]" at bounding box center [333, 466] width 104 height 12
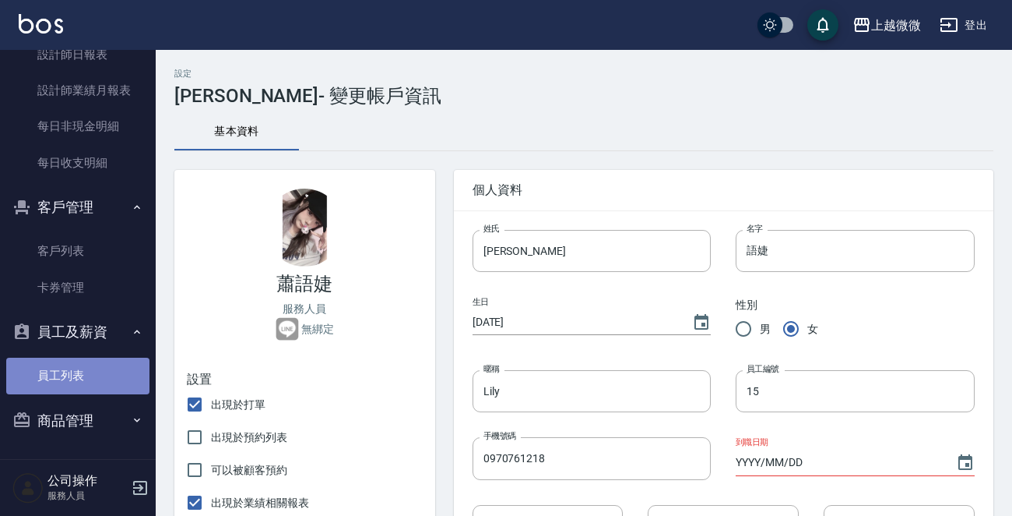
click at [96, 380] on link "員工列表" at bounding box center [77, 375] width 143 height 36
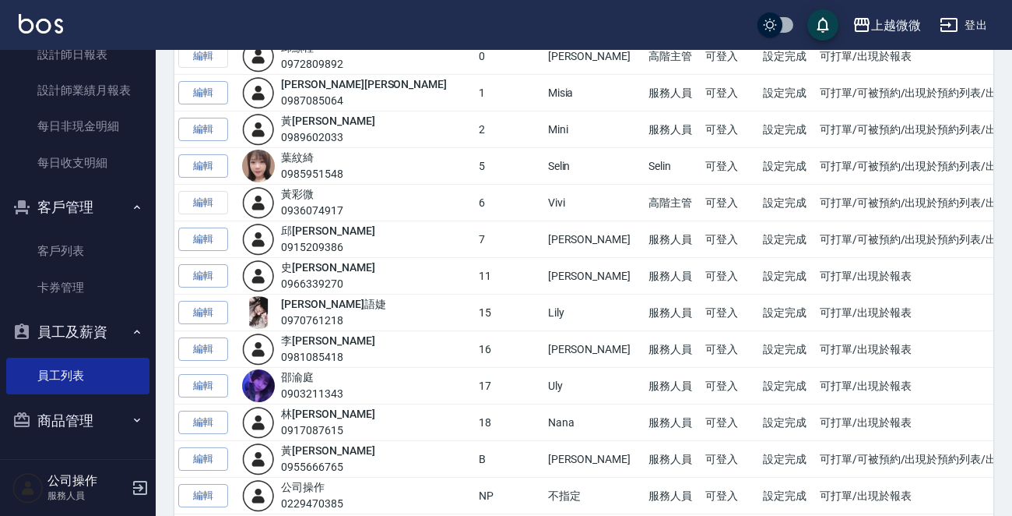
scroll to position [257, 0]
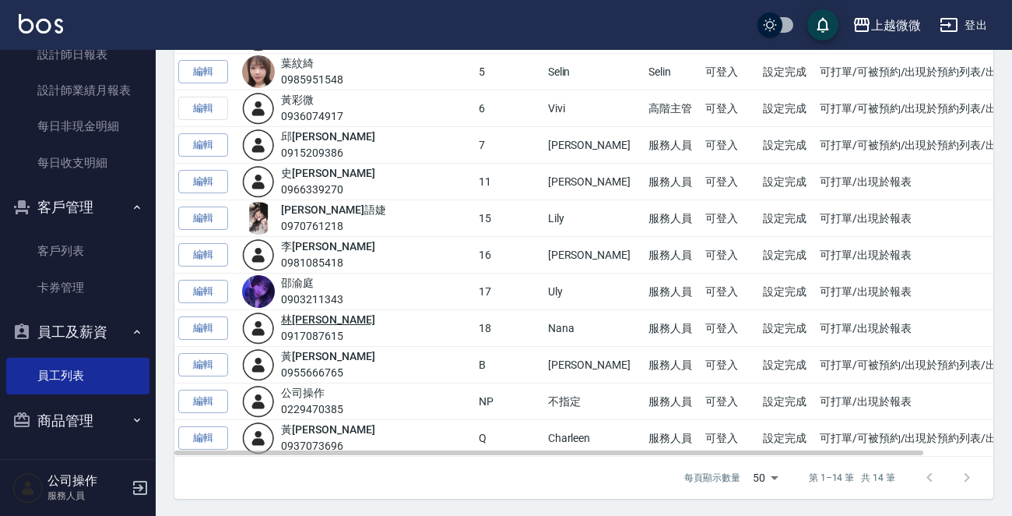
click at [312, 320] on link "[PERSON_NAME]" at bounding box center [327, 319] width 93 height 12
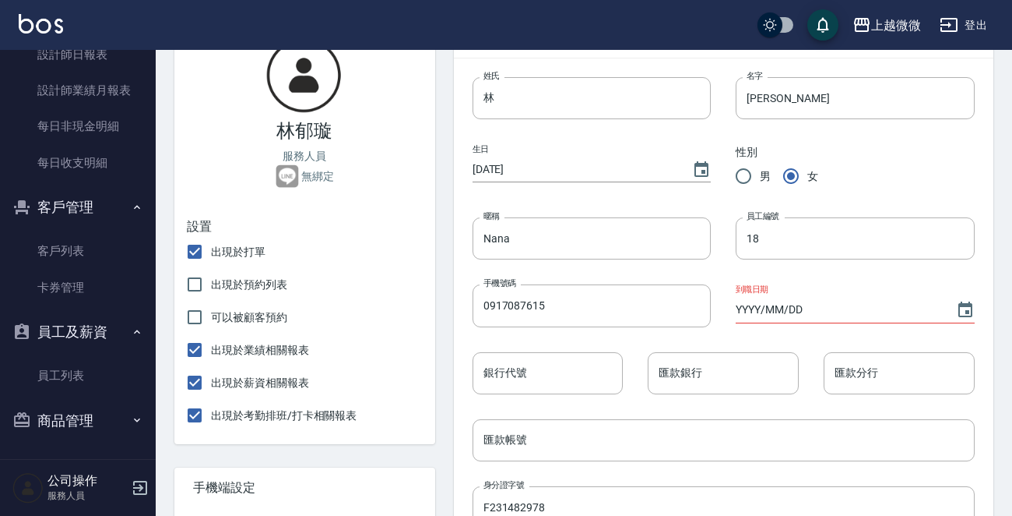
scroll to position [156, 0]
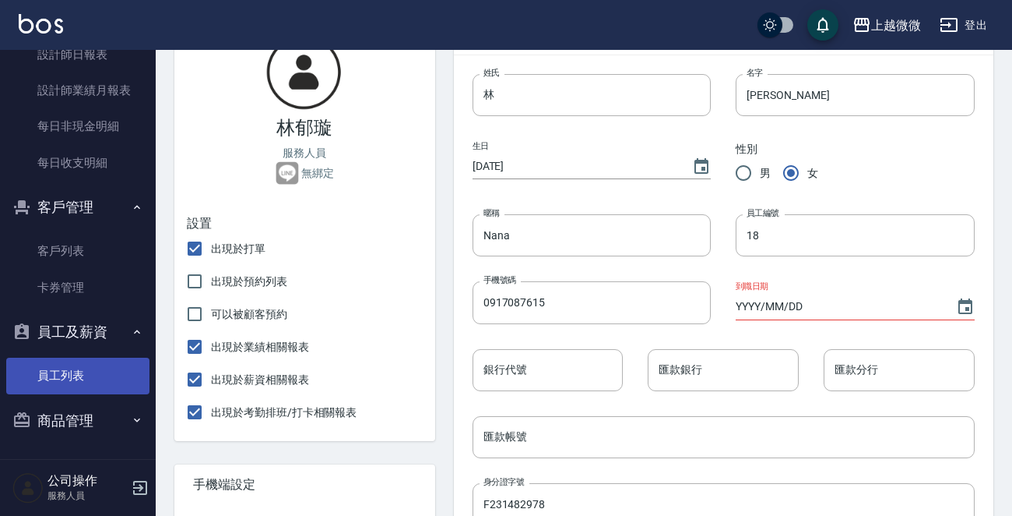
click at [64, 370] on link "員工列表" at bounding box center [77, 375] width 143 height 36
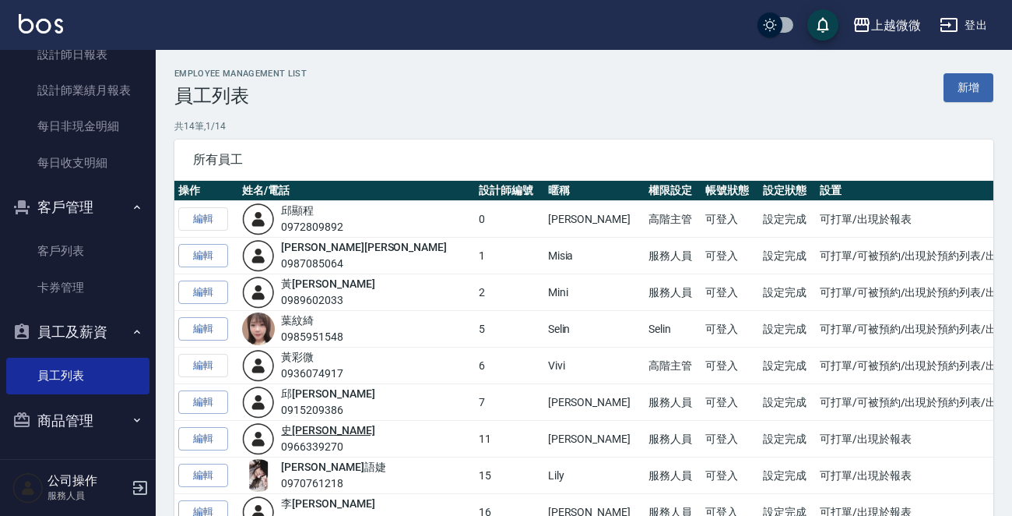
click at [309, 434] on link "[PERSON_NAME]" at bounding box center [327, 430] width 93 height 12
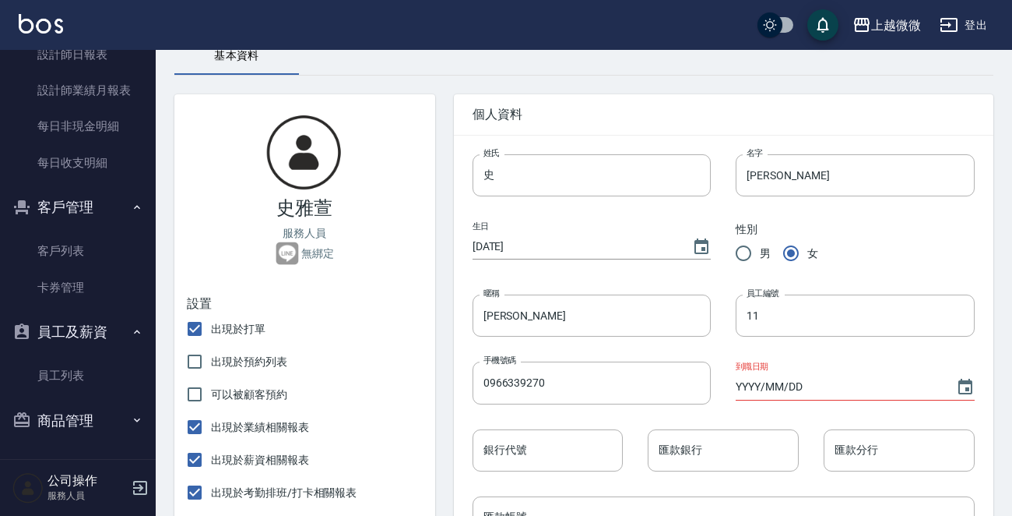
scroll to position [156, 0]
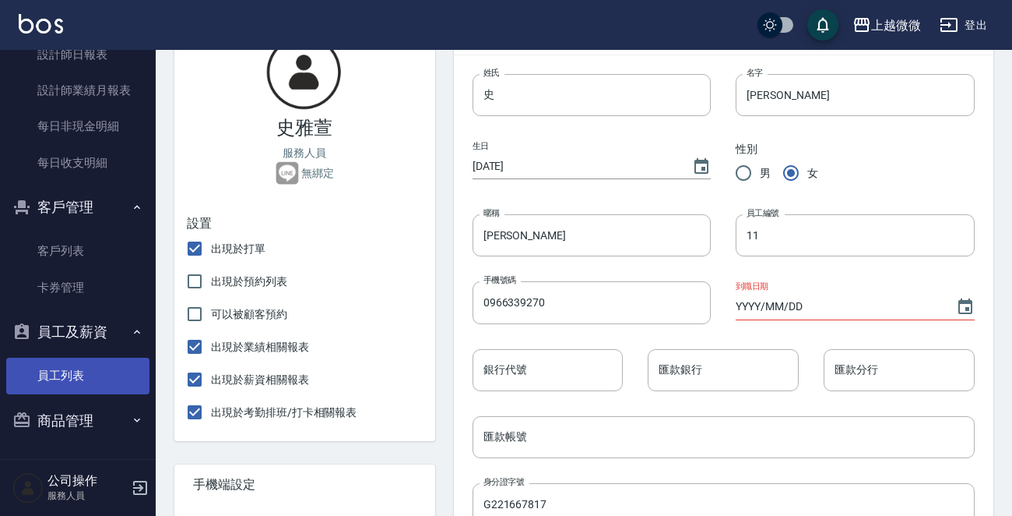
click at [98, 382] on link "員工列表" at bounding box center [77, 375] width 143 height 36
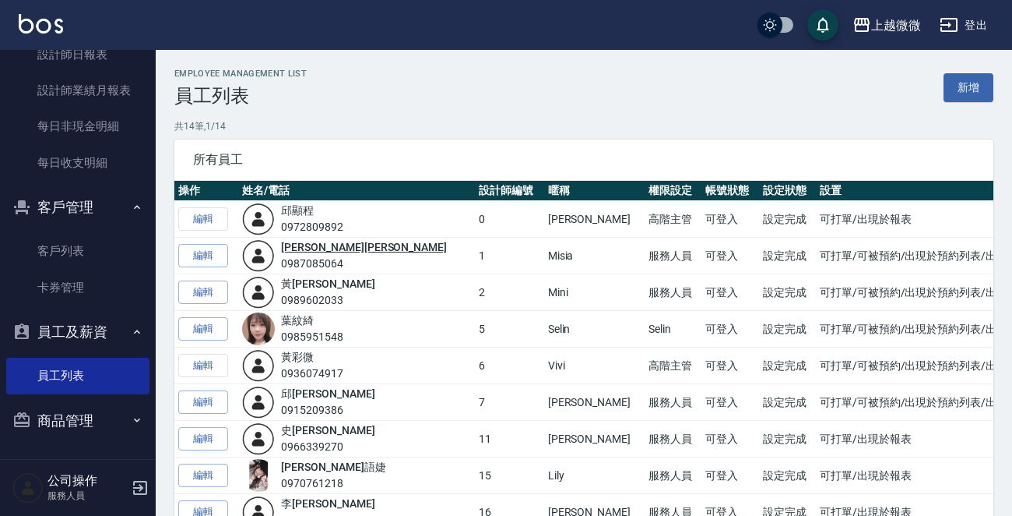
click at [309, 248] on link "[PERSON_NAME]" at bounding box center [364, 247] width 166 height 12
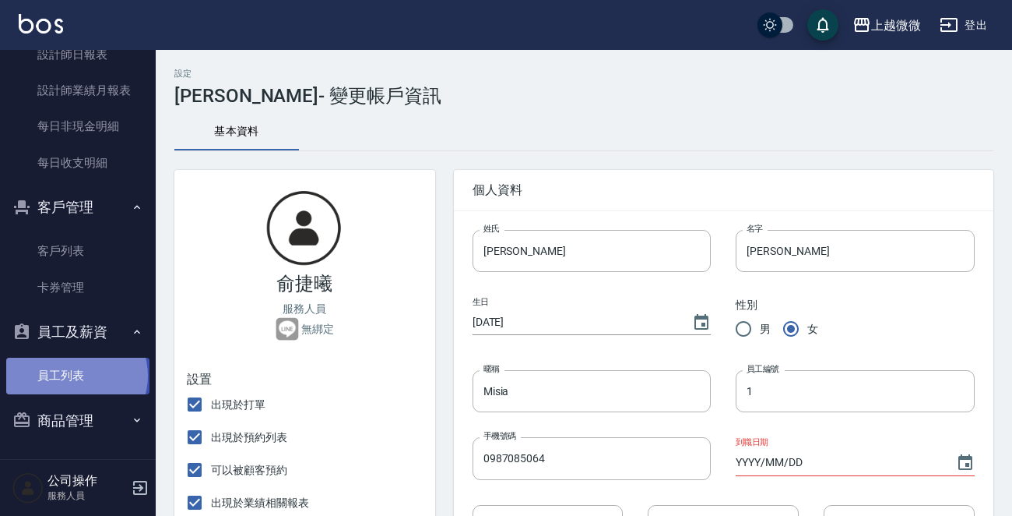
click at [76, 375] on link "員工列表" at bounding box center [77, 375] width 143 height 36
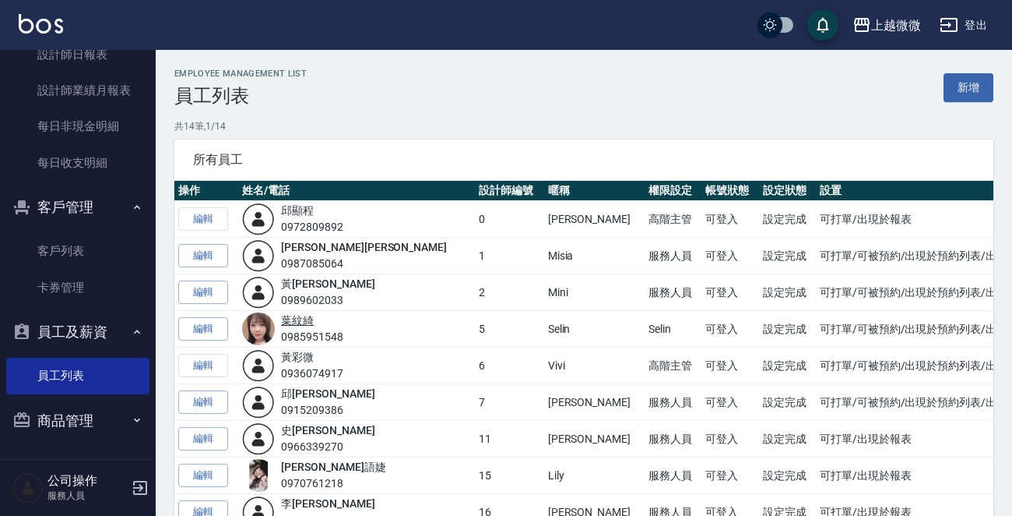
click at [314, 323] on link "葉 紋綺" at bounding box center [297, 320] width 33 height 12
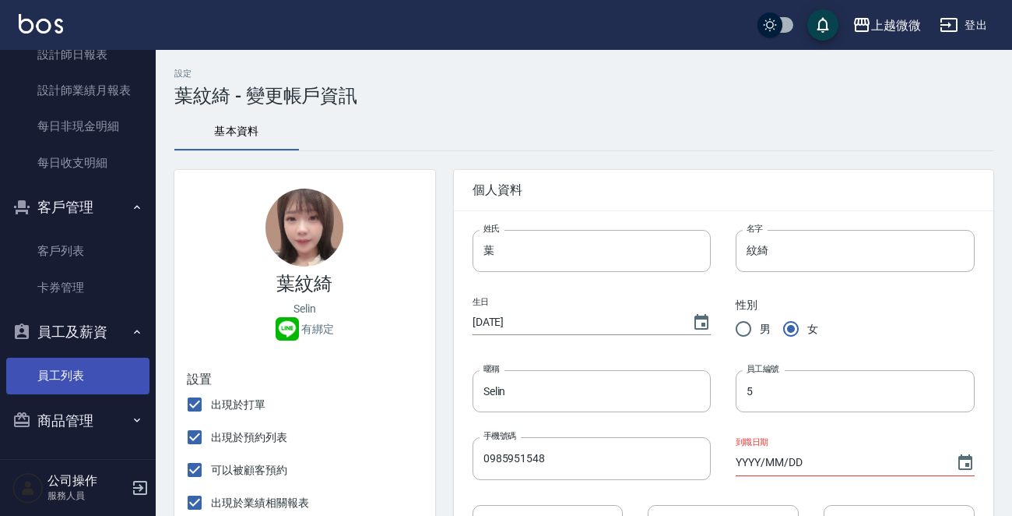
click at [94, 368] on link "員工列表" at bounding box center [77, 375] width 143 height 36
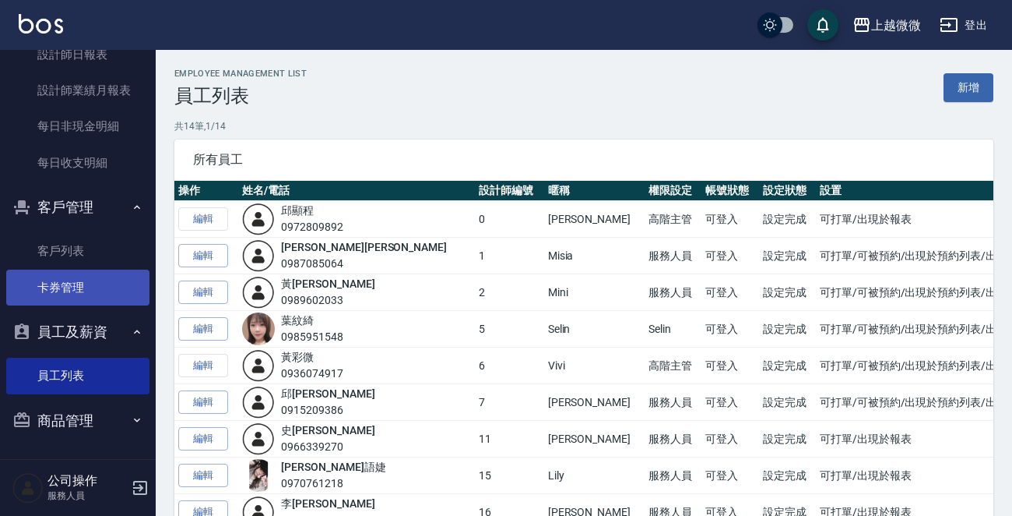
click at [65, 283] on link "卡券管理" at bounding box center [77, 287] width 143 height 36
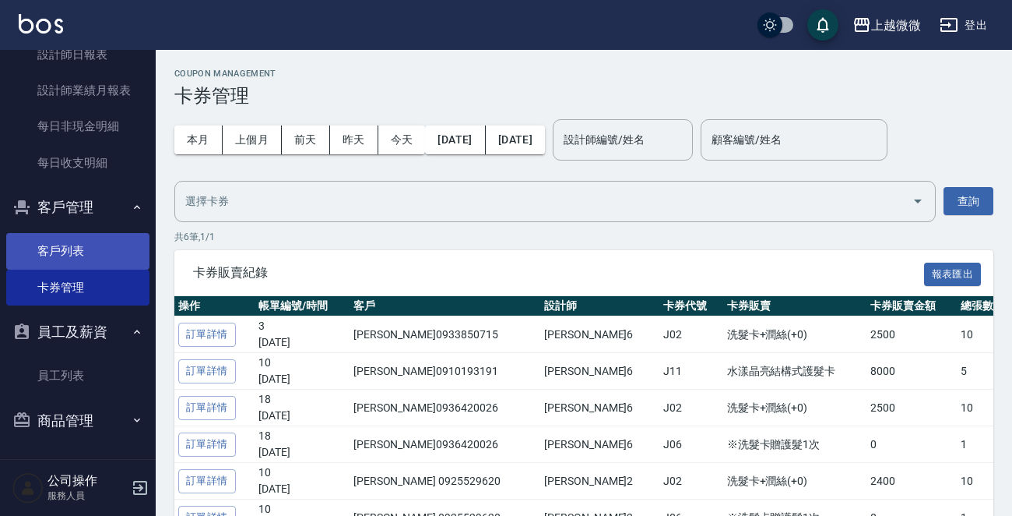
click at [78, 264] on link "客戶列表" at bounding box center [77, 251] width 143 height 36
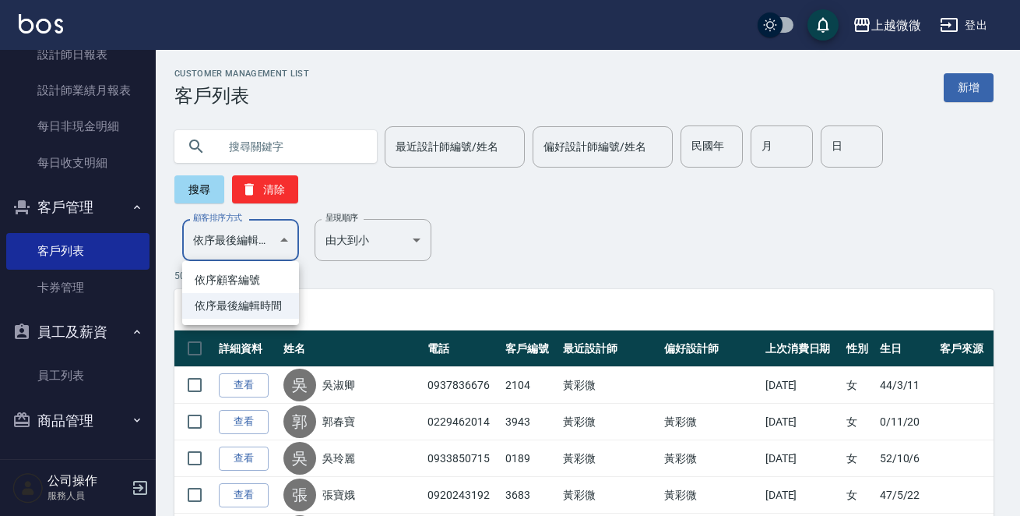
click at [249, 249] on div at bounding box center [510, 258] width 1020 height 516
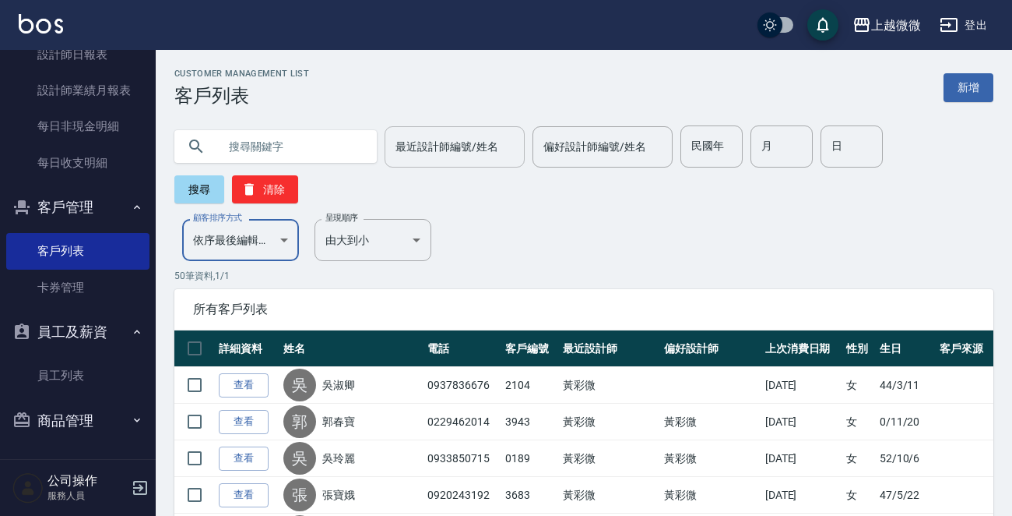
click at [509, 146] on div "最近設計師編號/姓名" at bounding box center [455, 146] width 140 height 41
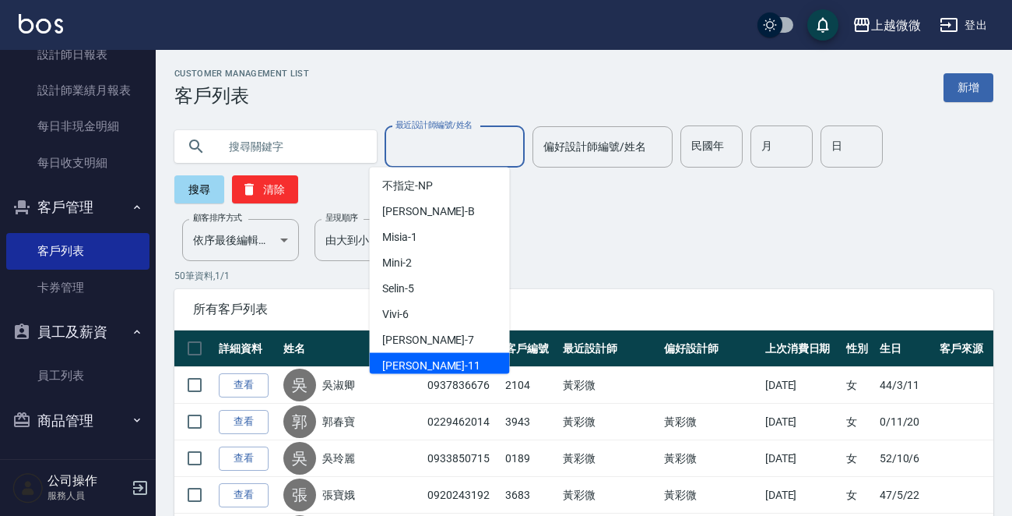
scroll to position [78, 0]
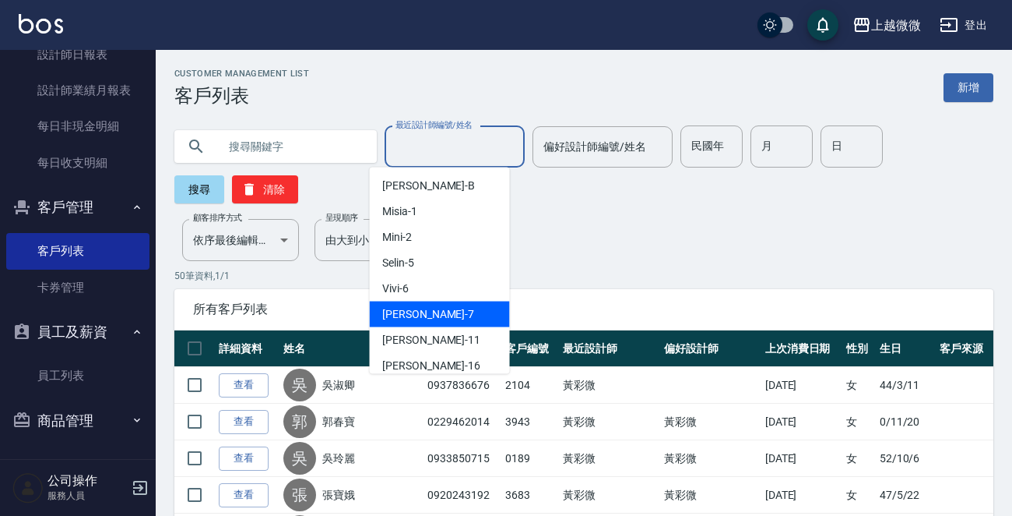
click at [425, 311] on div "[PERSON_NAME] -7" at bounding box center [440, 314] width 140 height 26
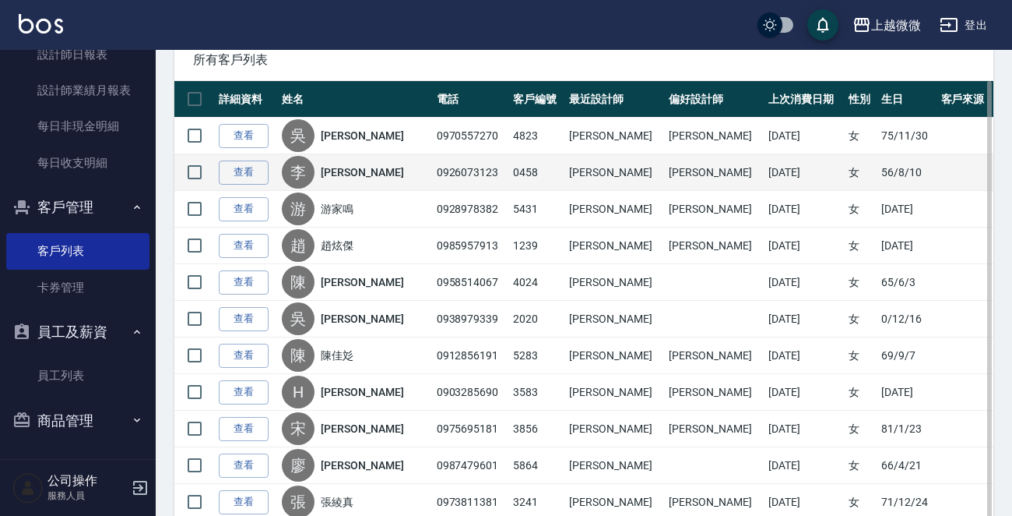
scroll to position [114, 0]
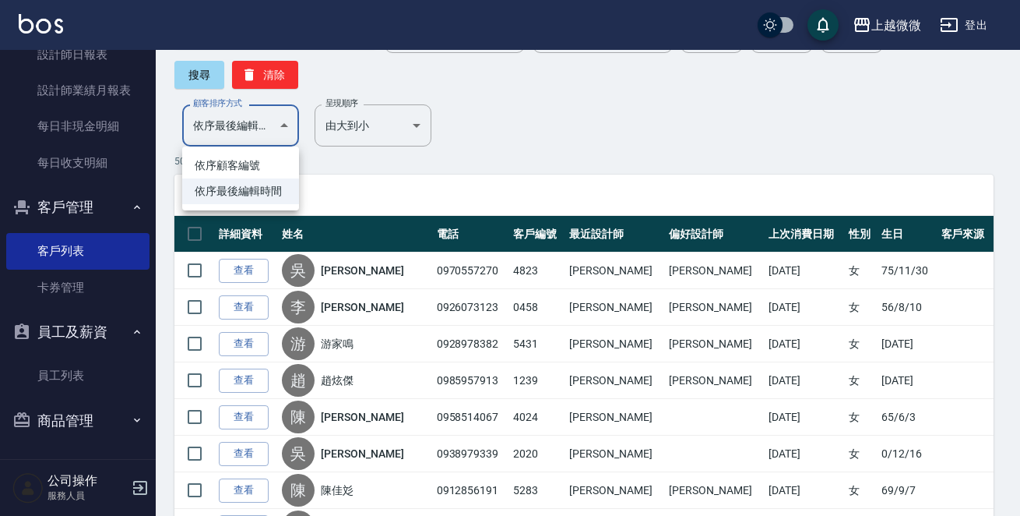
click at [249, 108] on div at bounding box center [510, 258] width 1020 height 516
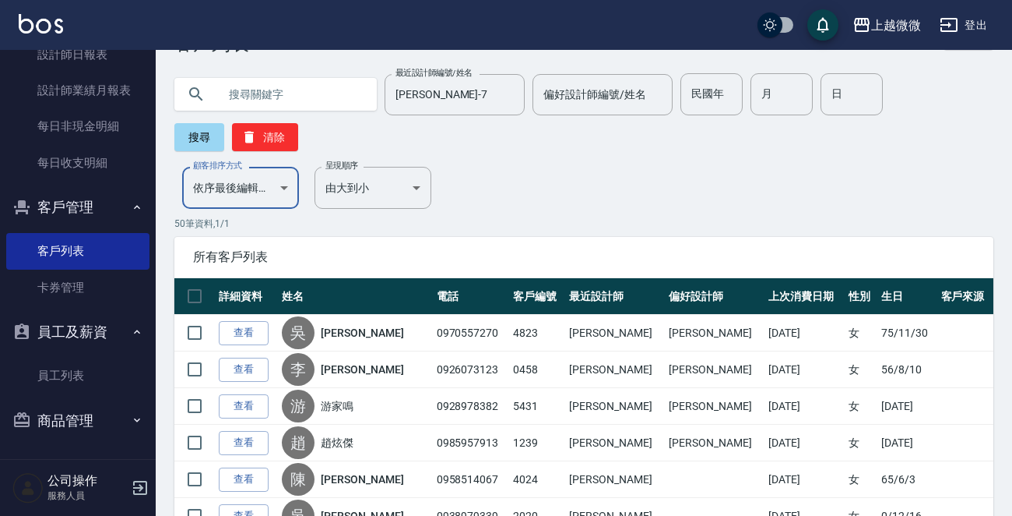
scroll to position [0, 0]
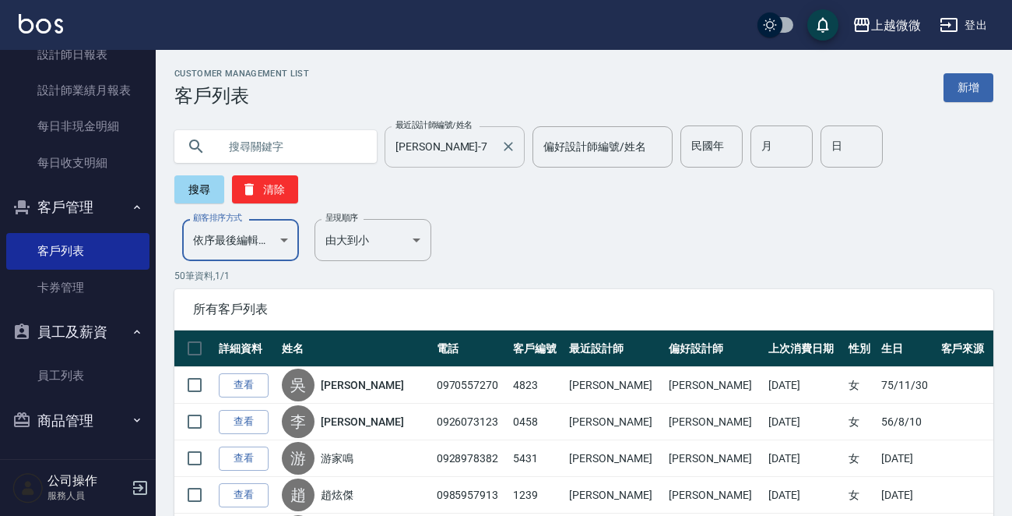
click at [403, 142] on input "[PERSON_NAME]-7" at bounding box center [443, 146] width 103 height 27
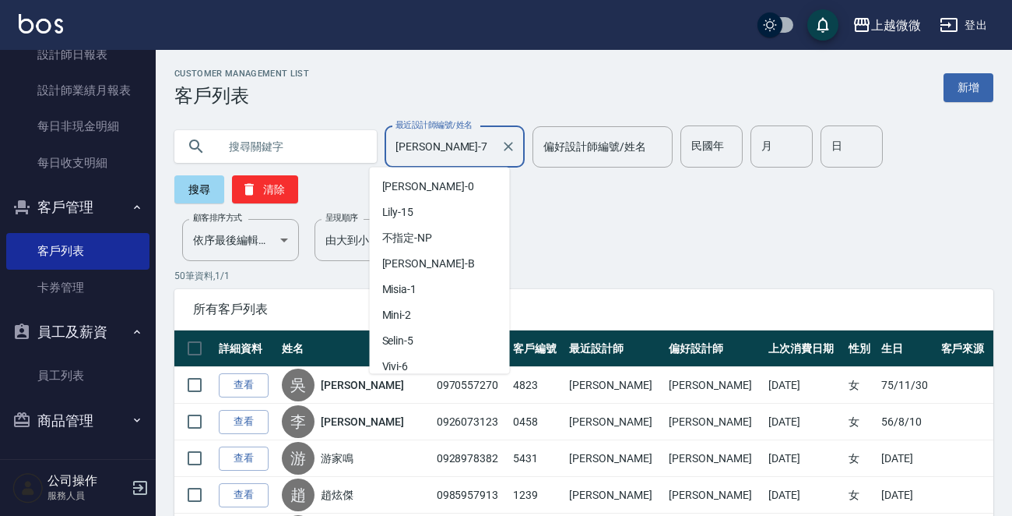
scroll to position [31, 0]
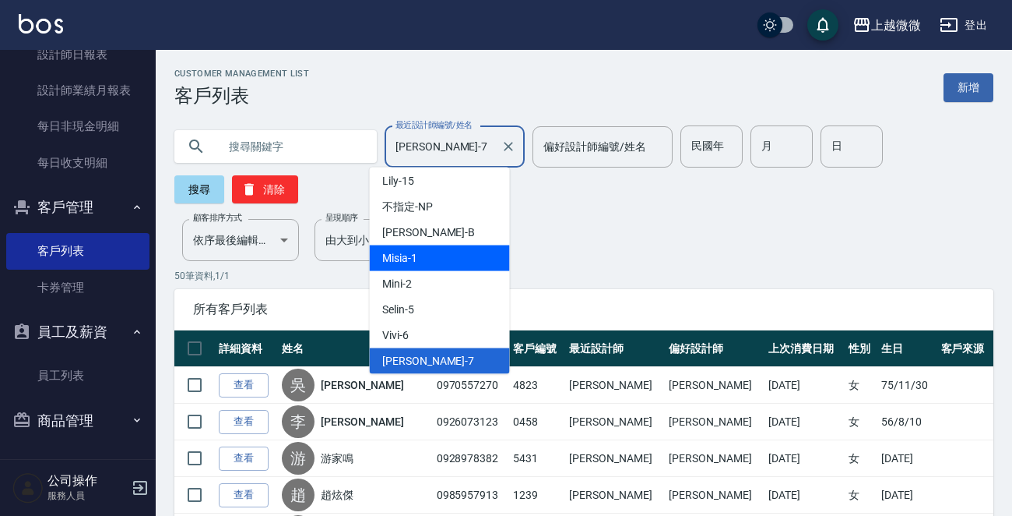
click at [432, 251] on div "Misia -1" at bounding box center [440, 258] width 140 height 26
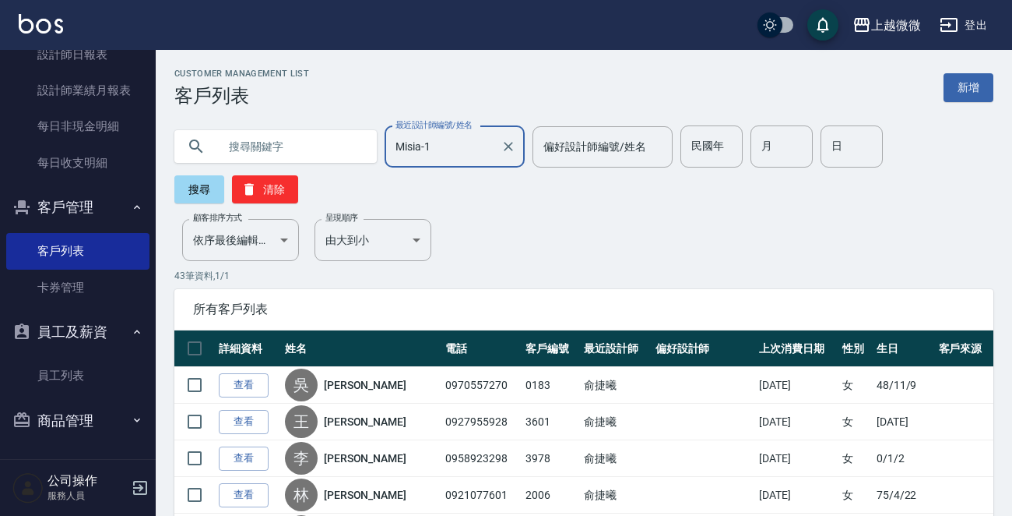
click at [435, 149] on input "Misia-1" at bounding box center [443, 146] width 103 height 27
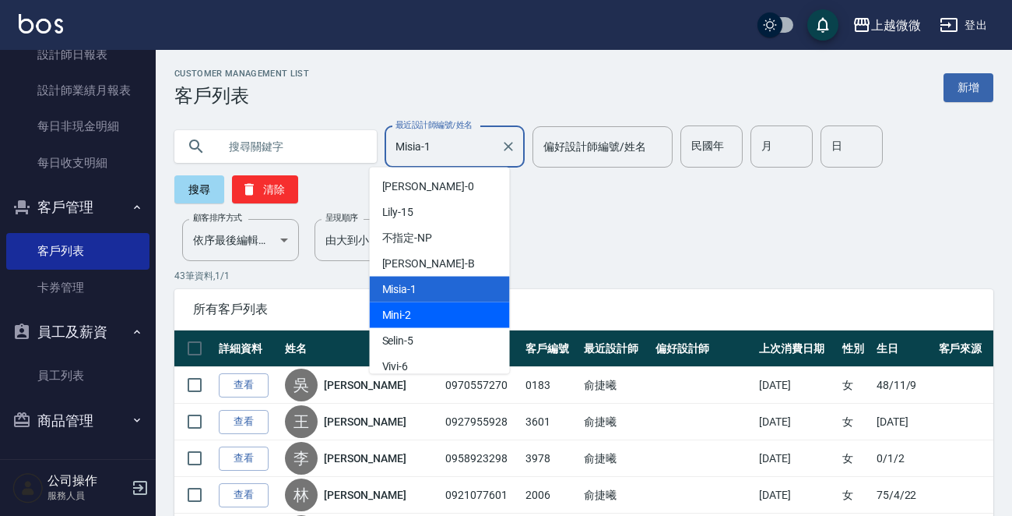
click at [401, 321] on span "Mini -2" at bounding box center [397, 315] width 30 height 16
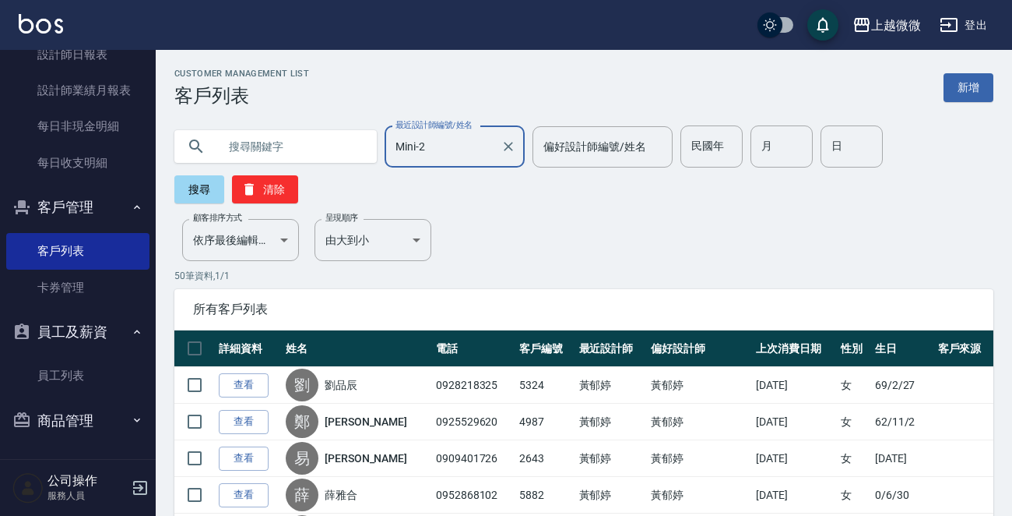
click at [413, 157] on input "Mini-2" at bounding box center [443, 146] width 103 height 27
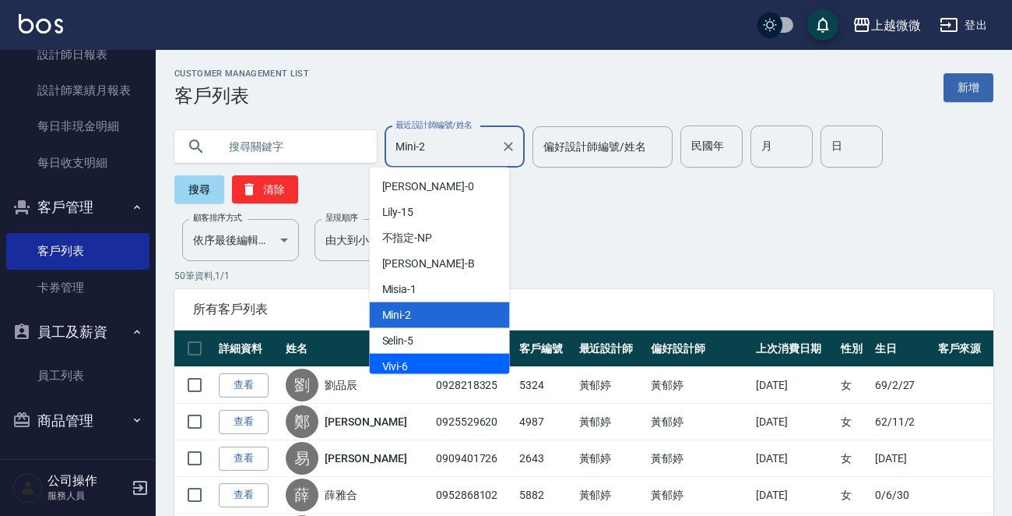
click at [410, 363] on div "Vivi -6" at bounding box center [440, 367] width 140 height 26
type input "Vivi-6"
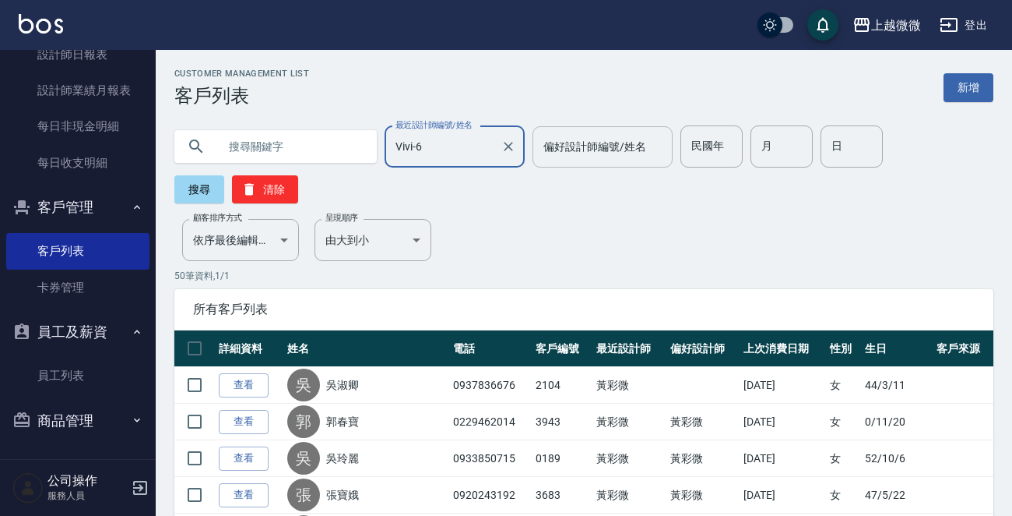
click at [540, 157] on input "偏好設計師編號/姓名" at bounding box center [603, 146] width 126 height 27
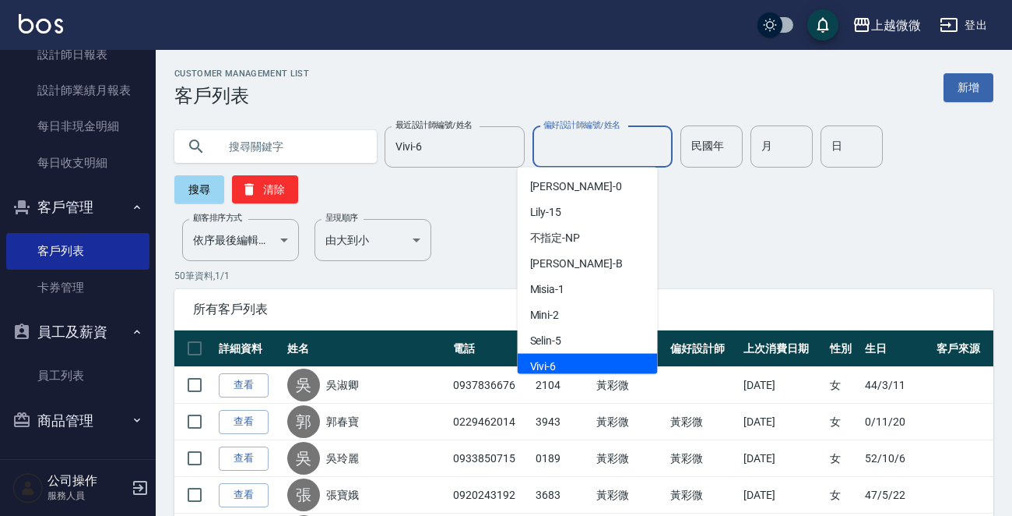
click at [568, 354] on div "Vivi -6" at bounding box center [588, 367] width 140 height 26
type input "Vivi-6"
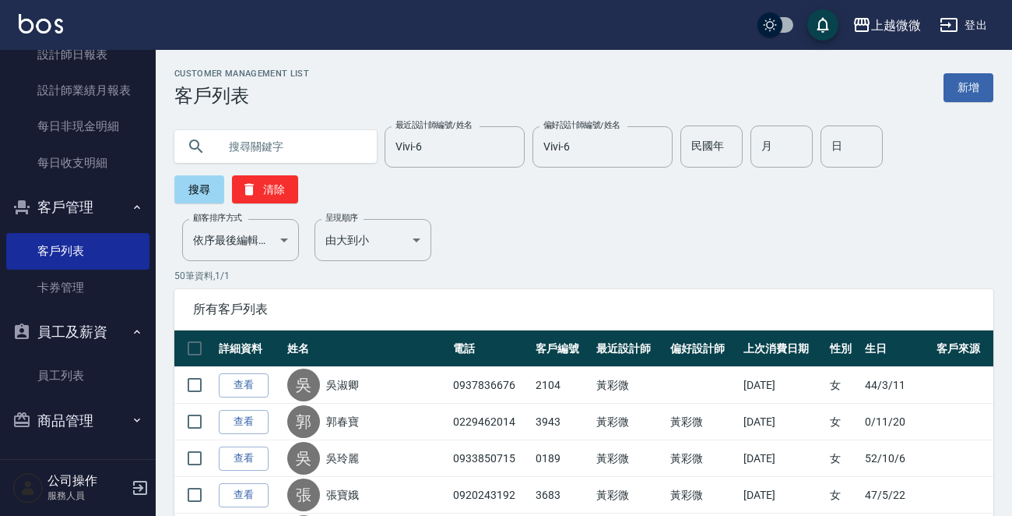
click at [258, 150] on input "text" at bounding box center [291, 146] width 146 height 42
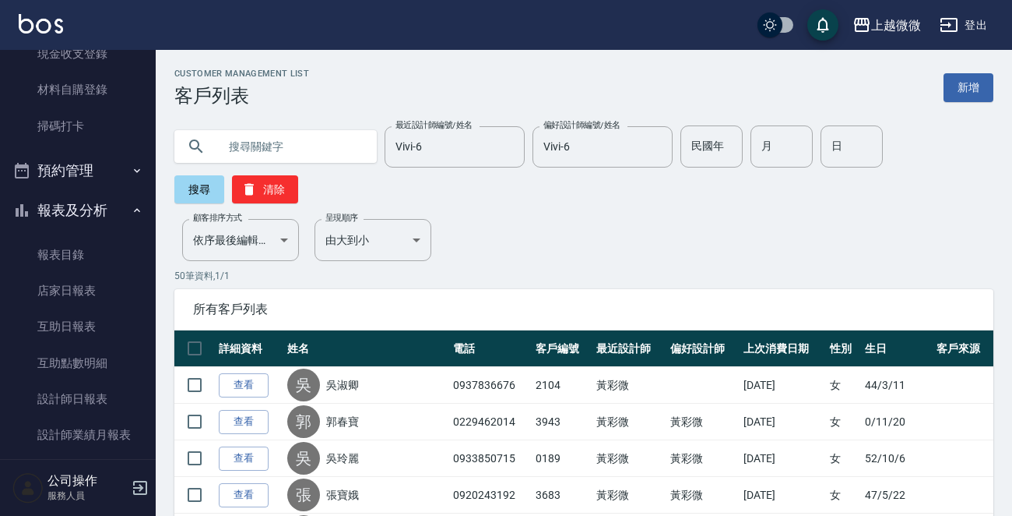
scroll to position [16, 0]
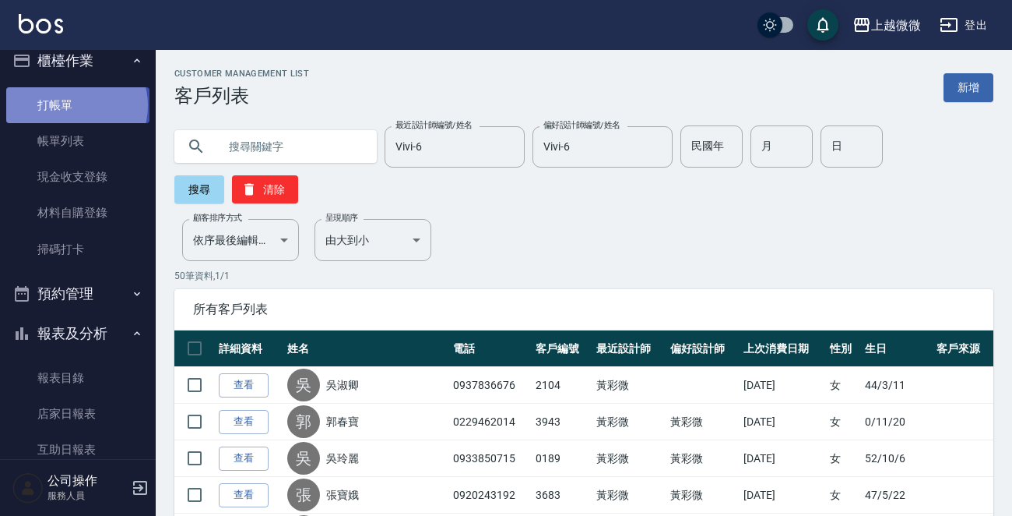
click at [76, 105] on link "打帳單" at bounding box center [77, 105] width 143 height 36
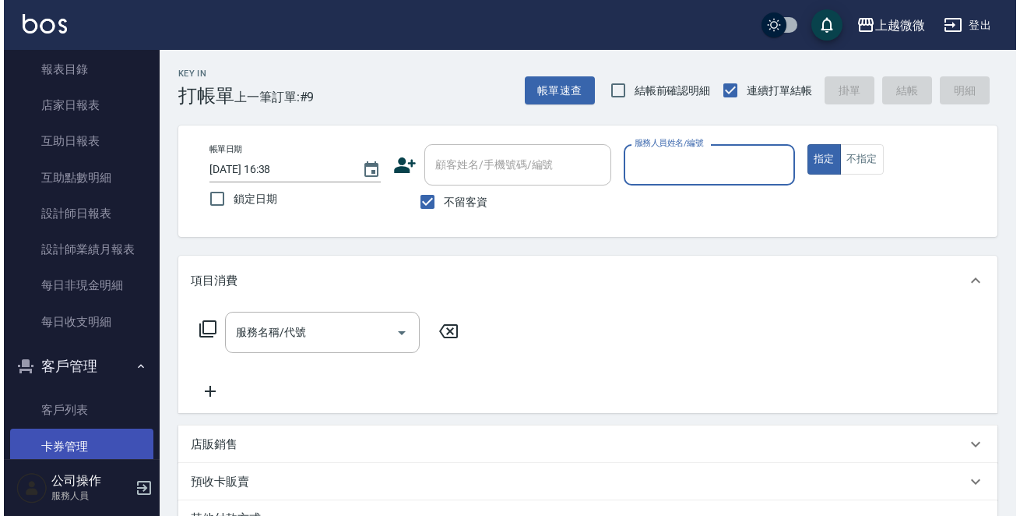
scroll to position [483, 0]
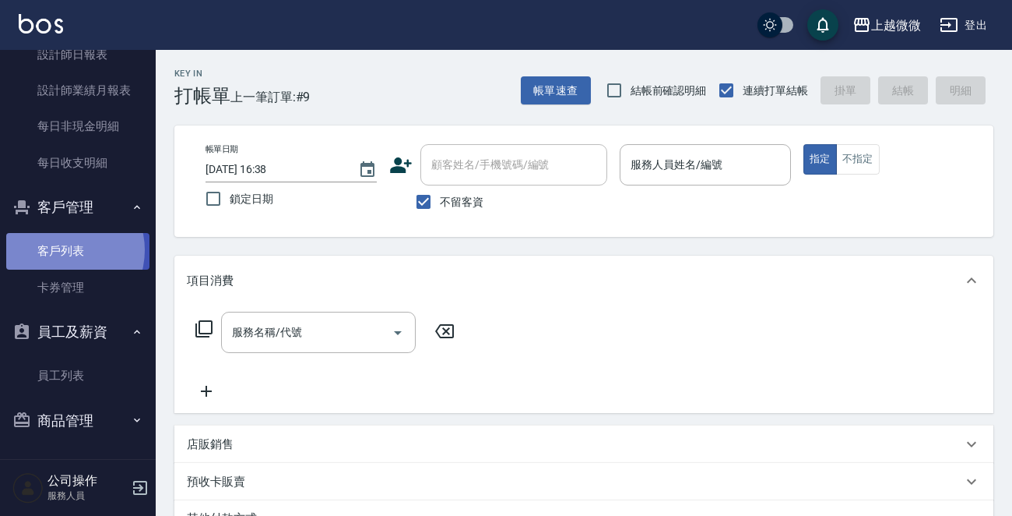
click at [62, 250] on link "客戶列表" at bounding box center [77, 251] width 143 height 36
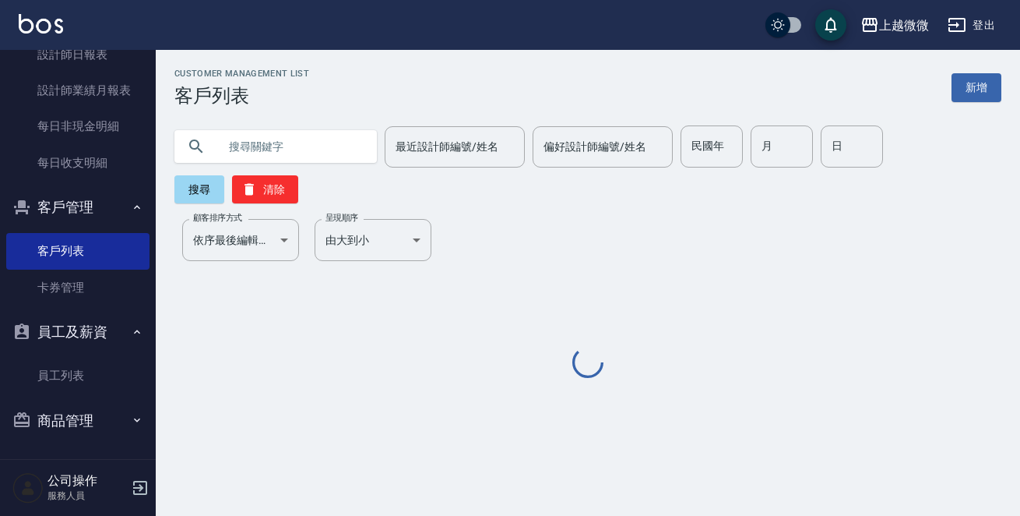
click at [242, 146] on input "text" at bounding box center [291, 146] width 146 height 42
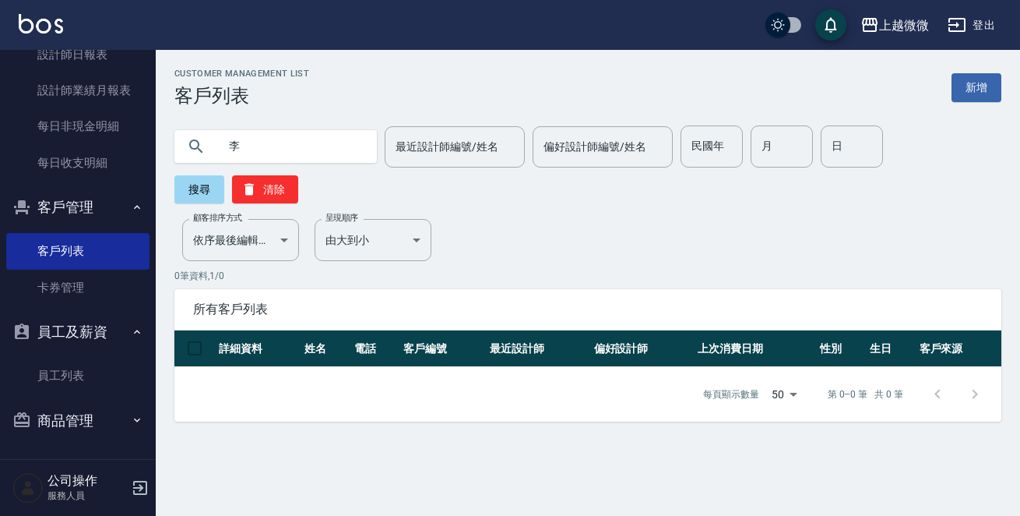
type input "李"
type input "\"
